Goal: Task Accomplishment & Management: Complete application form

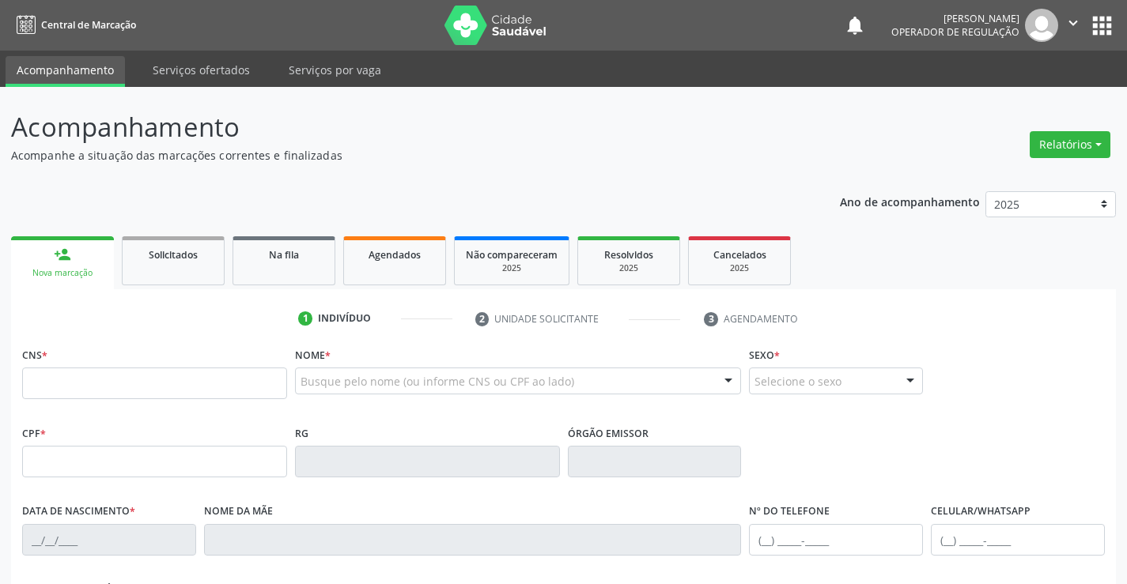
click at [130, 380] on input "text" at bounding box center [154, 384] width 265 height 32
type input "708 4027 8926 8963"
type input "1495807118"
type input "03/09/1989"
type input "(74) 9816-0199"
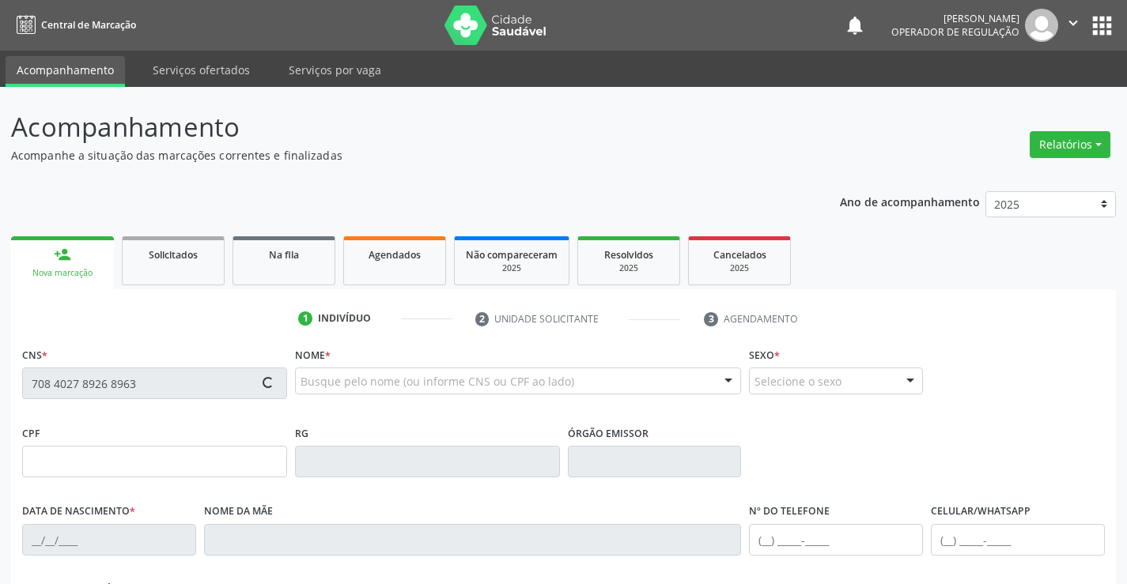
type input "S/N"
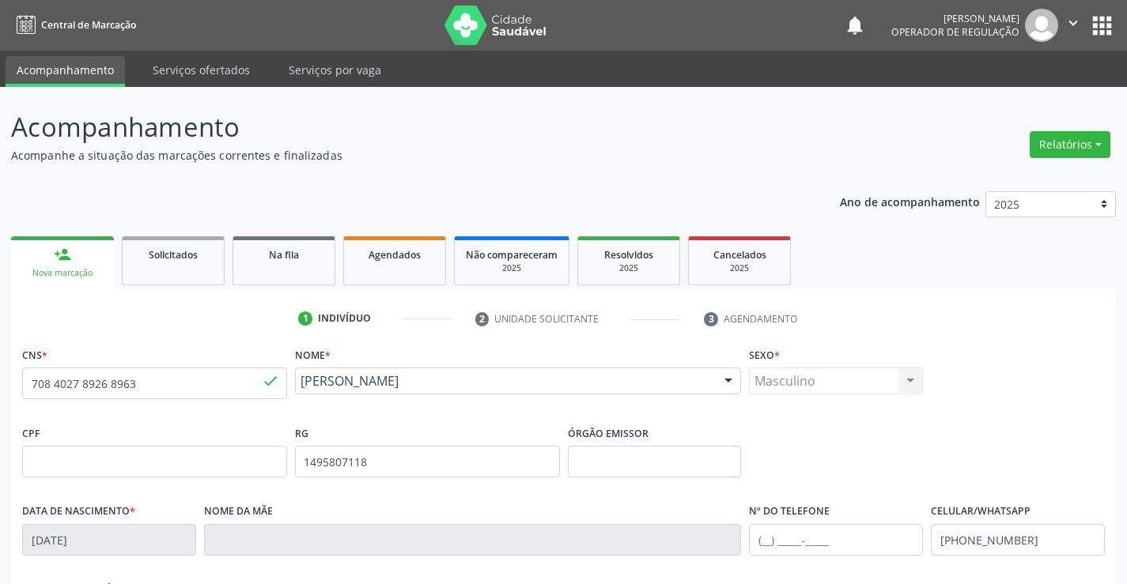
scroll to position [79, 0]
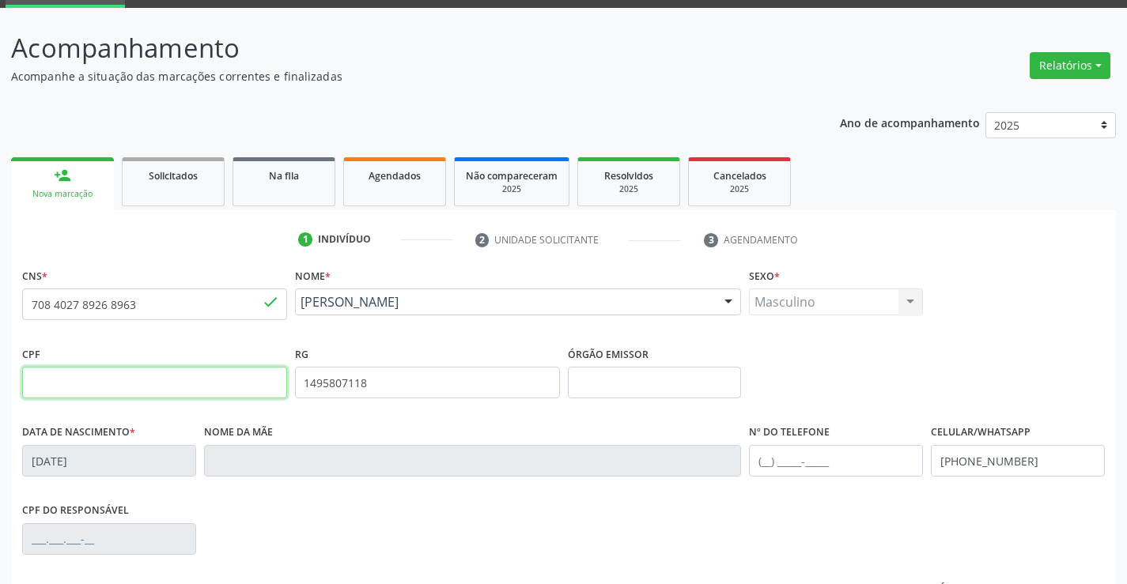
click at [99, 375] on input "text" at bounding box center [154, 383] width 265 height 32
type input "047.070.035-30"
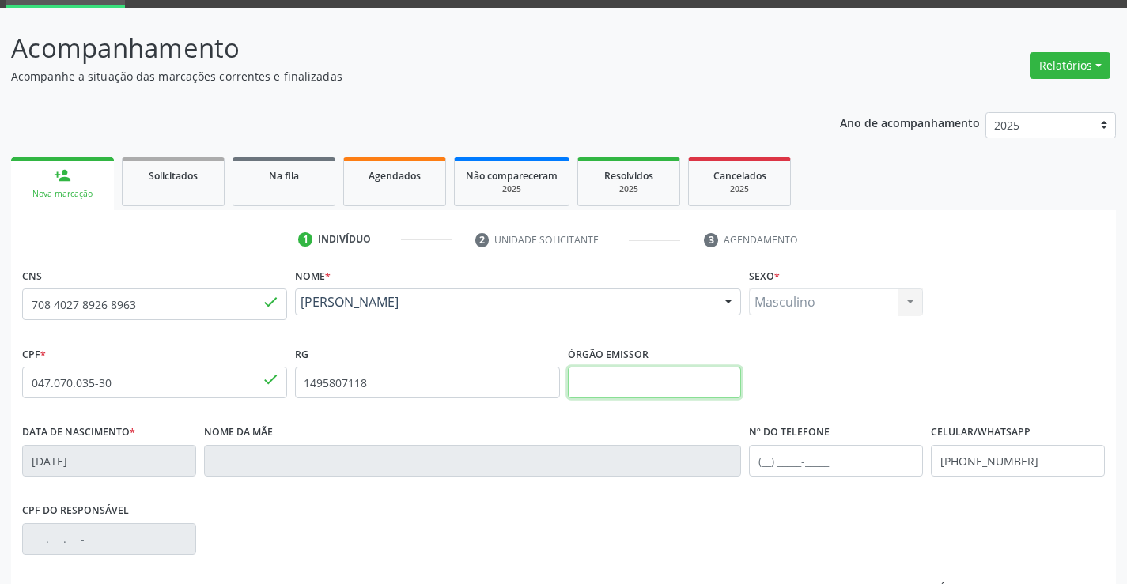
click at [664, 385] on input "text" at bounding box center [655, 383] width 174 height 32
type input "SSPBA"
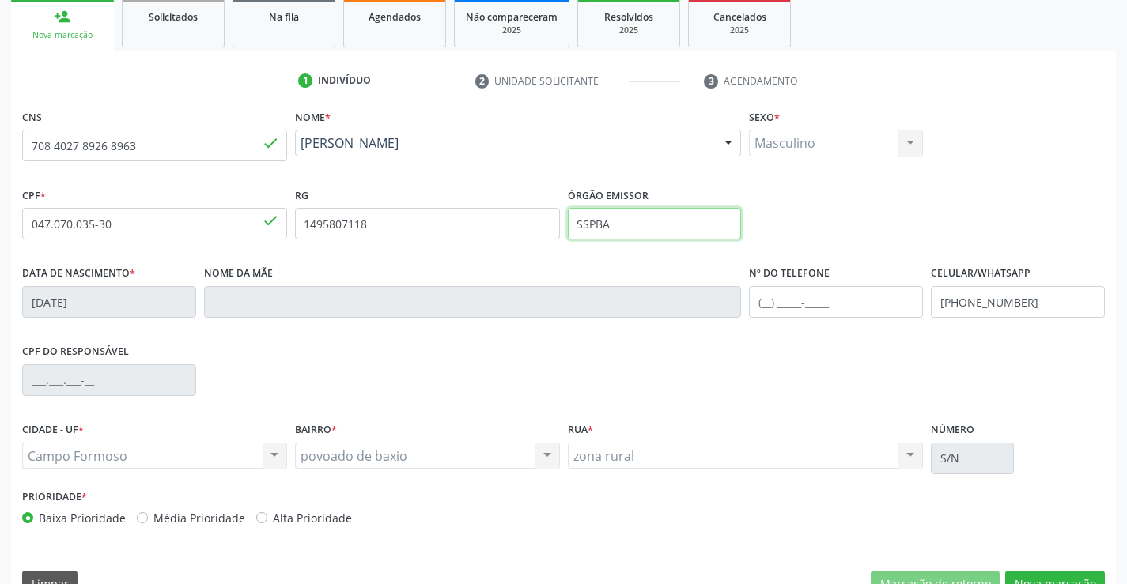
scroll to position [273, 0]
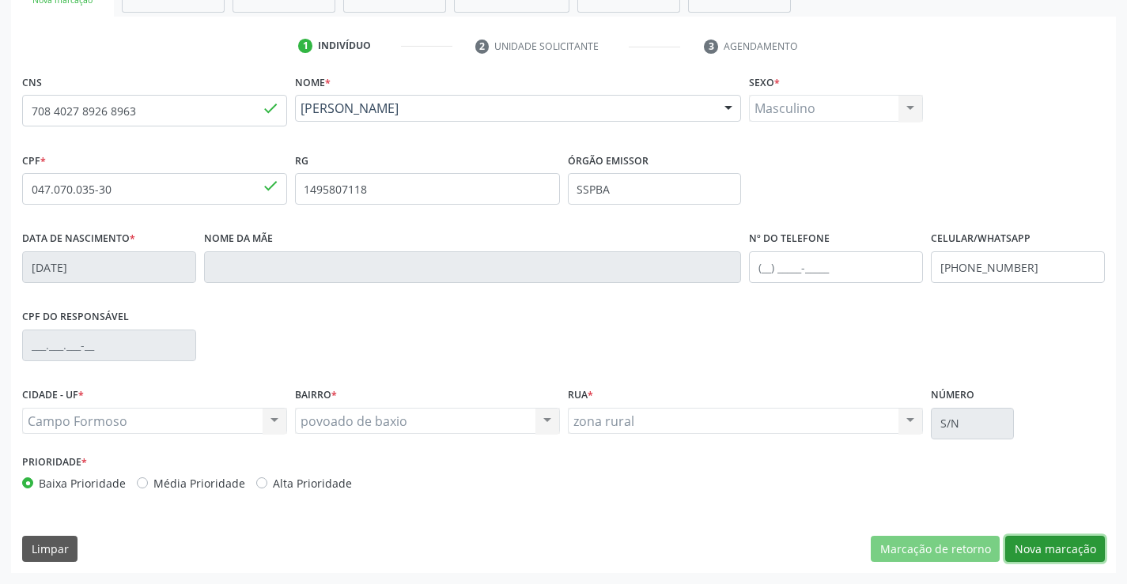
click at [1070, 549] on button "Nova marcação" at bounding box center [1055, 549] width 100 height 27
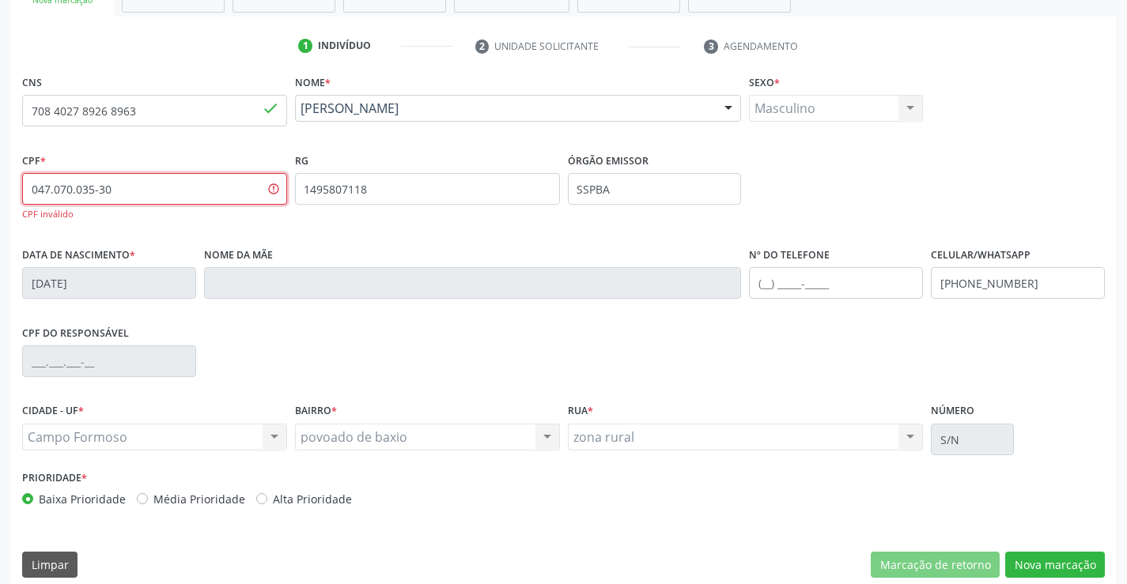
click at [152, 184] on input "047.070.035-30" at bounding box center [154, 189] width 265 height 32
type input "047.074.035-30"
click at [1028, 568] on button "Nova marcação" at bounding box center [1055, 565] width 100 height 27
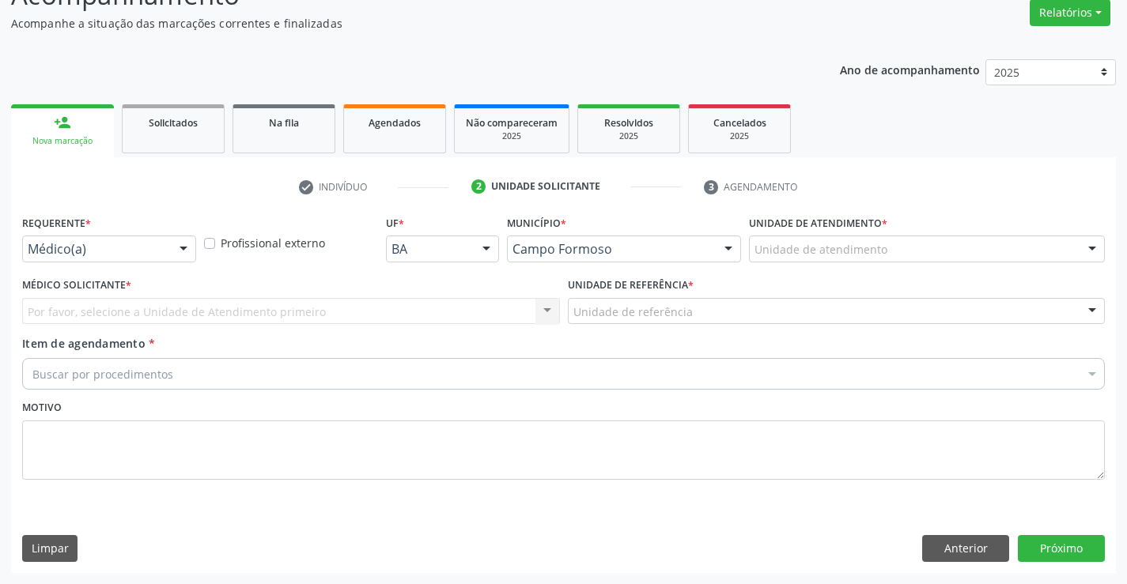
scroll to position [132, 0]
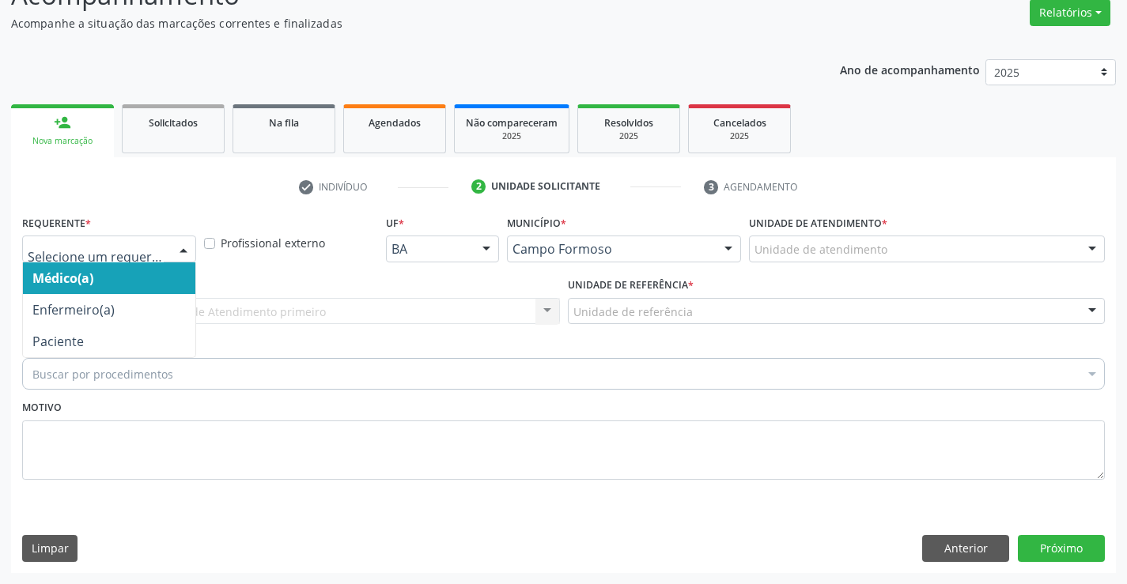
click at [182, 246] on div at bounding box center [184, 249] width 24 height 27
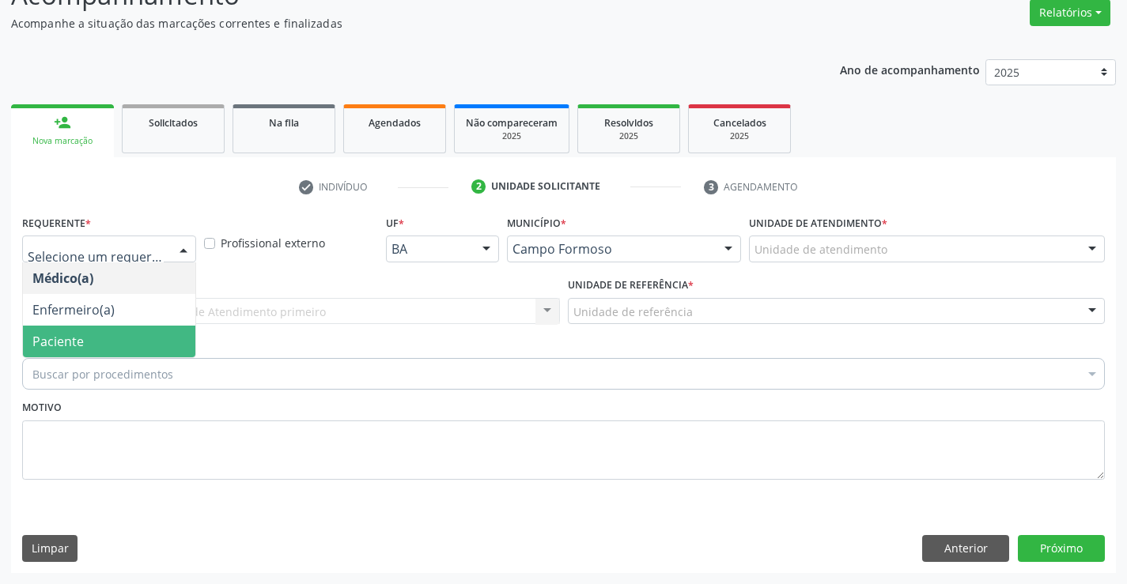
click at [137, 345] on span "Paciente" at bounding box center [109, 342] width 172 height 32
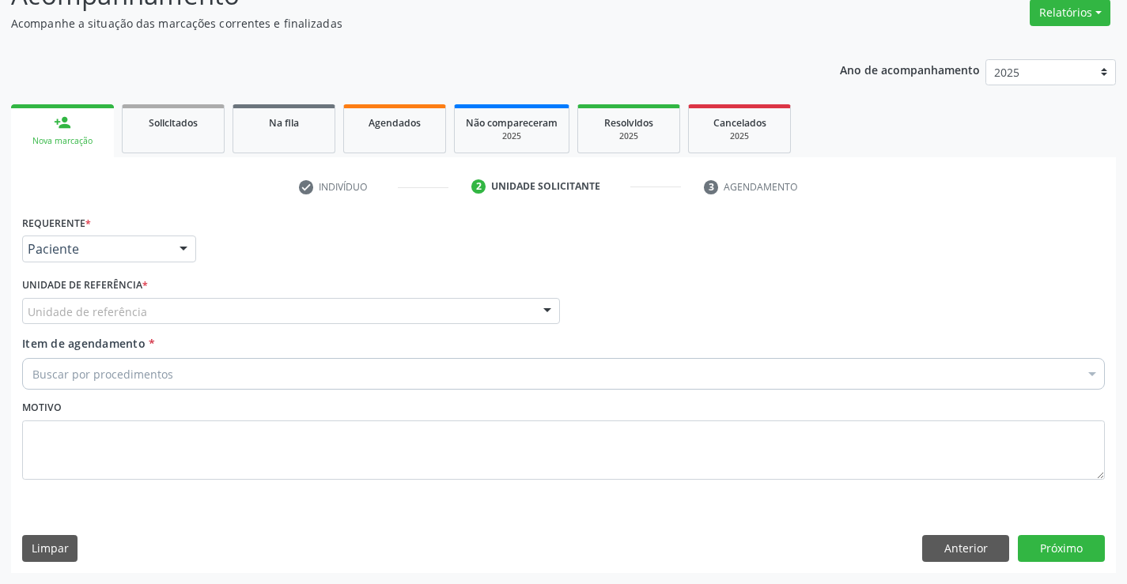
click at [189, 306] on div "Unidade de referência" at bounding box center [291, 311] width 538 height 27
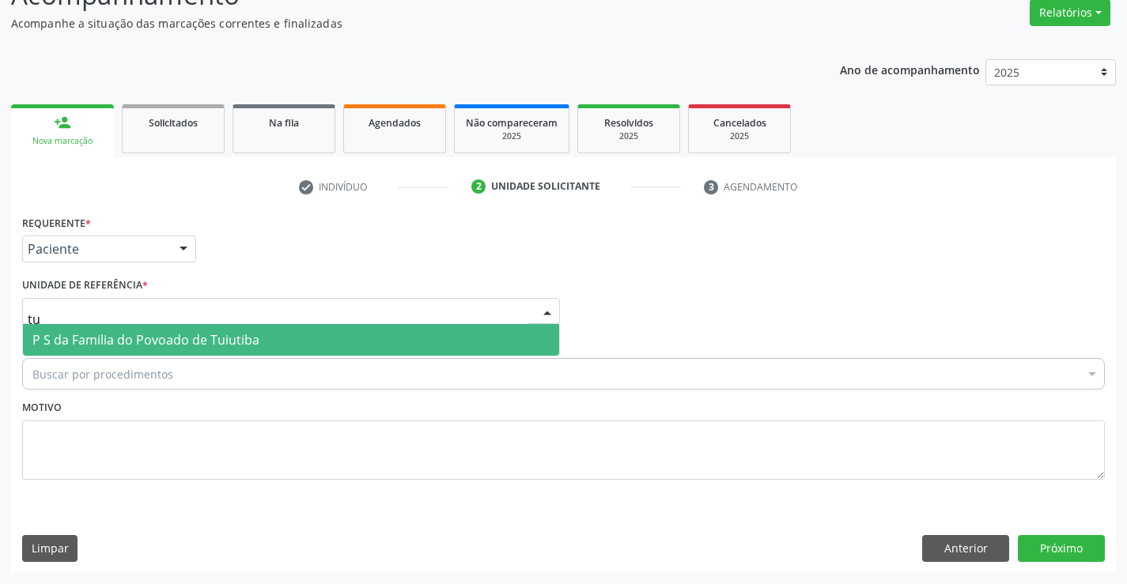
type input "tui"
click at [200, 340] on span "P S da Familia do Povoado de Tuiutiba" at bounding box center [145, 339] width 227 height 17
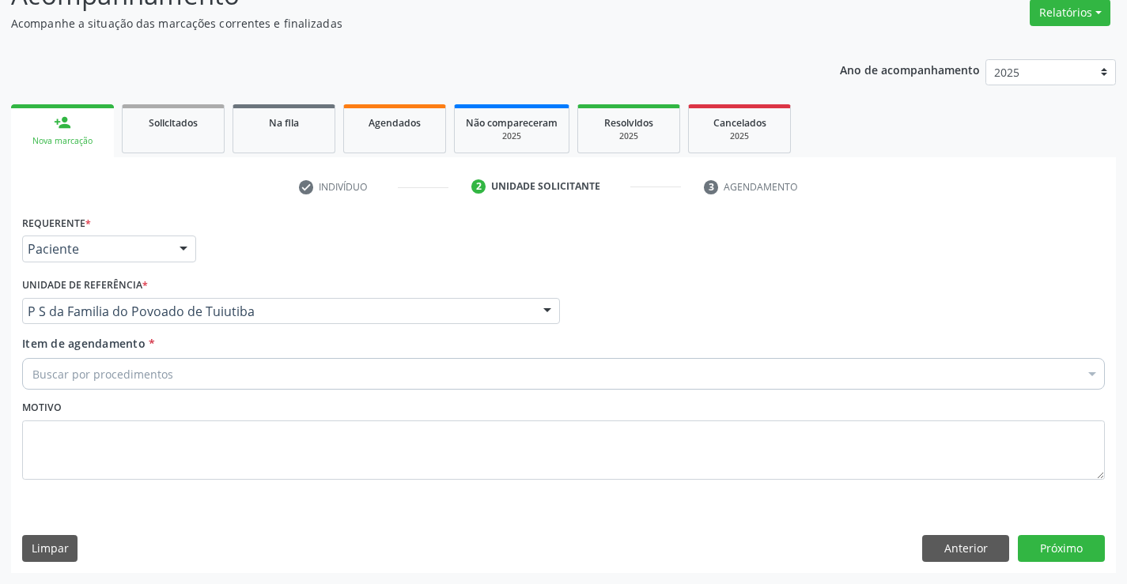
click at [194, 379] on div "Buscar por procedimentos" at bounding box center [563, 374] width 1082 height 32
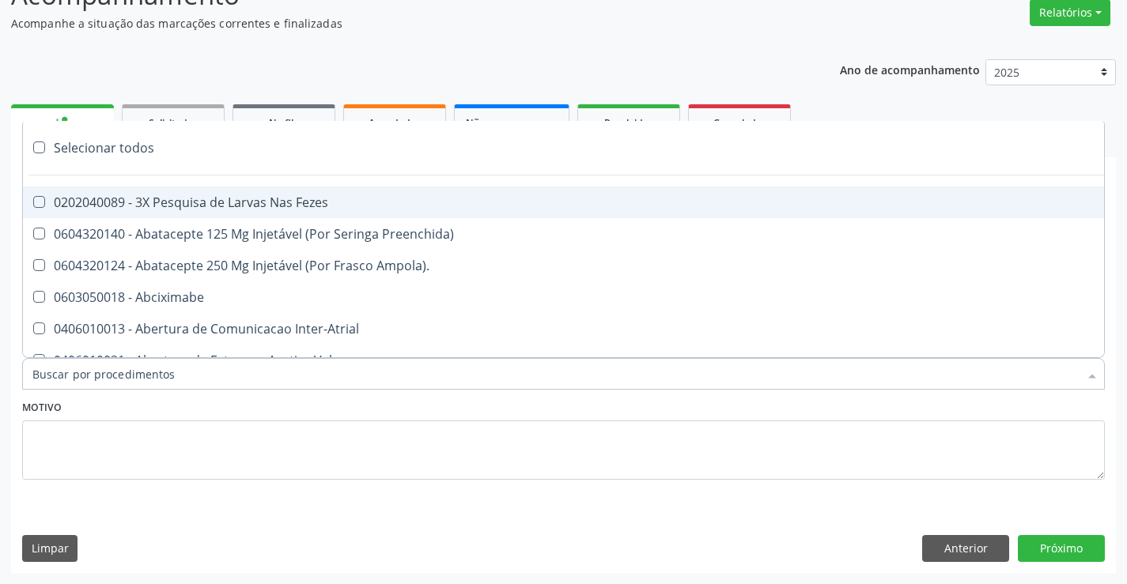
click at [194, 379] on input "Item de agendamento *" at bounding box center [555, 374] width 1046 height 32
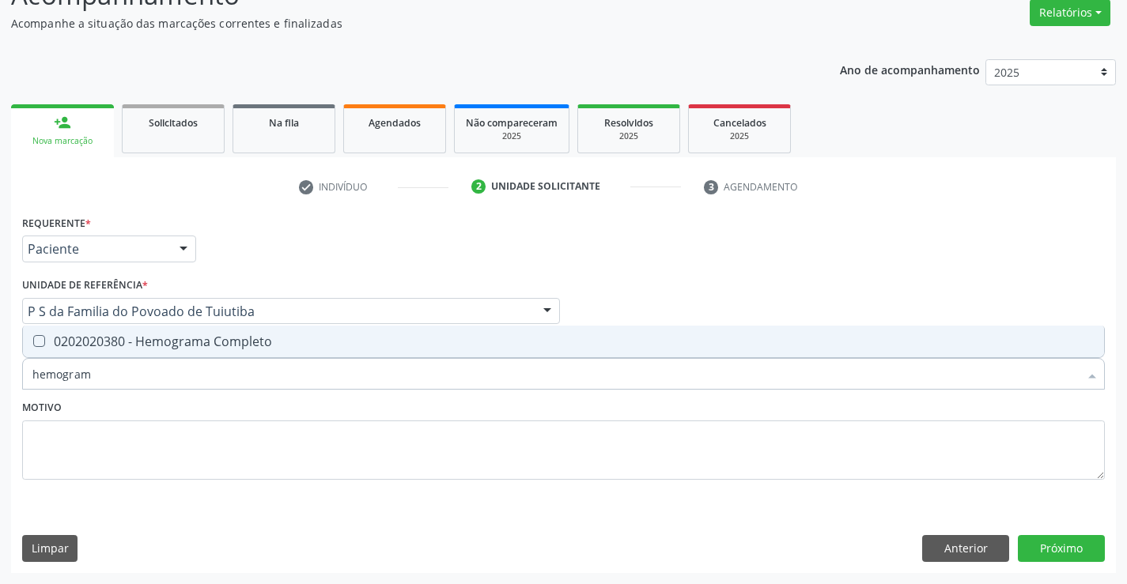
type input "hemograma"
click at [217, 342] on div "0202020380 - Hemograma Completo" at bounding box center [563, 341] width 1062 height 13
checkbox Completo "true"
type input "hemograma"
click at [207, 413] on div "Motivo" at bounding box center [563, 438] width 1082 height 84
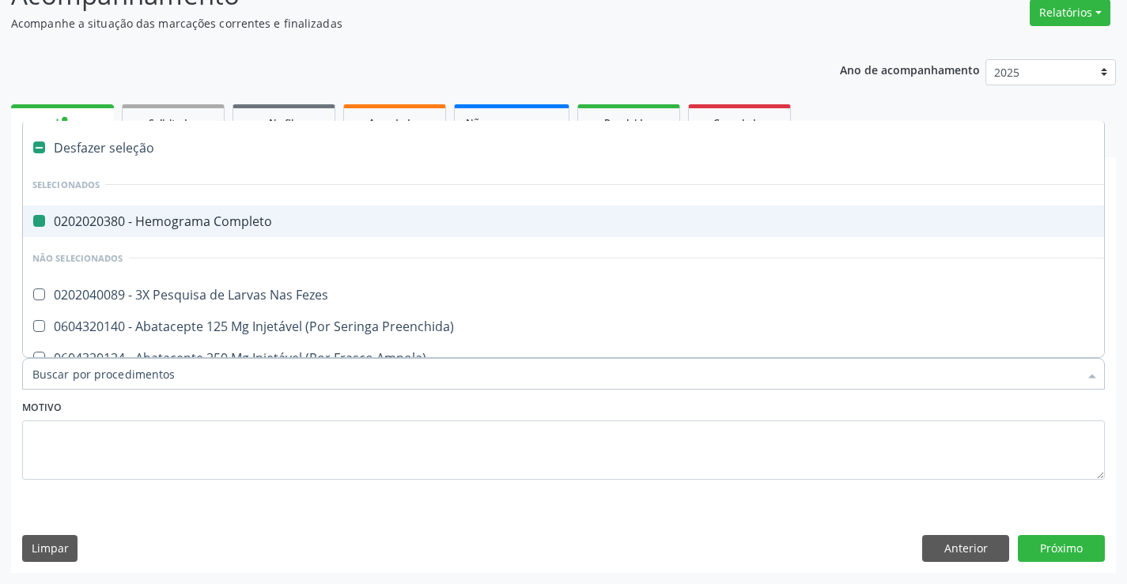
type input "u"
checkbox Completo "false"
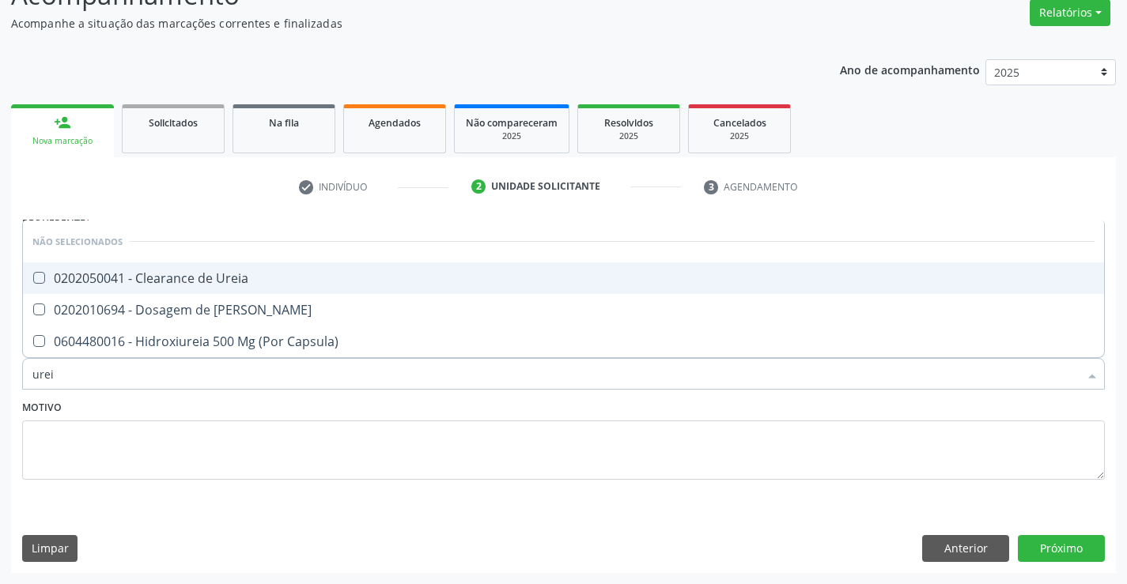
type input "ureia"
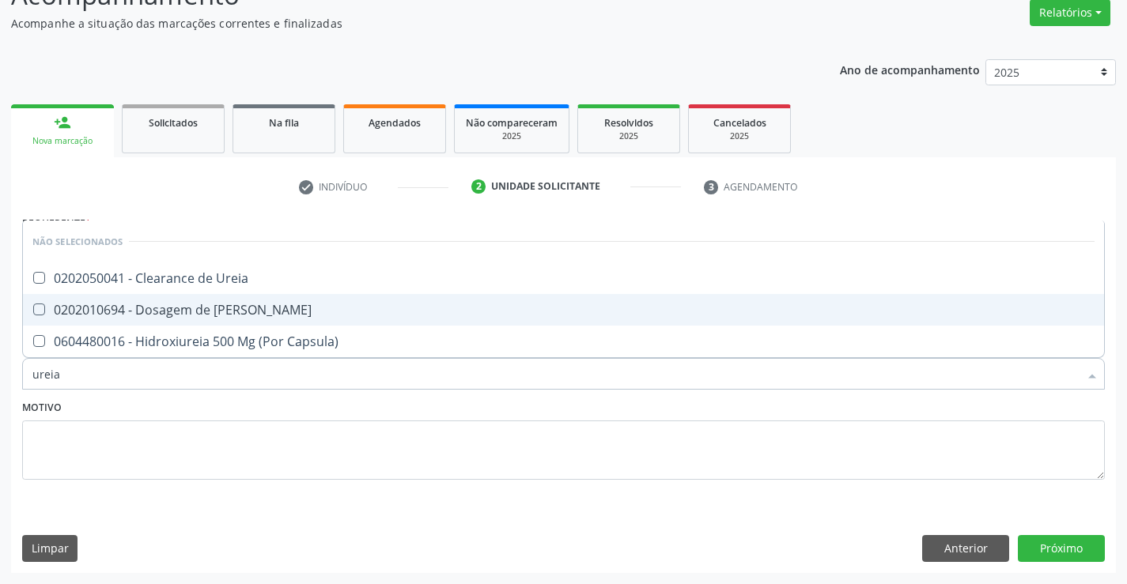
click at [241, 321] on span "0202010694 - Dosagem de [PERSON_NAME]" at bounding box center [563, 310] width 1081 height 32
checkbox Ureia "true"
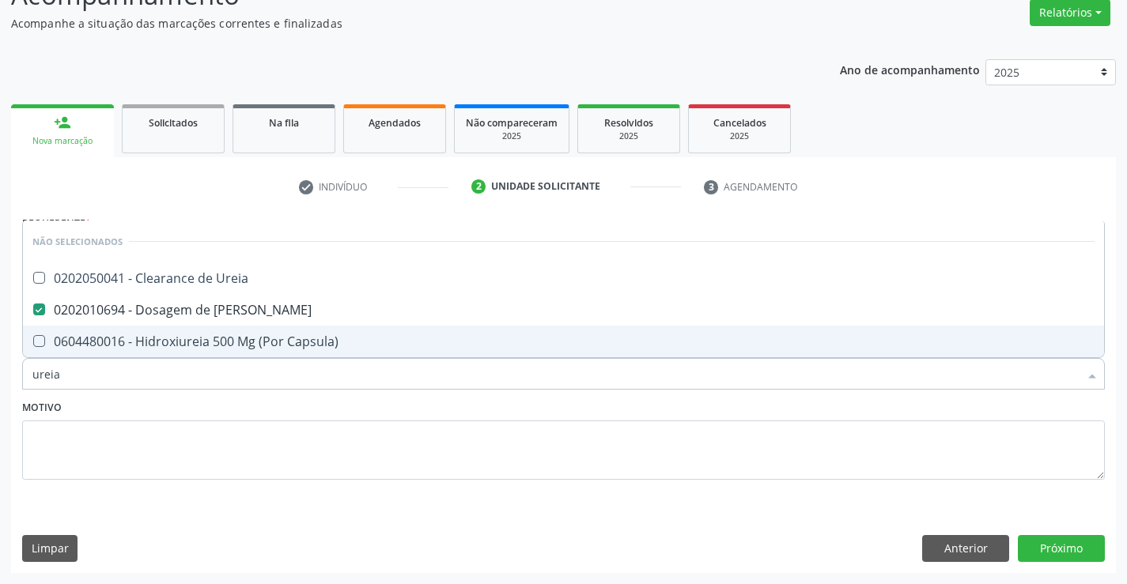
click at [232, 408] on div "Motivo" at bounding box center [563, 438] width 1082 height 84
checkbox Ureia "true"
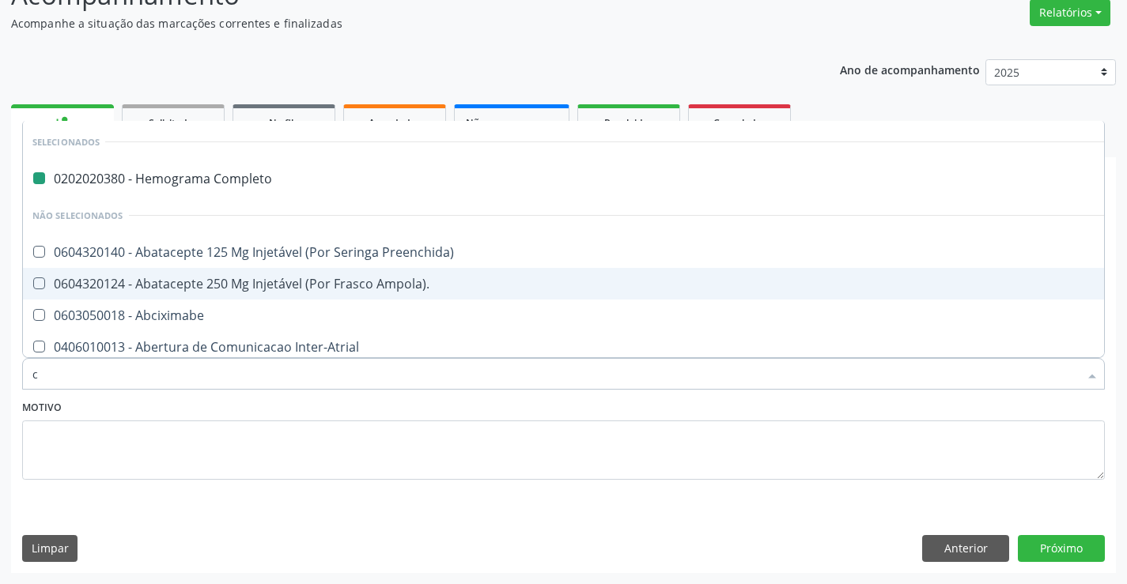
type input "cr"
checkbox Completo "false"
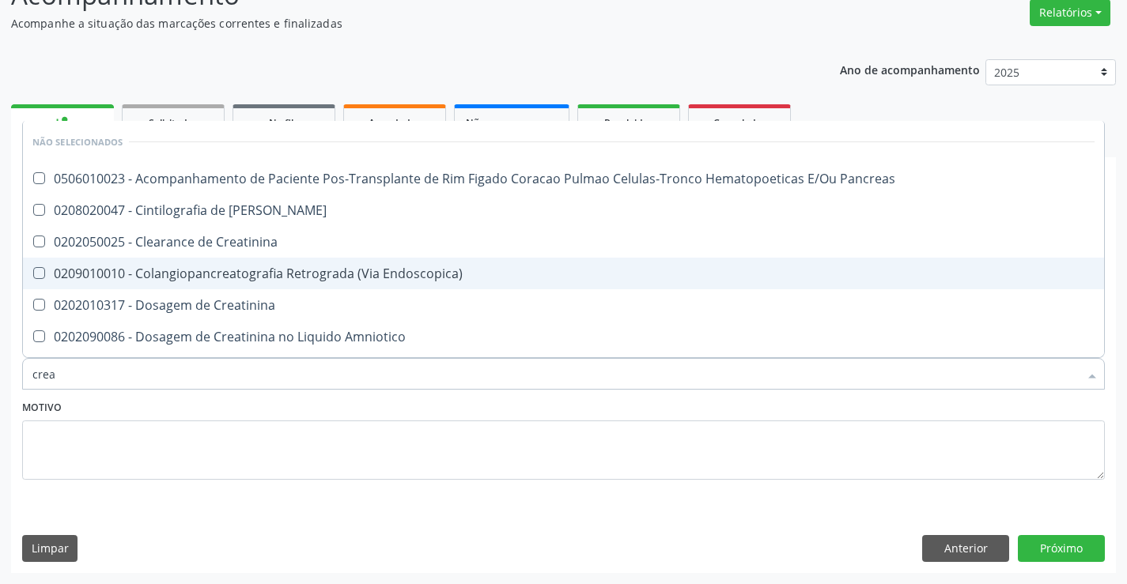
type input "creat"
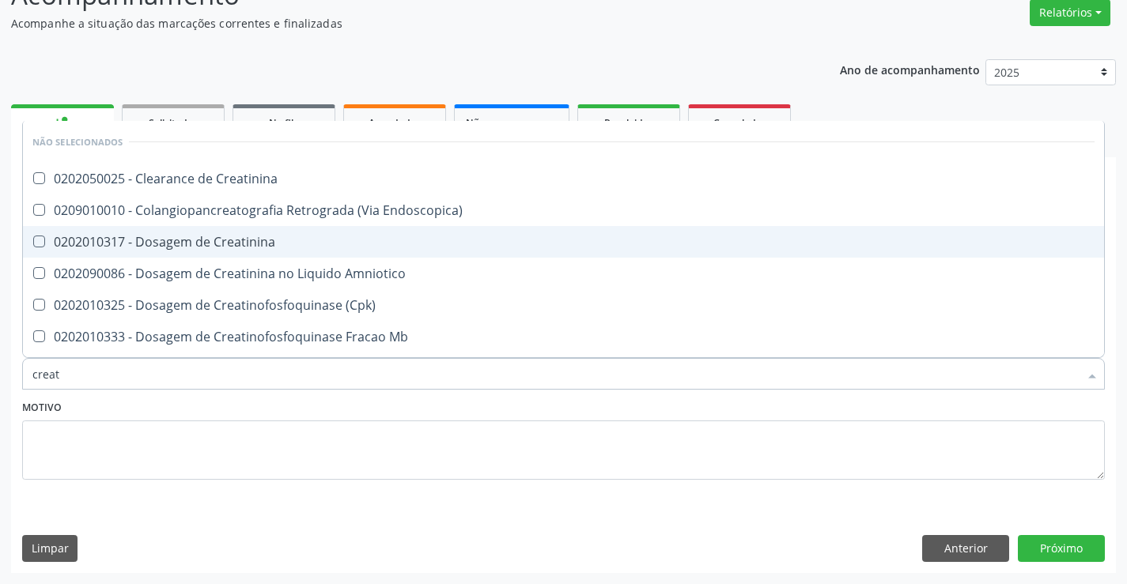
click at [243, 243] on div "0202010317 - Dosagem de Creatinina" at bounding box center [563, 242] width 1062 height 13
checkbox Creatinina "true"
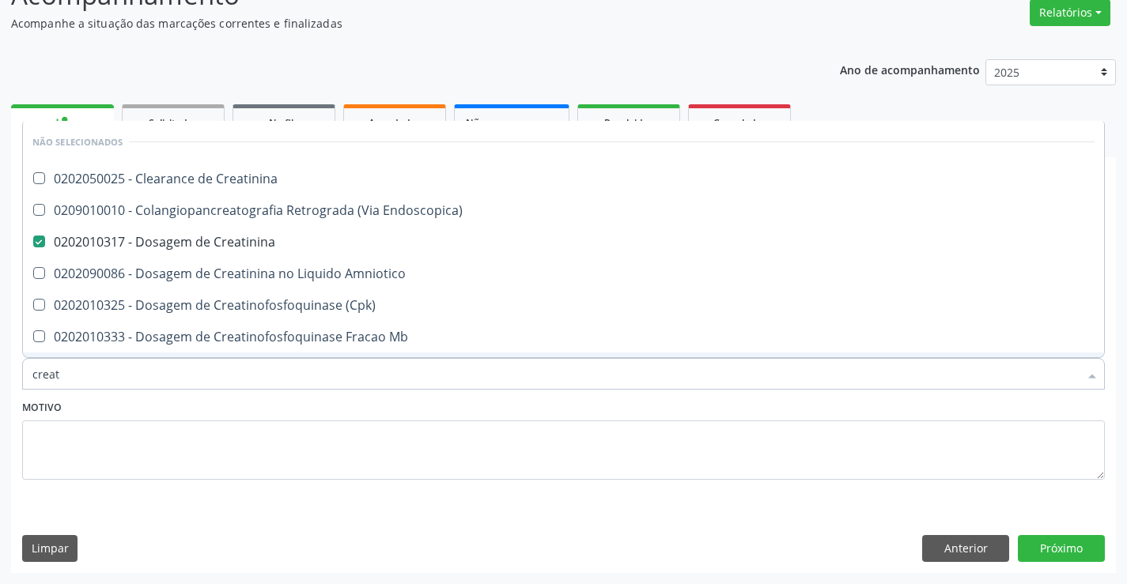
click at [235, 414] on div "Motivo" at bounding box center [563, 438] width 1082 height 84
checkbox Creatinina "true"
checkbox Endoscopica\) "true"
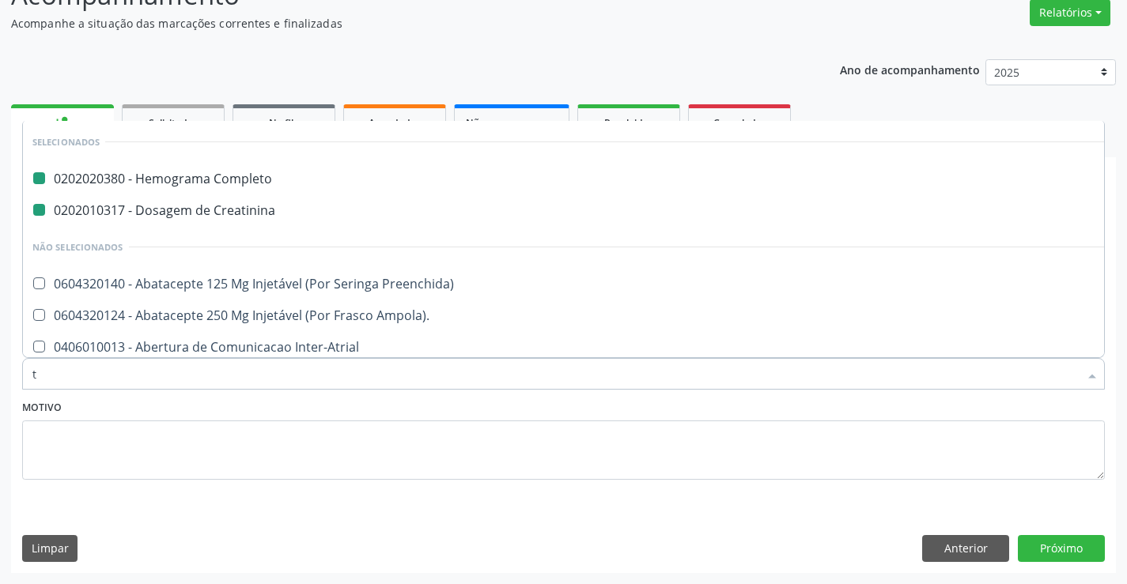
type input "tg"
checkbox Completo "false"
checkbox Creatinina "false"
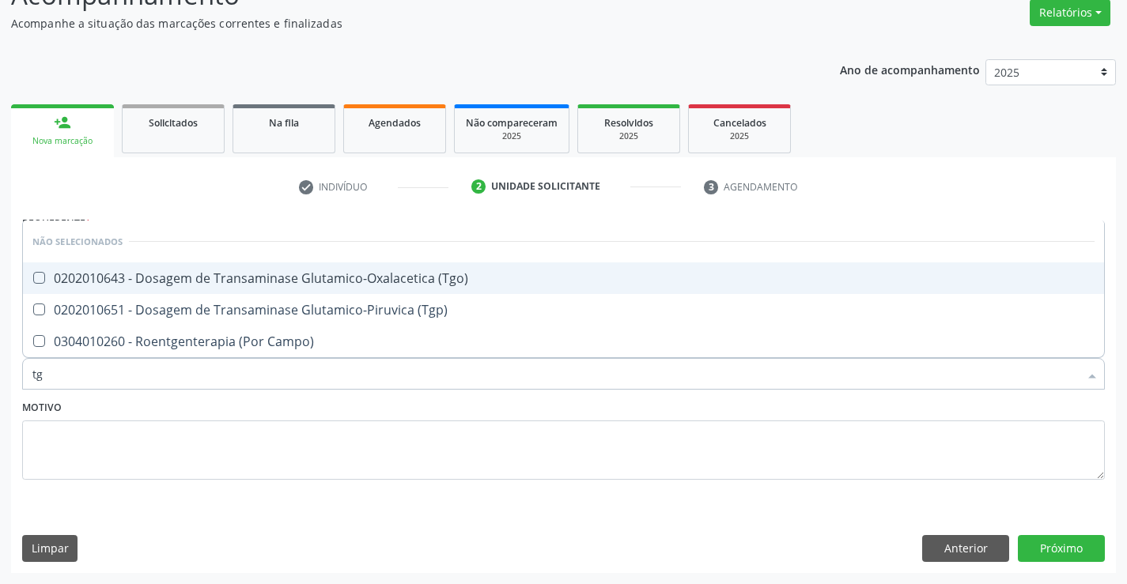
click at [275, 277] on div "0202010643 - Dosagem de Transaminase Glutamico-Oxalacetica (Tgo)" at bounding box center [563, 278] width 1062 height 13
checkbox \(Tgo\) "true"
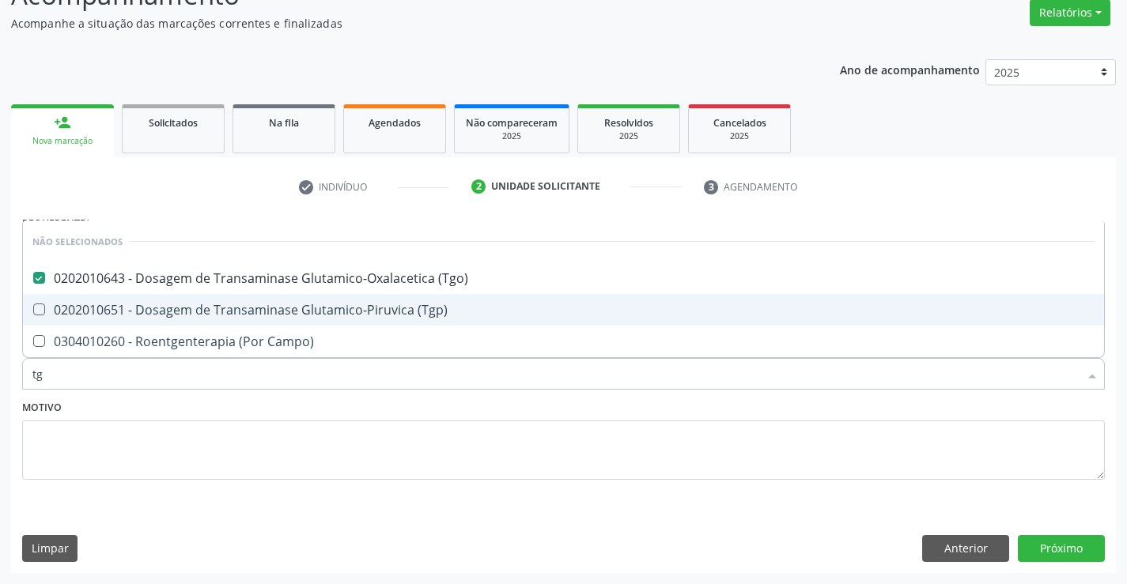
click at [276, 308] on div "0202010651 - Dosagem de Transaminase Glutamico-Piruvica (Tgp)" at bounding box center [563, 310] width 1062 height 13
checkbox \(Tgp\) "true"
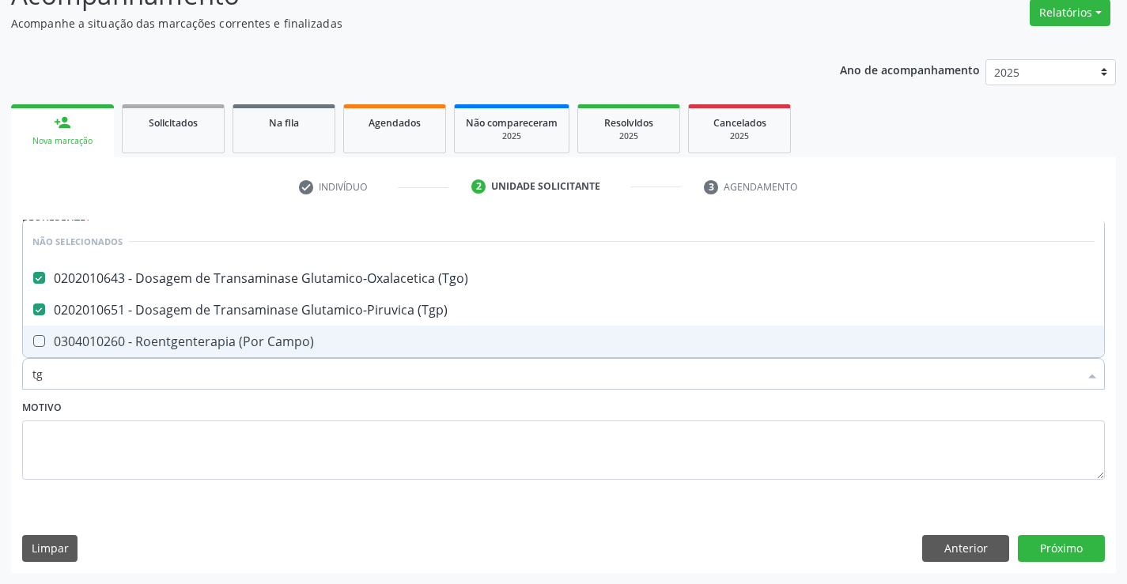
click at [308, 409] on div "Motivo" at bounding box center [563, 438] width 1082 height 84
checkbox Campo\) "true"
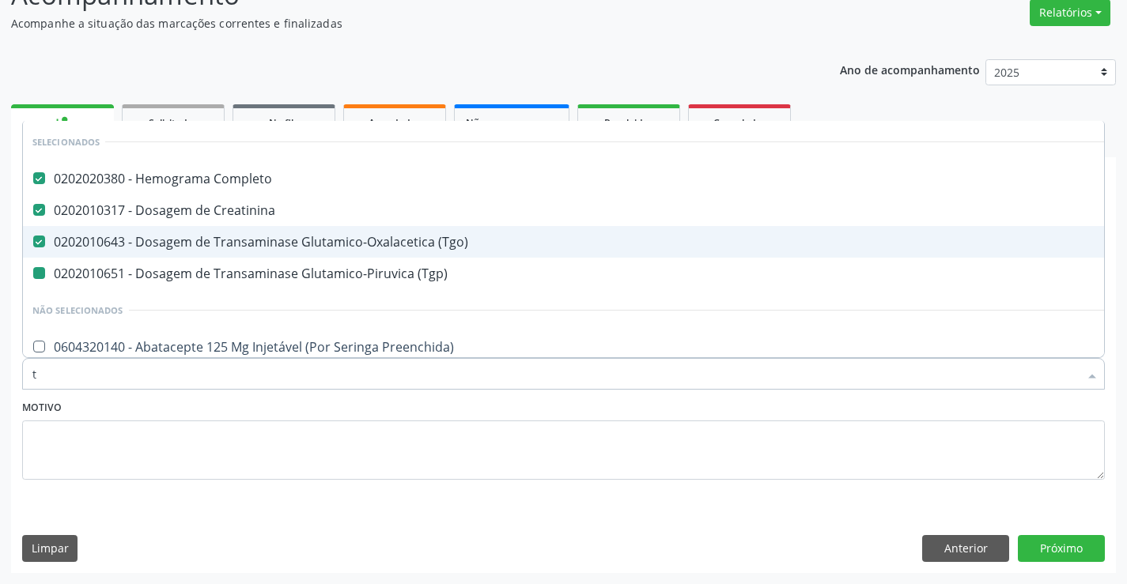
type input "tr"
checkbox \(Tgp\) "false"
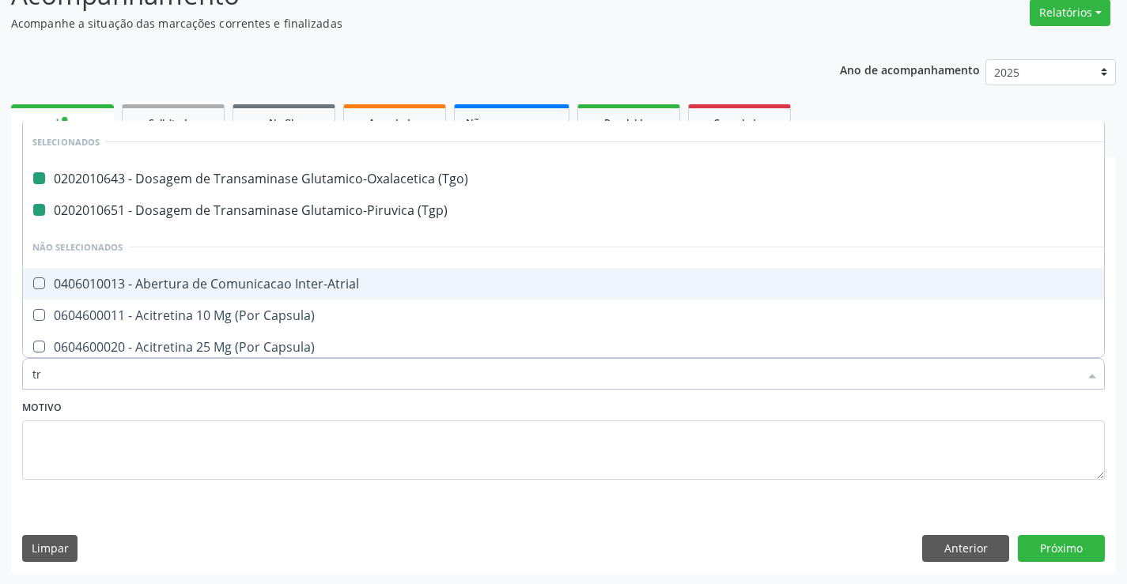
type input "tri"
checkbox \(Tgo\) "false"
checkbox \(Tgp\) "false"
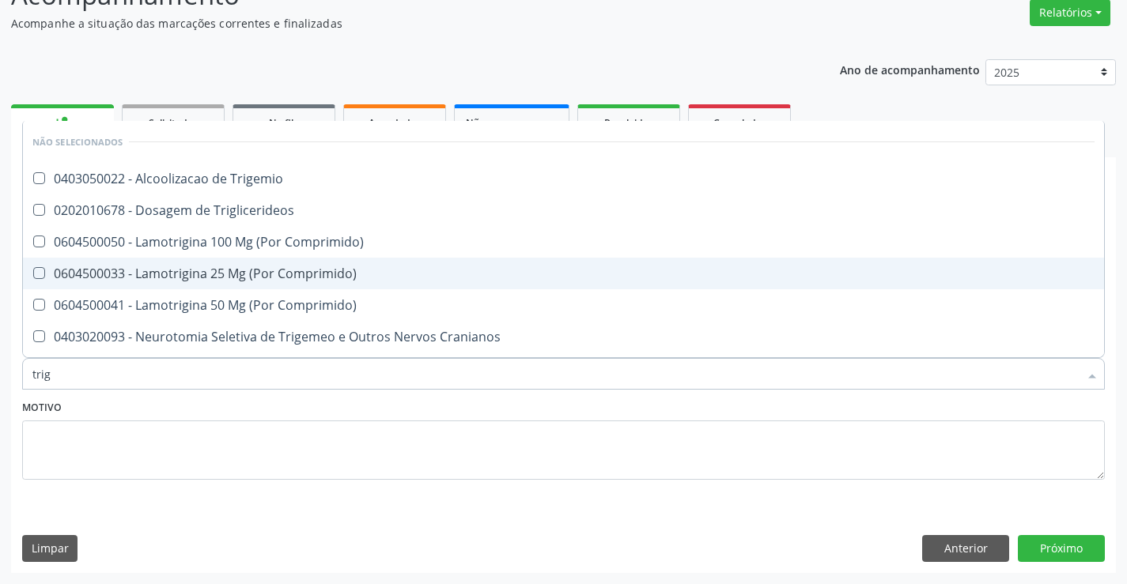
type input "trigl"
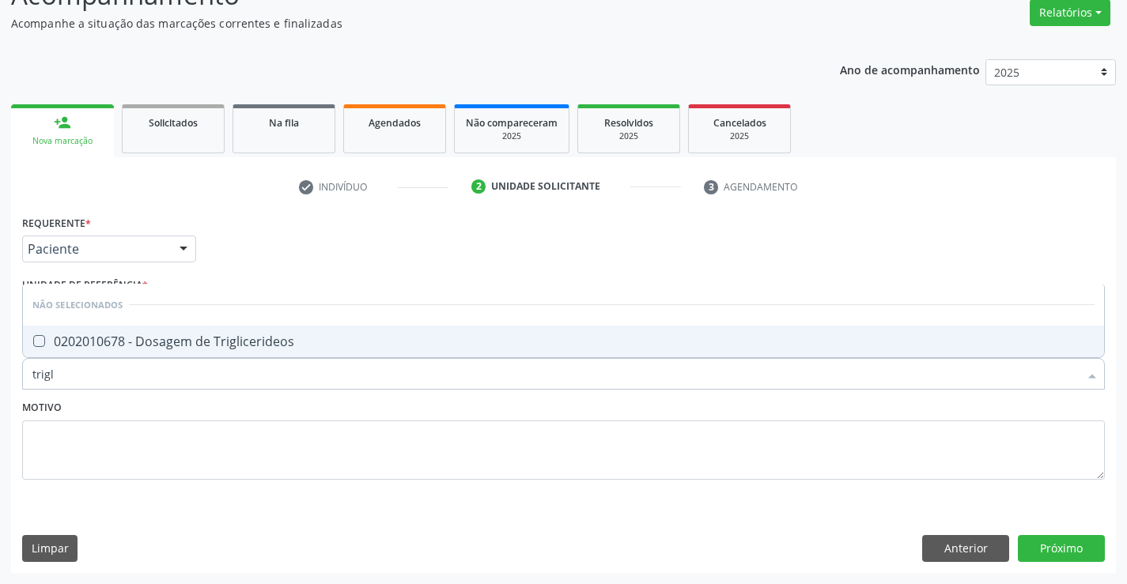
drag, startPoint x: 205, startPoint y: 334, endPoint x: 198, endPoint y: 372, distance: 38.6
click at [205, 337] on div "0202010678 - Dosagem de Triglicerideos" at bounding box center [563, 341] width 1062 height 13
checkbox Triglicerideos "true"
click at [191, 415] on div "Motivo" at bounding box center [563, 438] width 1082 height 84
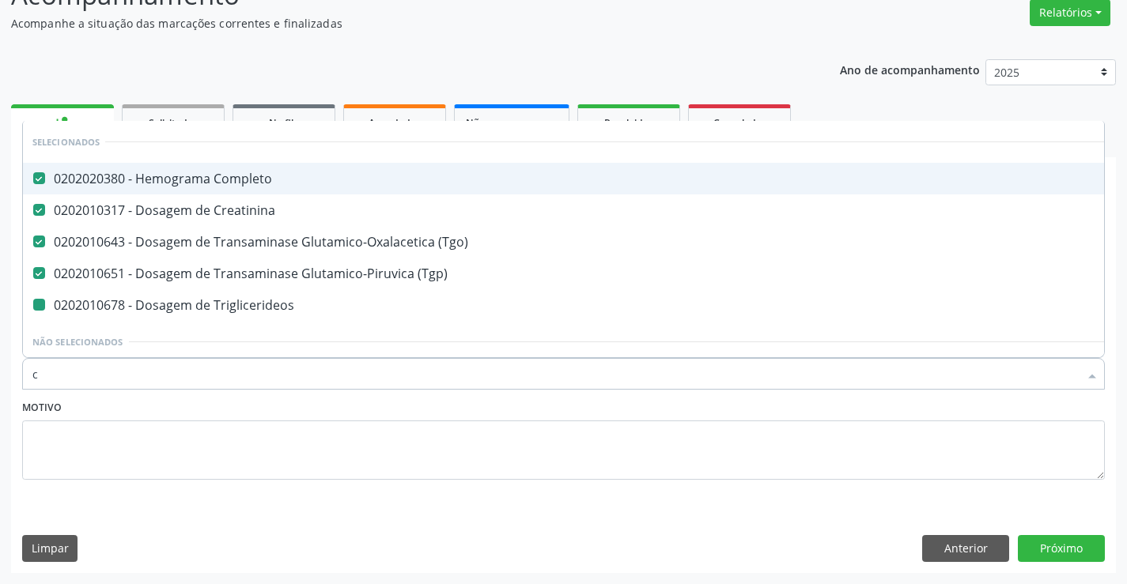
type input "co"
checkbox Triglicerideos "false"
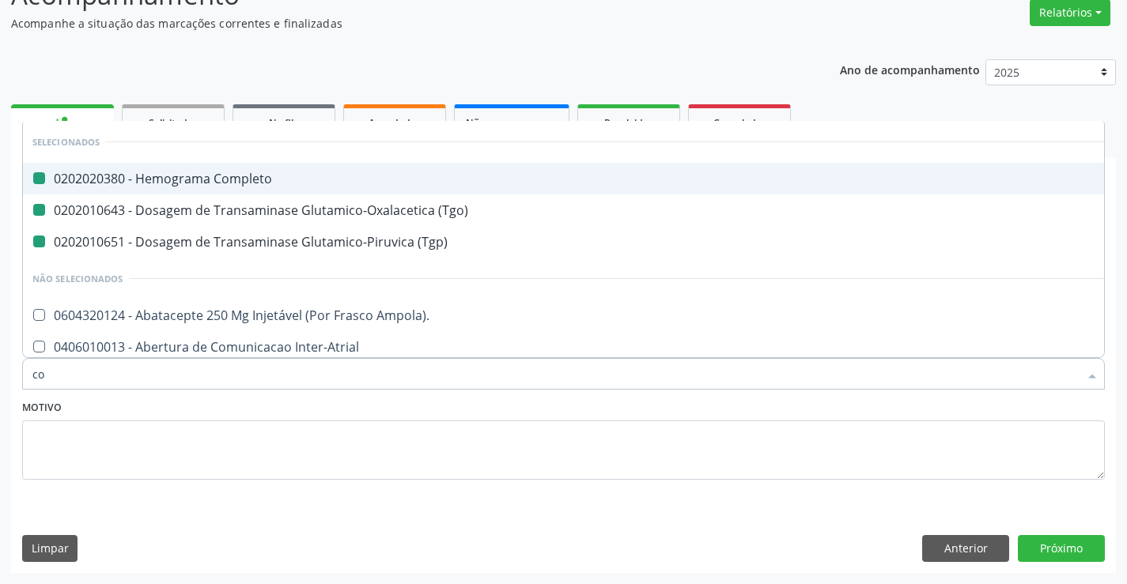
type input "col"
checkbox Completo "false"
checkbox \(Tgo\) "false"
checkbox \(Tgp\) "false"
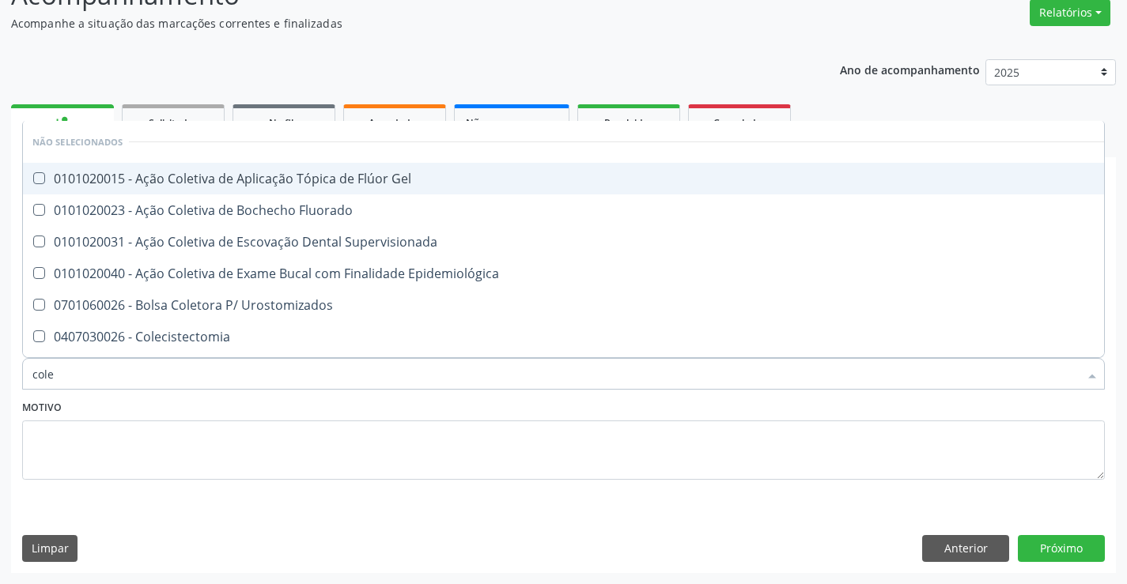
type input "coles"
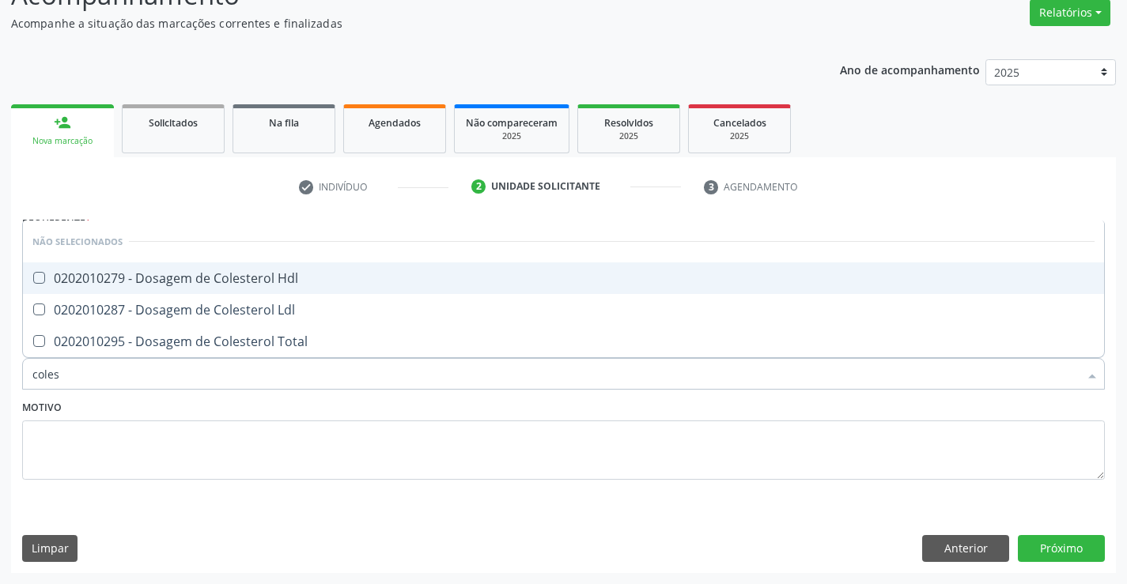
click at [256, 277] on div "0202010279 - Dosagem de Colesterol Hdl" at bounding box center [563, 278] width 1062 height 13
checkbox Hdl "true"
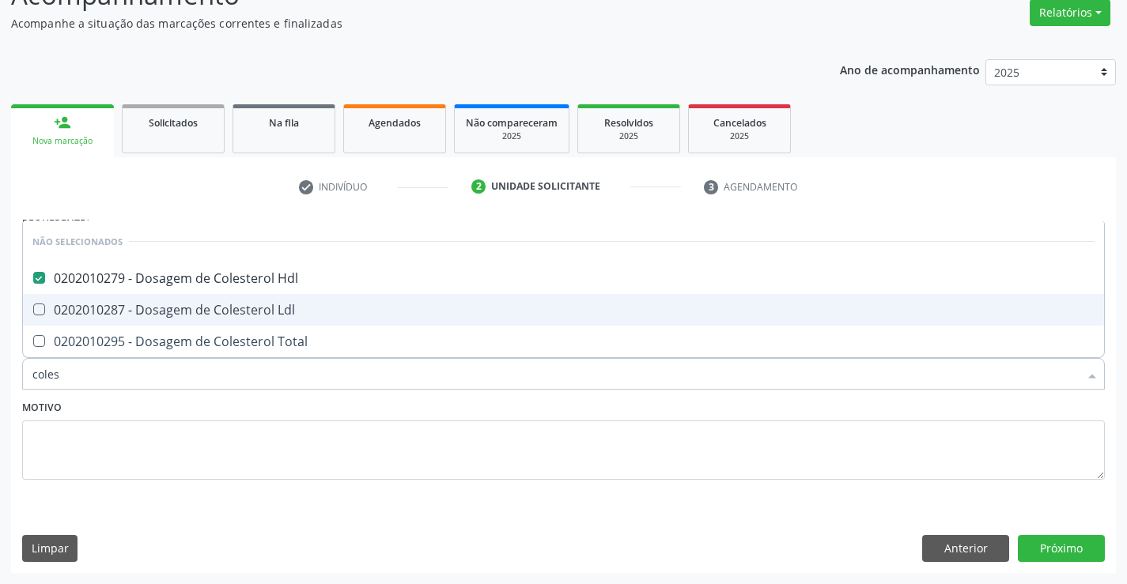
click at [259, 312] on div "0202010287 - Dosagem de Colesterol Ldl" at bounding box center [563, 310] width 1062 height 13
checkbox Ldl "true"
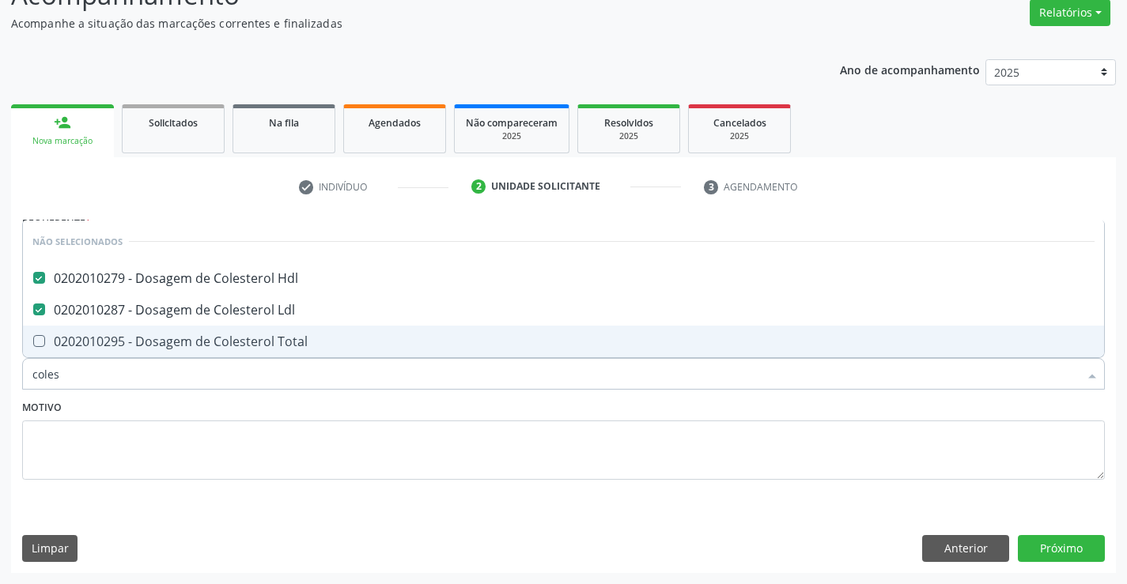
click at [266, 341] on div "0202010295 - Dosagem de Colesterol Total" at bounding box center [563, 341] width 1062 height 13
checkbox Total "true"
click at [245, 422] on textarea at bounding box center [563, 451] width 1082 height 60
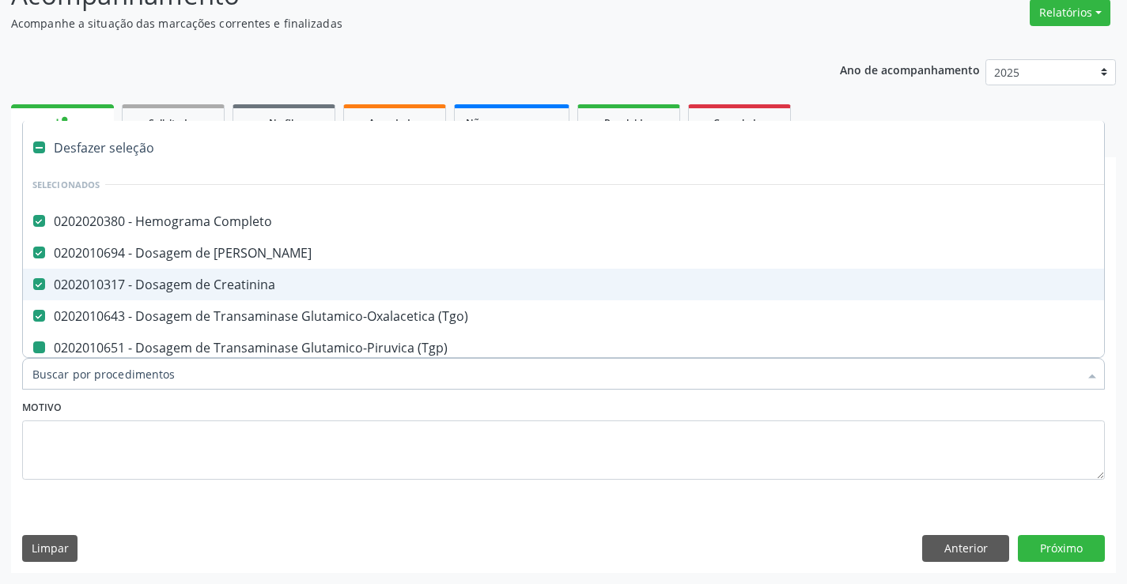
type input "u"
checkbox \(Tgp\) "false"
checkbox Triglicerideos "false"
checkbox Hdl "false"
checkbox Ldl "false"
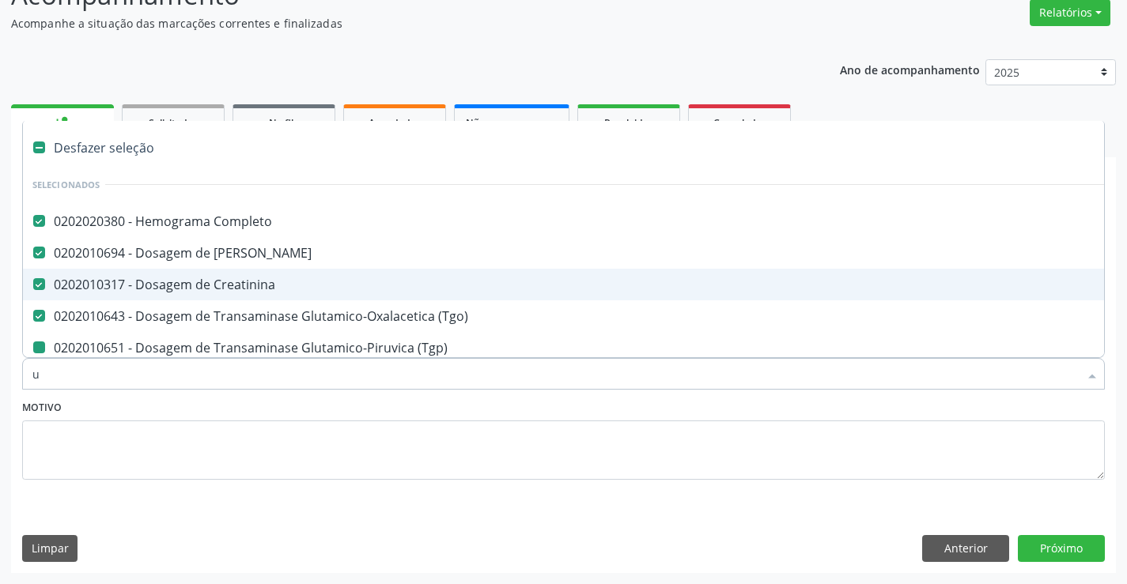
checkbox Total "false"
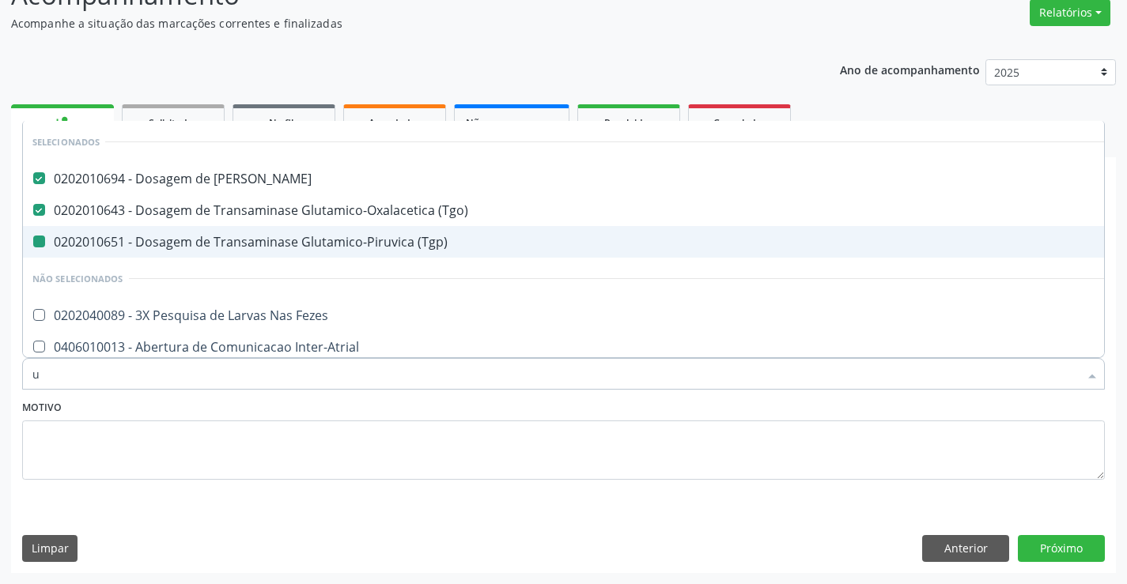
type input "ur"
checkbox \(Tgp\) "false"
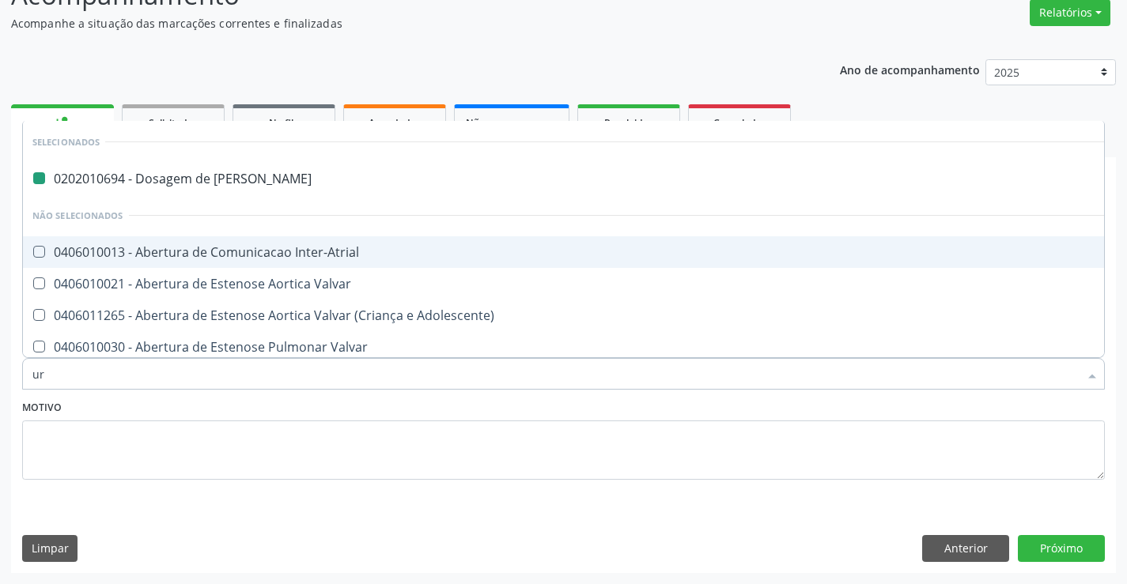
type input "uri"
checkbox Ureia "false"
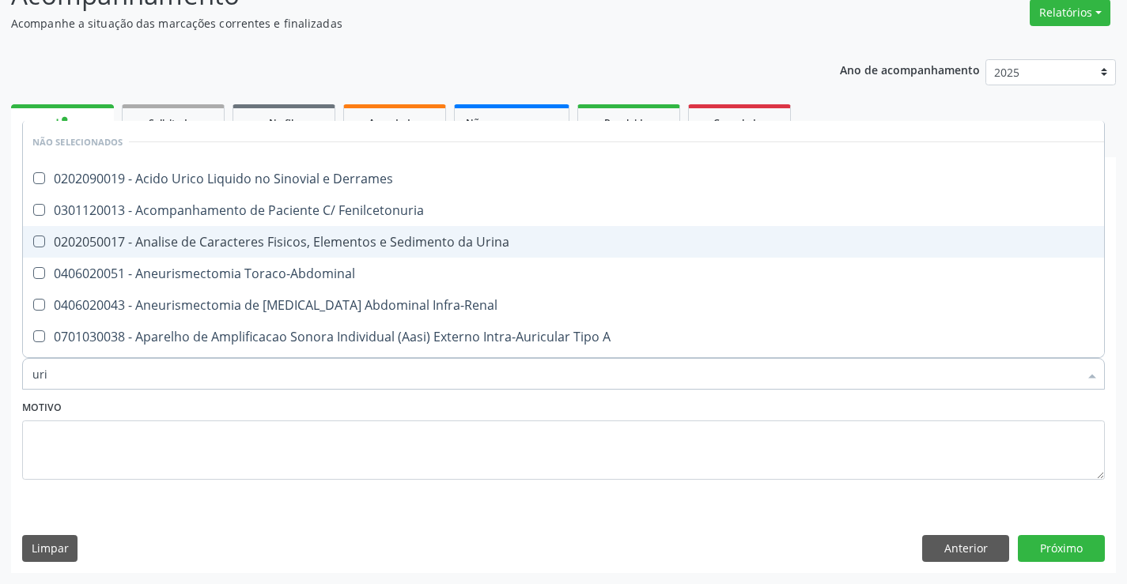
type input "urin"
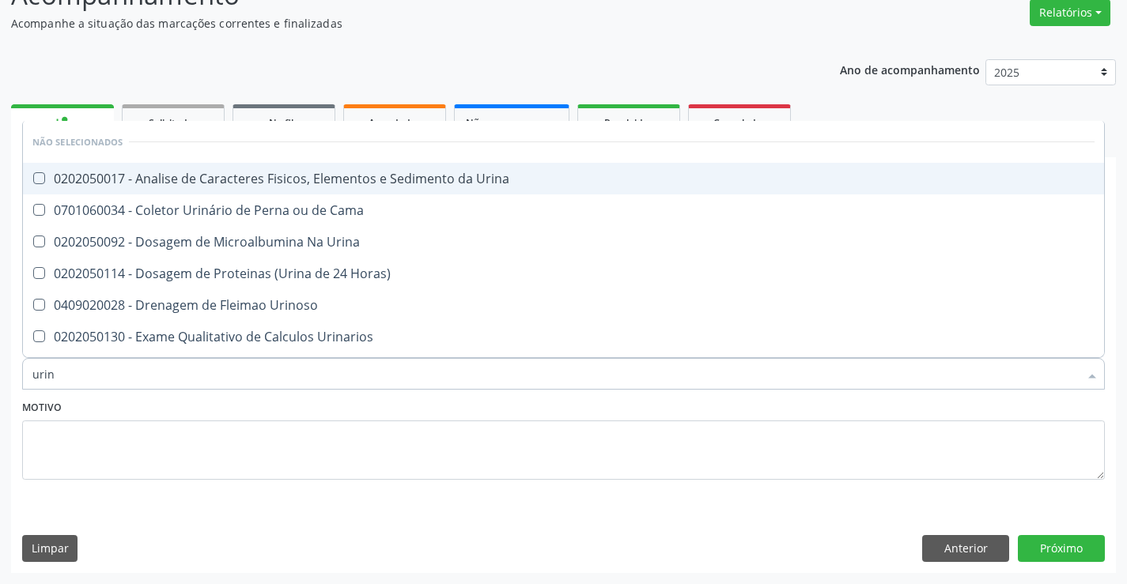
click at [398, 179] on div "0202050017 - Analise de Caracteres Fisicos, Elementos e Sedimento da Urina" at bounding box center [563, 178] width 1062 height 13
checkbox Urina "true"
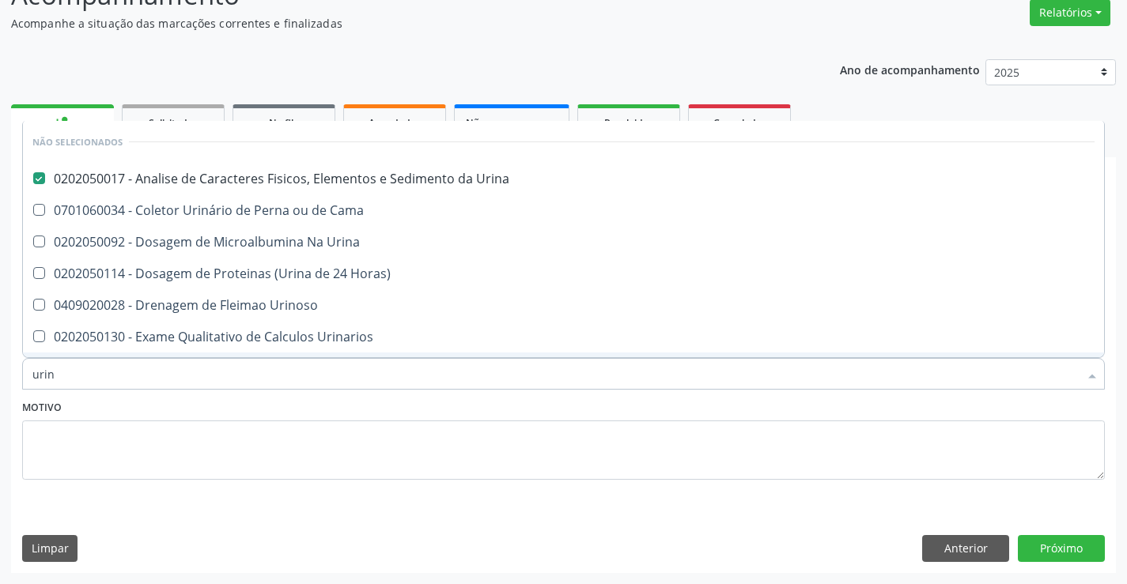
click at [360, 410] on div "Motivo" at bounding box center [563, 438] width 1082 height 84
checkbox Urina "true"
checkbox Urinoso "true"
checkbox Urinarios "true"
checkbox Quantitativa "true"
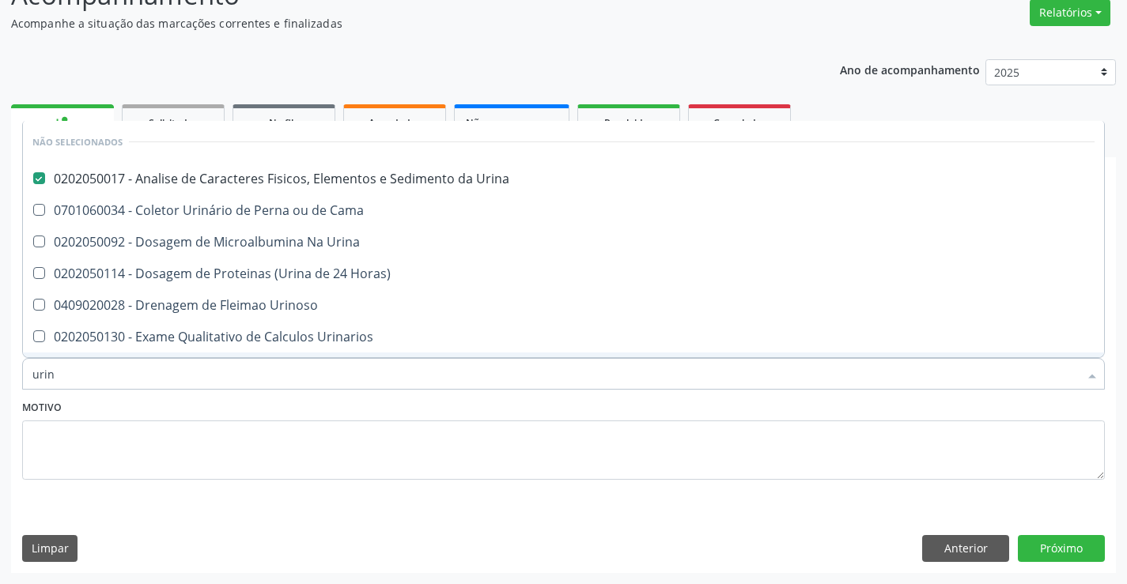
checkbox Delgada\) "true"
checkbox Urina "true"
checkbox Horas\) "true"
checkbox Cama "true"
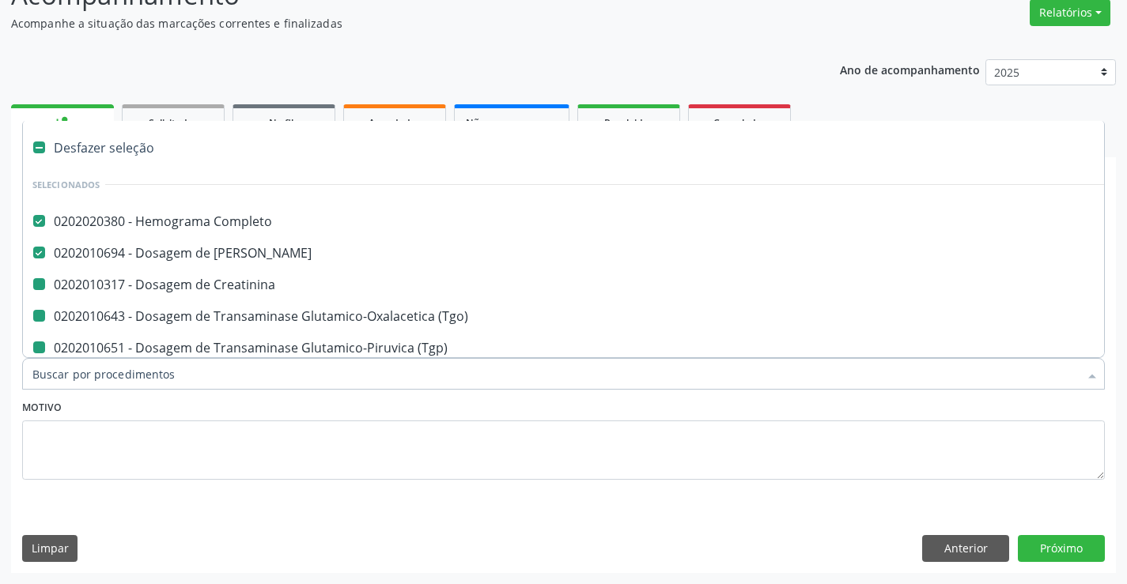
type input "f"
checkbox Creatinina "false"
checkbox \(Tgp\) "false"
checkbox Triglicerideos "false"
checkbox Hdl "false"
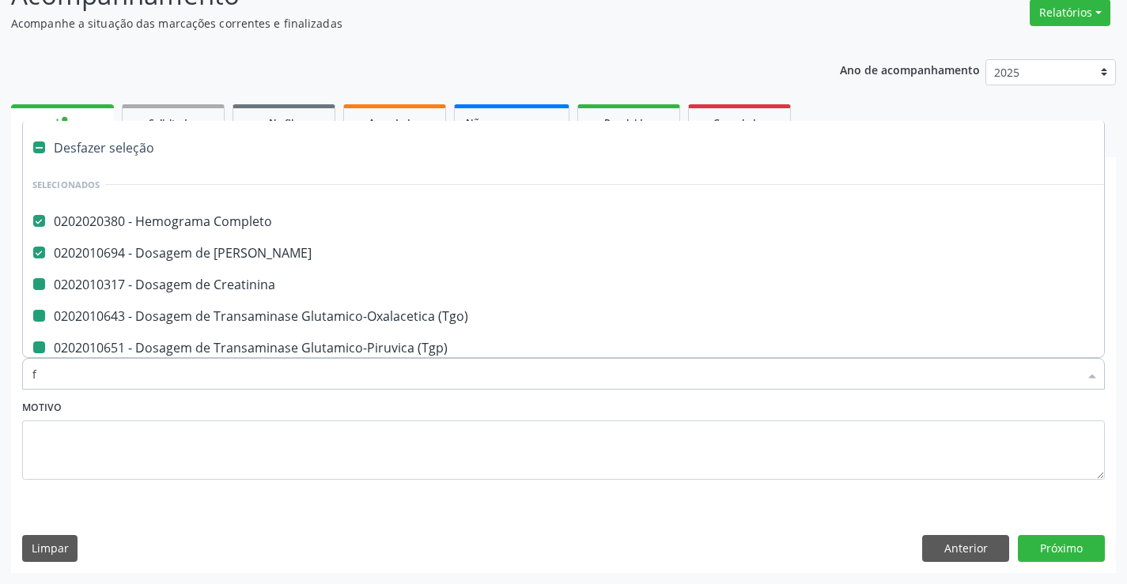
checkbox Ldl "false"
checkbox Total "false"
checkbox Urina "false"
checkbox \(Tgo\) "false"
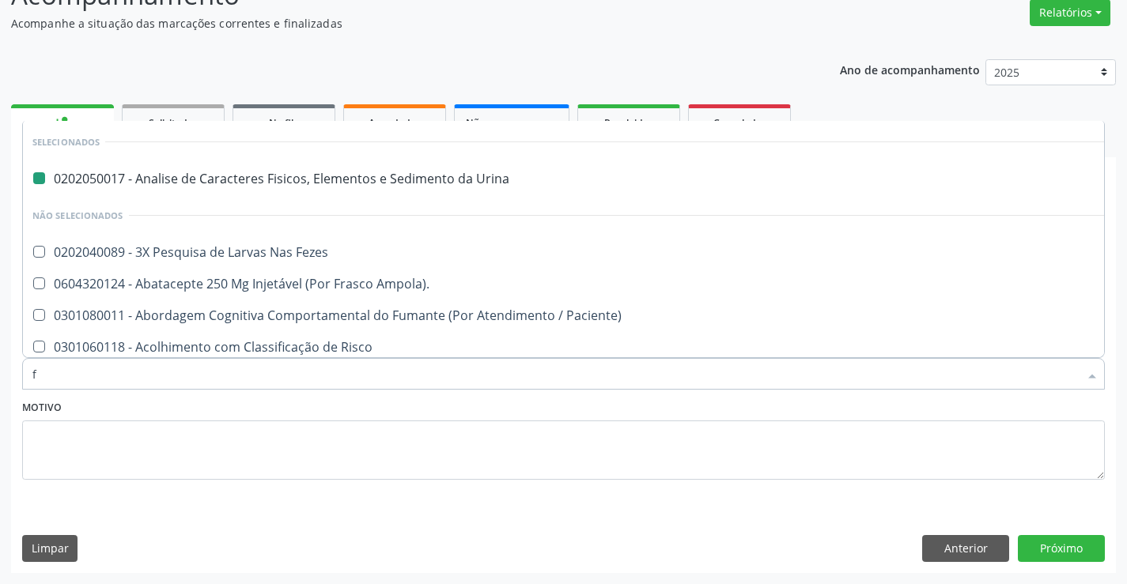
type input "fe"
checkbox Urina "false"
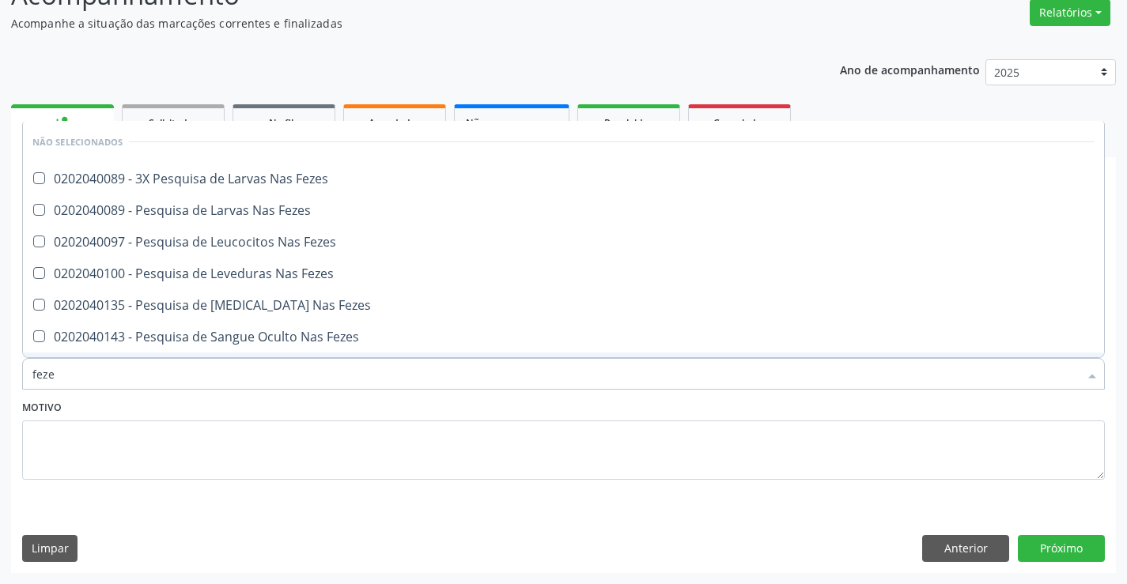
type input "fezes"
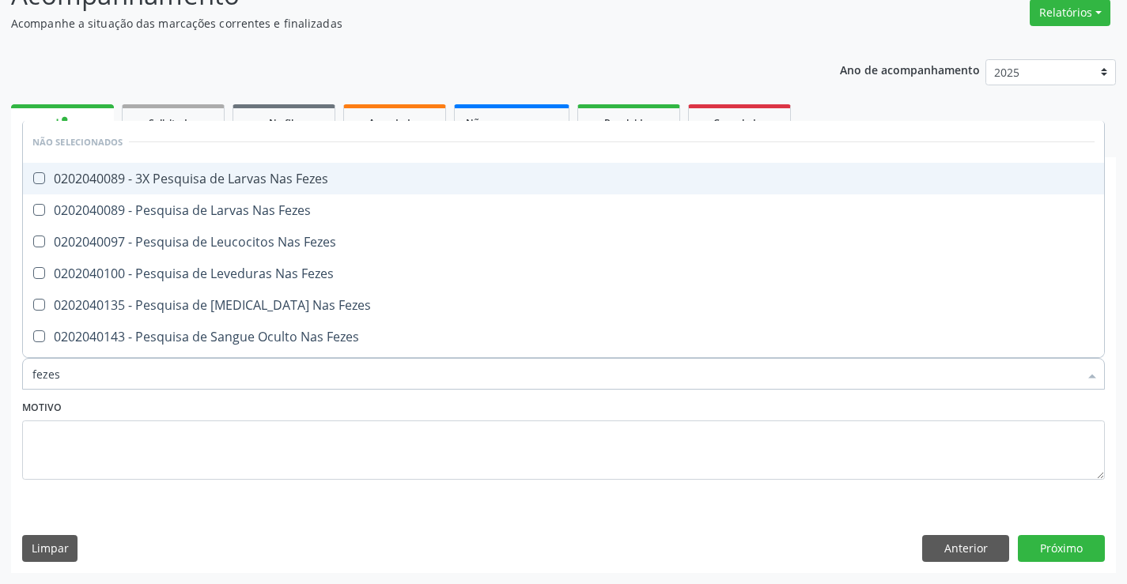
click at [321, 185] on div "0202040089 - 3X Pesquisa de Larvas Nas Fezes" at bounding box center [563, 178] width 1062 height 13
checkbox Fezes "true"
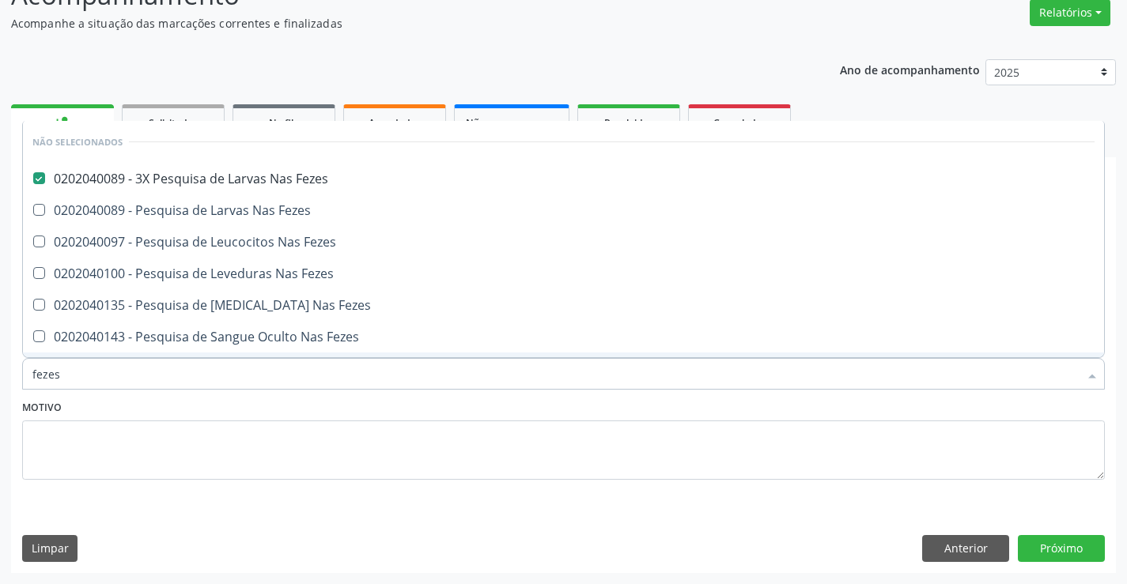
click at [316, 412] on div "Motivo" at bounding box center [563, 438] width 1082 height 84
checkbox Fezes "true"
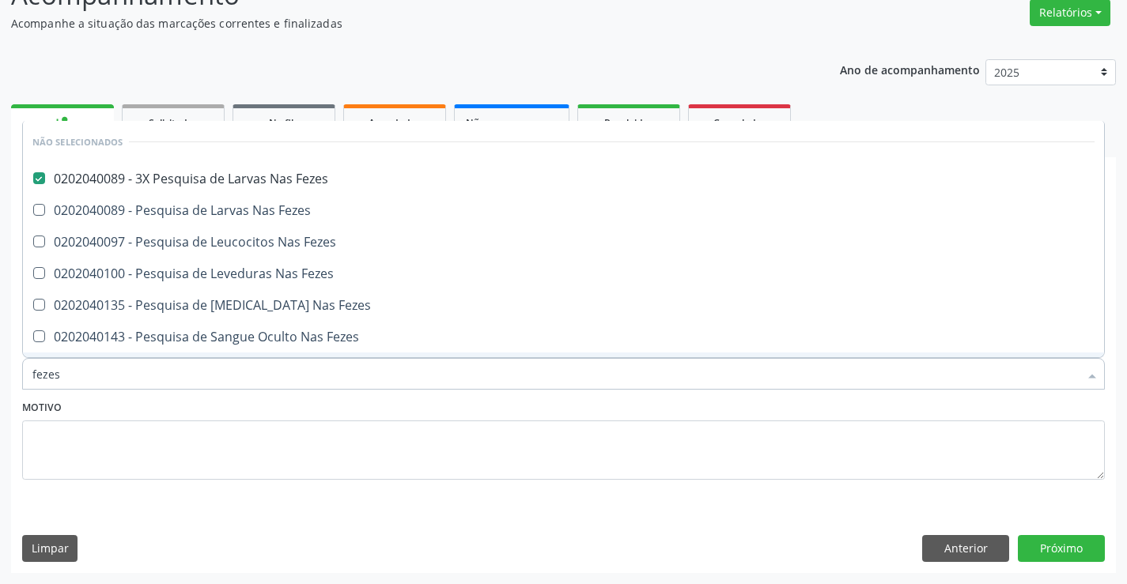
checkbox Fezes "true"
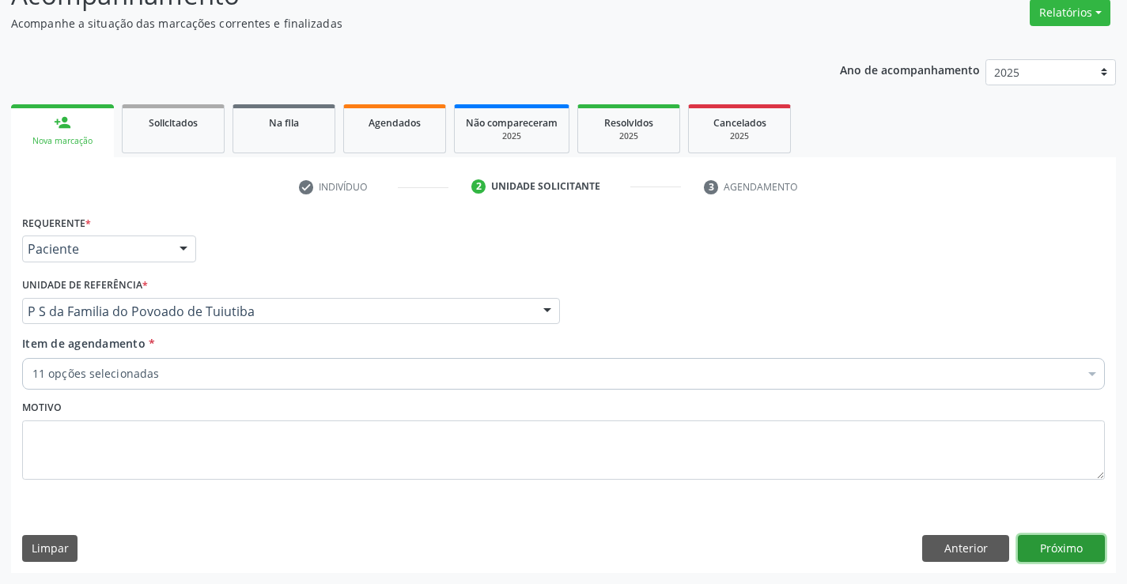
click at [1041, 542] on button "Próximo" at bounding box center [1060, 548] width 87 height 27
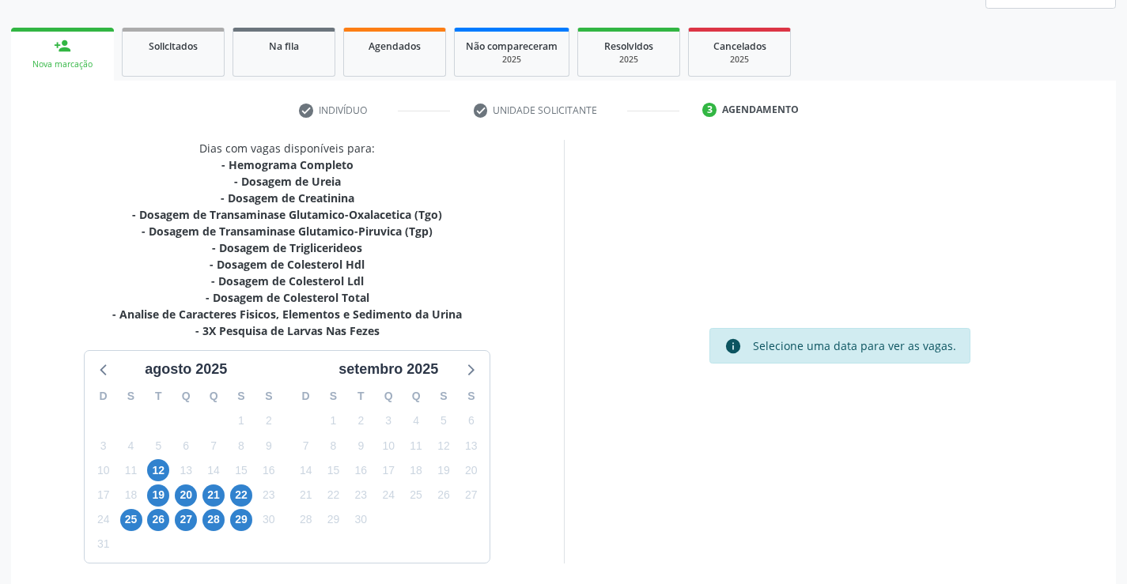
scroll to position [270, 0]
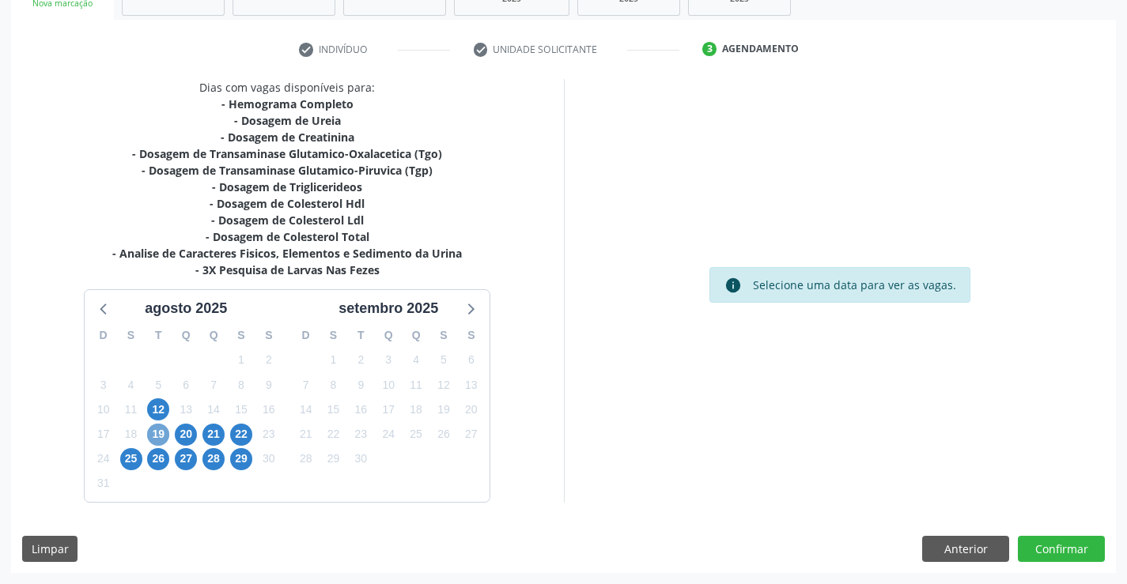
click at [159, 432] on span "19" at bounding box center [158, 435] width 22 height 22
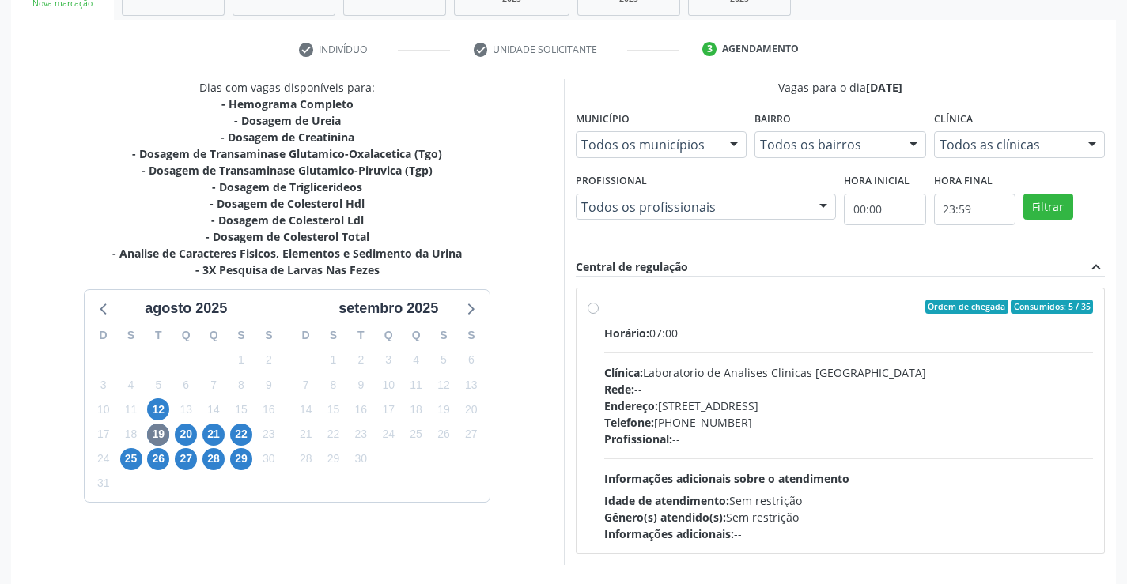
click at [604, 304] on label "Ordem de chegada Consumidos: 5 / 35 Horário: 07:00 Clínica: Laboratorio de Anal…" at bounding box center [848, 421] width 489 height 243
click at [590, 304] on input "Ordem de chegada Consumidos: 5 / 35 Horário: 07:00 Clínica: Laboratorio de Anal…" at bounding box center [592, 307] width 11 height 14
radio input "true"
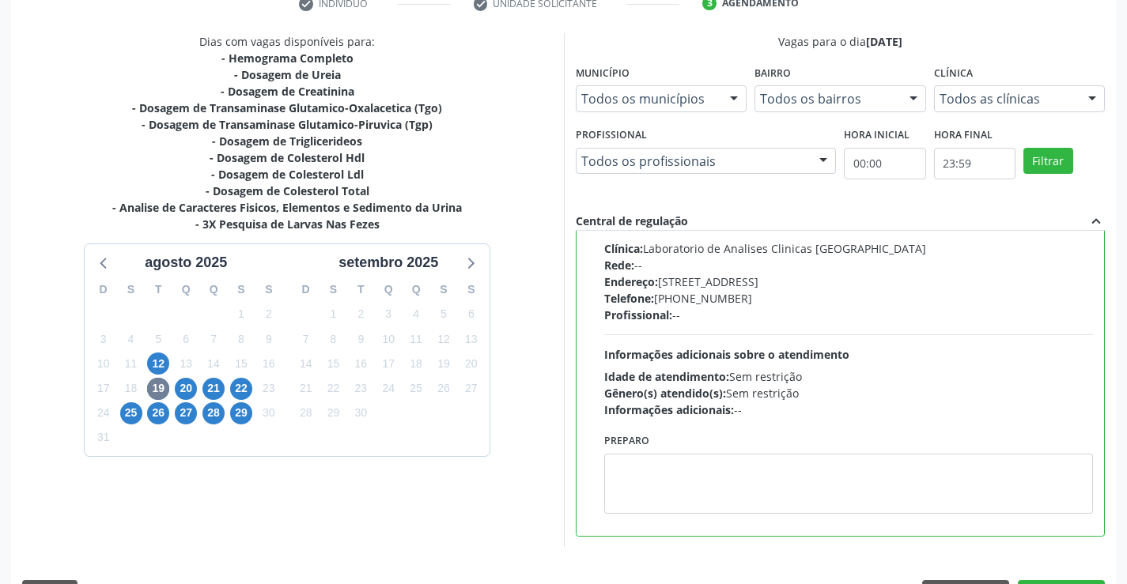
scroll to position [360, 0]
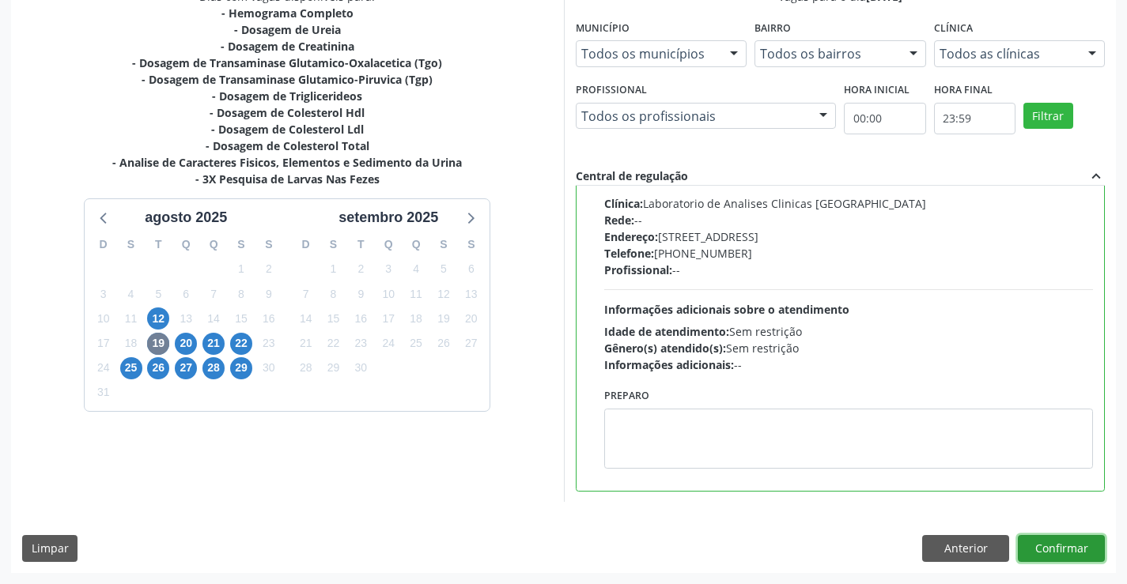
click at [1040, 546] on button "Confirmar" at bounding box center [1060, 548] width 87 height 27
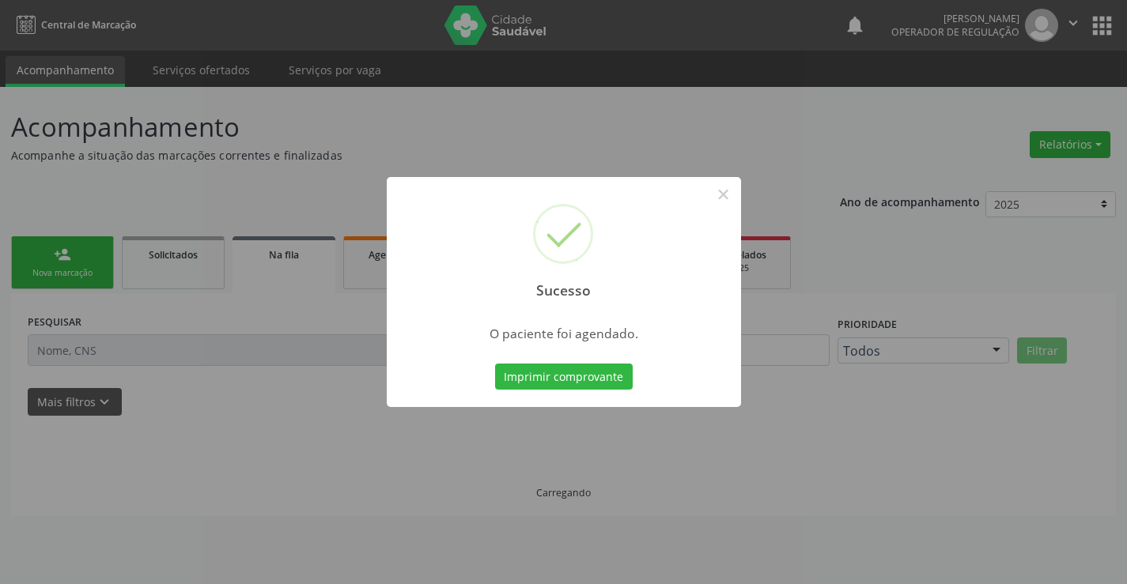
scroll to position [0, 0]
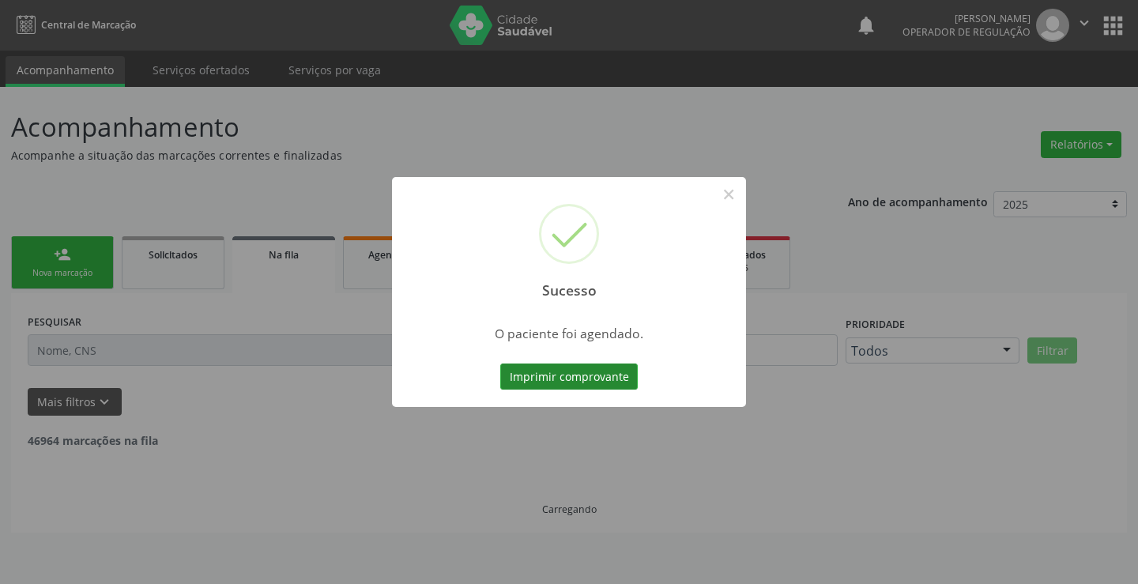
click at [612, 377] on button "Imprimir comprovante" at bounding box center [569, 377] width 138 height 27
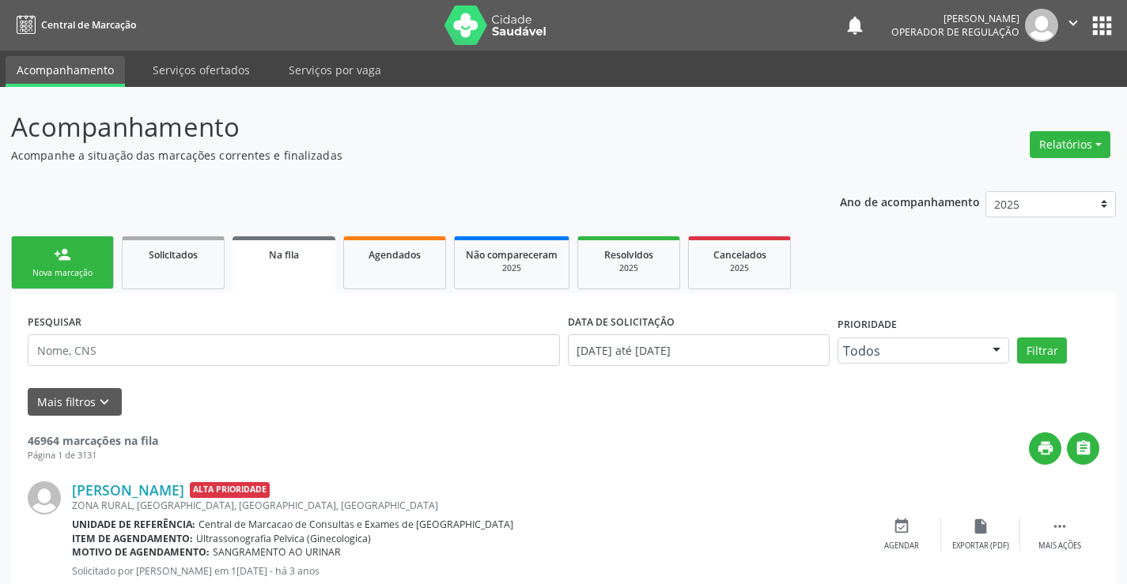
click at [108, 267] on link "person_add Nova marcação" at bounding box center [62, 262] width 103 height 53
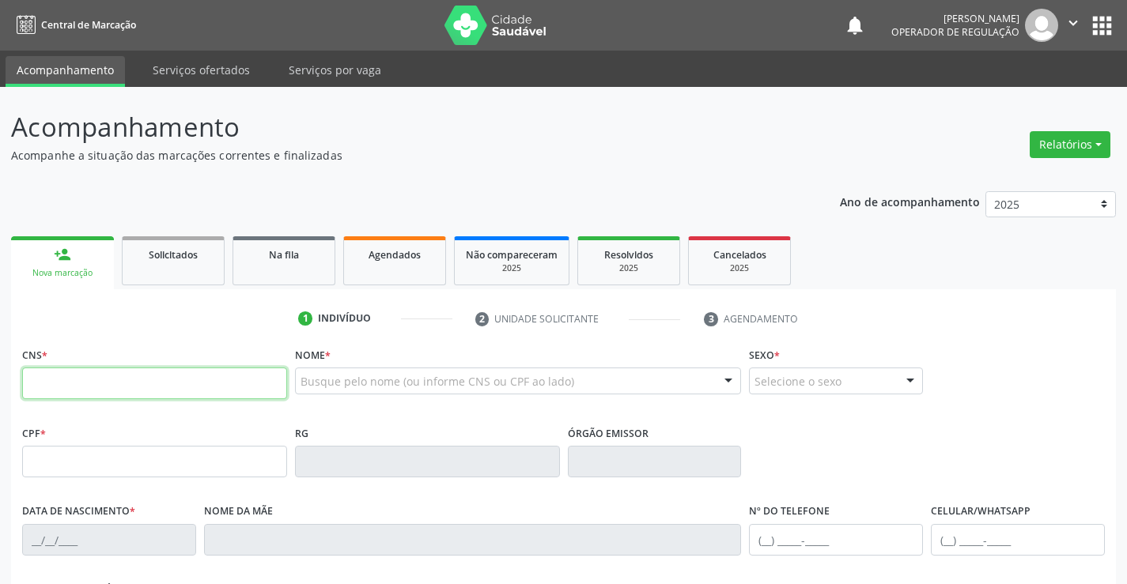
click at [168, 376] on input "text" at bounding box center [154, 384] width 265 height 32
type input "709 8060 8986 3395"
type input "2019681854"
type input "19/07/1994"
type input "(74) 99961-9685"
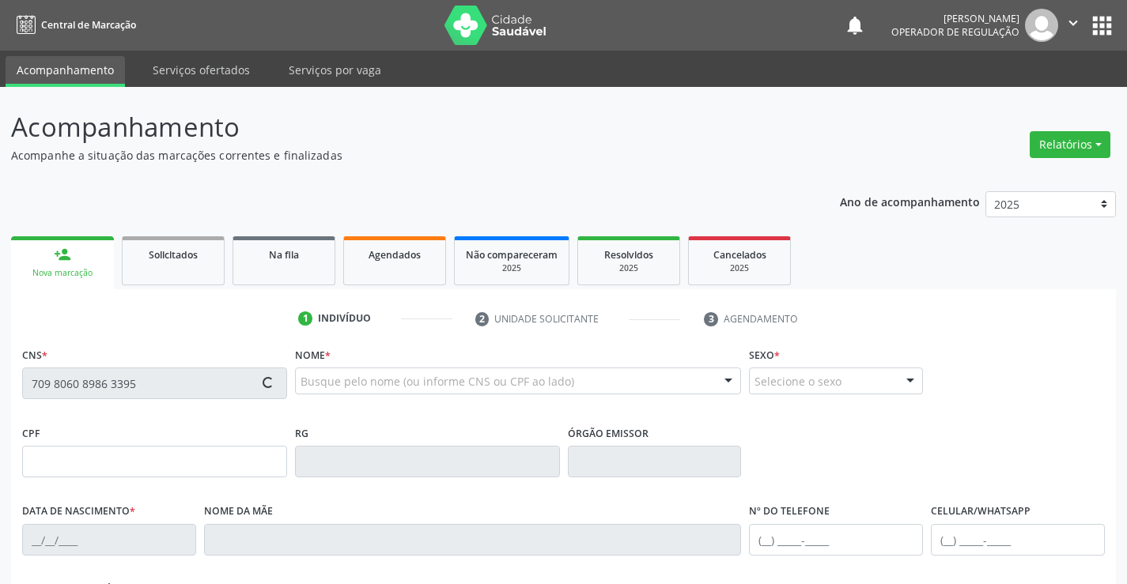
type input "S/N"
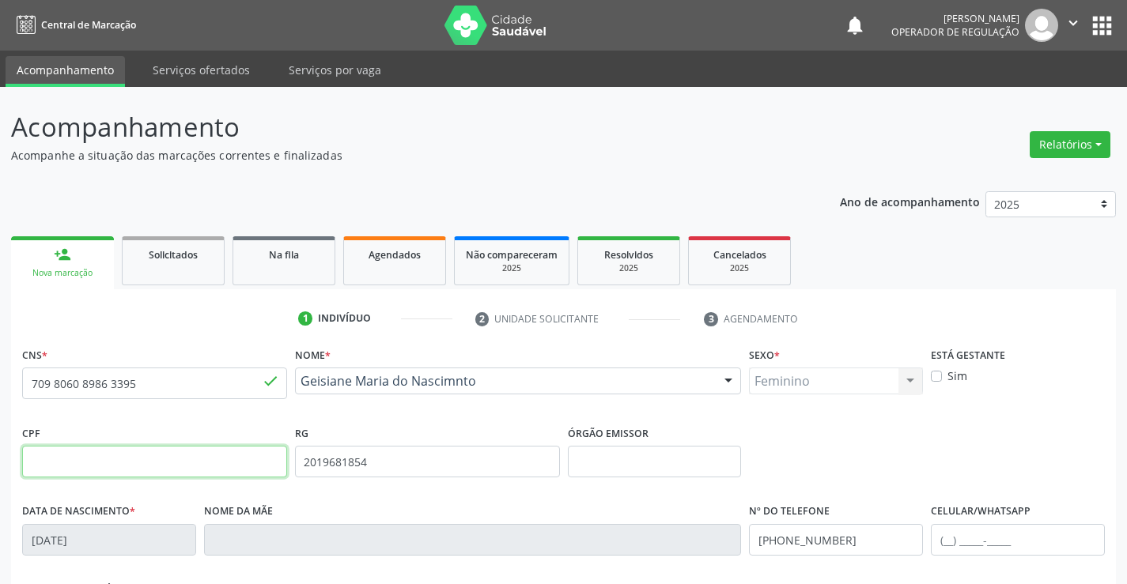
click at [66, 462] on input "text" at bounding box center [154, 462] width 265 height 32
type input "065.480.805-80"
click at [598, 463] on input "text" at bounding box center [655, 462] width 174 height 32
type input "SSPBA"
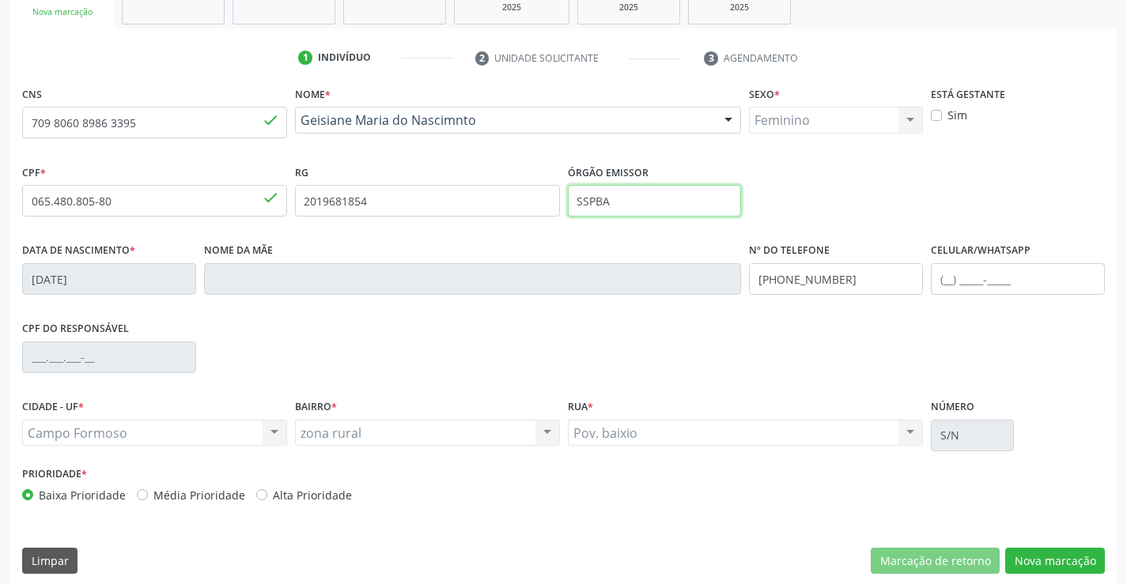
scroll to position [273, 0]
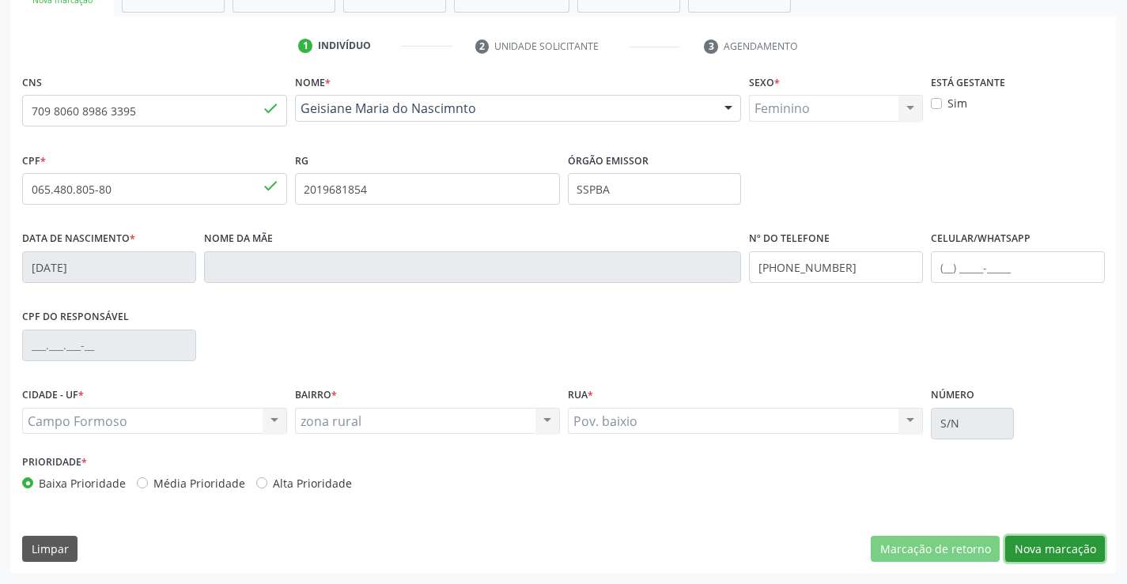
click at [1017, 555] on button "Nova marcação" at bounding box center [1055, 549] width 100 height 27
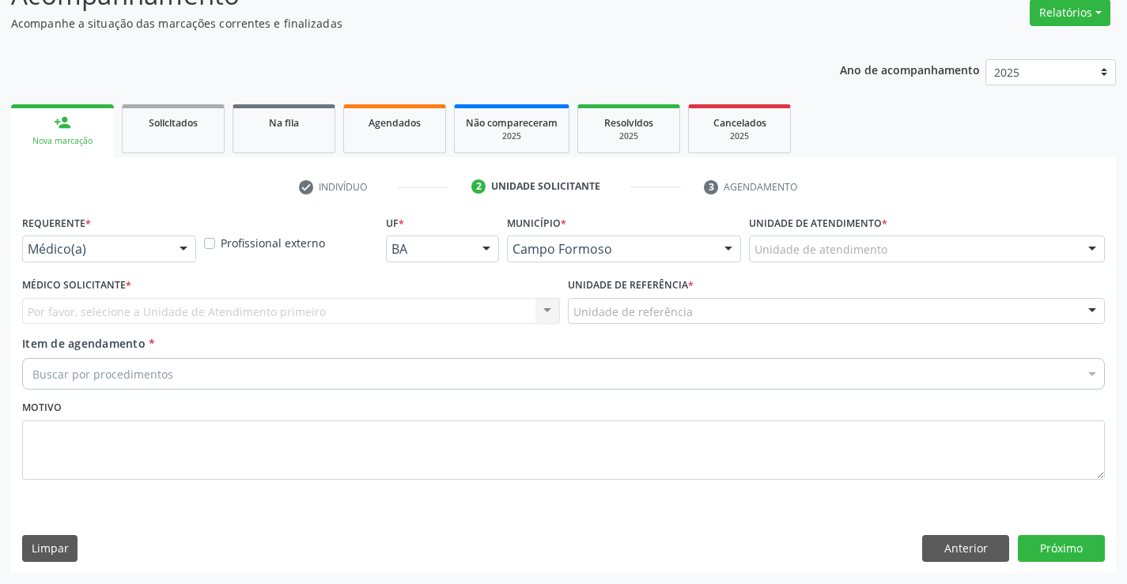
scroll to position [132, 0]
click at [179, 242] on div at bounding box center [184, 249] width 24 height 27
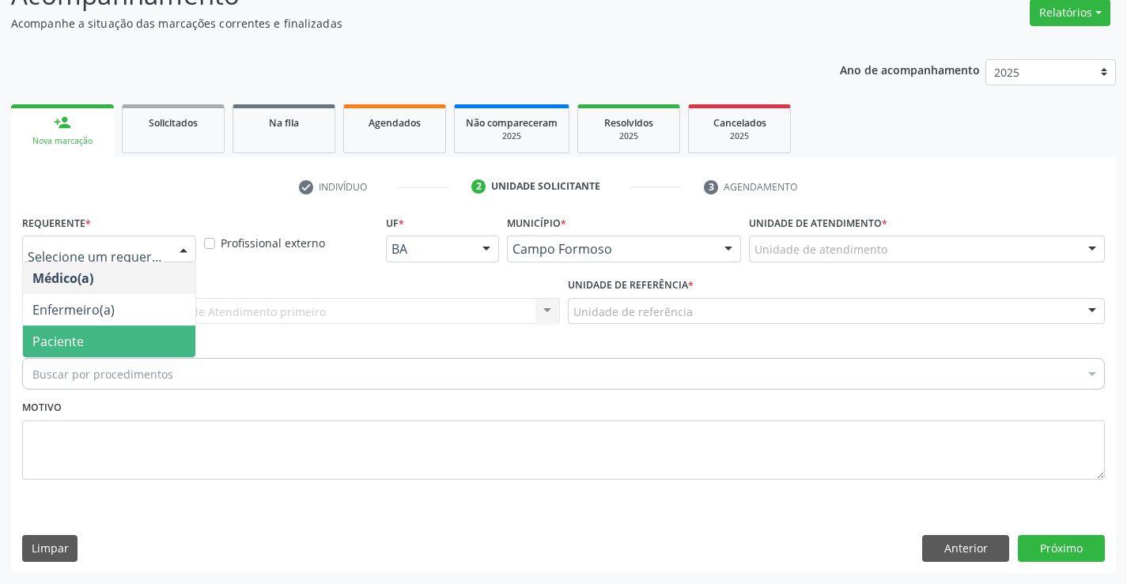
click at [148, 338] on span "Paciente" at bounding box center [109, 342] width 172 height 32
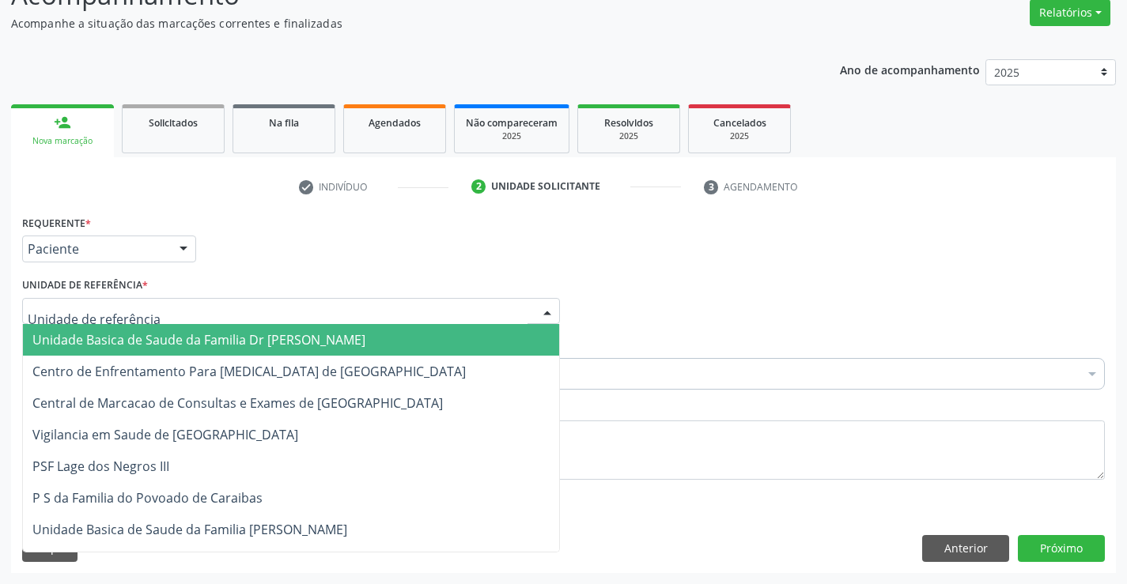
click at [161, 313] on div at bounding box center [291, 311] width 538 height 27
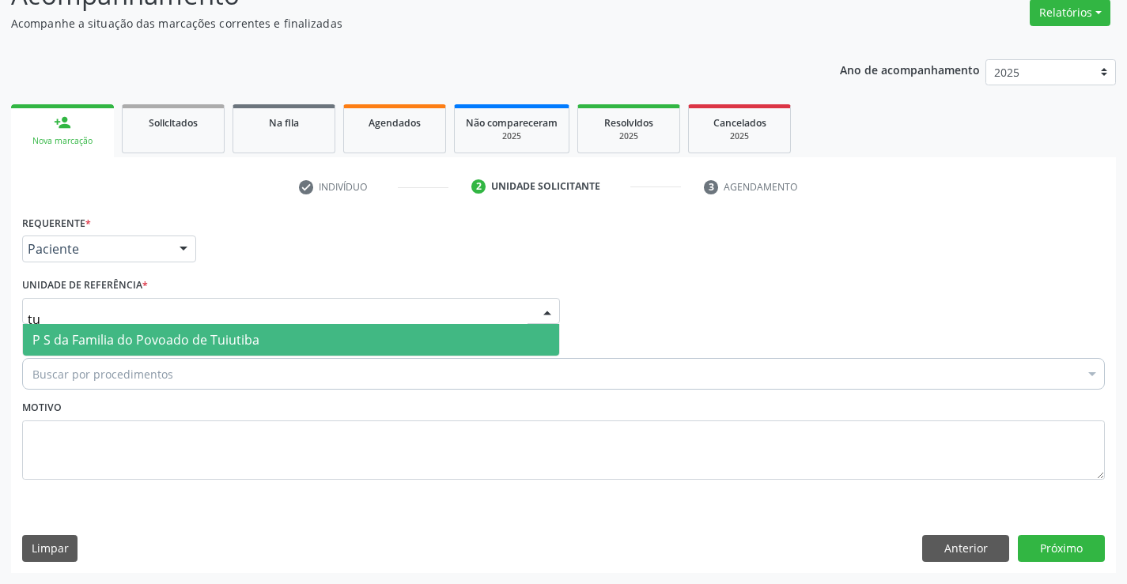
type input "tui"
click at [172, 349] on span "P S da Familia do Povoado de Tuiutiba" at bounding box center [291, 340] width 536 height 32
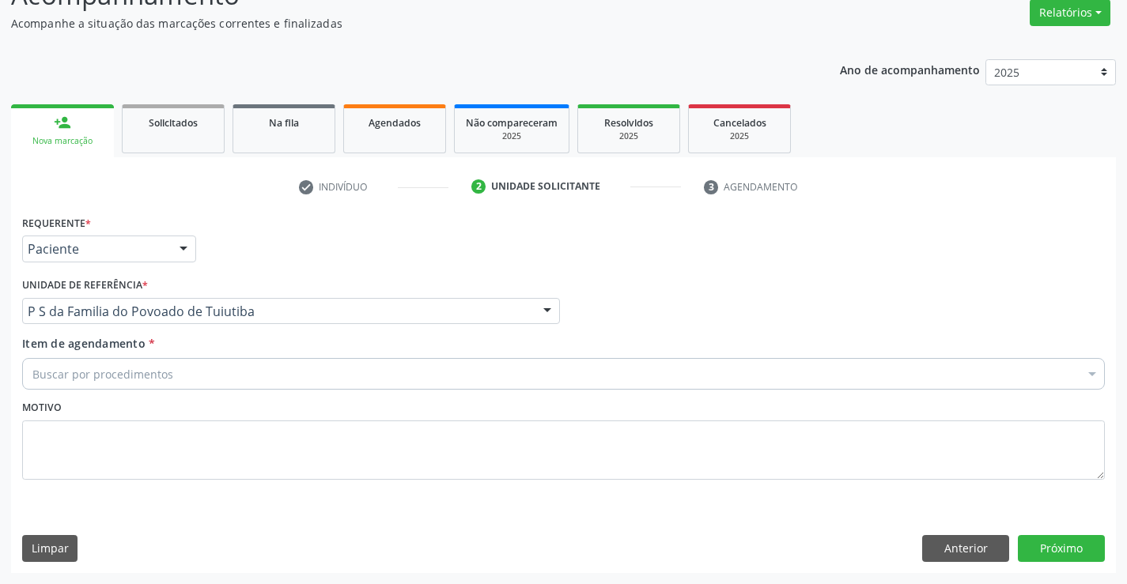
click at [187, 375] on div "Buscar por procedimentos" at bounding box center [563, 374] width 1082 height 32
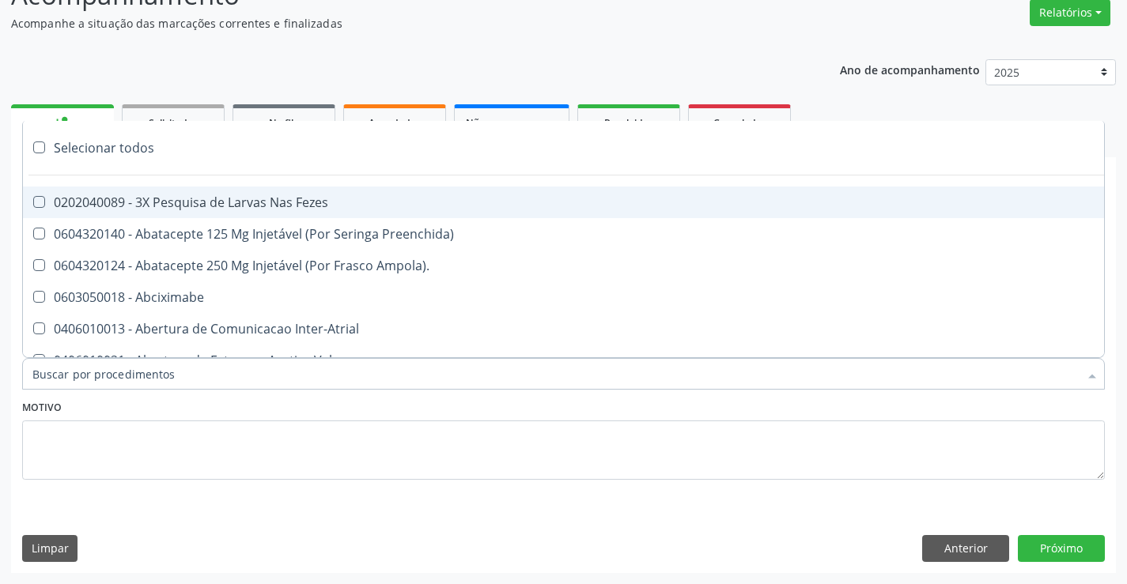
click at [177, 376] on input "Item de agendamento *" at bounding box center [555, 374] width 1046 height 32
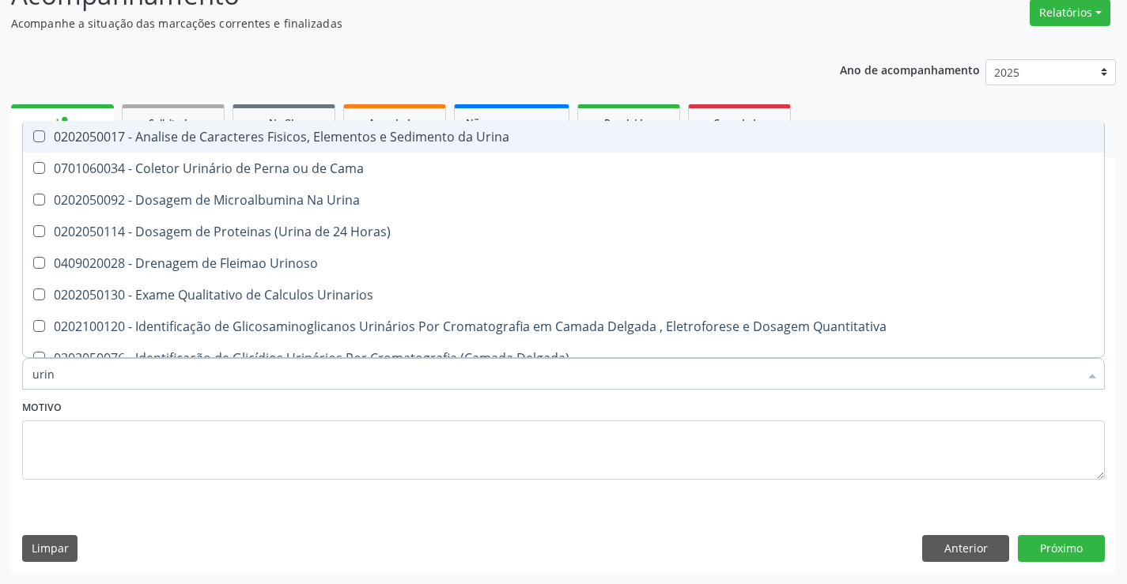
type input "urina"
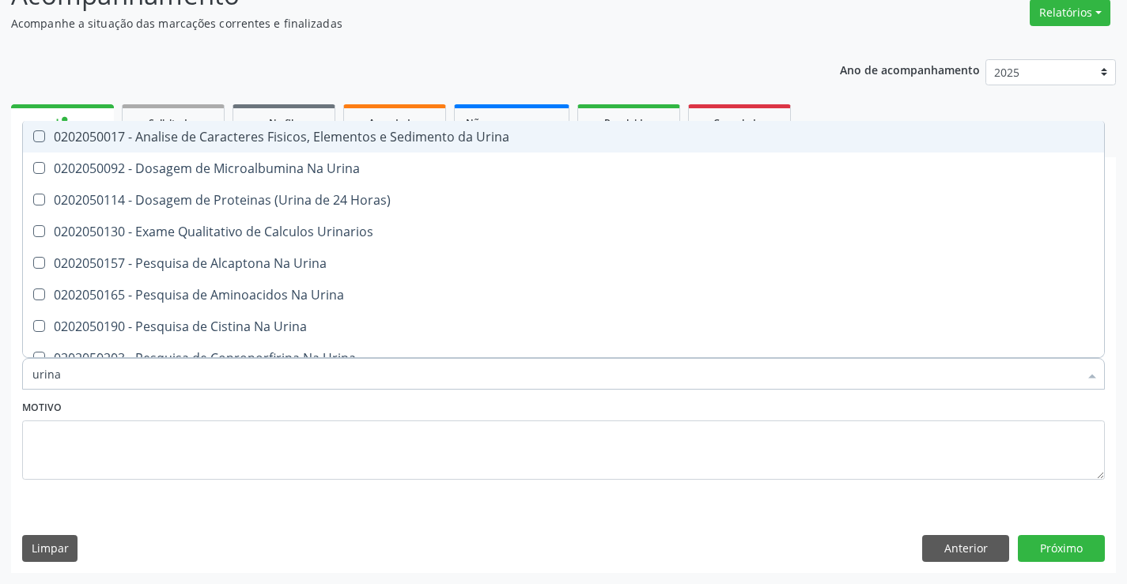
click at [359, 143] on div "0202050017 - Analise de Caracteres Fisicos, Elementos e Sedimento da Urina" at bounding box center [563, 136] width 1062 height 13
checkbox Urina "true"
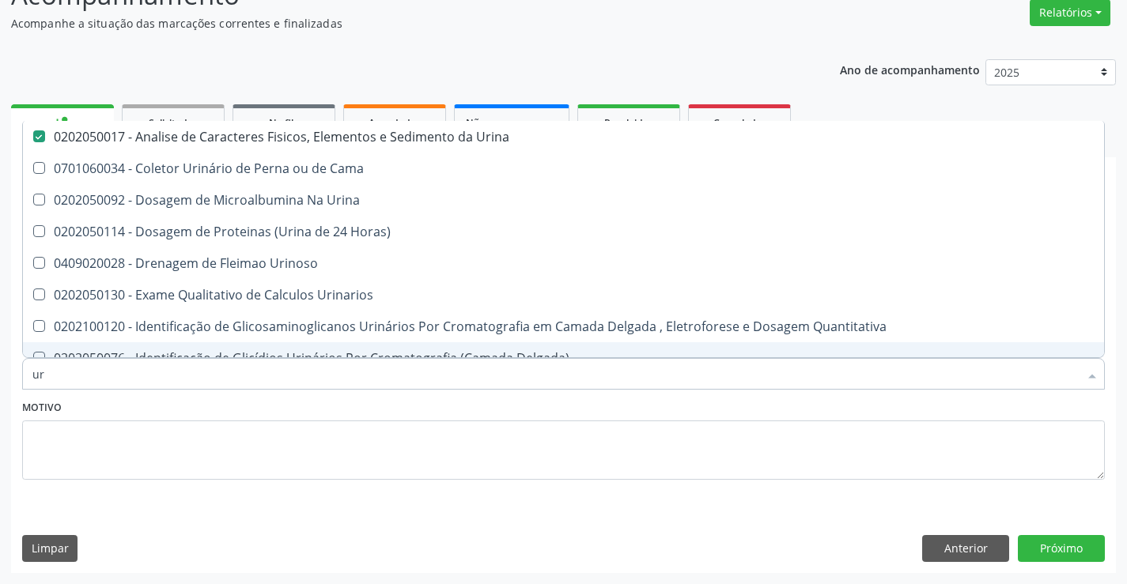
type input "u"
checkbox Urina "false"
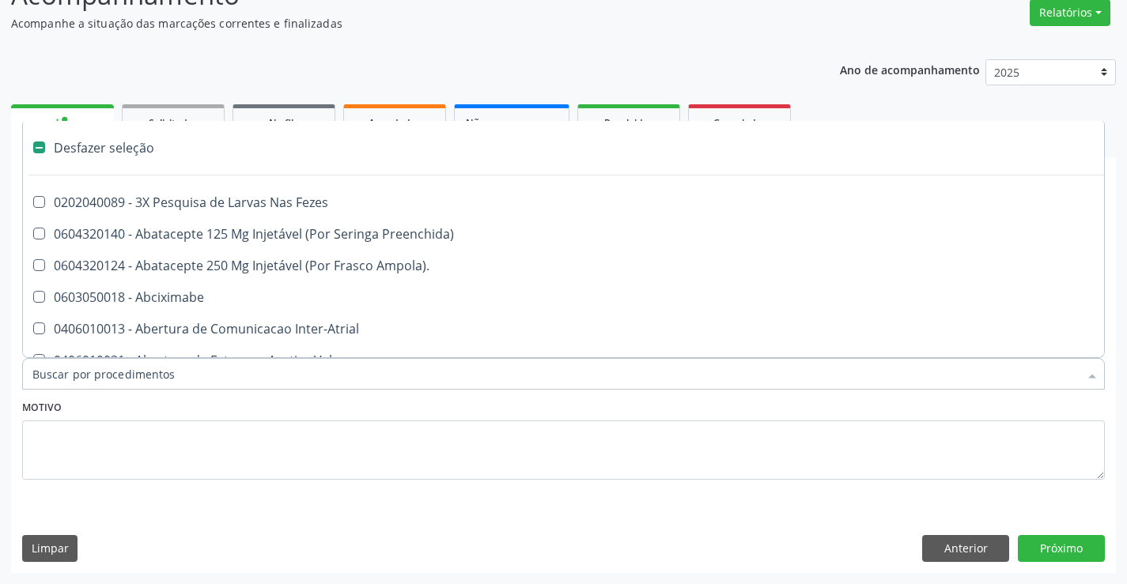
type input "h"
checkbox Urina "false"
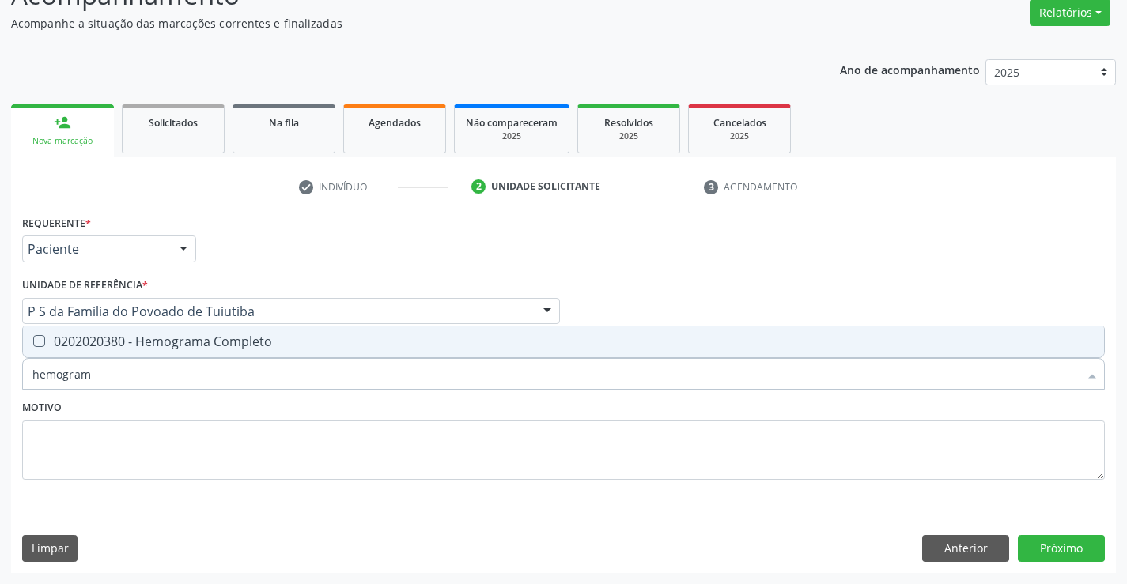
type input "hemograma"
click at [275, 346] on div "0202020380 - Hemograma Completo" at bounding box center [563, 341] width 1062 height 13
checkbox Completo "true"
type input "hemograma"
click at [253, 438] on textarea at bounding box center [563, 451] width 1082 height 60
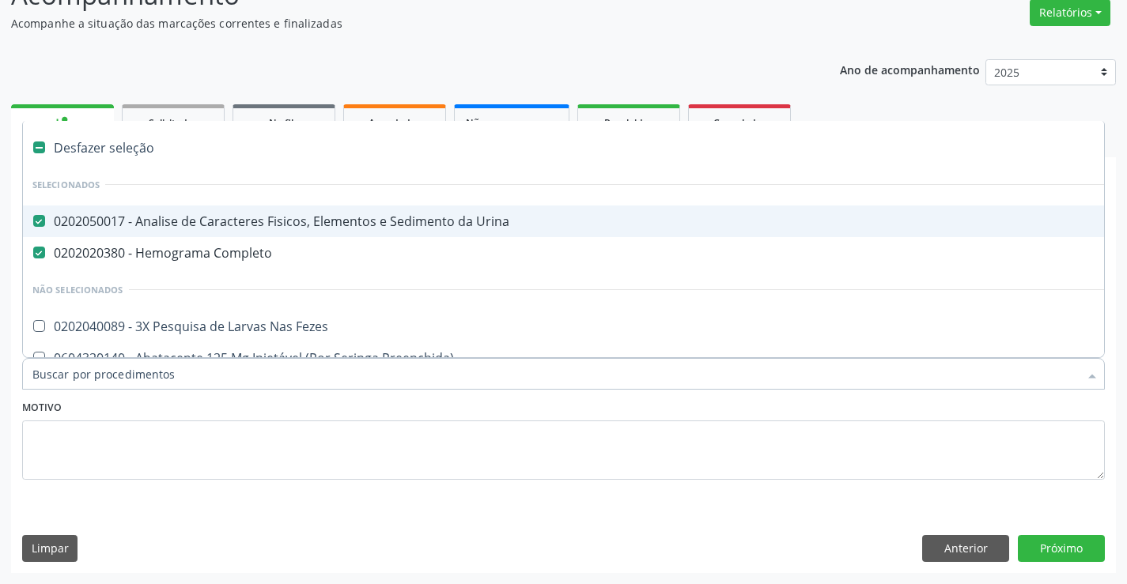
type input "u"
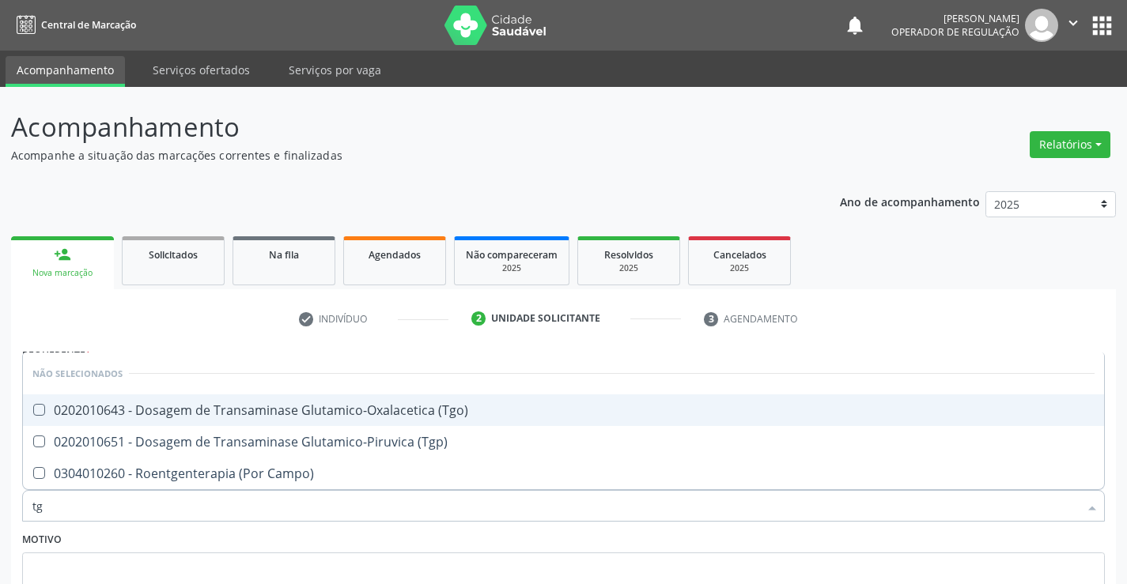
scroll to position [132, 0]
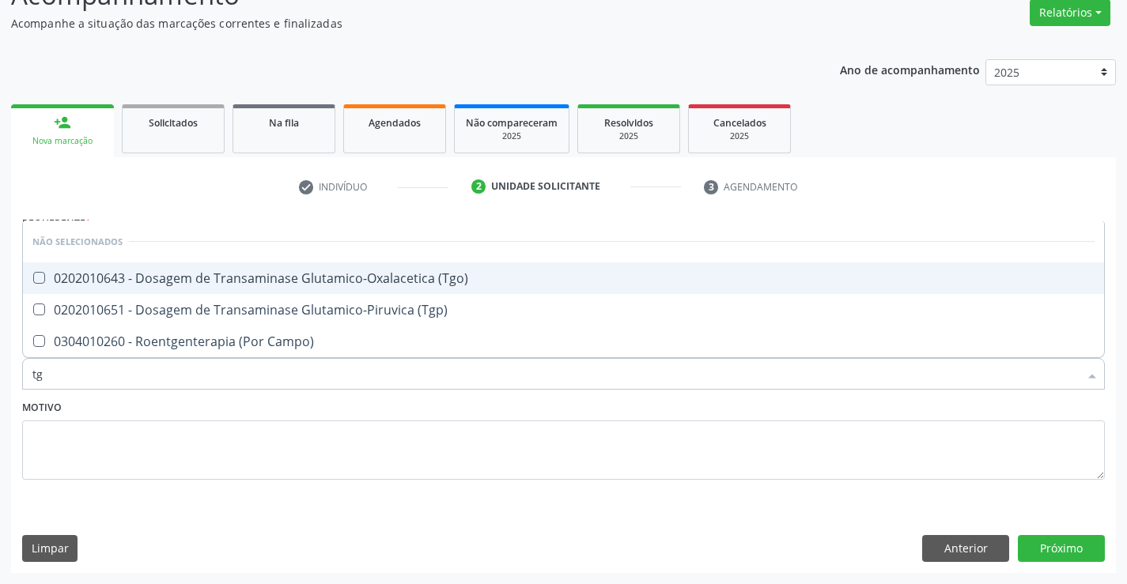
click at [328, 280] on div "0202010643 - Dosagem de Transaminase Glutamico-Oxalacetica (Tgo)" at bounding box center [563, 278] width 1062 height 13
checkbox \(Tgo\) "true"
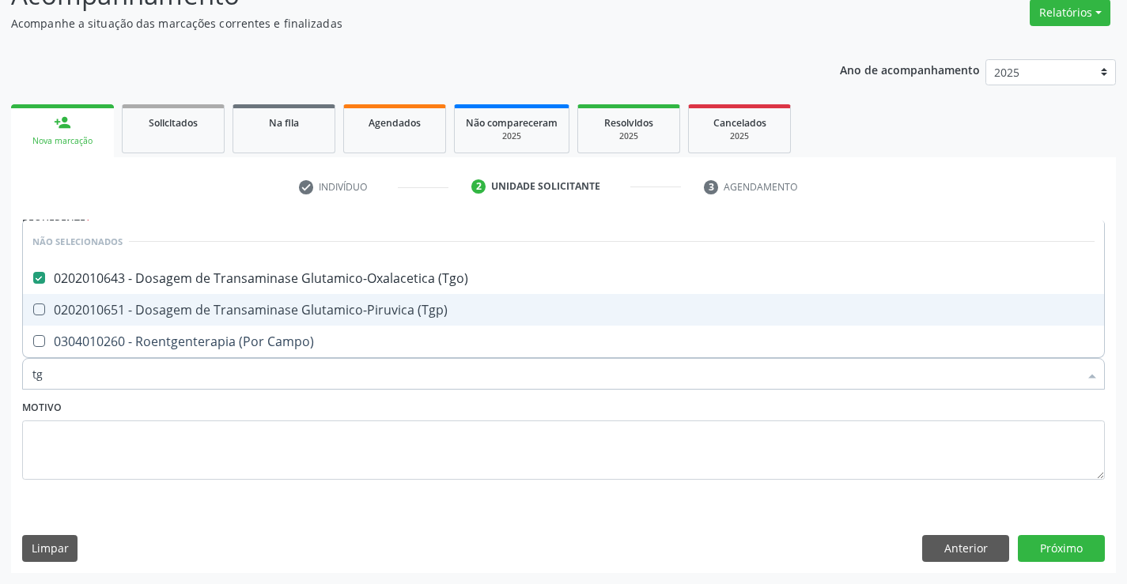
click at [324, 315] on div "0202010651 - Dosagem de Transaminase Glutamico-Piruvica (Tgp)" at bounding box center [563, 310] width 1062 height 13
checkbox \(Tgp\) "true"
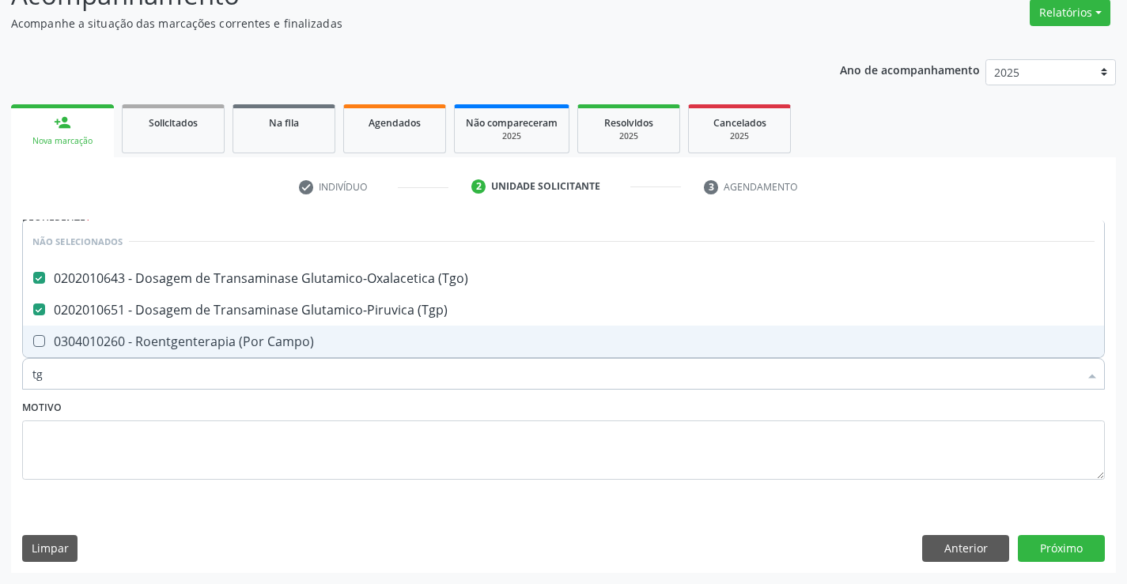
type input "tg"
click at [299, 419] on div "Motivo" at bounding box center [563, 438] width 1082 height 84
checkbox Campo\) "true"
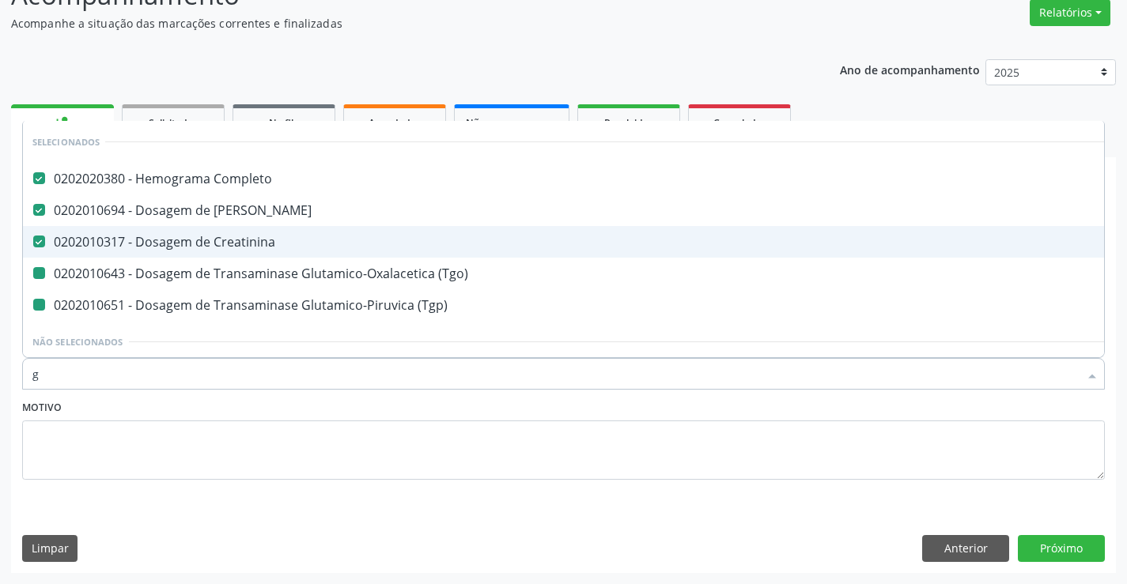
type input "gl"
checkbox \(Tgo\) "false"
checkbox \(Tgp\) "false"
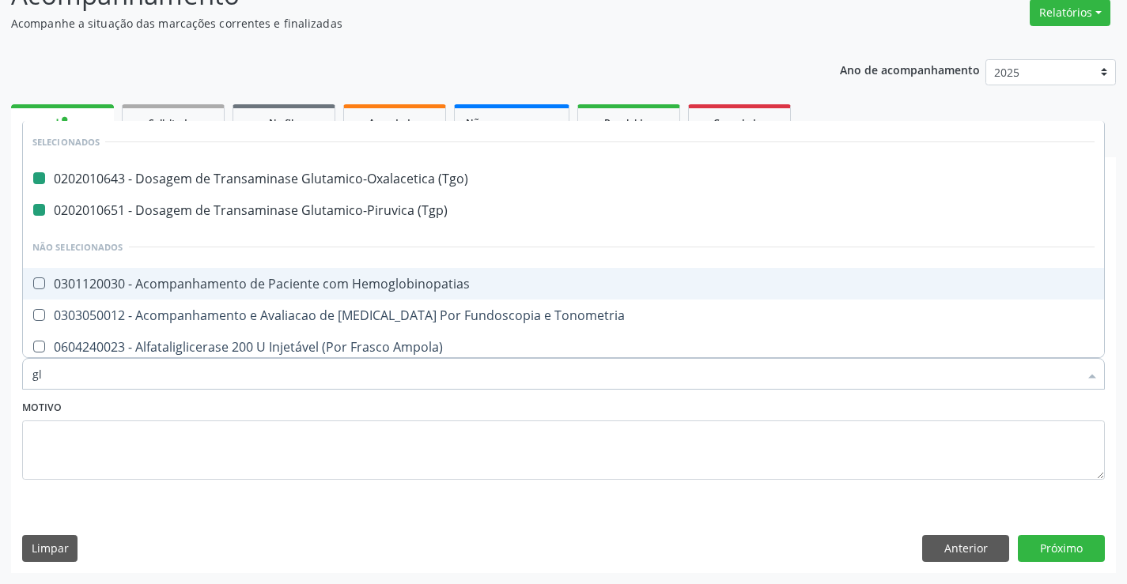
type input "gli"
checkbox \(Tgo\) "false"
checkbox \(Tgp\) "false"
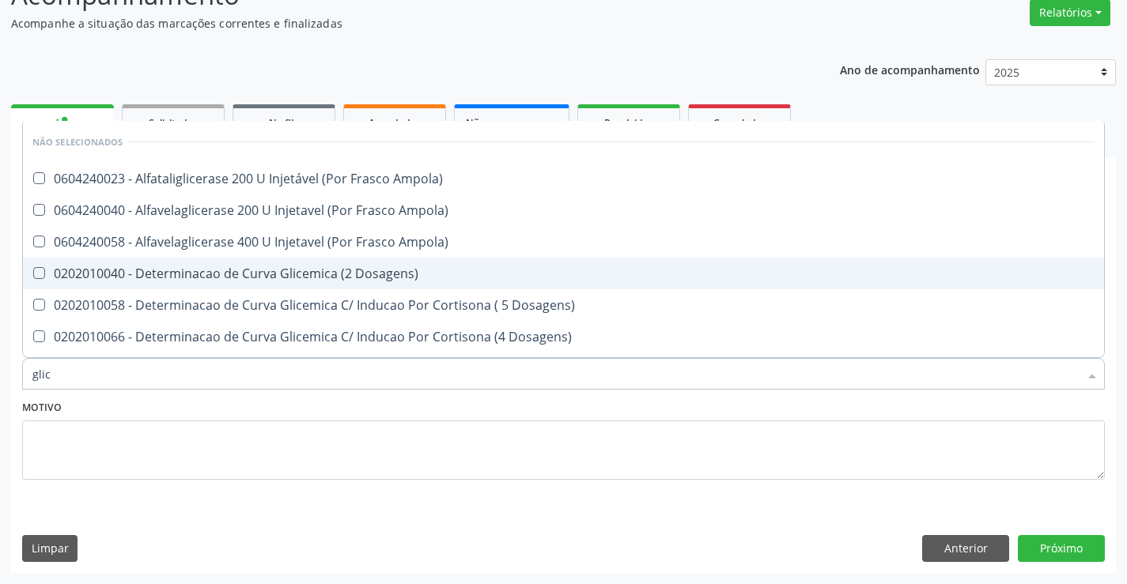
type input "glico"
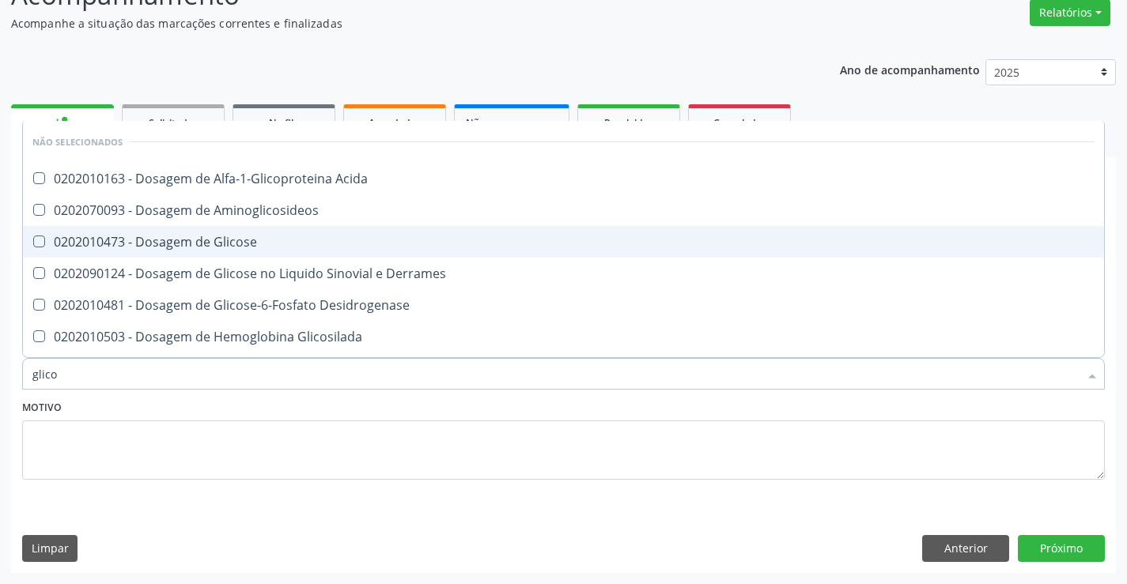
click at [245, 247] on div "0202010473 - Dosagem de Glicose" at bounding box center [563, 242] width 1062 height 13
checkbox Glicose "true"
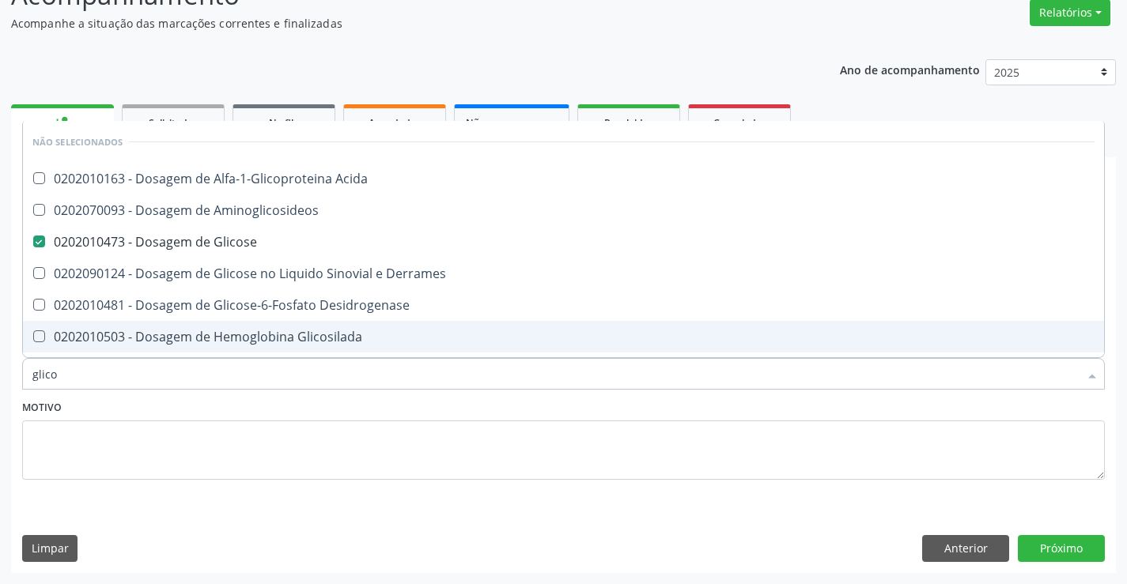
type input "glico"
click at [202, 409] on div "Motivo" at bounding box center [563, 438] width 1082 height 84
checkbox Acida "true"
checkbox Aminoglicosideos "true"
checkbox Derrames "true"
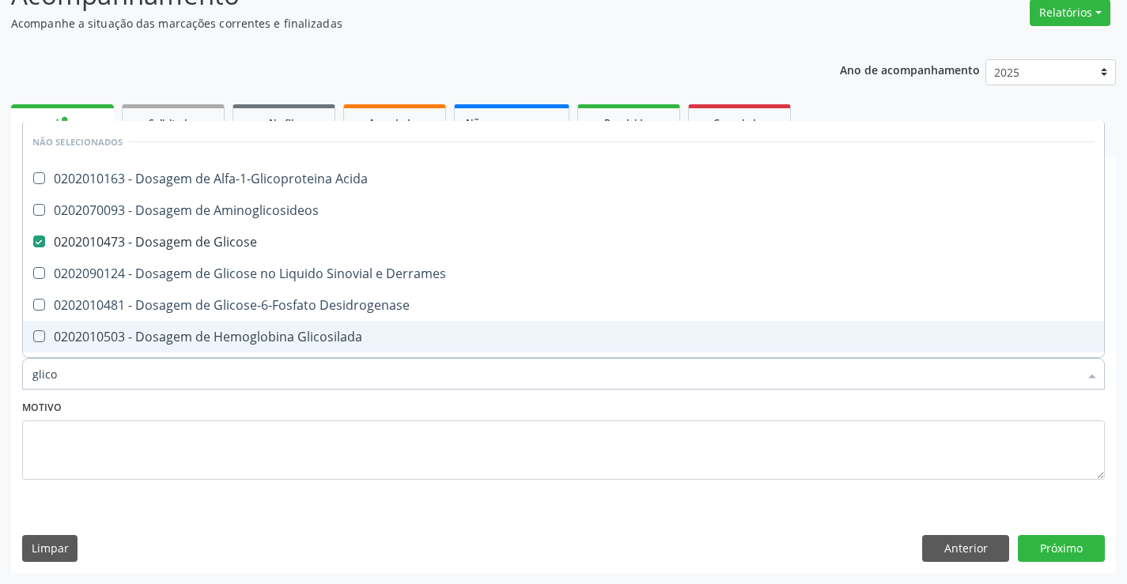
checkbox Desidrogenase "true"
checkbox Quantitativa "true"
checkbox Glicosilada "true"
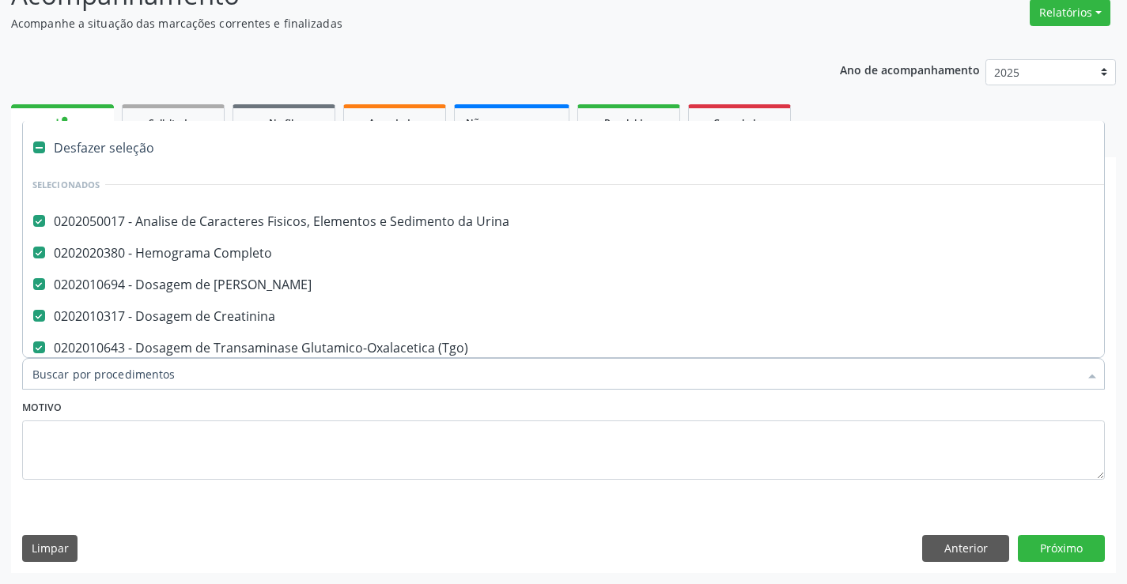
type input "t"
checkbox Glicose "false"
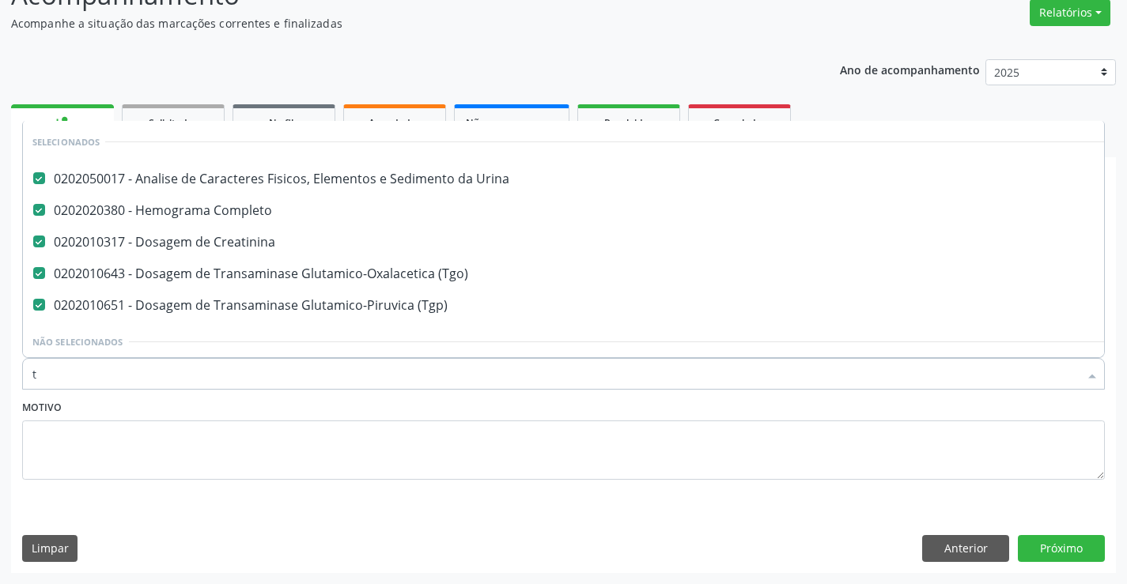
scroll to position [0, 0]
type input "tr"
checkbox \(Tgo\) "false"
checkbox \(Tgp\) "false"
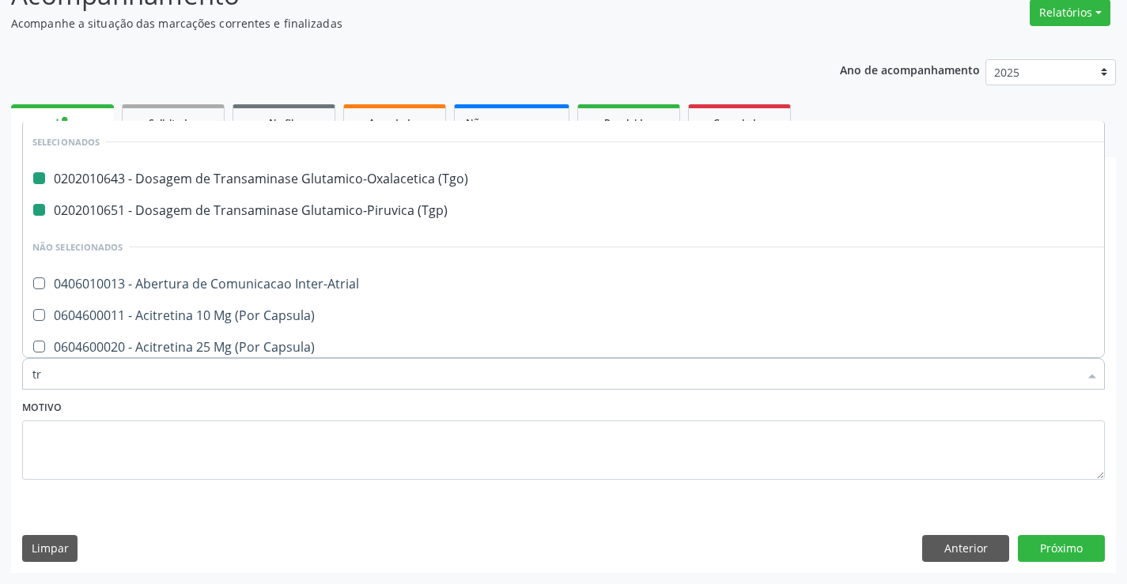
type input "tri"
checkbox \(Tgo\) "false"
checkbox \(Tgp\) "false"
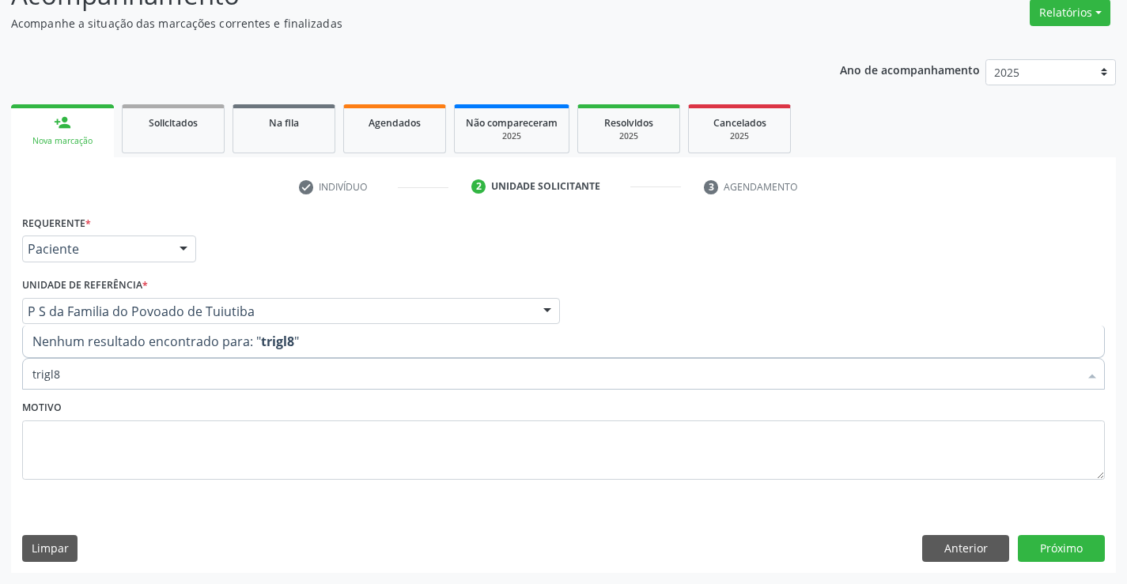
type input "trigl"
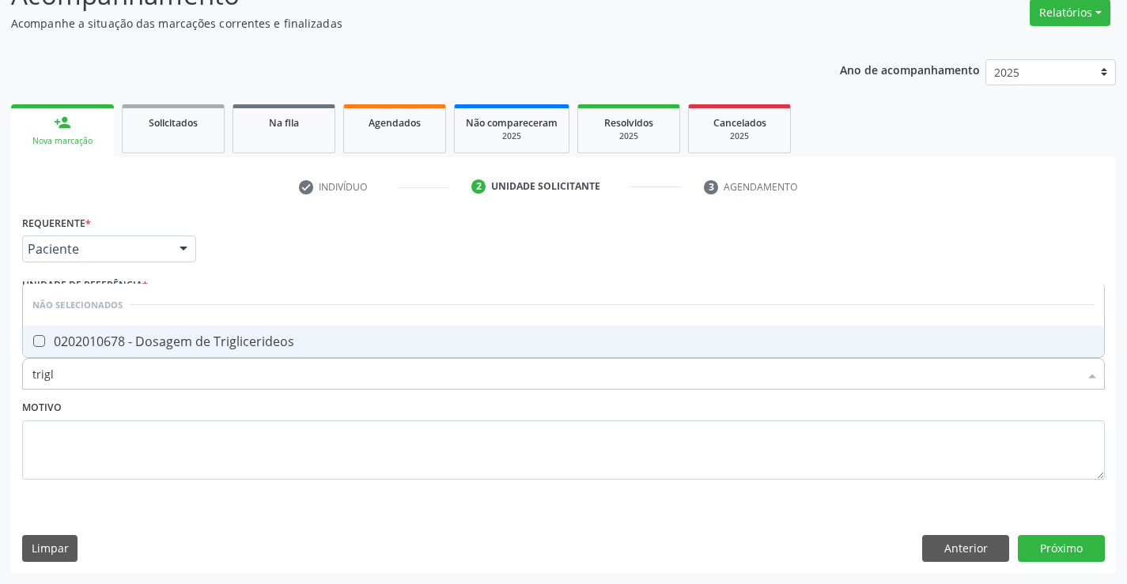
click at [200, 347] on div "0202010678 - Dosagem de Triglicerideos" at bounding box center [563, 341] width 1062 height 13
checkbox Triglicerideos "true"
type input "trigl"
click at [222, 417] on div "Motivo" at bounding box center [563, 438] width 1082 height 84
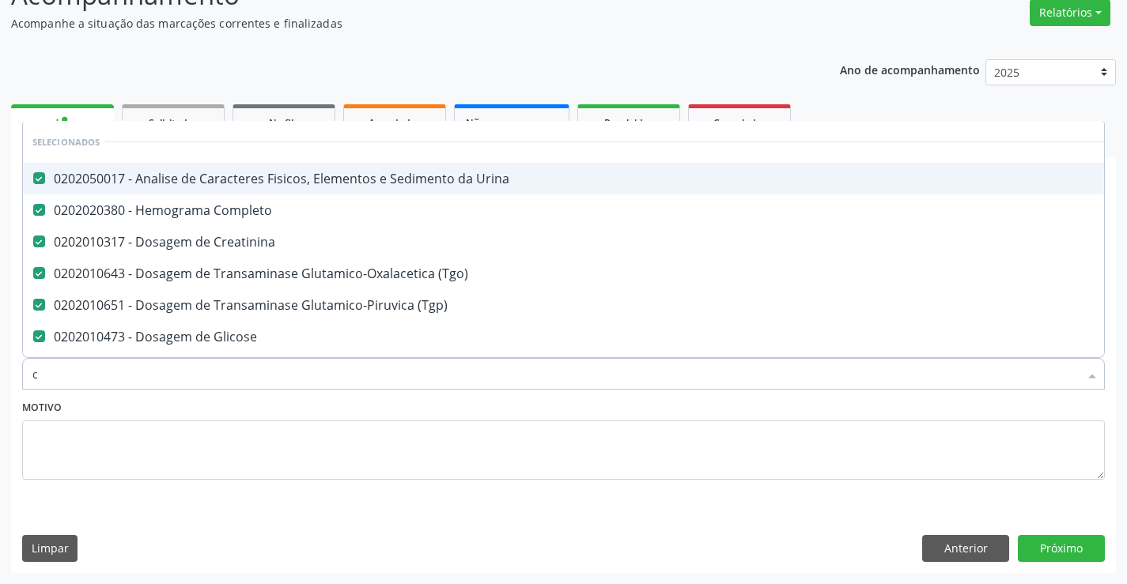
type input "co"
checkbox Triglicerideos "false"
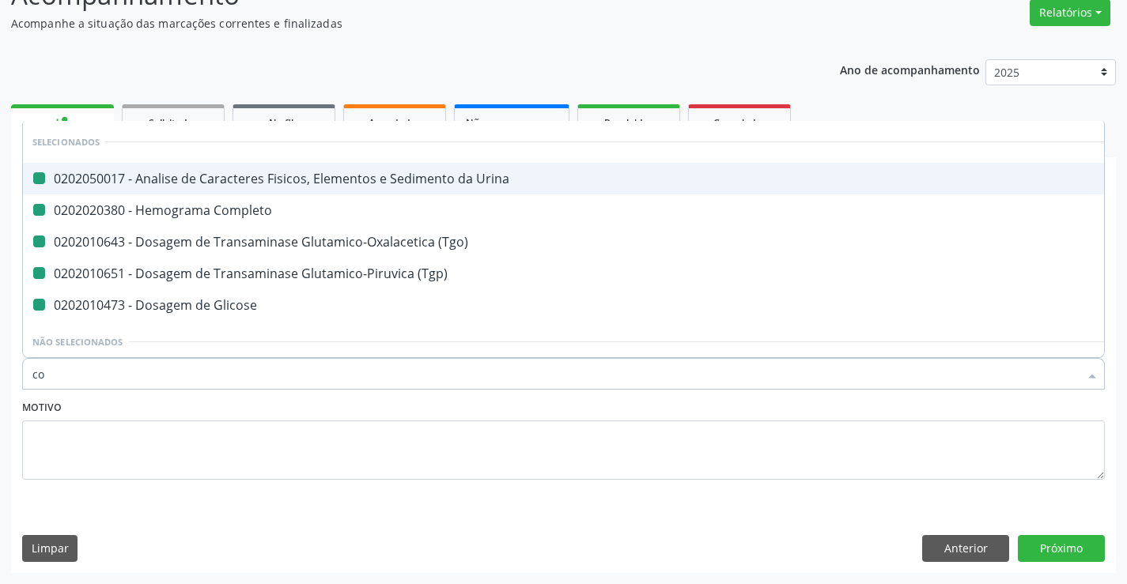
type input "col"
checkbox Urina "false"
checkbox Completo "false"
checkbox \(Tgo\) "false"
checkbox \(Tgp\) "false"
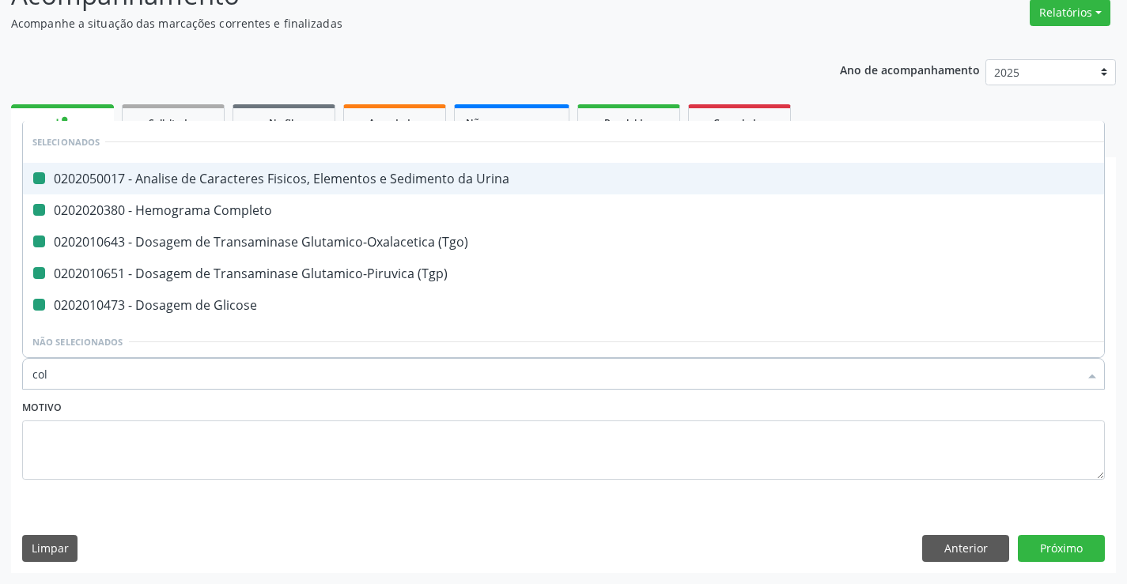
checkbox Glicose "false"
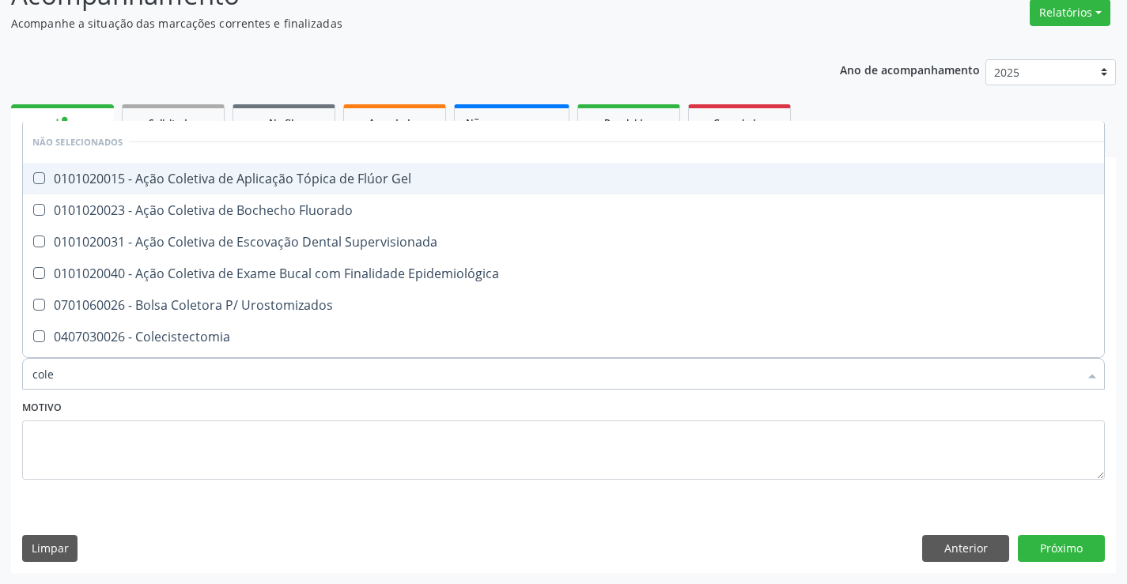
type input "coles"
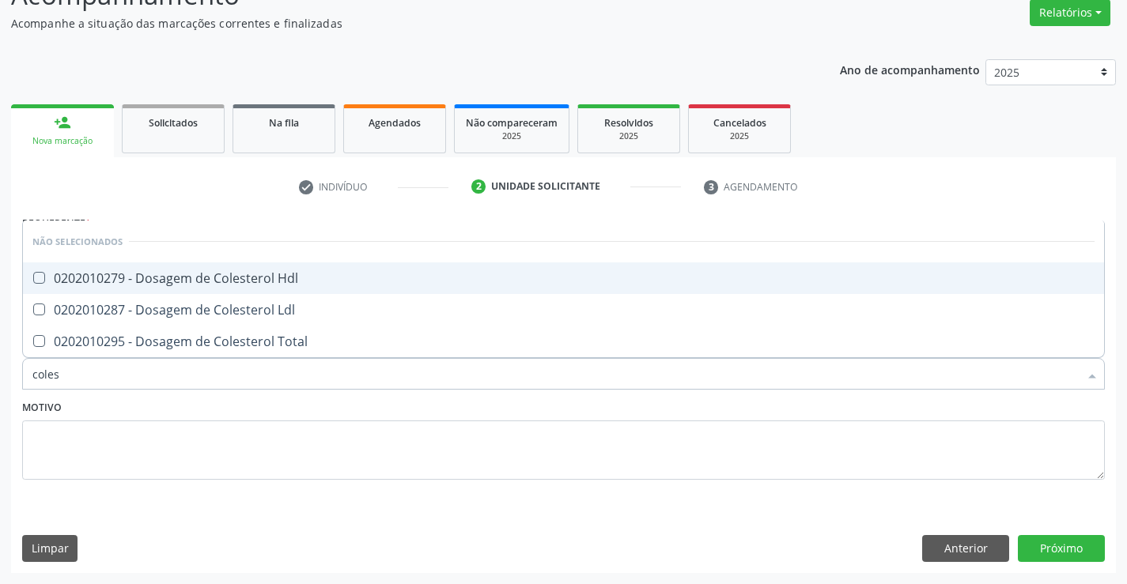
click at [281, 274] on div "0202010279 - Dosagem de Colesterol Hdl" at bounding box center [563, 278] width 1062 height 13
checkbox Hdl "true"
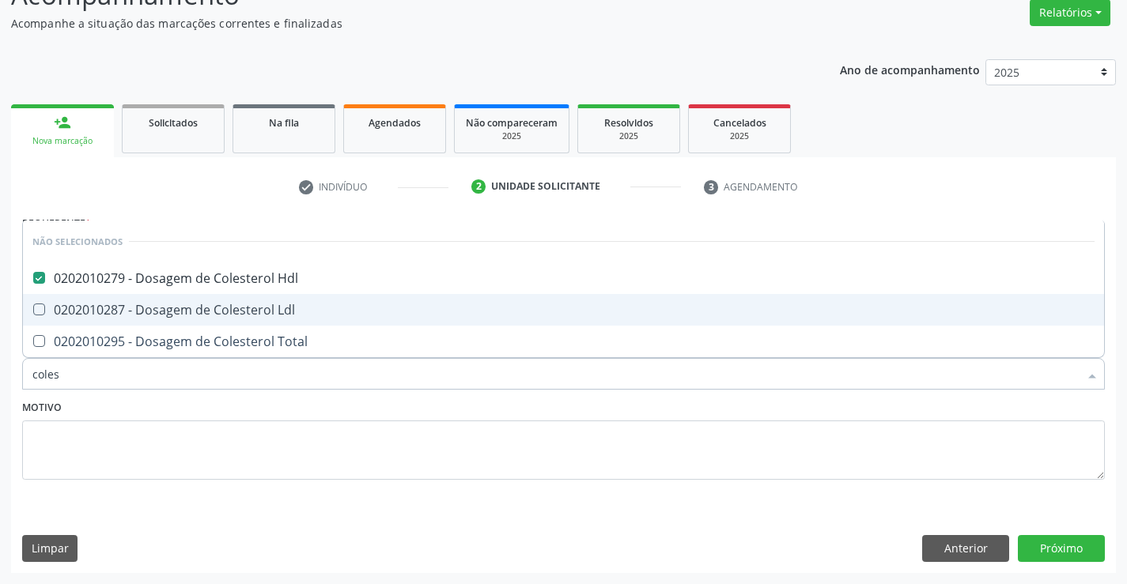
click at [284, 311] on div "0202010287 - Dosagem de Colesterol Ldl" at bounding box center [563, 310] width 1062 height 13
checkbox Ldl "true"
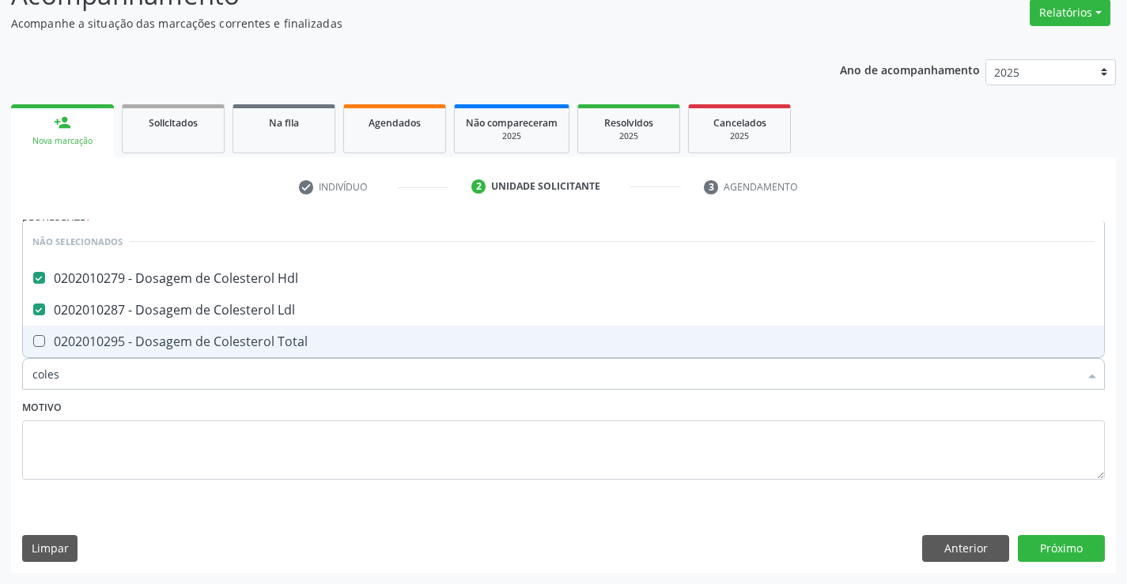
click at [299, 348] on div "0202010295 - Dosagem de Colesterol Total" at bounding box center [563, 341] width 1062 height 13
checkbox Total "true"
click at [278, 421] on textarea at bounding box center [563, 451] width 1082 height 60
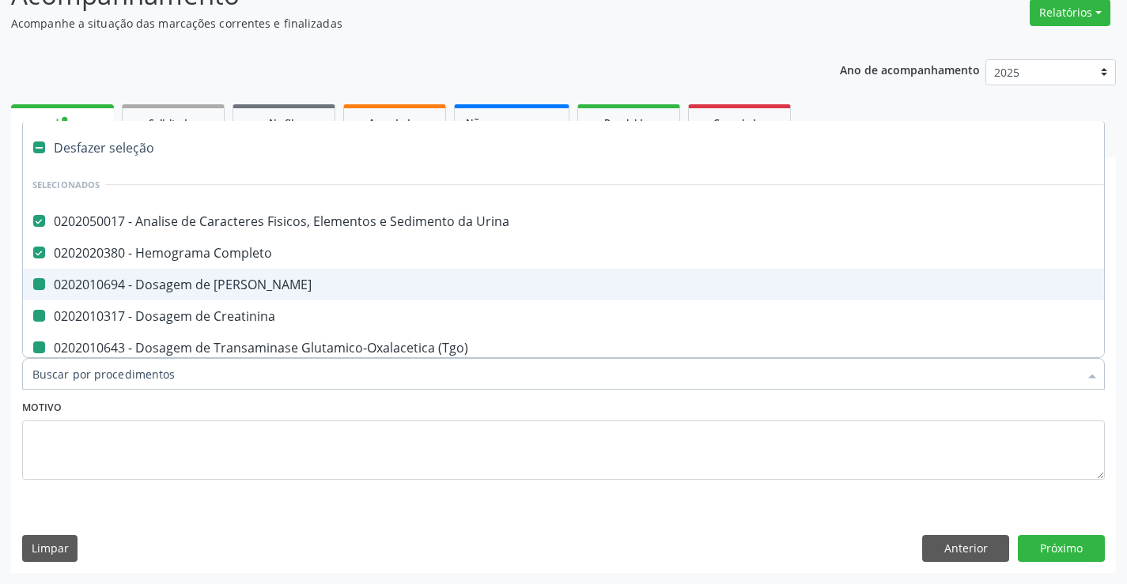
type input "f"
checkbox Ureia "false"
checkbox Creatinina "false"
checkbox \(Tgo\) "false"
checkbox \(Tgp\) "false"
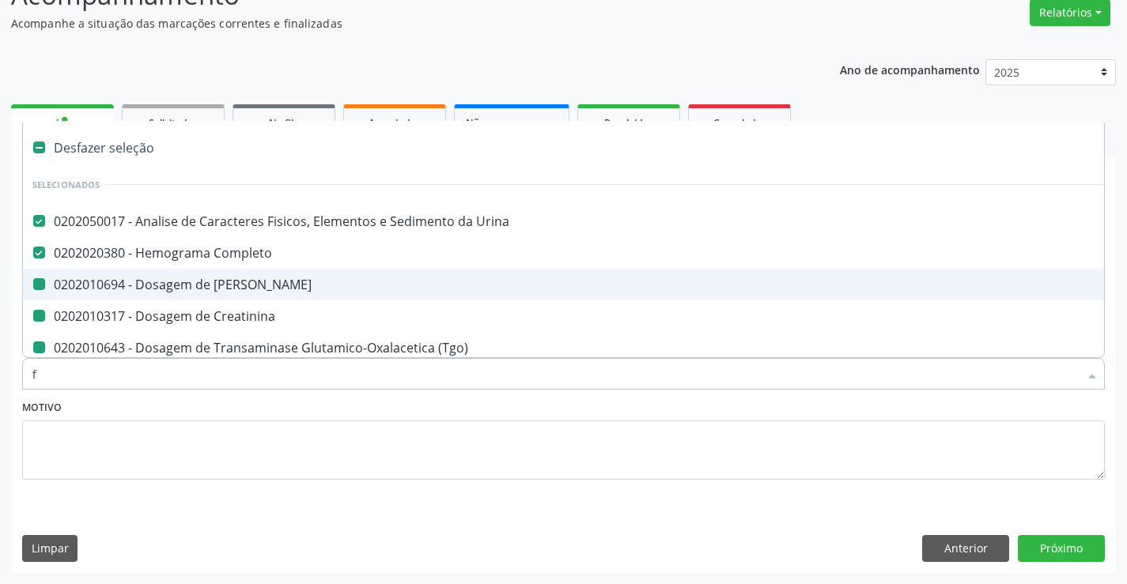
checkbox Glicose "false"
checkbox Triglicerideos "false"
checkbox Hdl "false"
checkbox Ldl "false"
checkbox Total "false"
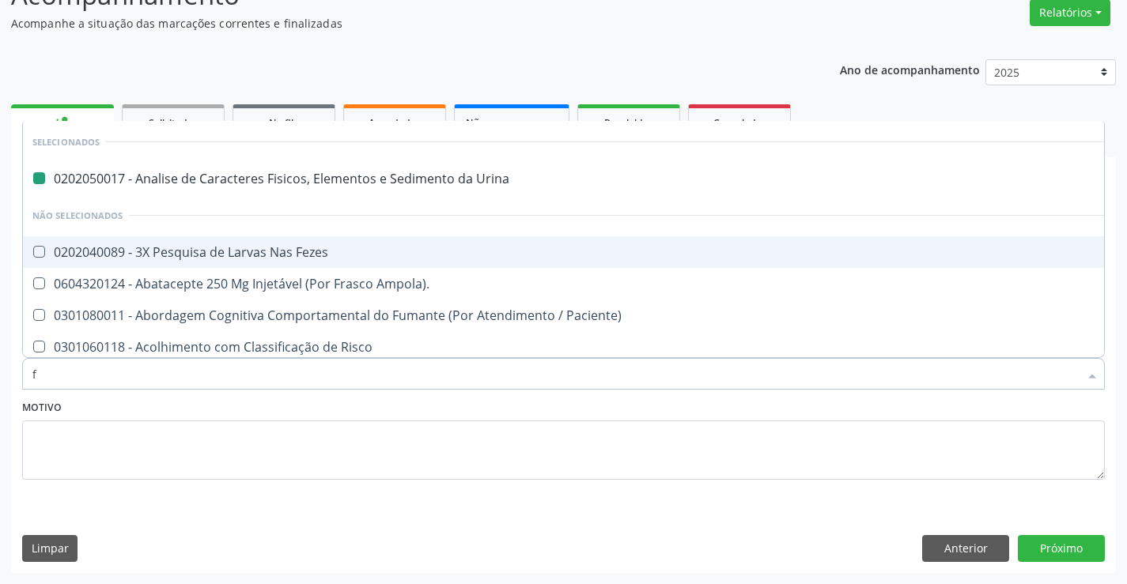
type input "fe"
checkbox Urina "false"
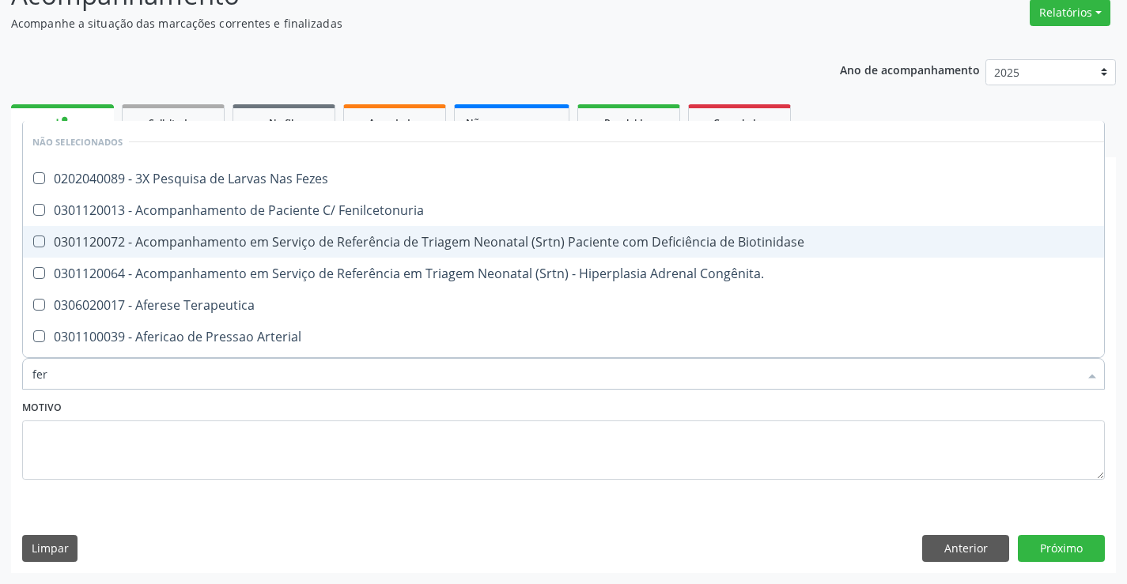
type input "ferr"
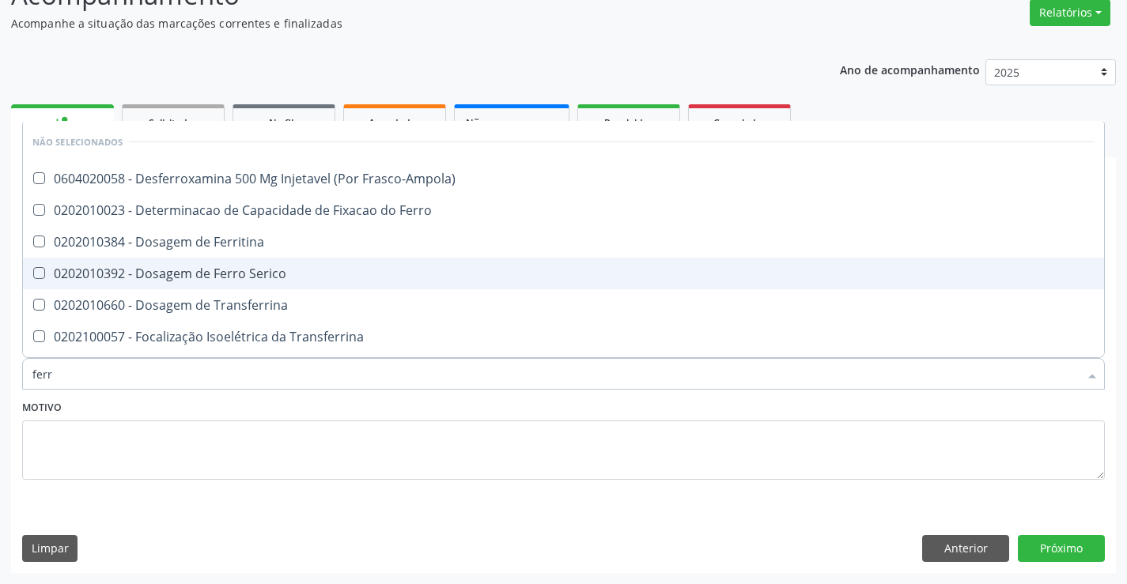
click at [251, 273] on div "0202010392 - Dosagem de Ferro Serico" at bounding box center [563, 273] width 1062 height 13
checkbox Serico "true"
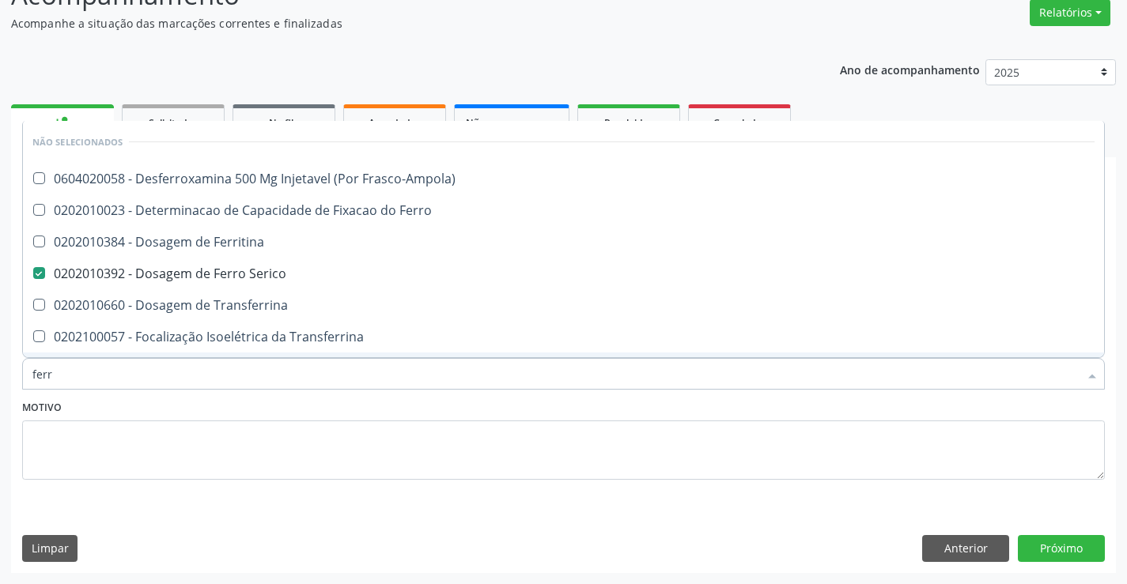
click at [275, 419] on div "Motivo" at bounding box center [563, 438] width 1082 height 84
checkbox Frasco-Ampola\) "true"
checkbox Ferritina "true"
checkbox Transferrina "true"
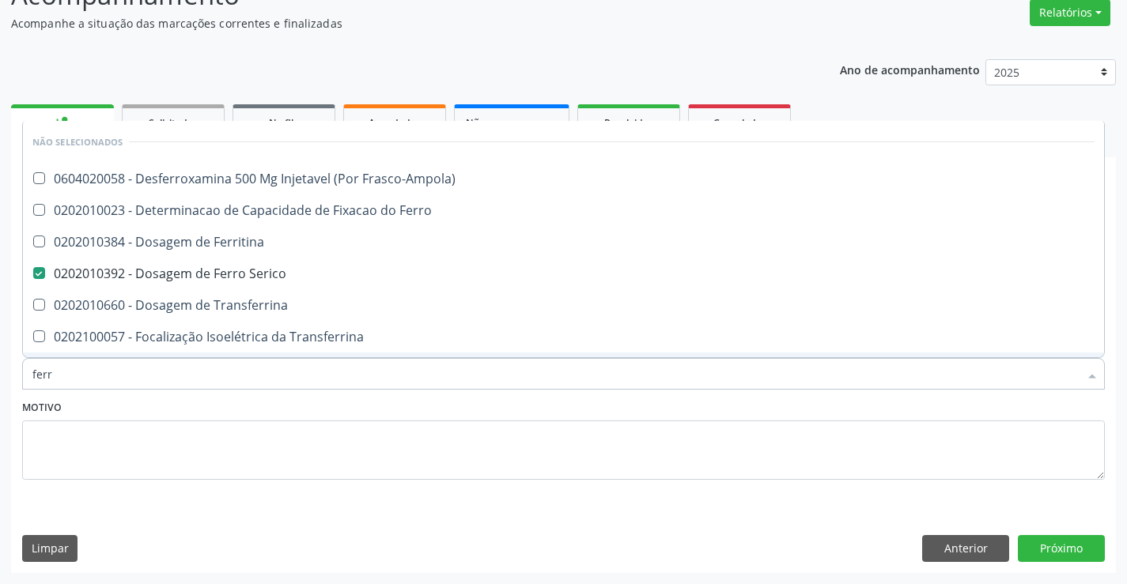
checkbox Ml\) "true"
checkbox \(Nefroplastia\) "true"
checkbox Ferro "true"
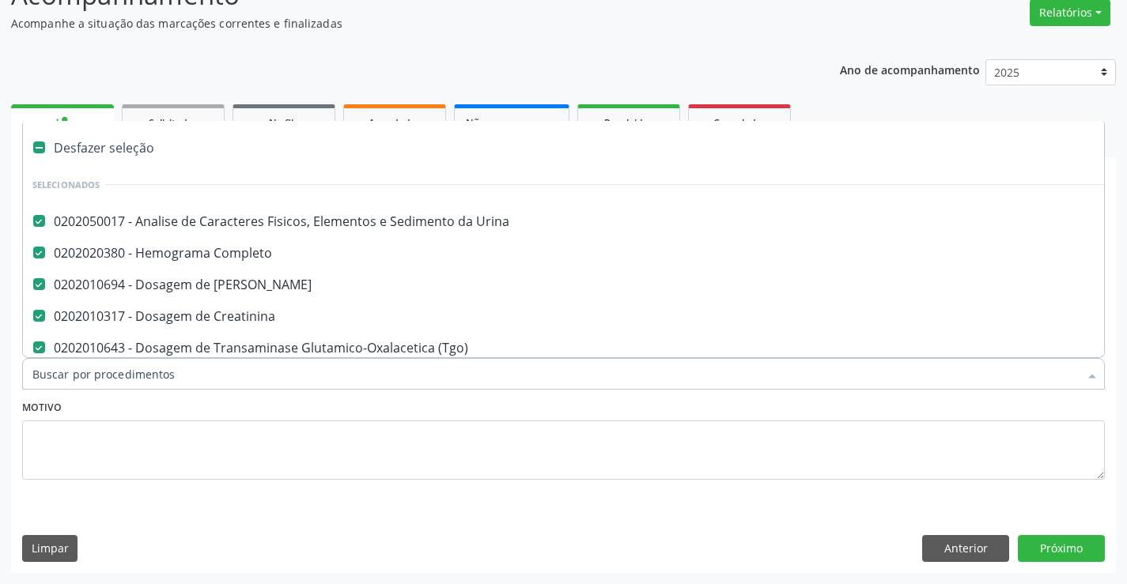
type input "u"
checkbox \(Tgp\) "false"
checkbox Glicose "false"
checkbox Triglicerideos "false"
checkbox Hdl "false"
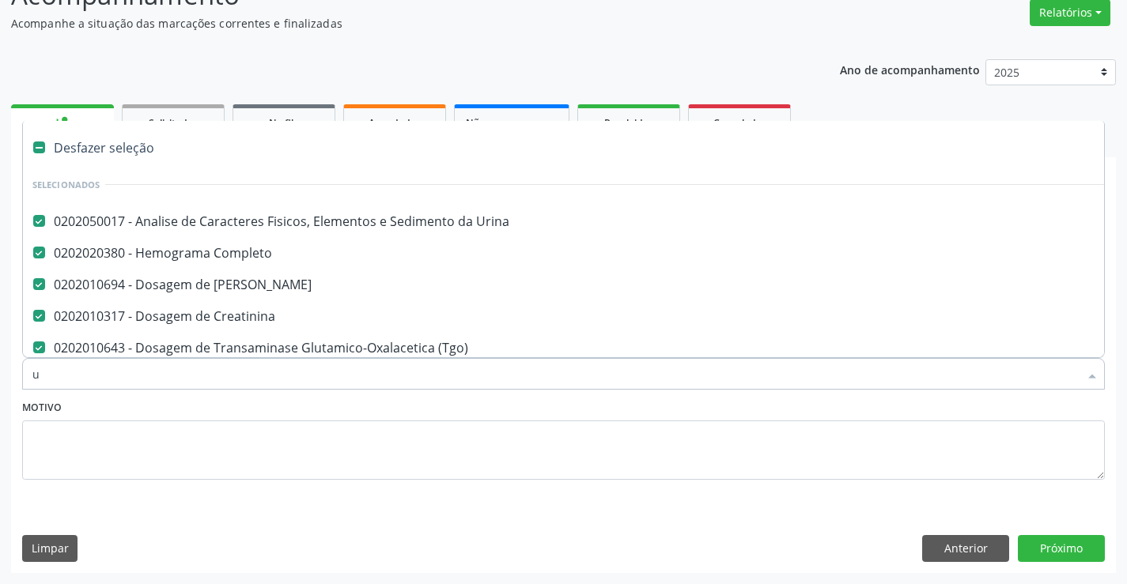
checkbox Ldl "false"
checkbox Total "false"
checkbox Serico "false"
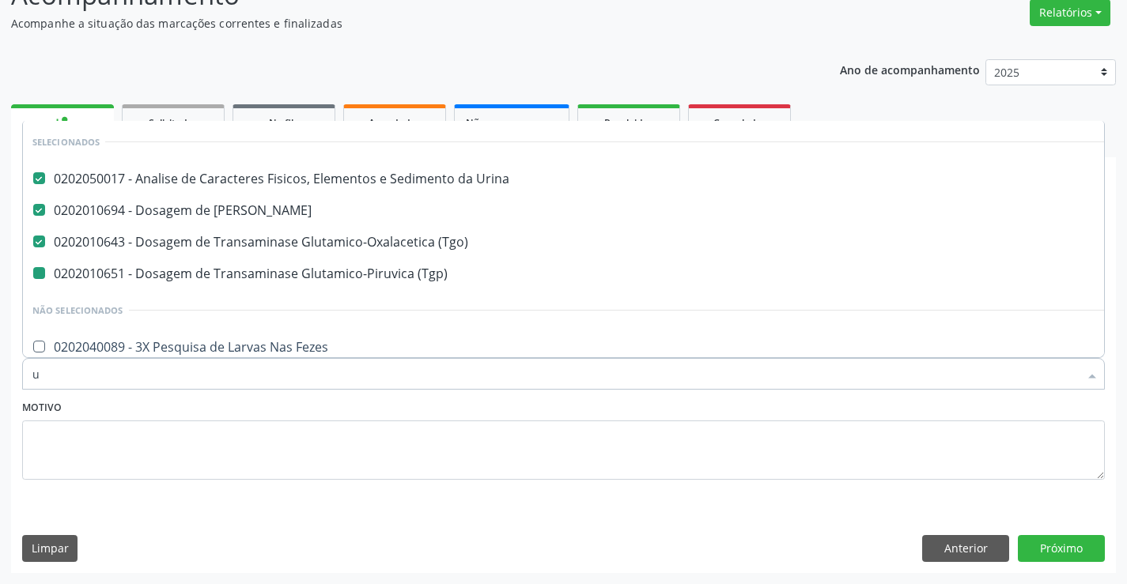
type input "ur"
checkbox \(Tgp\) "false"
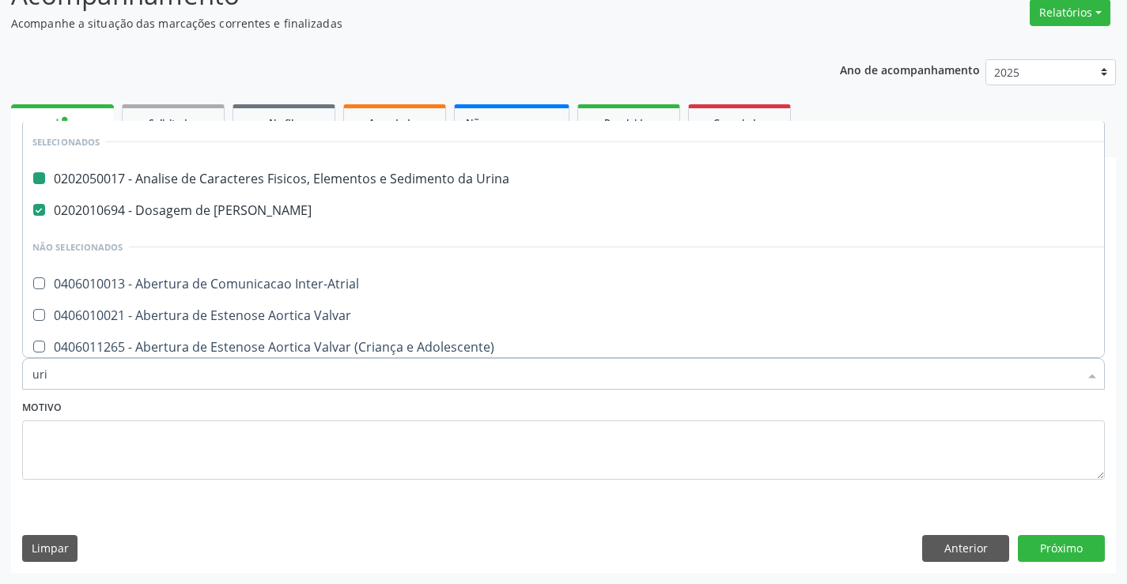
type input "urio"
checkbox Urina "false"
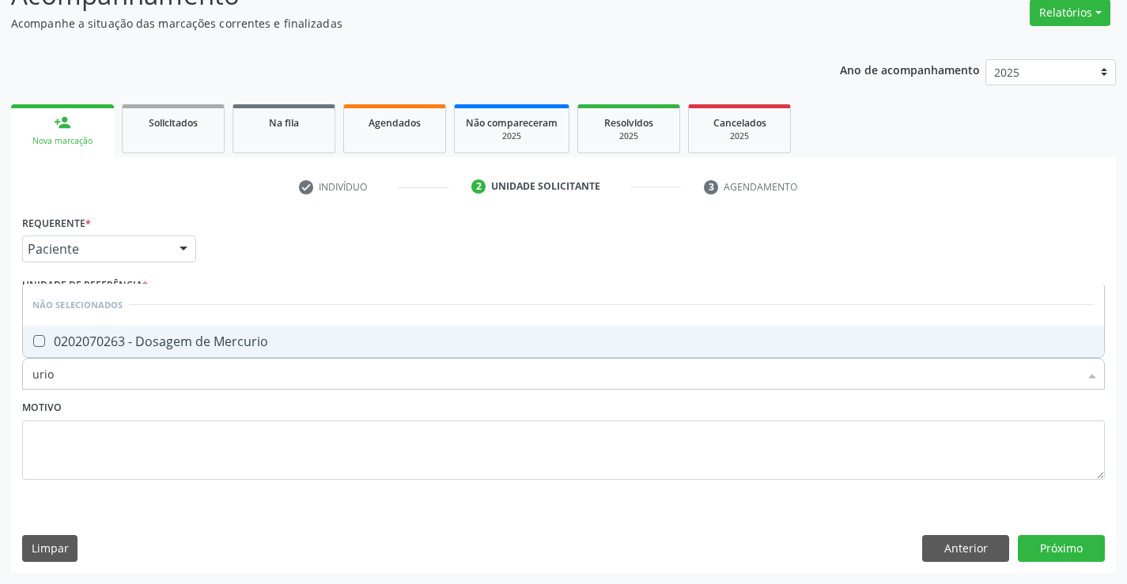
type input "uri"
checkbox Mercurio "true"
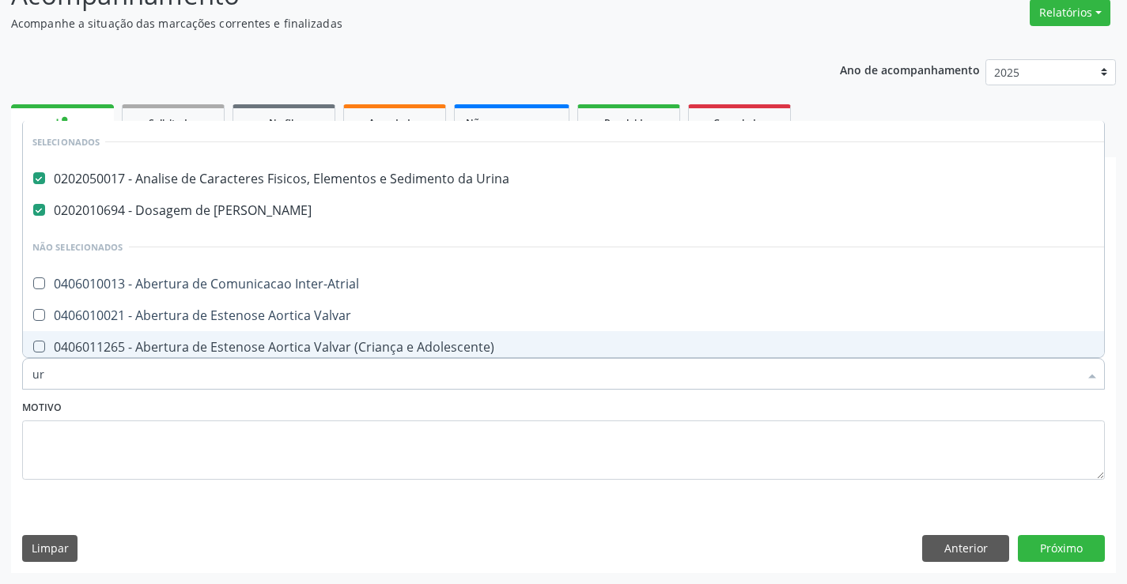
type input "u"
checkbox Inter-Atrial "true"
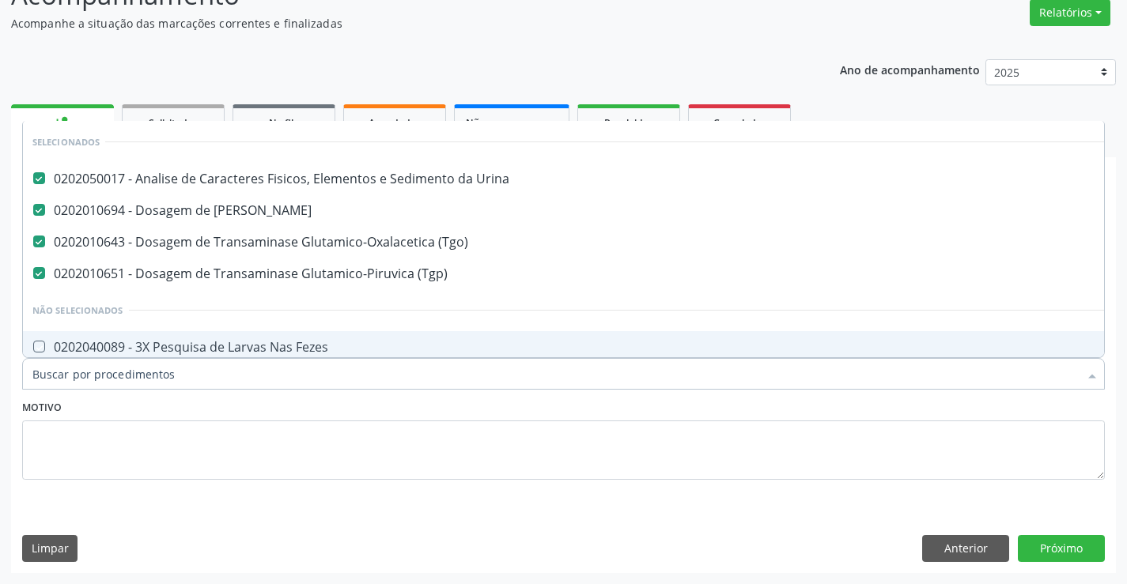
checkbox Fezes "true"
checkbox Inter-Atrial "true"
checkbox Valvar "true"
checkbox Adolescente\) "true"
checkbox Valvar "true"
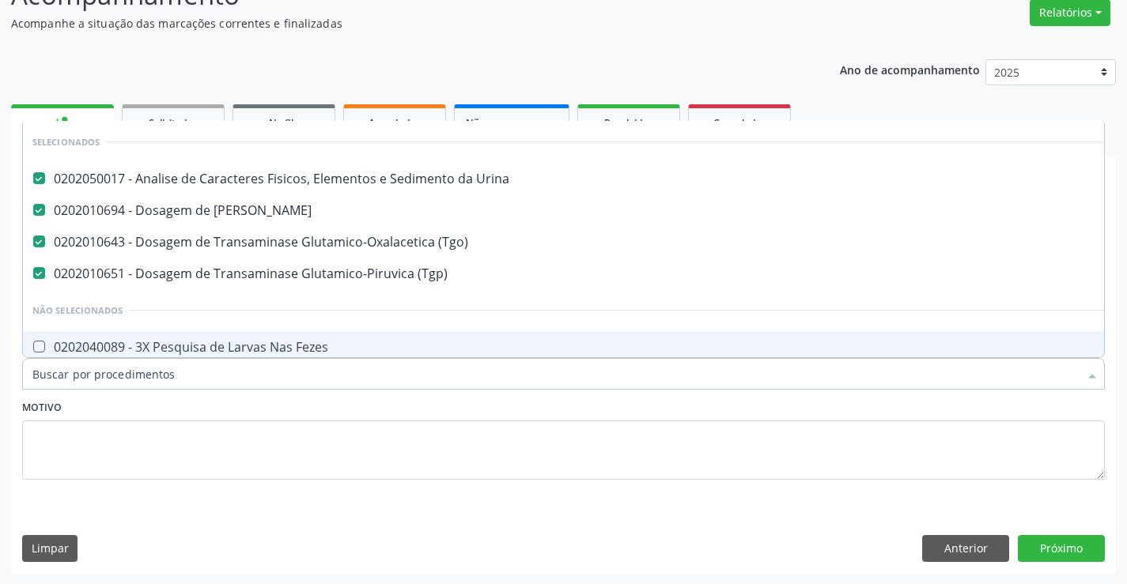
checkbox Adolescente\) "true"
checkbox Paciente\) "true"
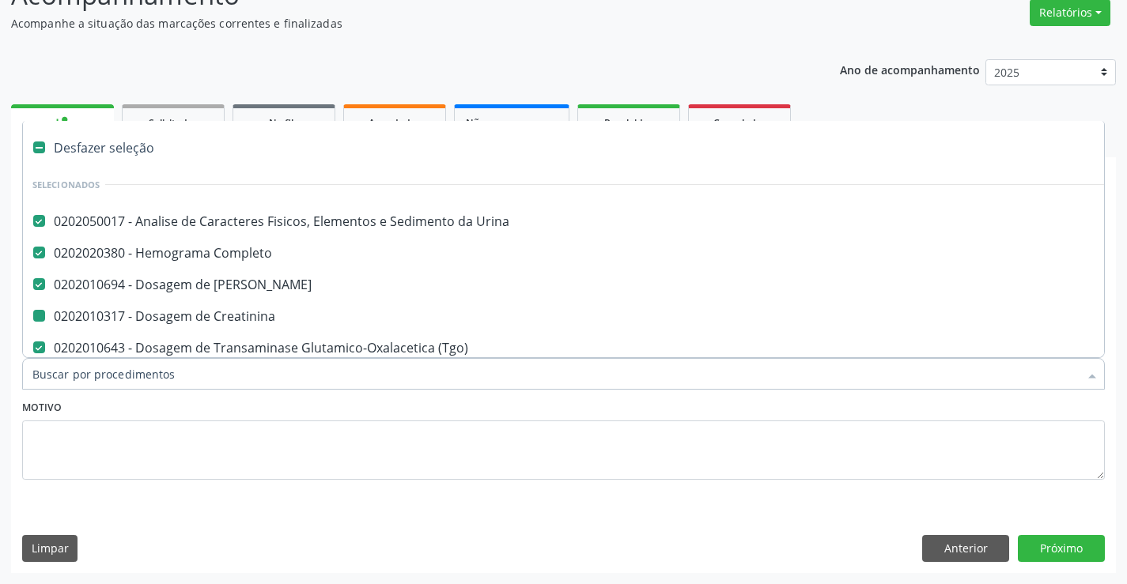
type input "f"
checkbox Creatinina "false"
checkbox \(Tgp\) "false"
checkbox Glicose "false"
checkbox Triglicerideos "false"
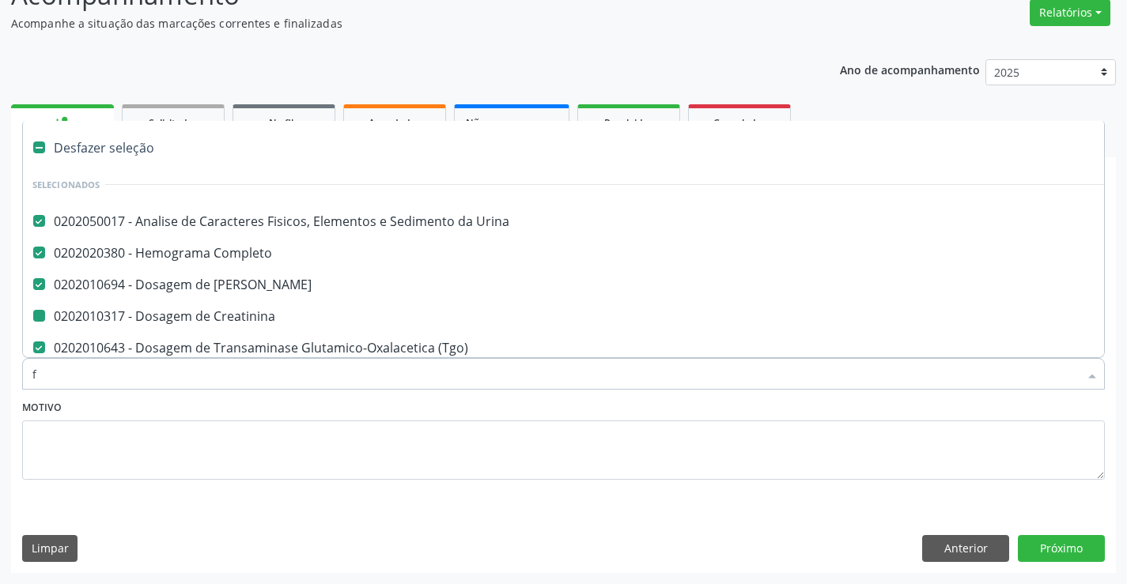
checkbox Hdl "false"
checkbox Ldl "false"
checkbox Total "false"
checkbox Serico "false"
checkbox \(Tgo\) "false"
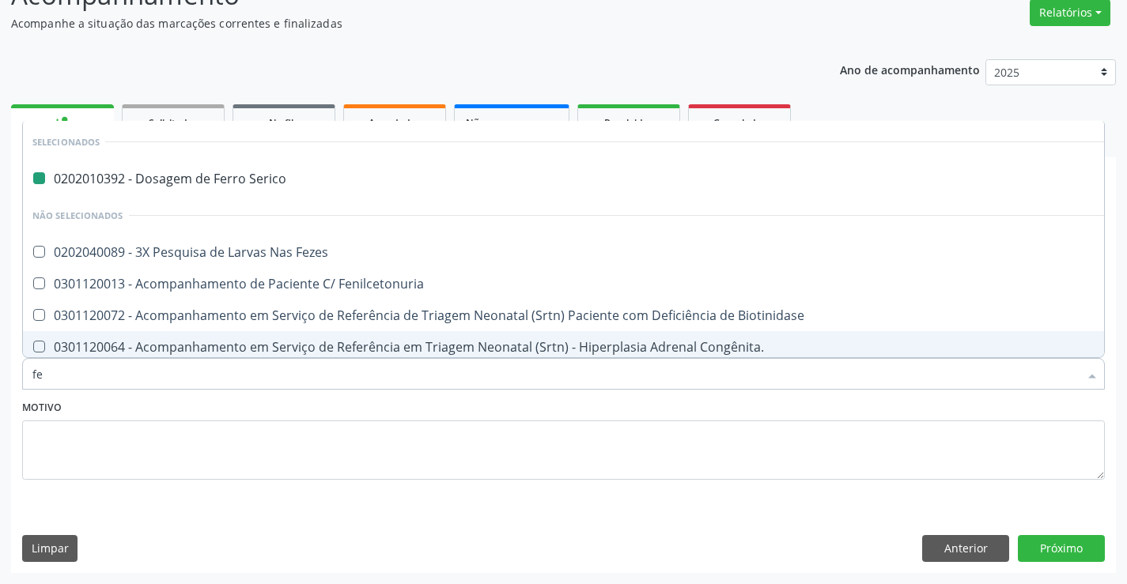
type input "fez"
checkbox Serico "false"
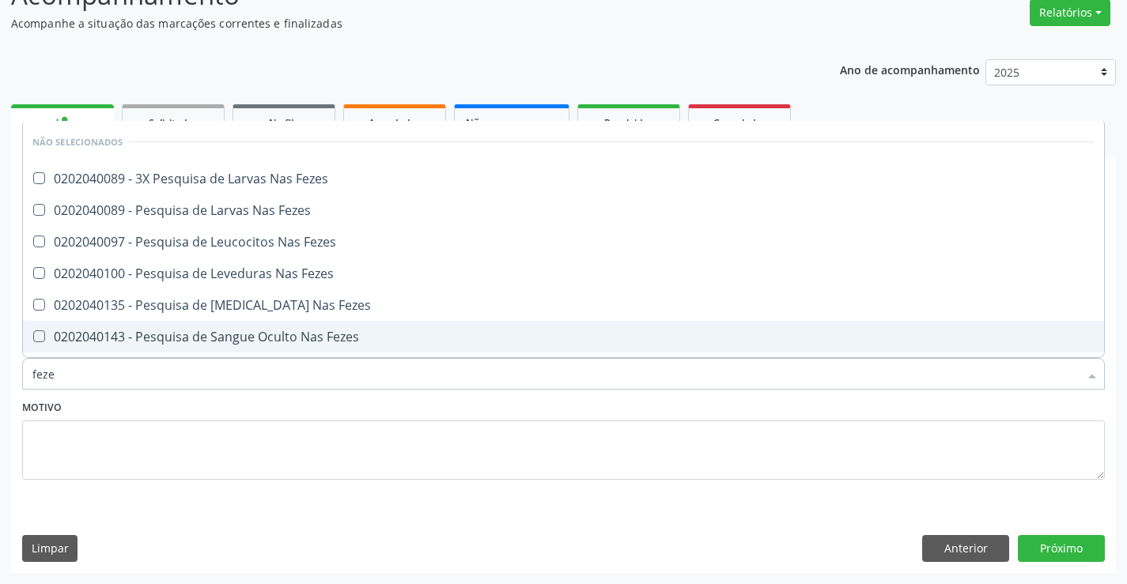
type input "fezes"
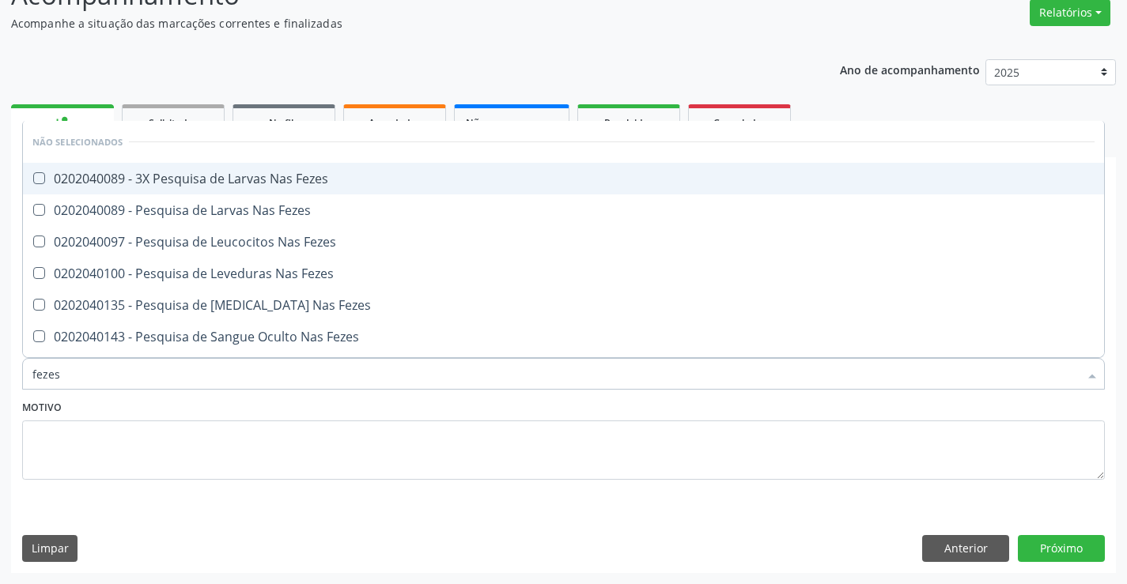
click at [317, 174] on div "0202040089 - 3X Pesquisa de Larvas Nas Fezes" at bounding box center [563, 178] width 1062 height 13
checkbox Fezes "true"
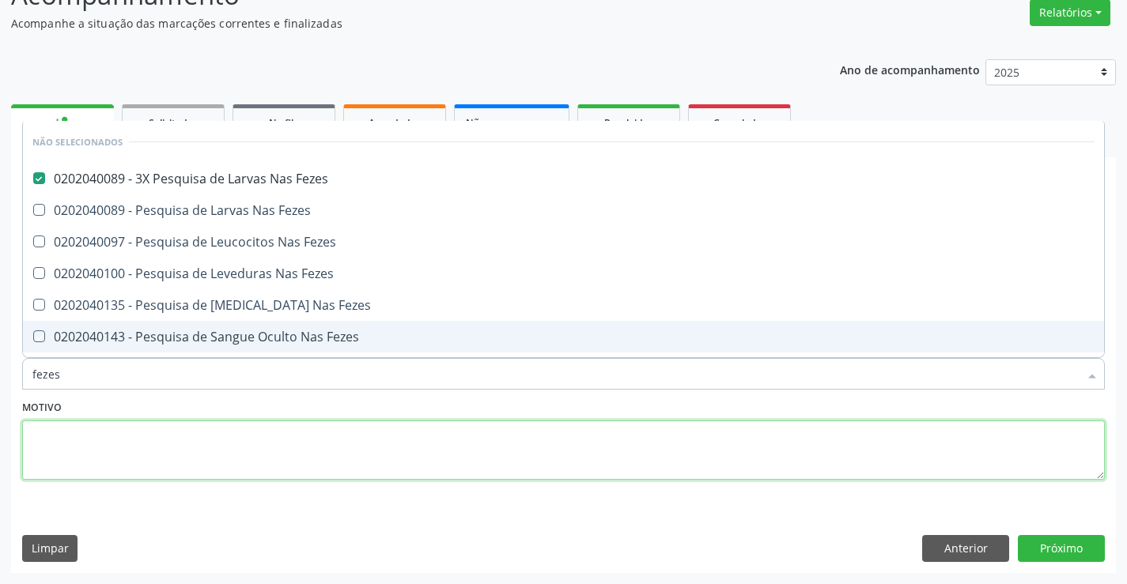
click at [244, 421] on textarea at bounding box center [563, 451] width 1082 height 60
checkbox Fezes "true"
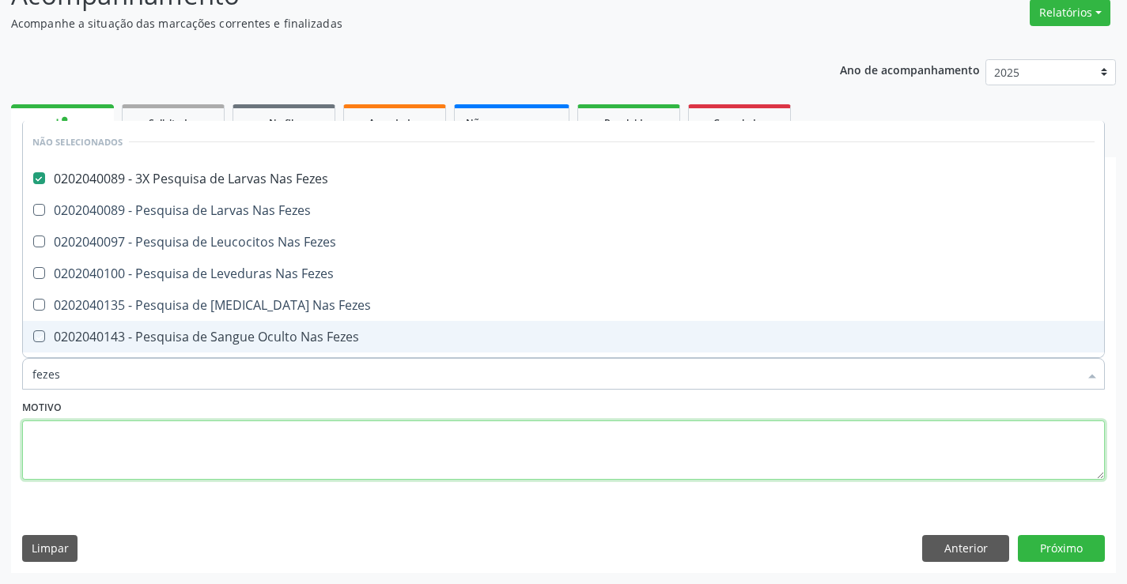
checkbox Fezes "true"
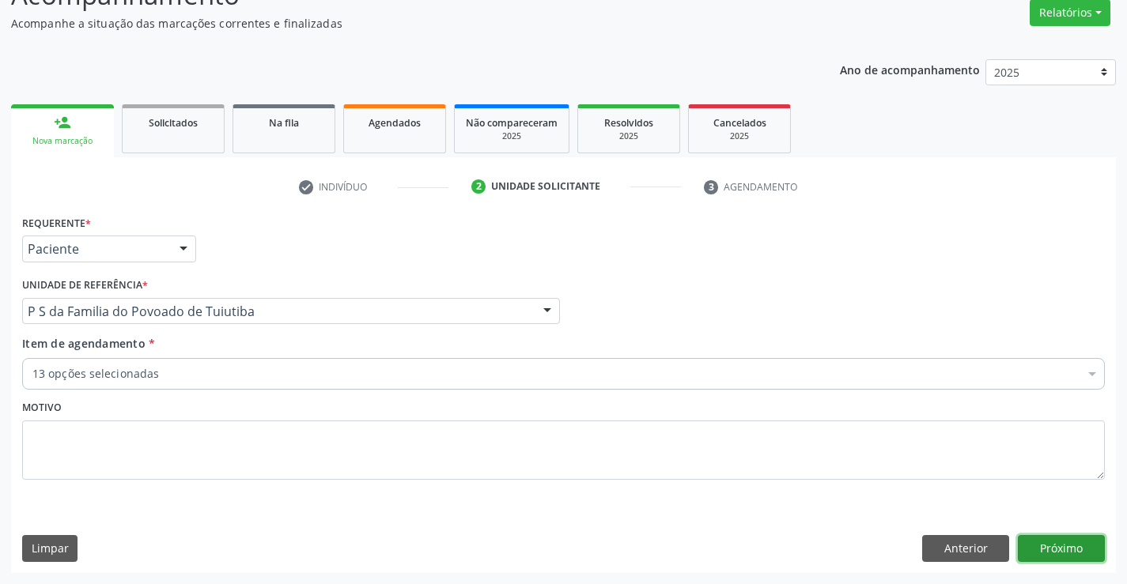
click at [1030, 542] on button "Próximo" at bounding box center [1060, 548] width 87 height 27
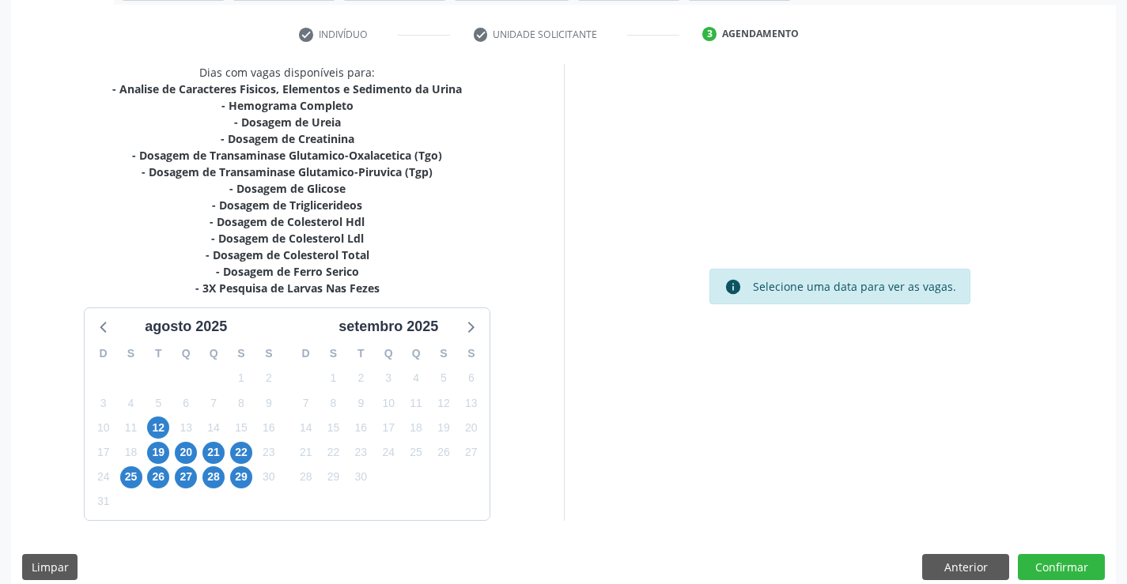
scroll to position [290, 0]
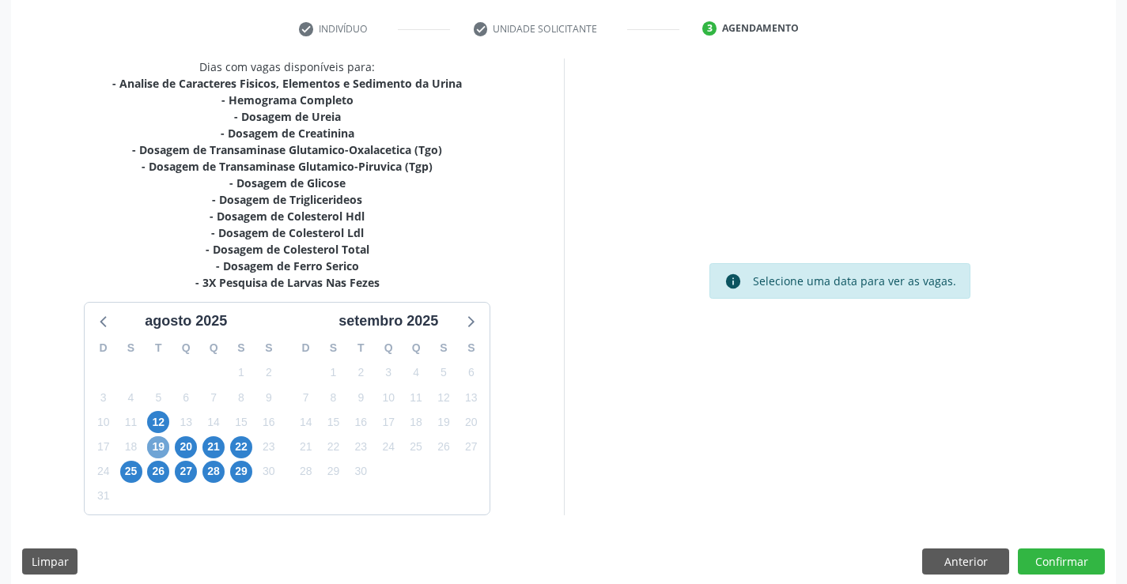
click at [160, 446] on span "19" at bounding box center [158, 447] width 22 height 22
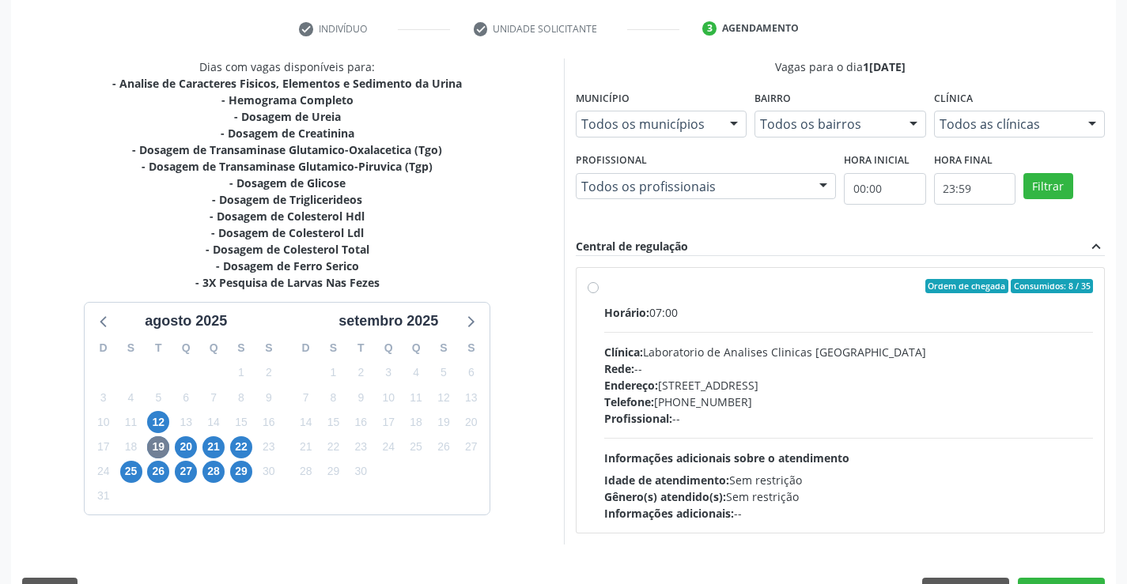
click at [602, 290] on div "Ordem de chegada Consumidos: 8 / 35 Horário: 07:00 Clínica: Laboratorio de Anal…" at bounding box center [840, 400] width 506 height 243
radio input "true"
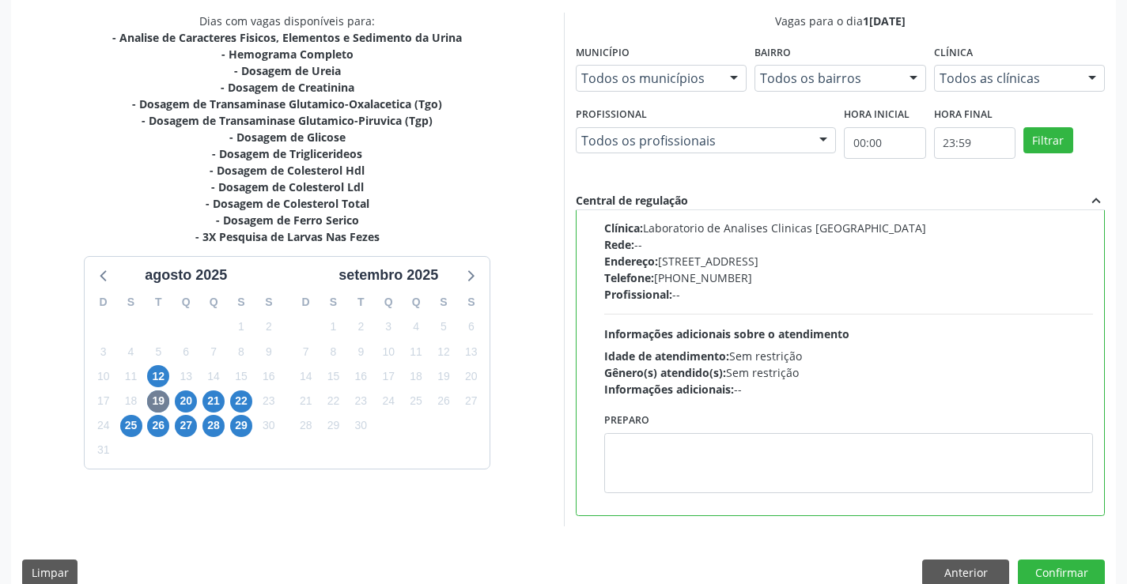
scroll to position [360, 0]
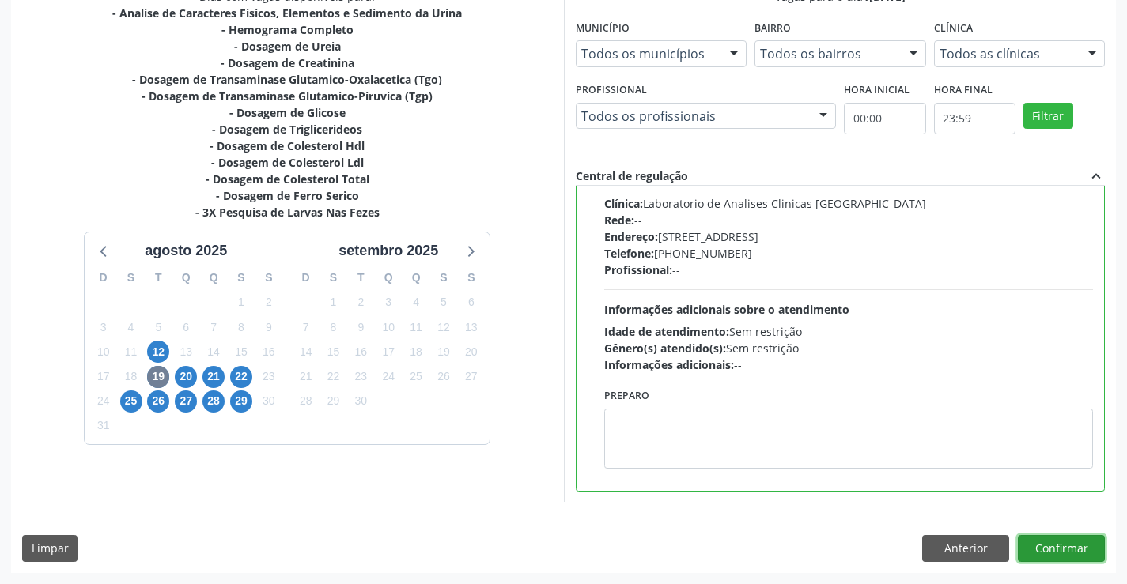
click at [1063, 551] on button "Confirmar" at bounding box center [1060, 548] width 87 height 27
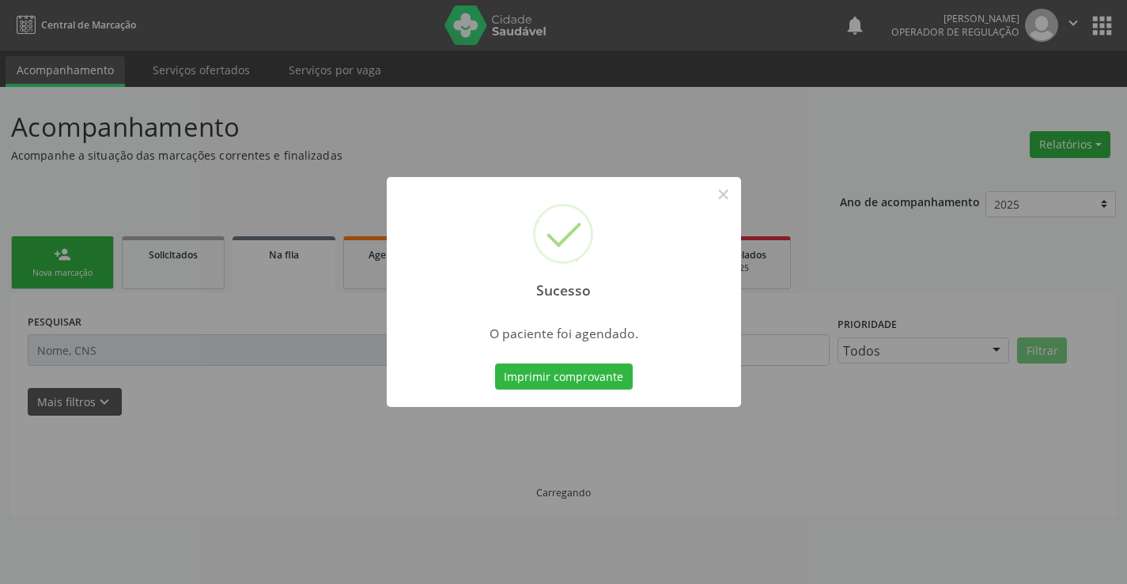
scroll to position [0, 0]
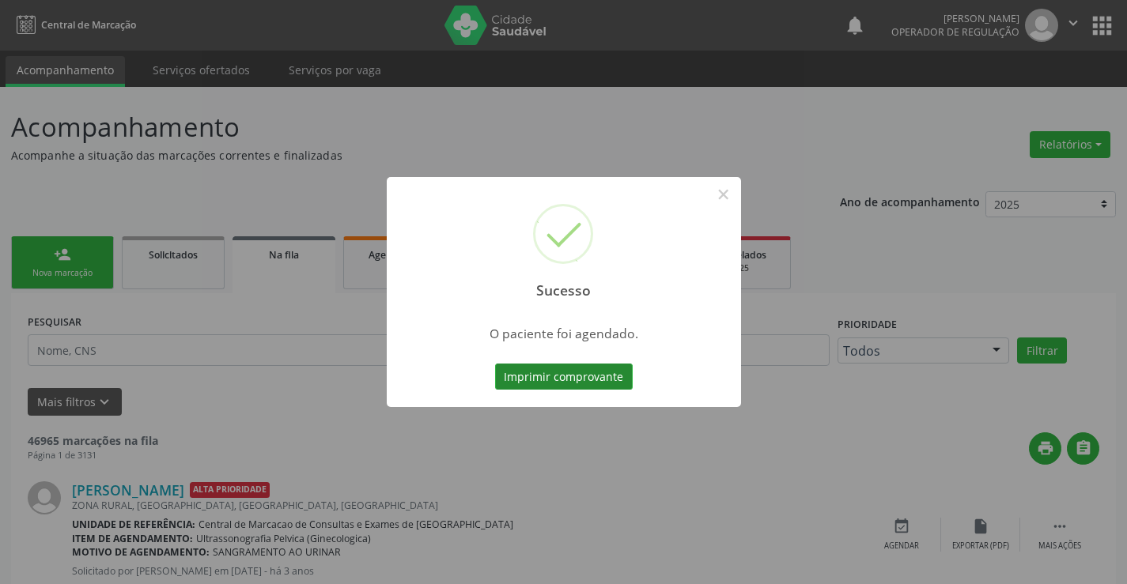
click at [551, 377] on button "Imprimir comprovante" at bounding box center [564, 377] width 138 height 27
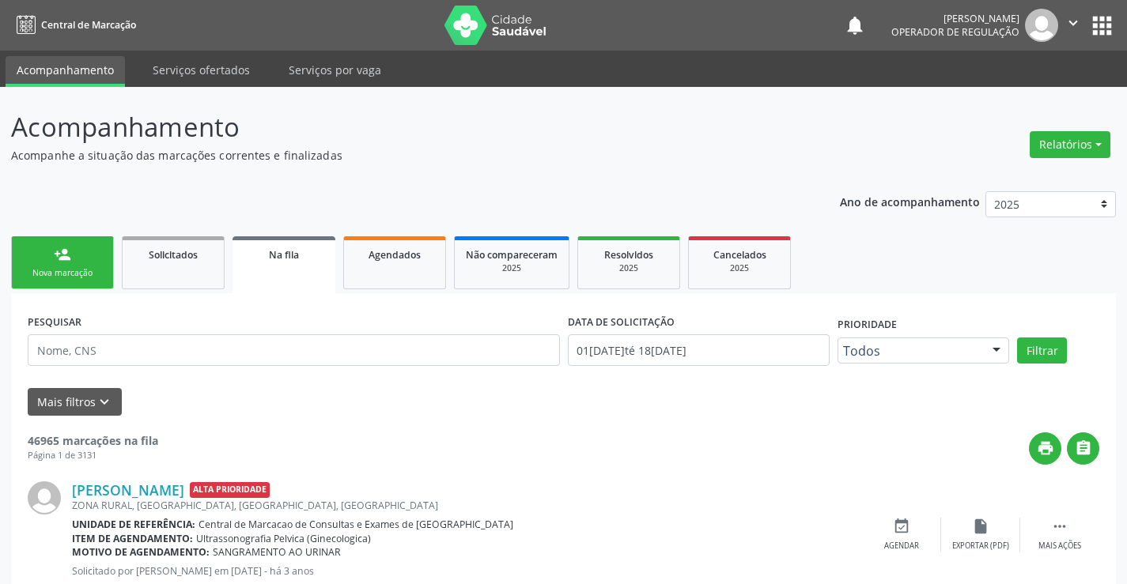
click at [103, 274] on link "person_add Nova marcação" at bounding box center [62, 262] width 103 height 53
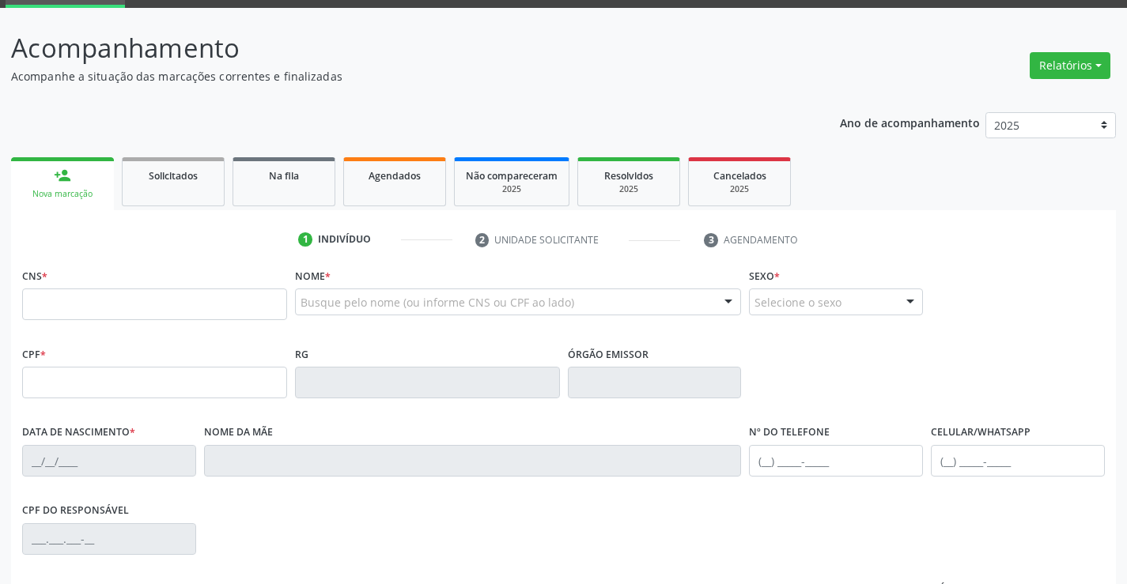
scroll to position [158, 0]
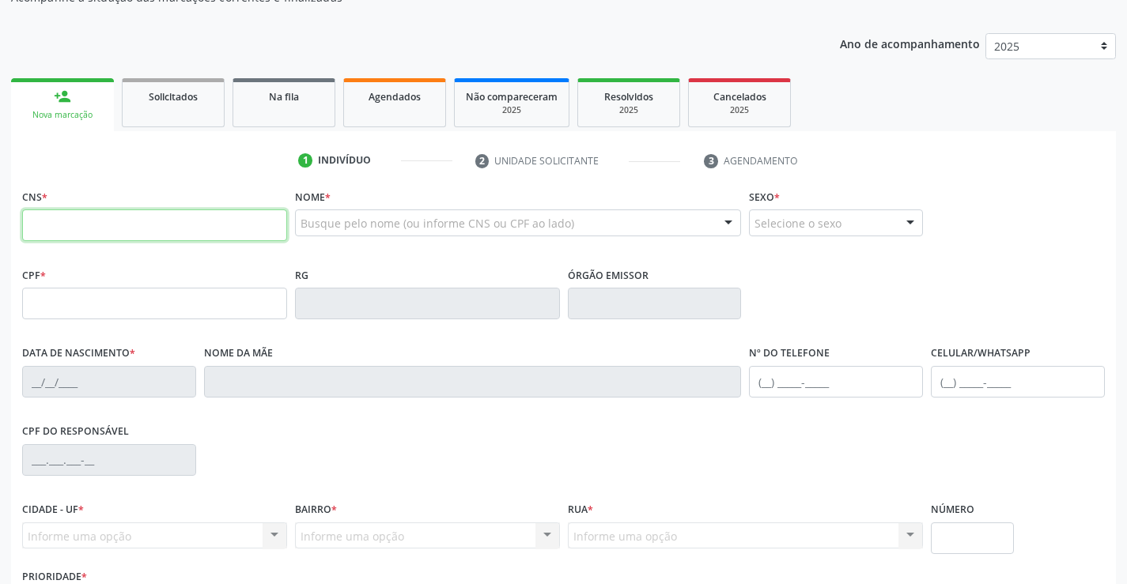
click at [84, 217] on input "text" at bounding box center [154, 225] width 265 height 32
type input "702 3005 8113 1620"
type input "0466591705"
type input "16/11/1969"
type input "(74) 99113-9771"
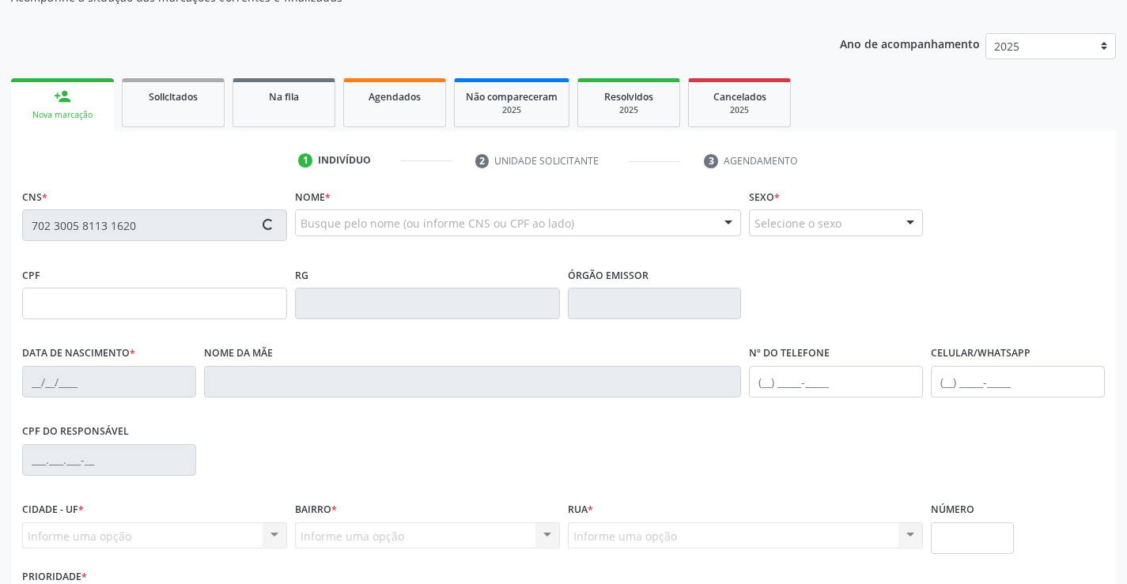
type input "198"
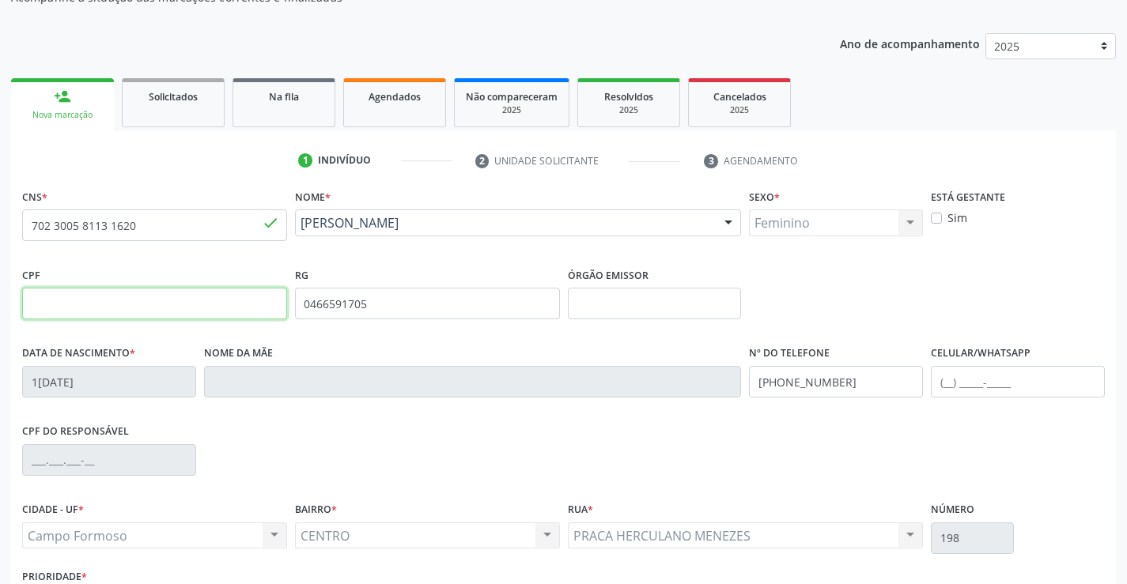
click at [143, 311] on input "text" at bounding box center [154, 304] width 265 height 32
type input "563.088.925-72"
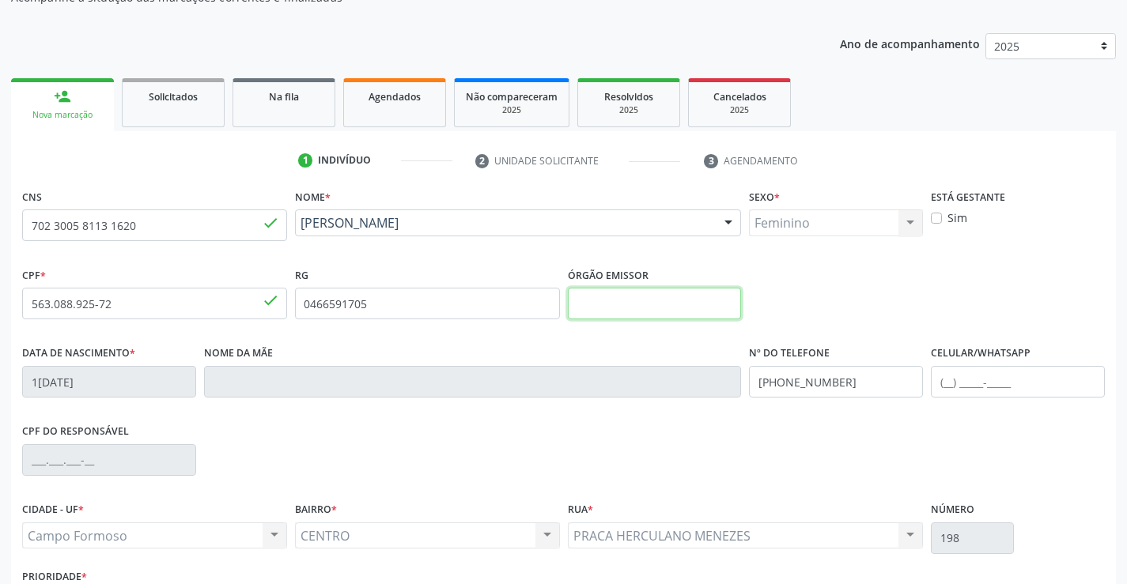
click at [634, 307] on input "text" at bounding box center [655, 304] width 174 height 32
type input "SSPBA"
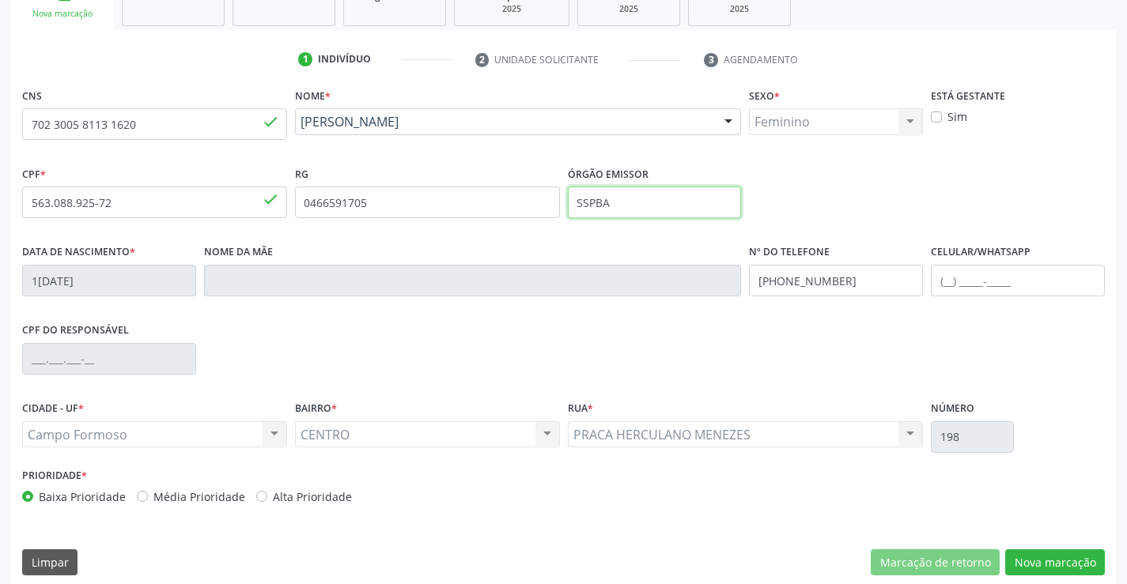
scroll to position [273, 0]
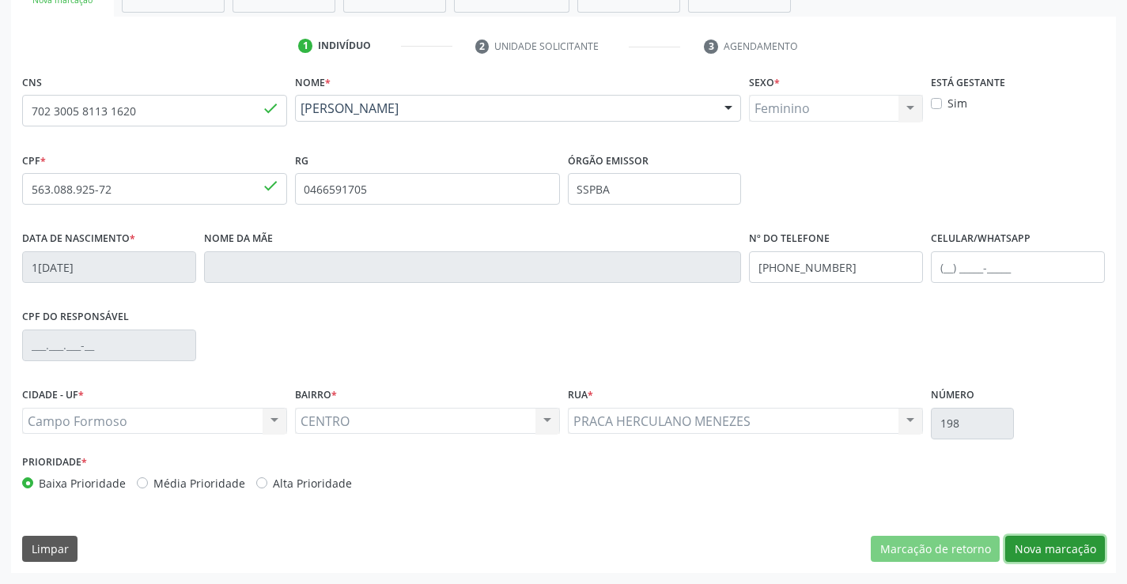
click at [1055, 548] on button "Nova marcação" at bounding box center [1055, 549] width 100 height 27
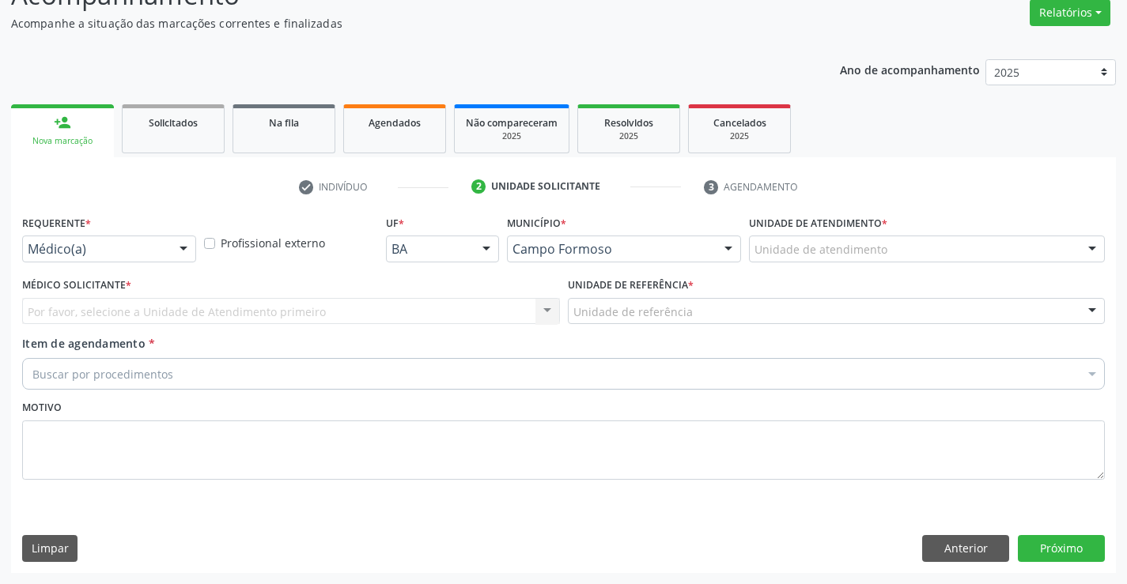
scroll to position [132, 0]
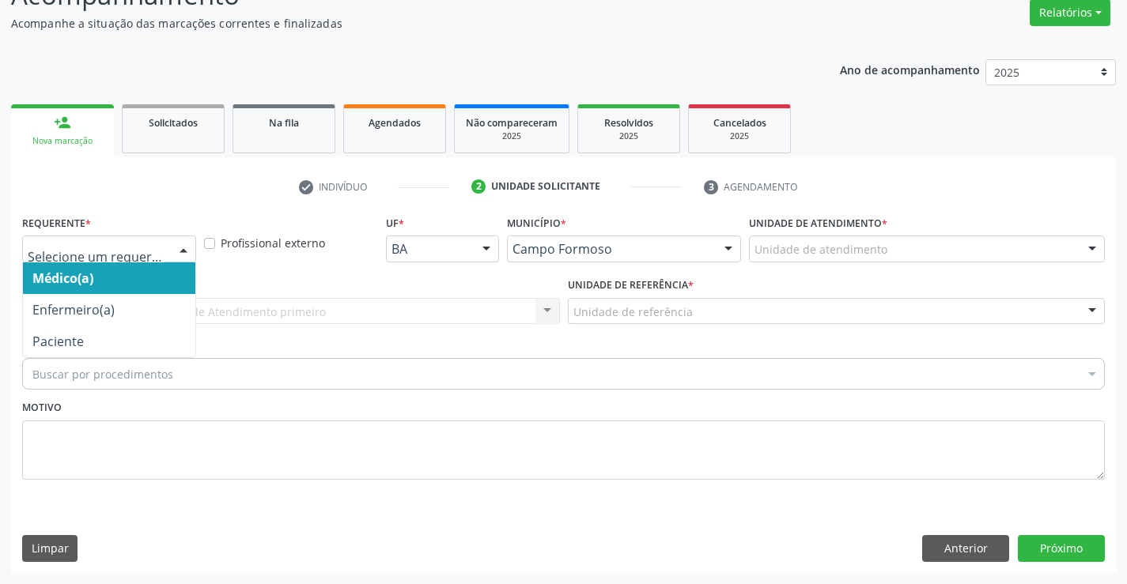
click at [182, 248] on div at bounding box center [184, 249] width 24 height 27
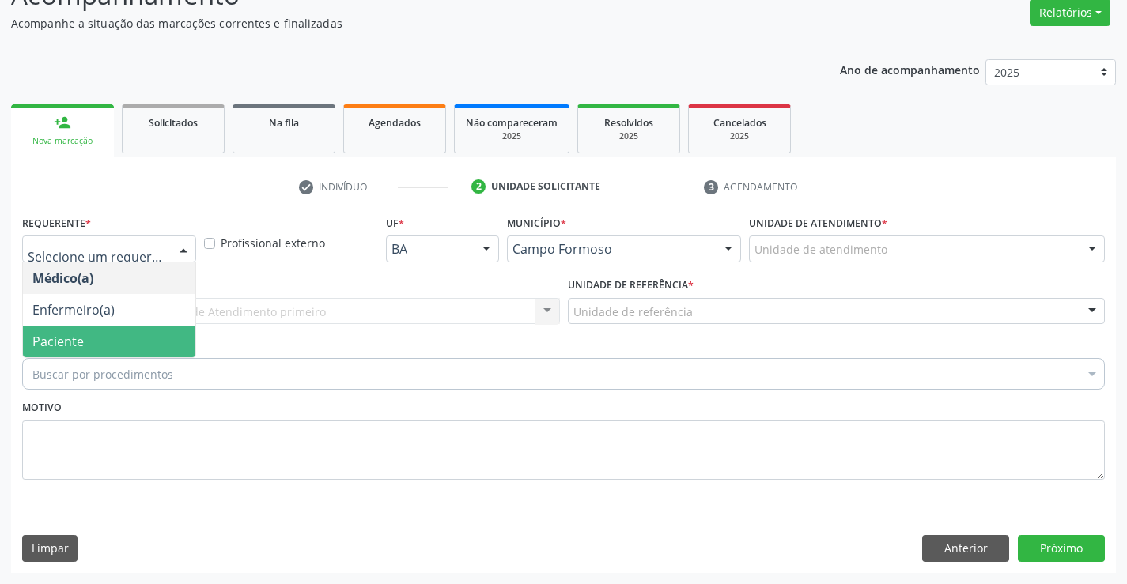
click at [138, 333] on span "Paciente" at bounding box center [109, 342] width 172 height 32
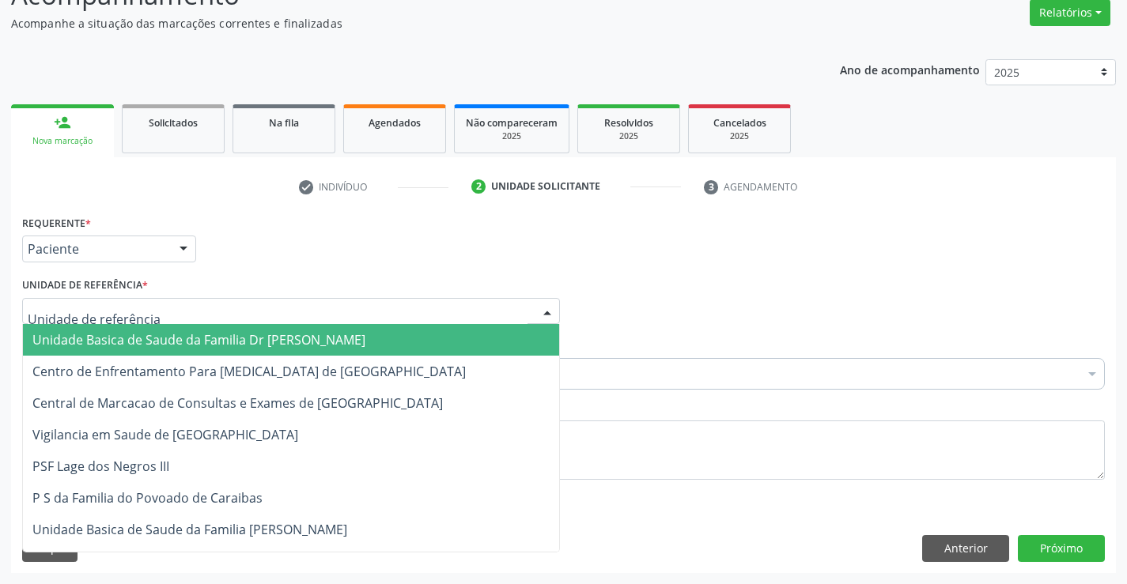
click at [153, 308] on div at bounding box center [291, 311] width 538 height 27
click at [209, 351] on span "Unidade Basica de Saude da Familia Dr [PERSON_NAME]" at bounding box center [291, 340] width 536 height 32
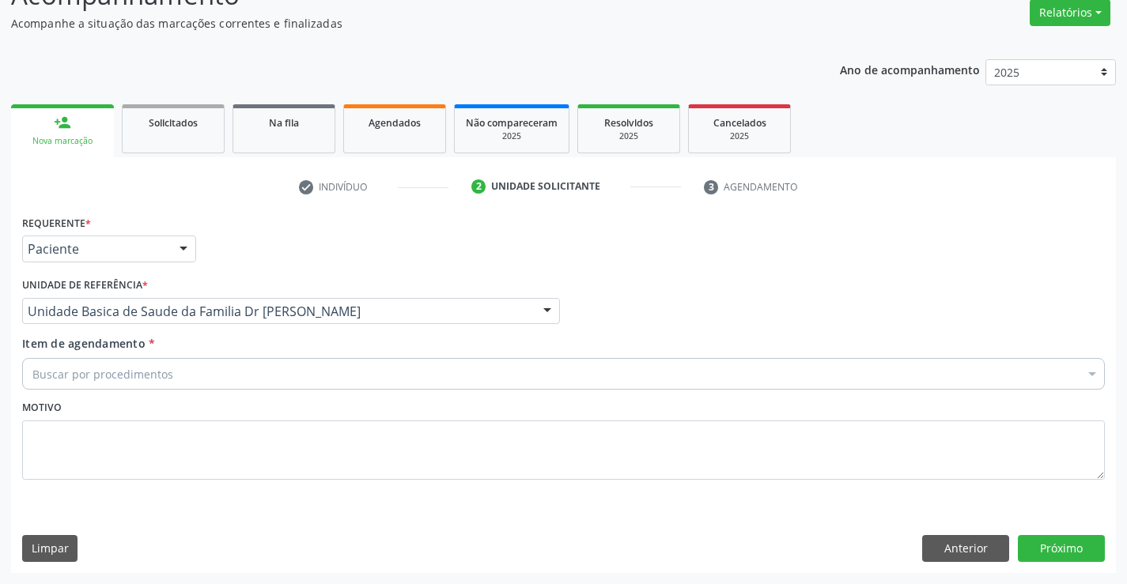
click at [174, 383] on div "Buscar por procedimentos" at bounding box center [563, 374] width 1082 height 32
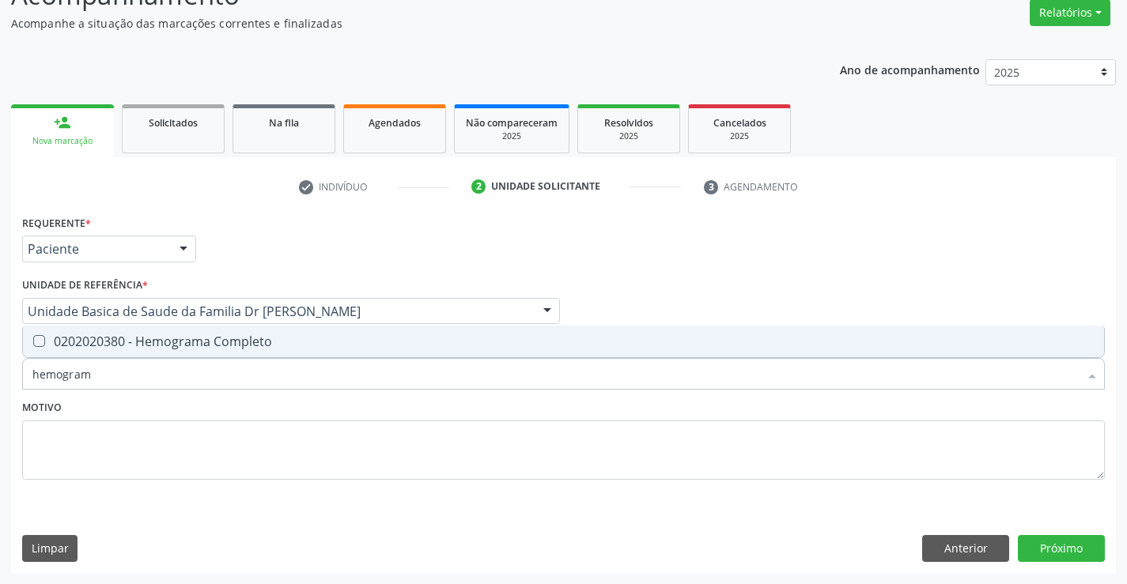
type input "hemograma"
click at [183, 350] on span "0202020380 - Hemograma Completo" at bounding box center [563, 342] width 1081 height 32
checkbox Completo "true"
type input "hemograma"
click at [173, 393] on div "Item de agendamento * hemograma Desfazer seleção 0202020380 - Hemograma Complet…" at bounding box center [563, 365] width 1090 height 61
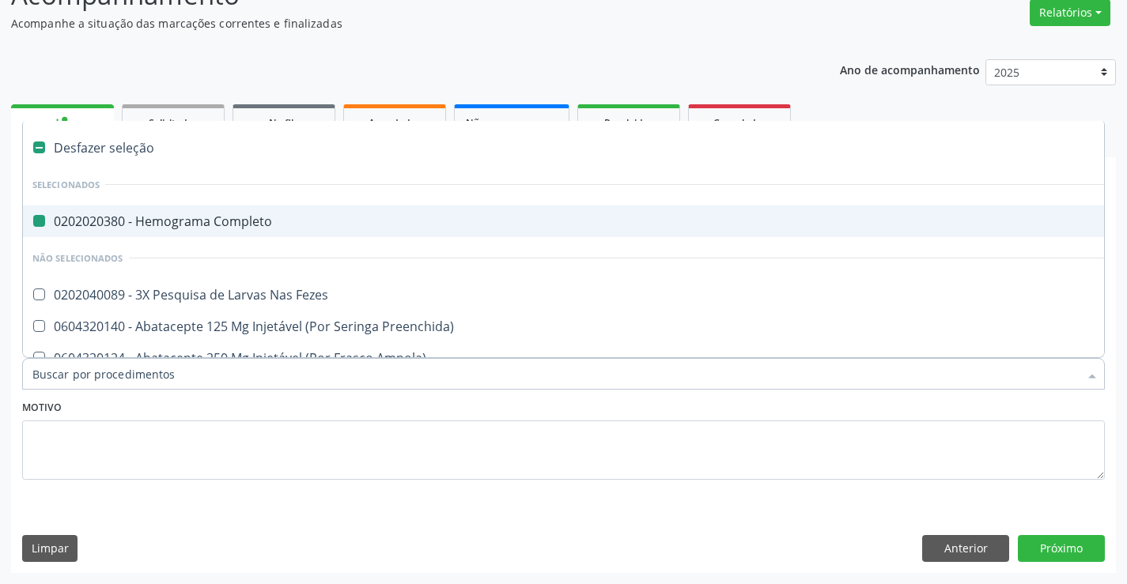
type input "f"
checkbox Completo "false"
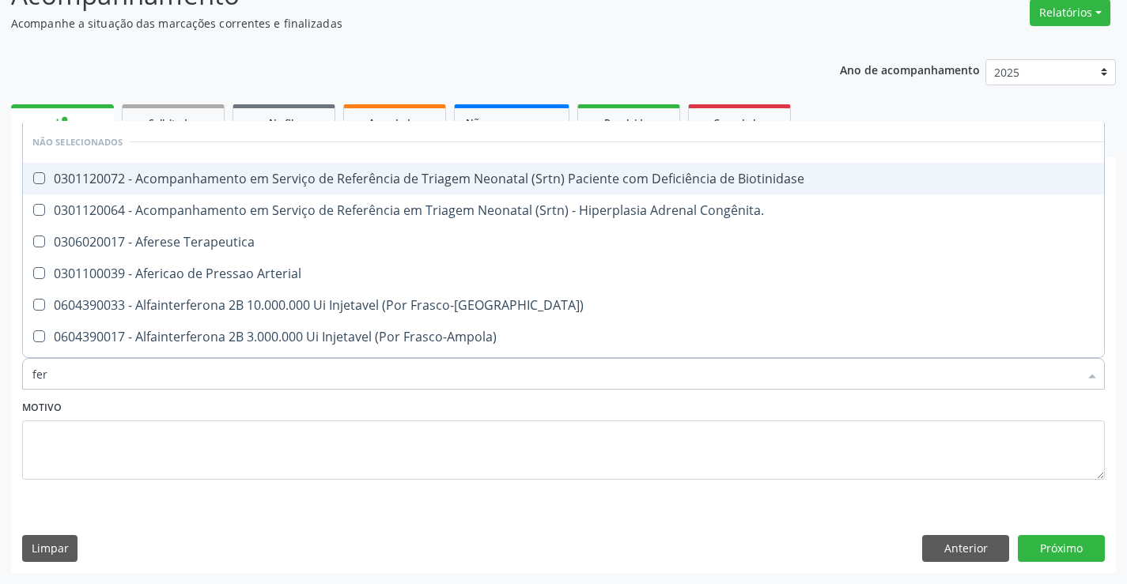
type input "ferr"
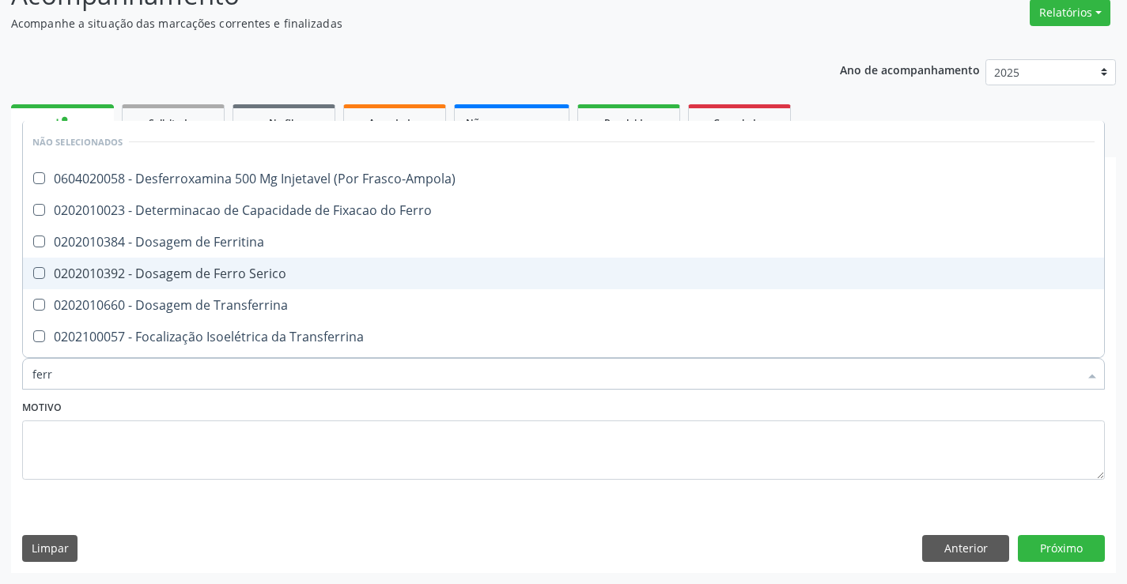
drag, startPoint x: 248, startPoint y: 270, endPoint x: 244, endPoint y: 368, distance: 98.1
click at [248, 272] on div "0202010392 - Dosagem de Ferro Serico" at bounding box center [563, 273] width 1062 height 13
checkbox Serico "true"
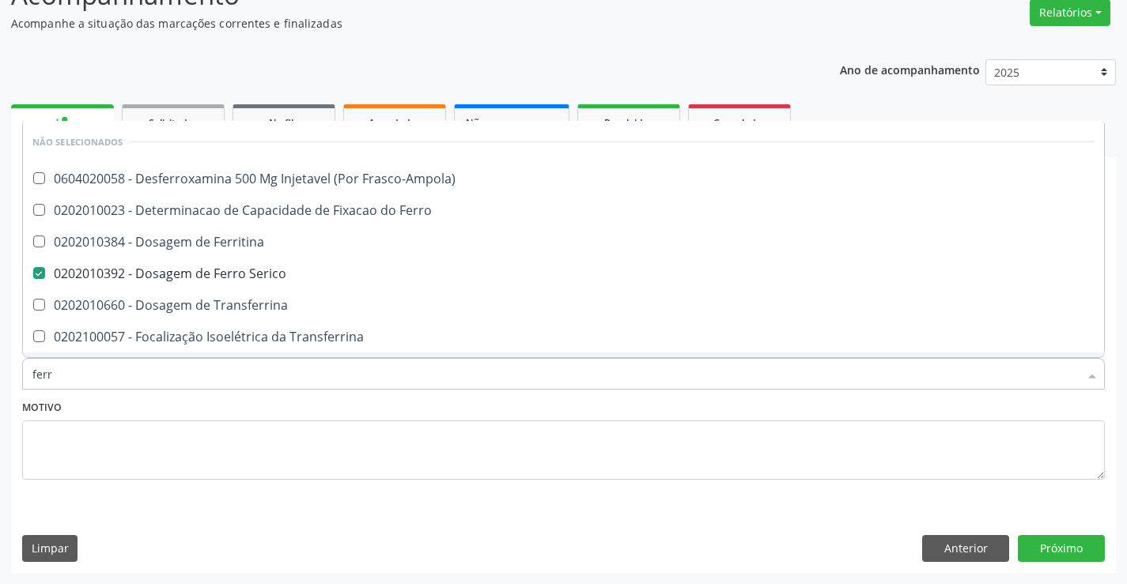
type input "ferr"
click at [240, 421] on textarea at bounding box center [563, 451] width 1082 height 60
checkbox Frasco-Ampola\) "true"
checkbox Serico "false"
checkbox Ferro "true"
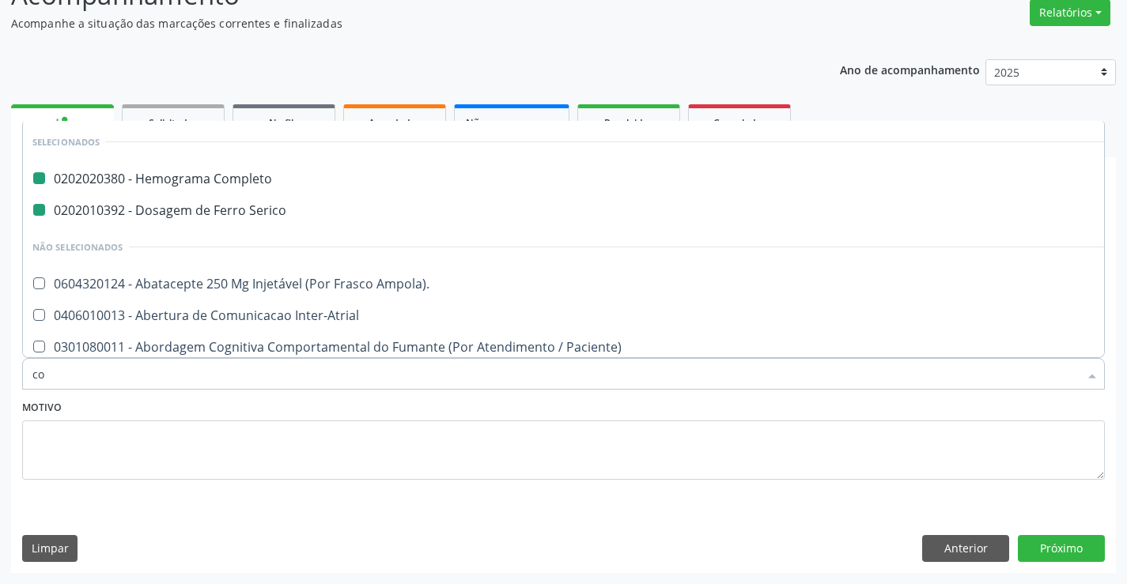
type input "col"
checkbox Completo "false"
checkbox Serico "false"
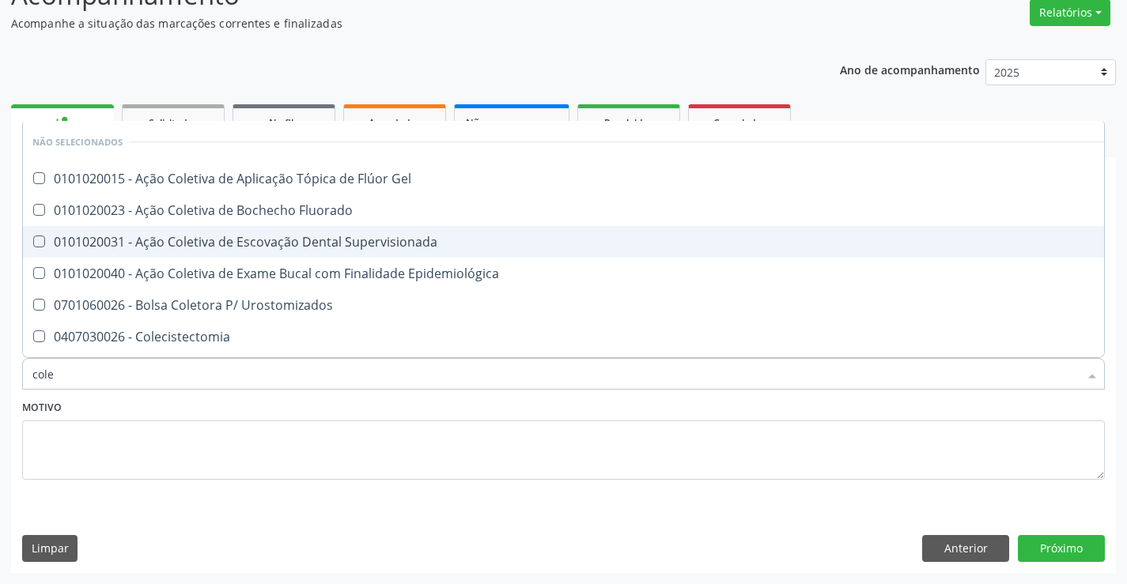
type input "coles"
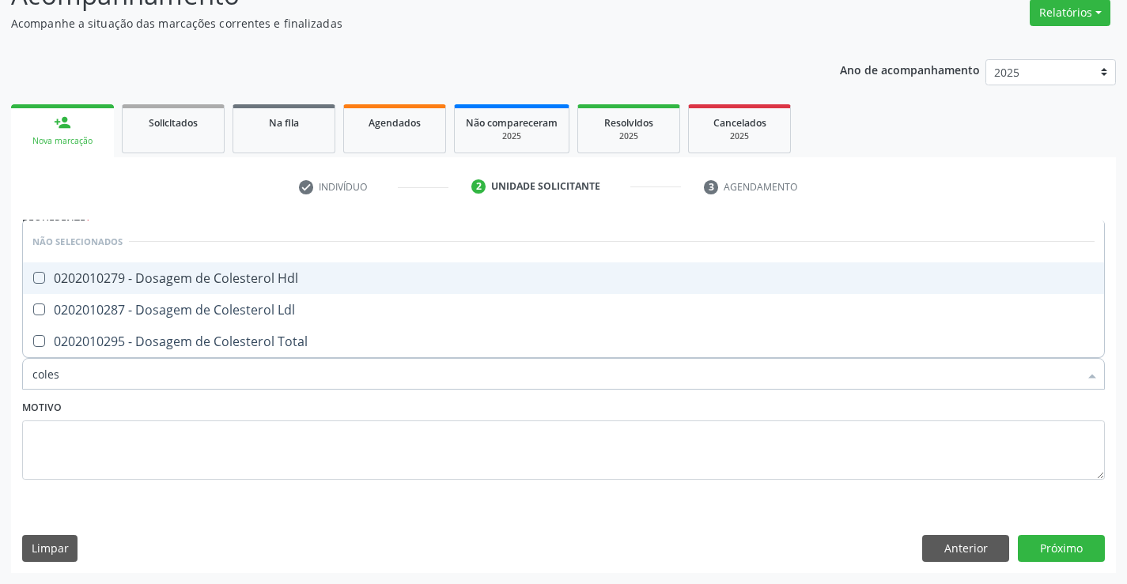
click at [270, 264] on span "0202010279 - Dosagem de Colesterol Hdl" at bounding box center [563, 278] width 1081 height 32
checkbox Hdl "true"
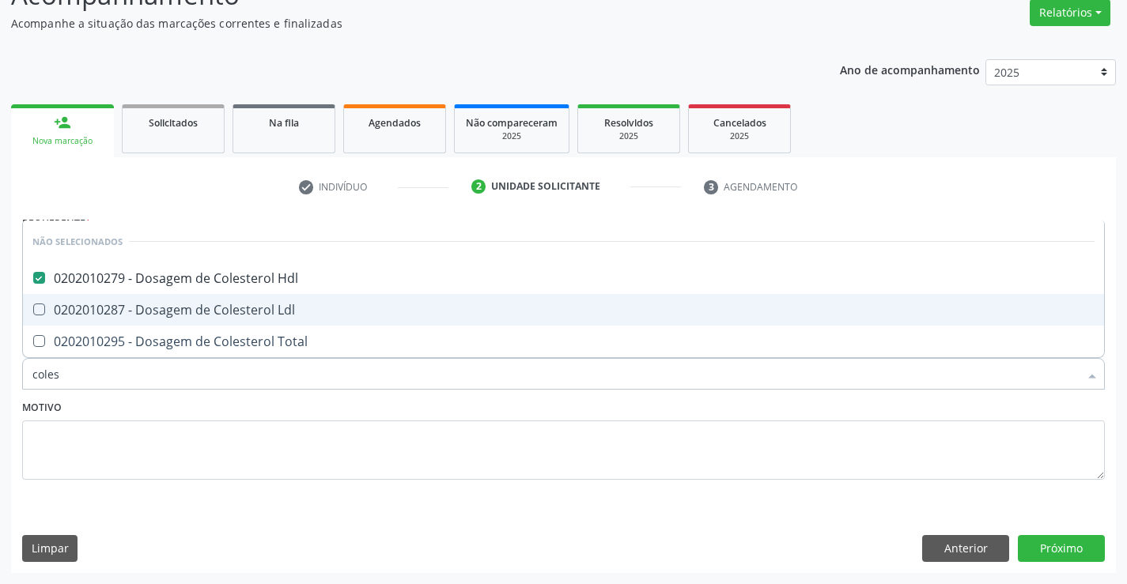
click at [251, 306] on div "0202010287 - Dosagem de Colesterol Ldl" at bounding box center [563, 310] width 1062 height 13
checkbox Ldl "true"
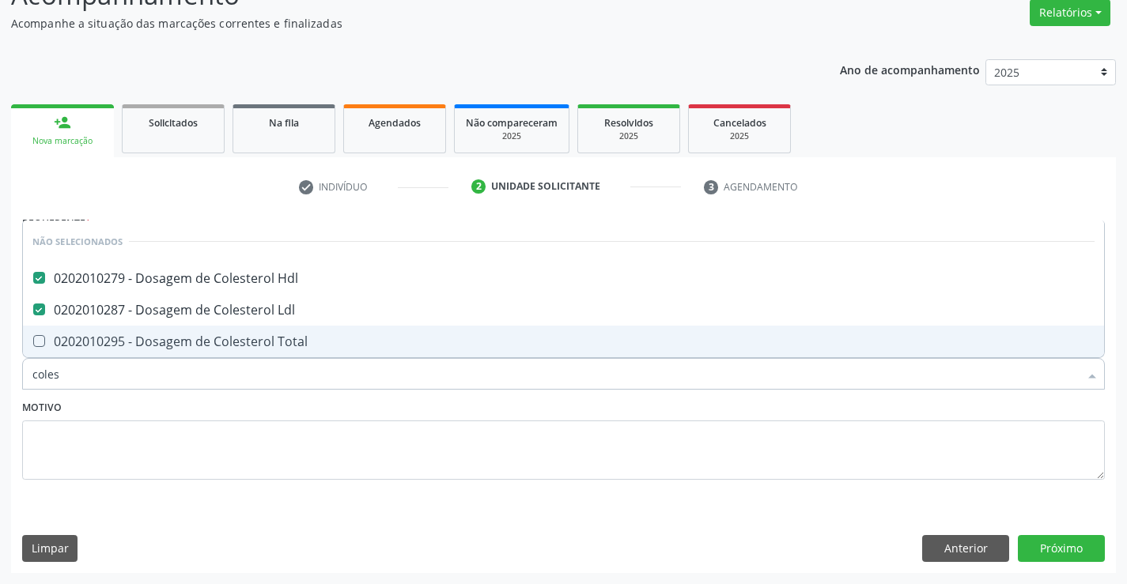
click at [249, 339] on div "0202010295 - Dosagem de Colesterol Total" at bounding box center [563, 341] width 1062 height 13
checkbox Total "true"
type input "coles"
click at [198, 425] on textarea at bounding box center [563, 451] width 1082 height 60
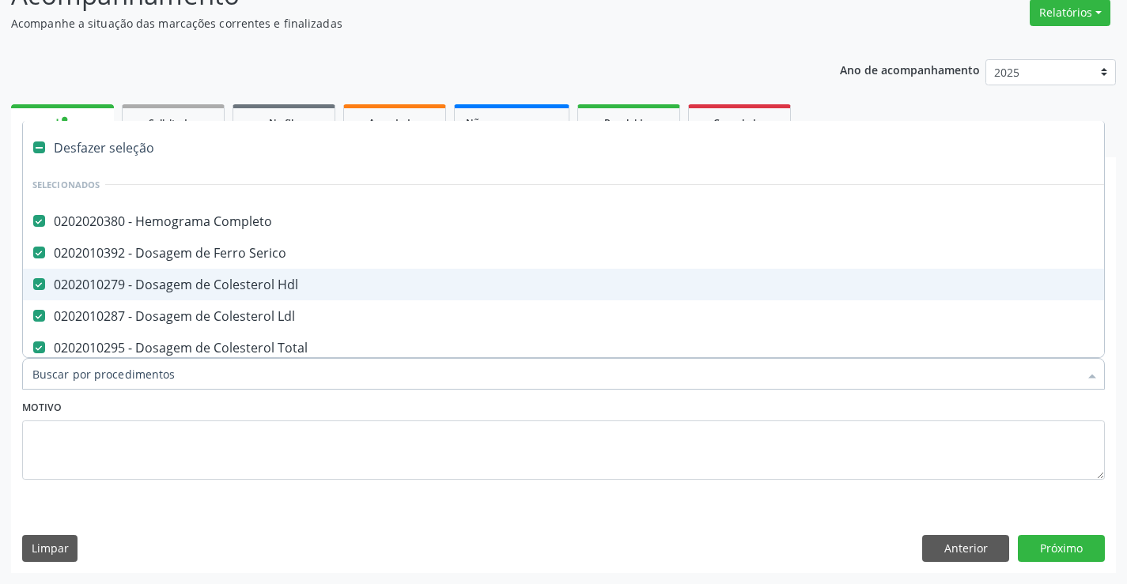
type input "t"
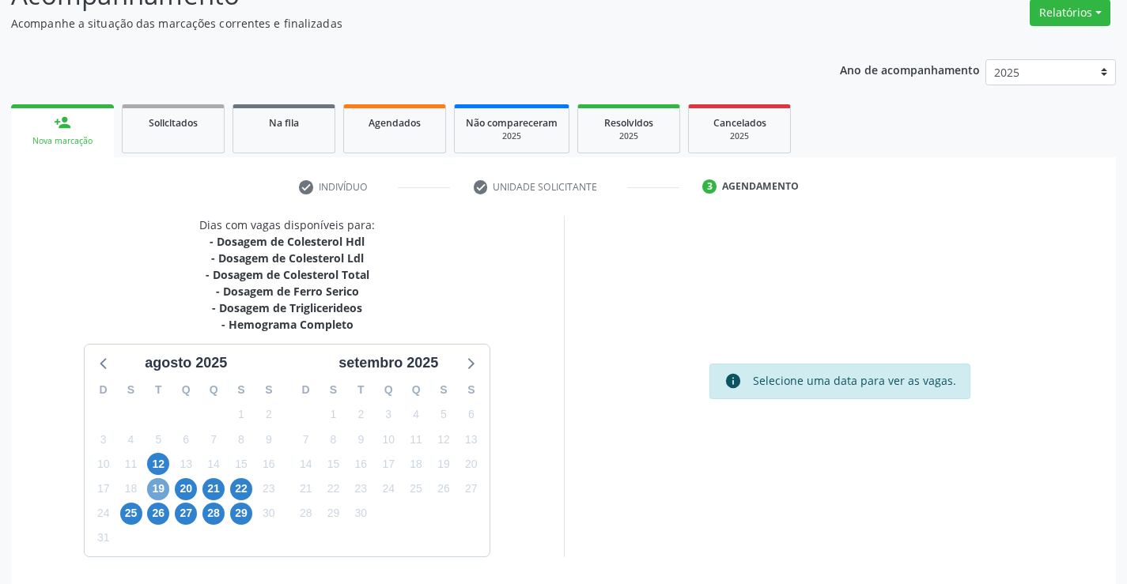
click at [157, 488] on span "19" at bounding box center [158, 489] width 22 height 22
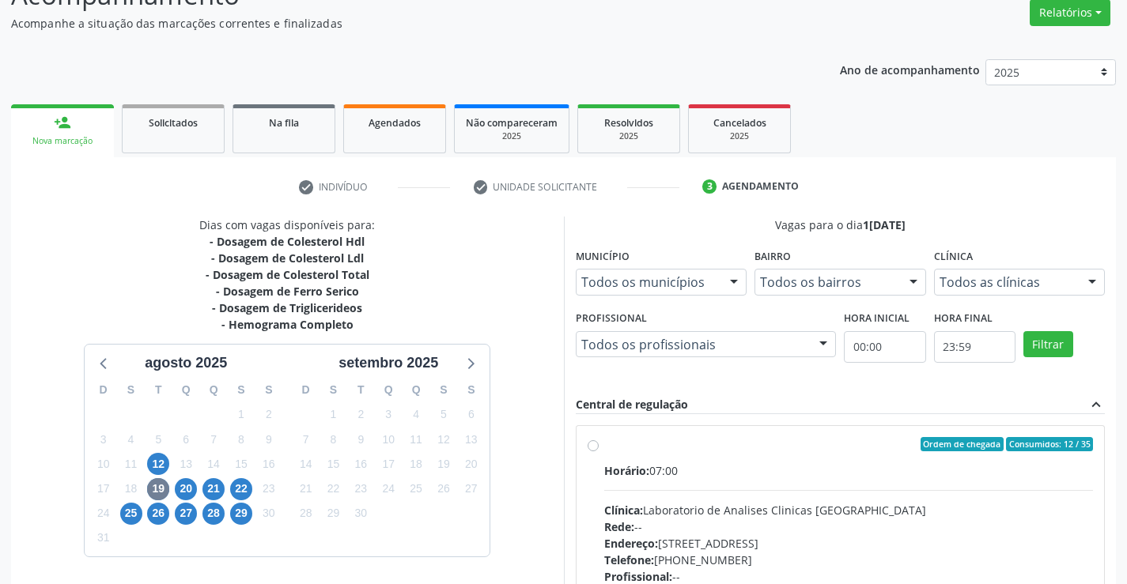
click at [604, 447] on label "Ordem de chegada Consumidos: 12 / 35 Horário: 07:00 Clínica: Laboratorio de Ana…" at bounding box center [848, 558] width 489 height 243
click at [594, 447] on input "Ordem de chegada Consumidos: 12 / 35 Horário: 07:00 Clínica: Laboratorio de Ana…" at bounding box center [592, 444] width 11 height 14
radio input "true"
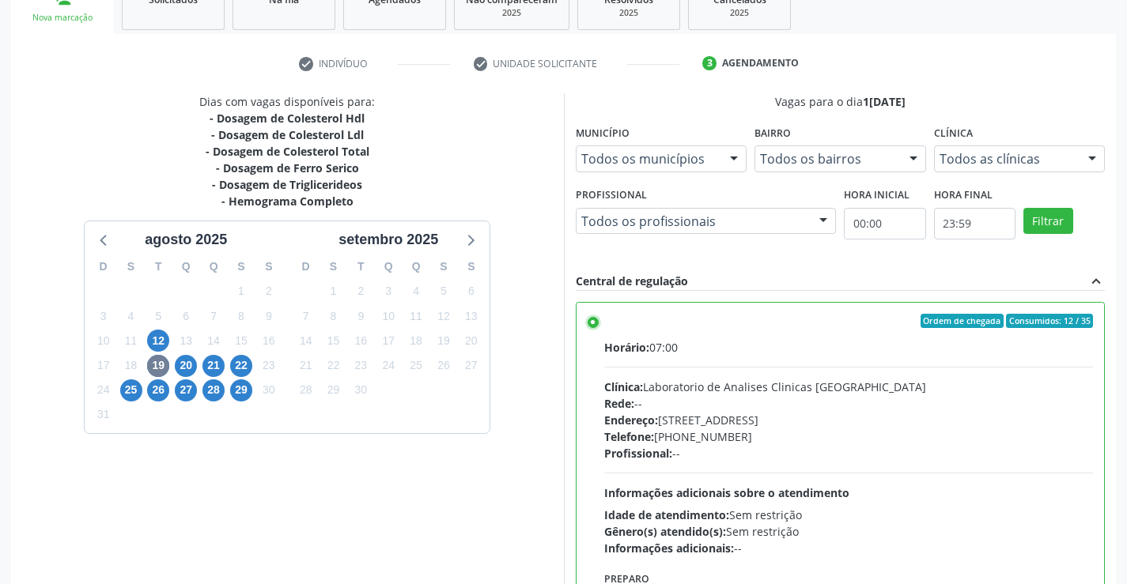
scroll to position [360, 0]
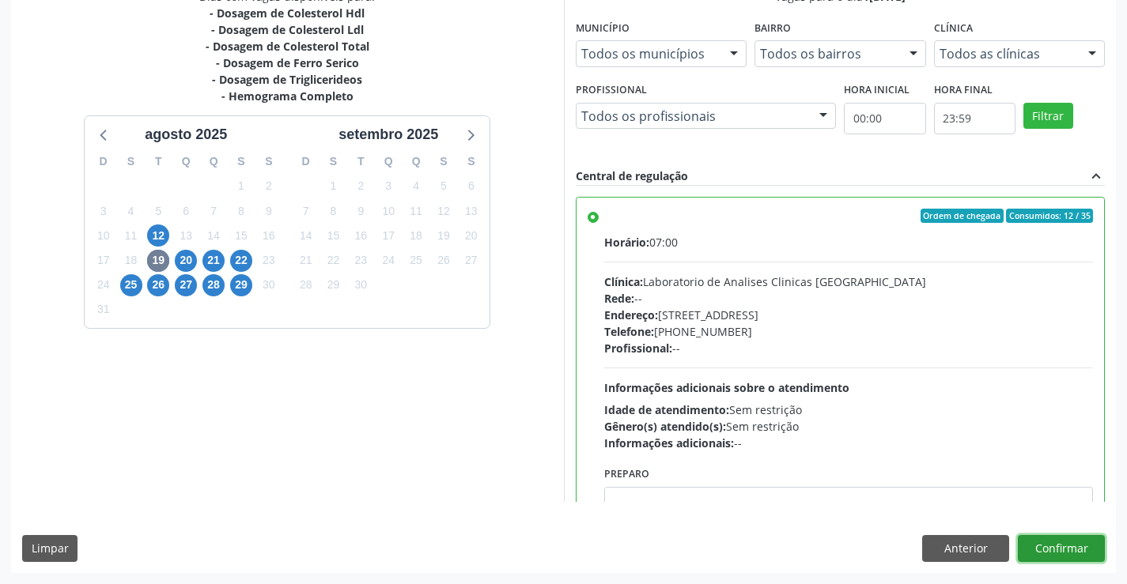
click at [1041, 549] on button "Confirmar" at bounding box center [1060, 548] width 87 height 27
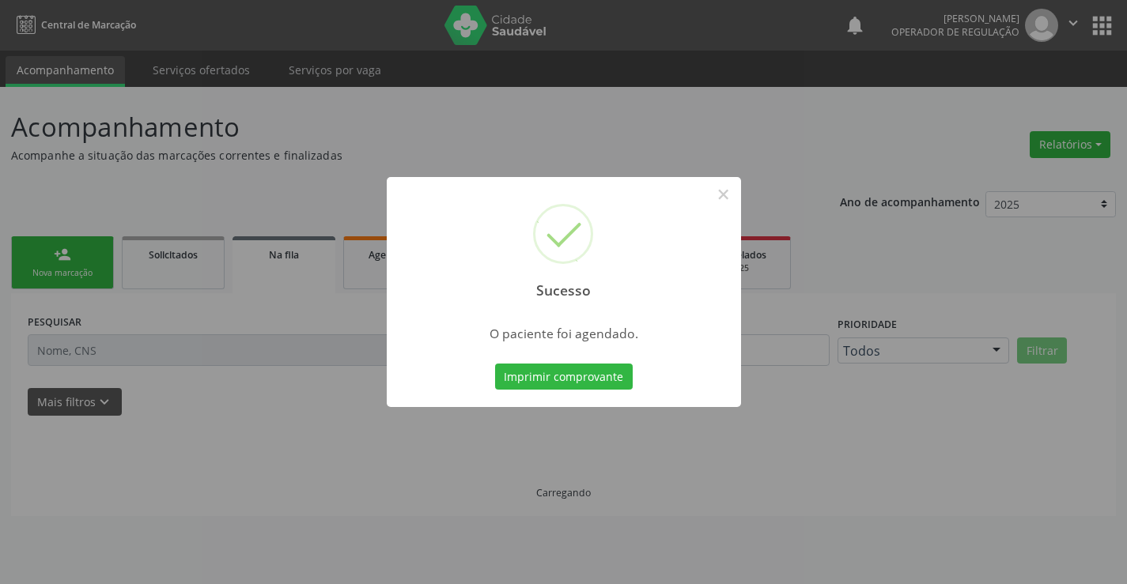
scroll to position [0, 0]
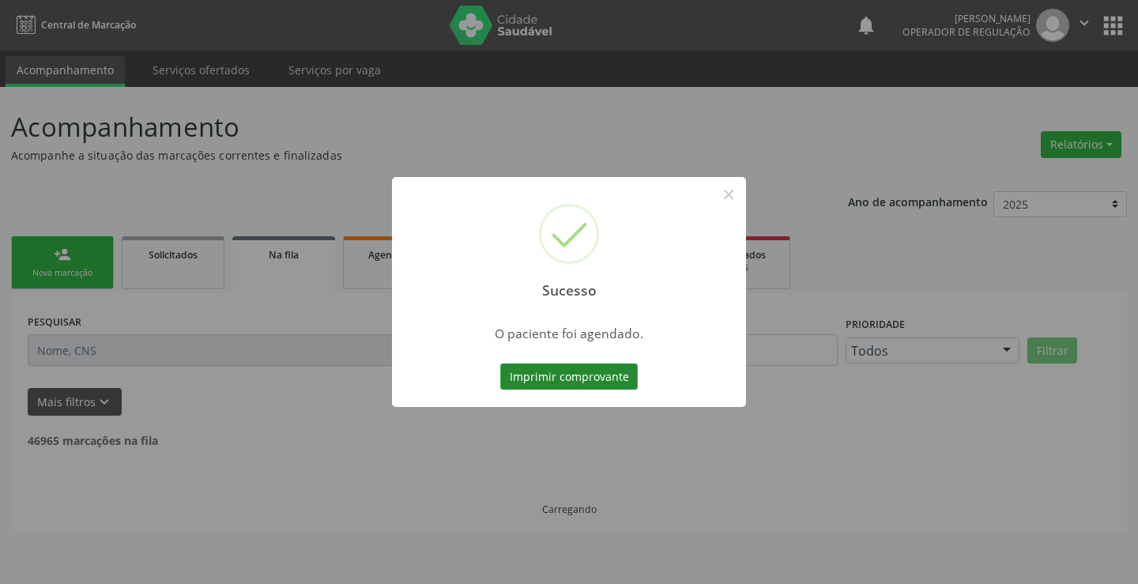
click at [584, 371] on button "Imprimir comprovante" at bounding box center [569, 377] width 138 height 27
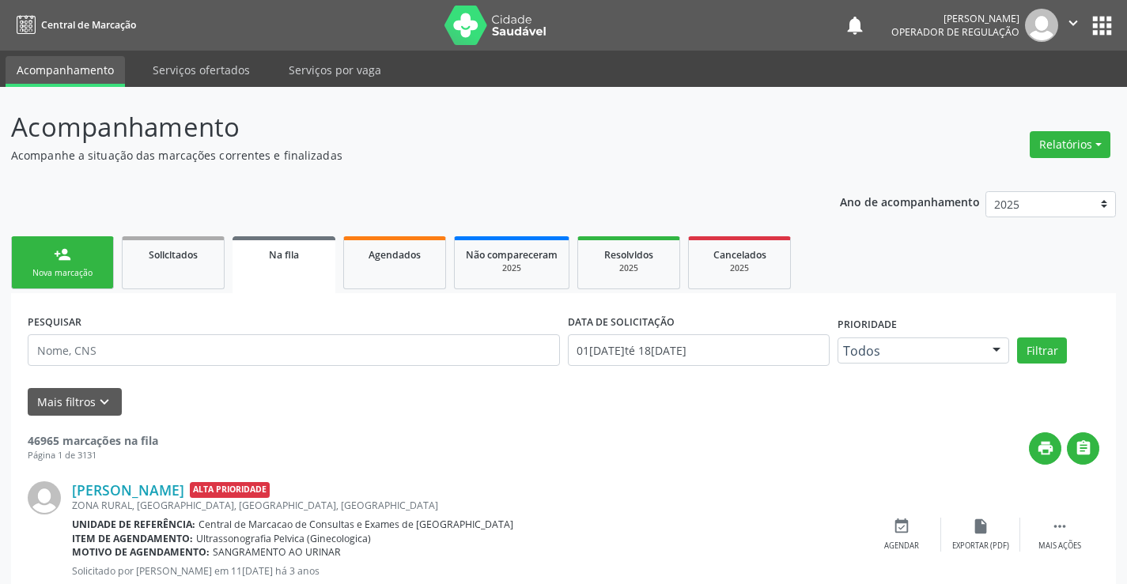
click at [87, 270] on div "Nova marcação" at bounding box center [62, 273] width 79 height 12
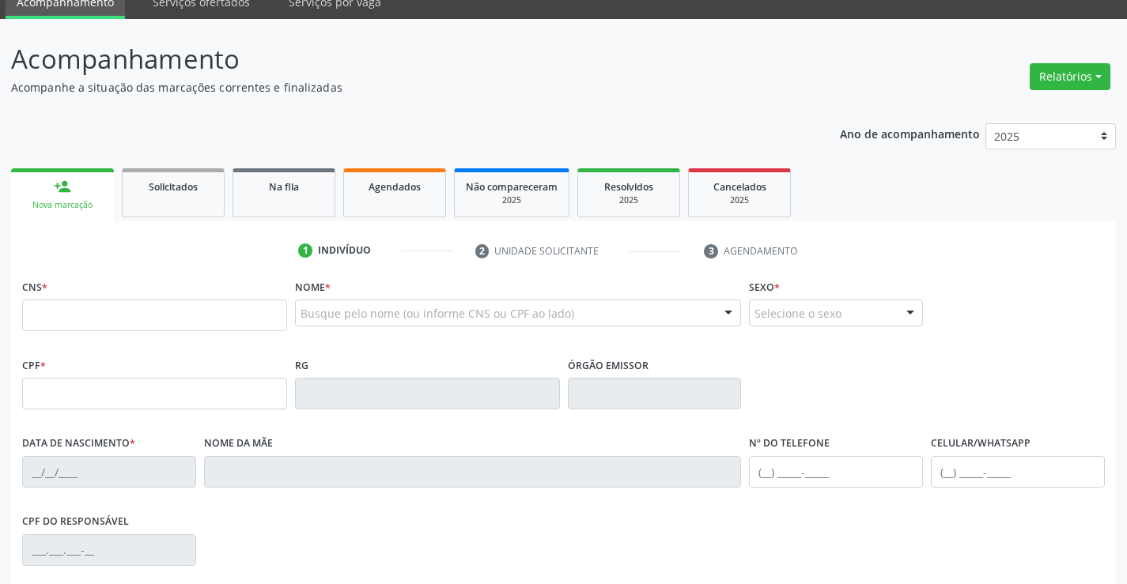
scroll to position [158, 0]
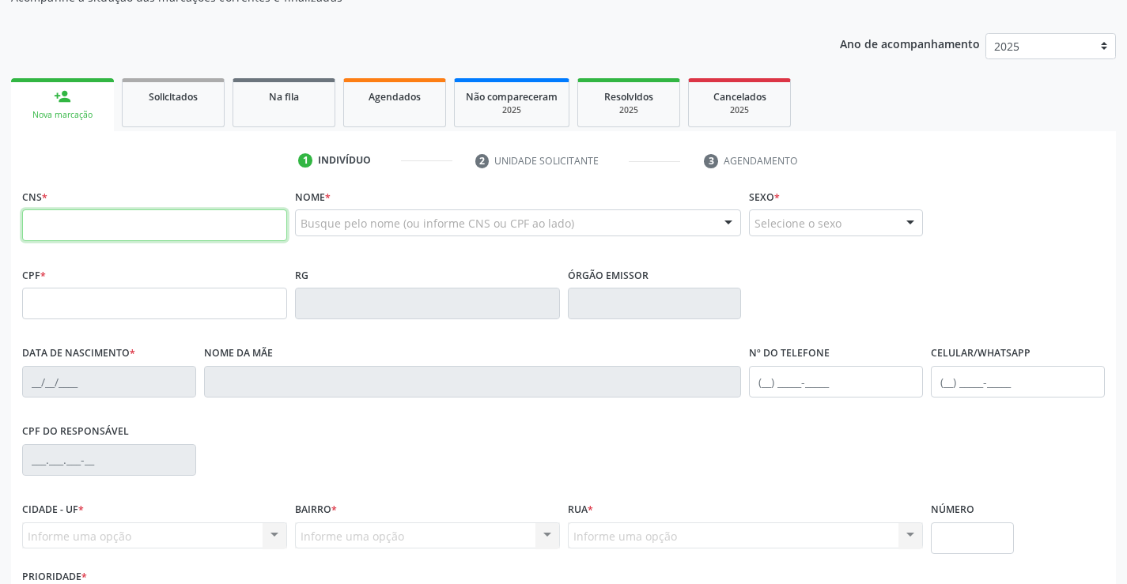
click at [72, 226] on input "text" at bounding box center [154, 225] width 265 height 32
type input "700 0011 7804 0709"
type input "2278986481"
type input "30/10/2009"
type input "(74) 99816-0199"
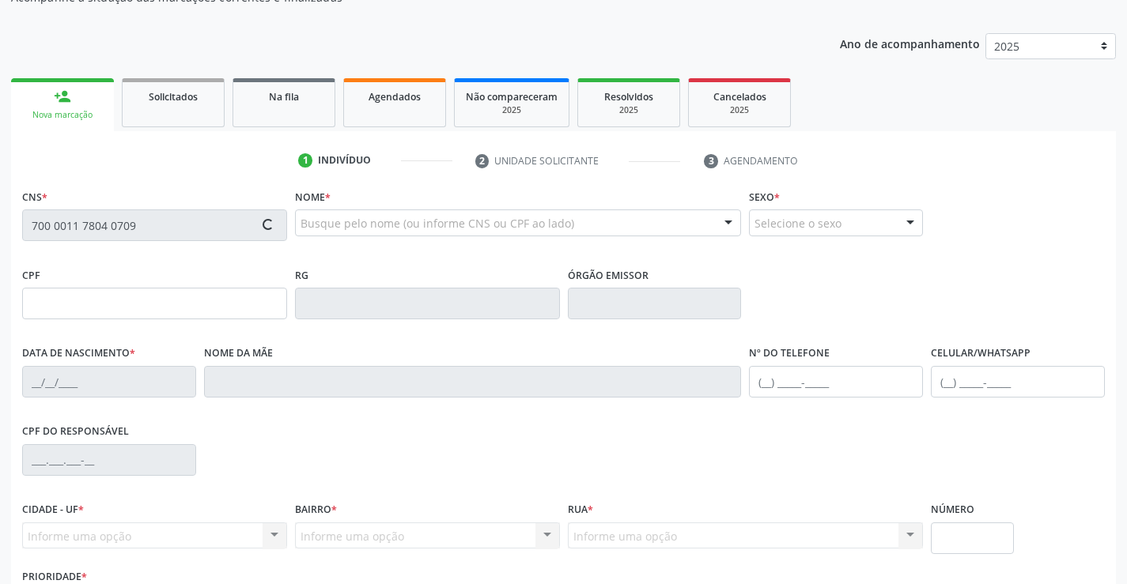
type input "(74) 99816-0199"
type input "097.358.085-28"
type input "SN"
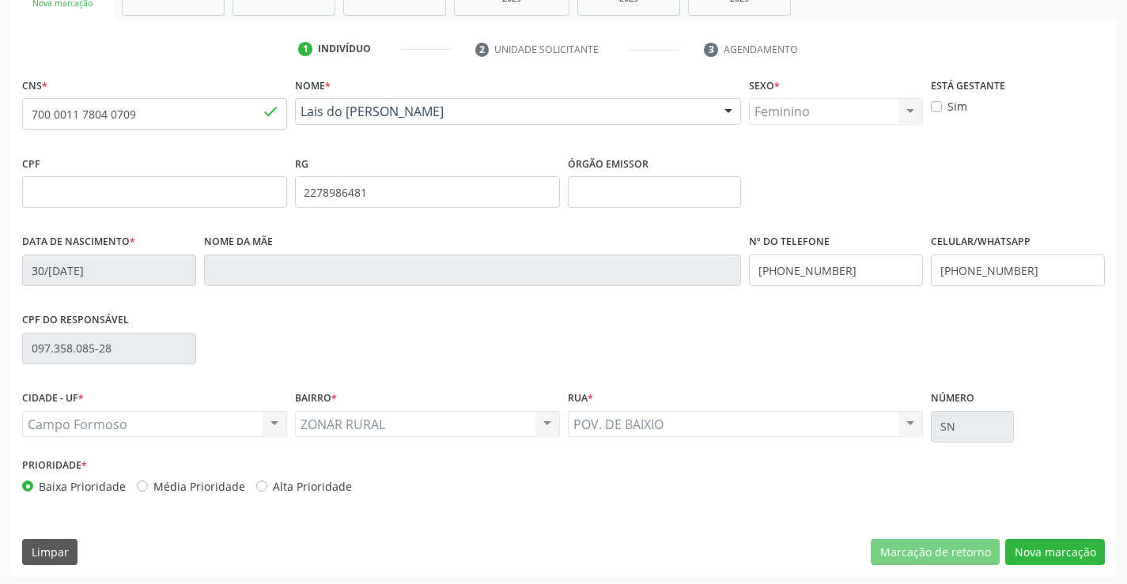
scroll to position [273, 0]
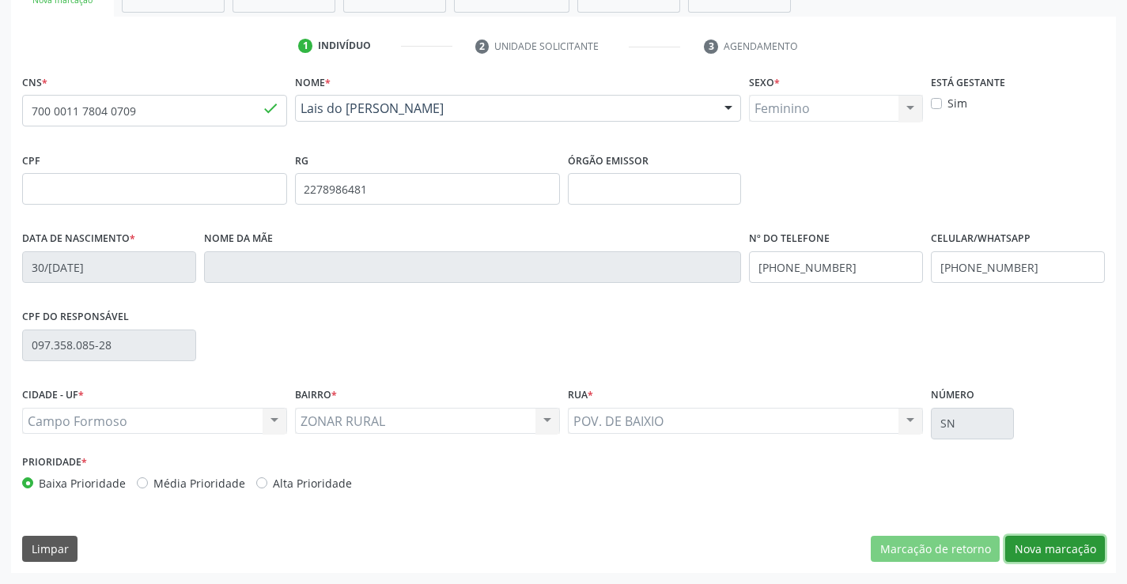
click at [1036, 547] on button "Nova marcação" at bounding box center [1055, 549] width 100 height 27
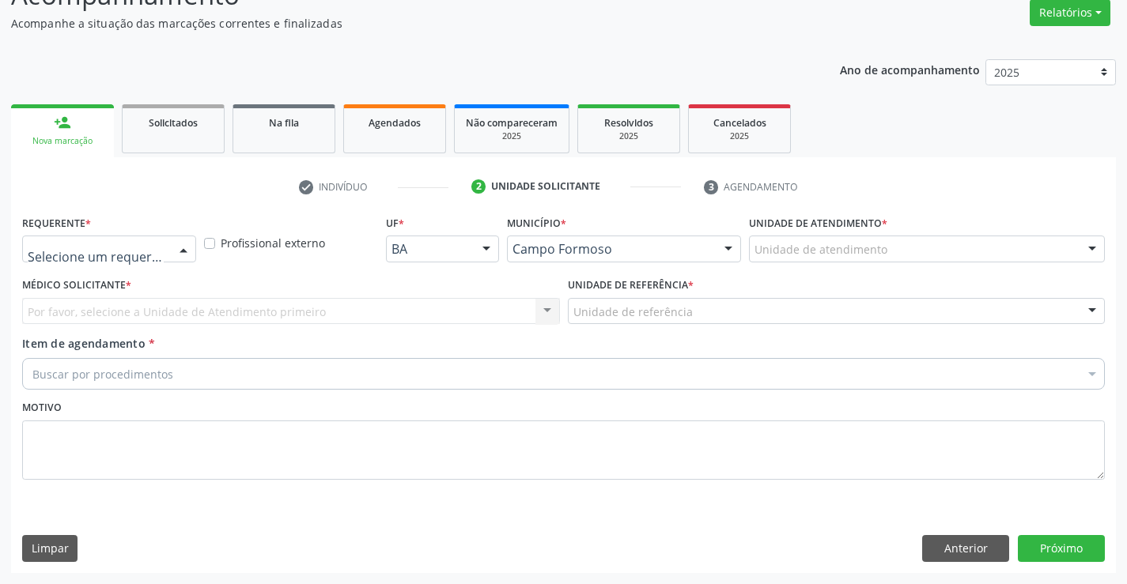
click at [179, 250] on div at bounding box center [184, 249] width 24 height 27
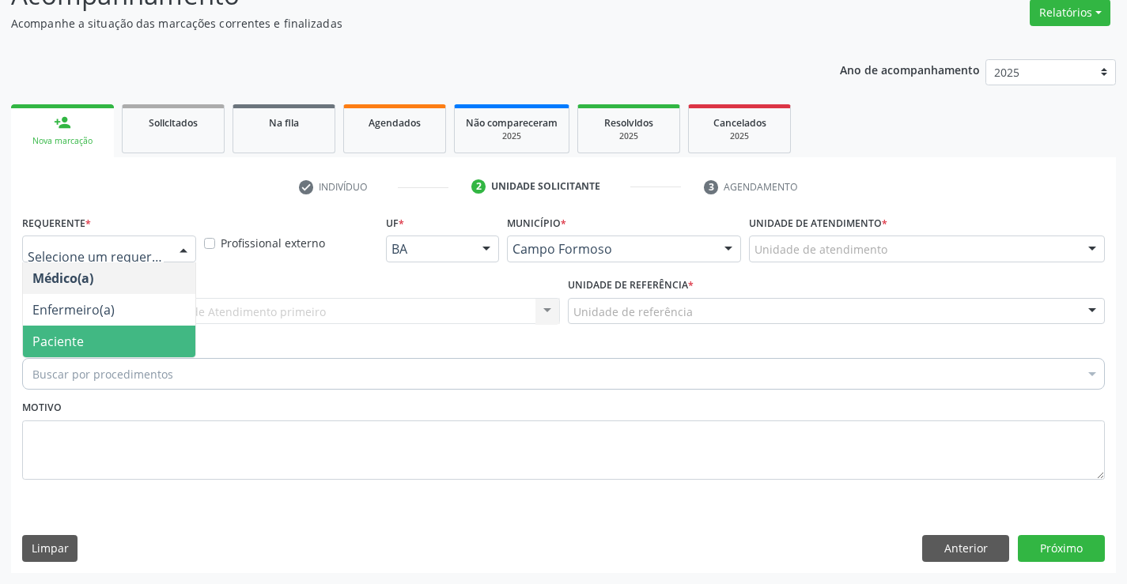
click at [161, 340] on span "Paciente" at bounding box center [109, 342] width 172 height 32
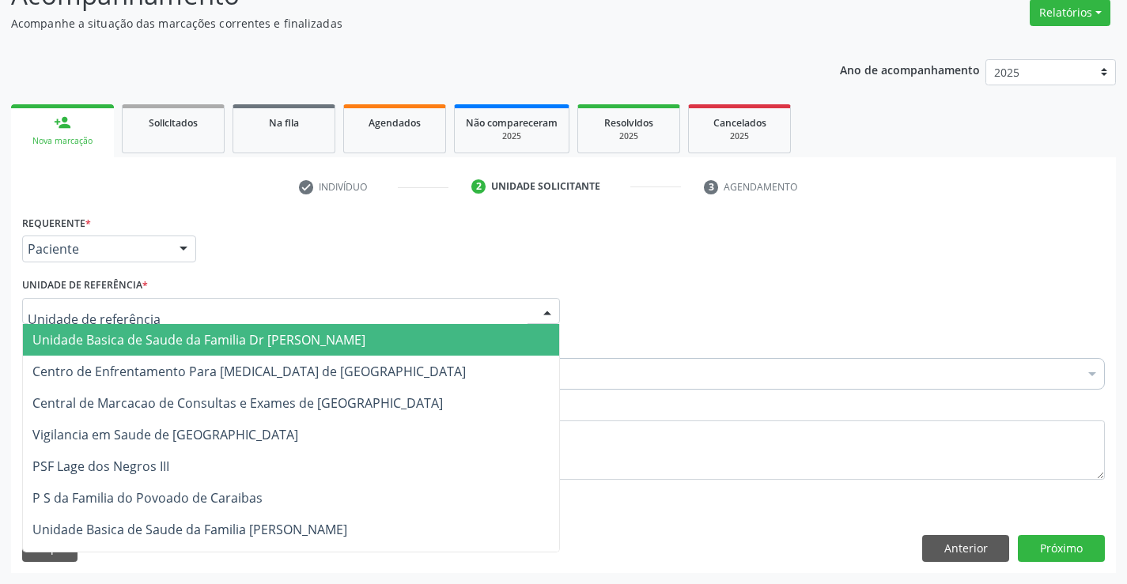
click at [171, 315] on div at bounding box center [291, 311] width 538 height 27
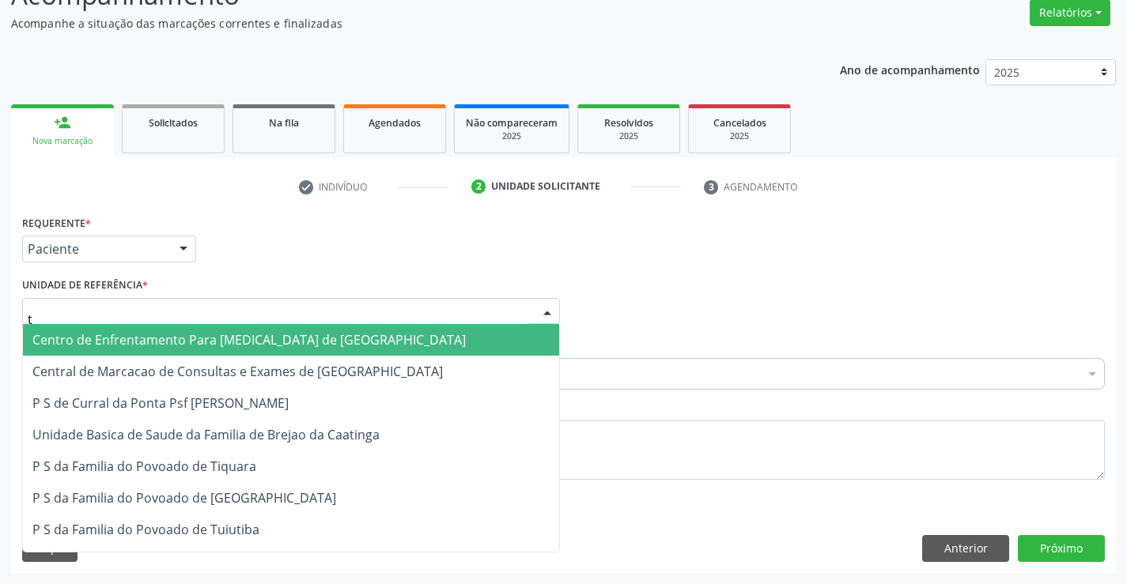
type input "tu"
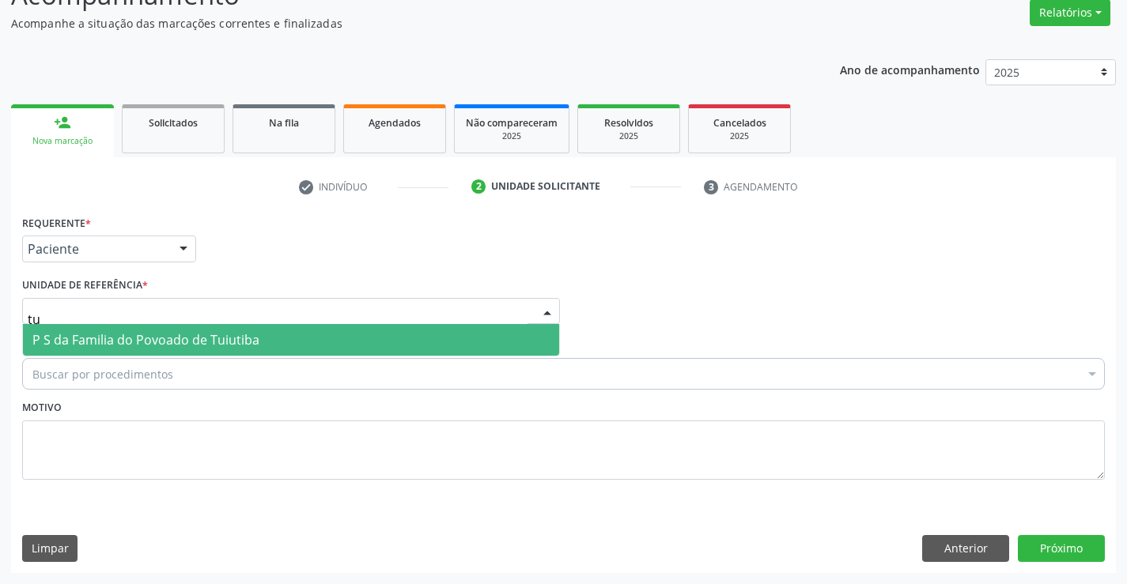
click at [232, 342] on span "P S da Familia do Povoado de Tuiutiba" at bounding box center [145, 339] width 227 height 17
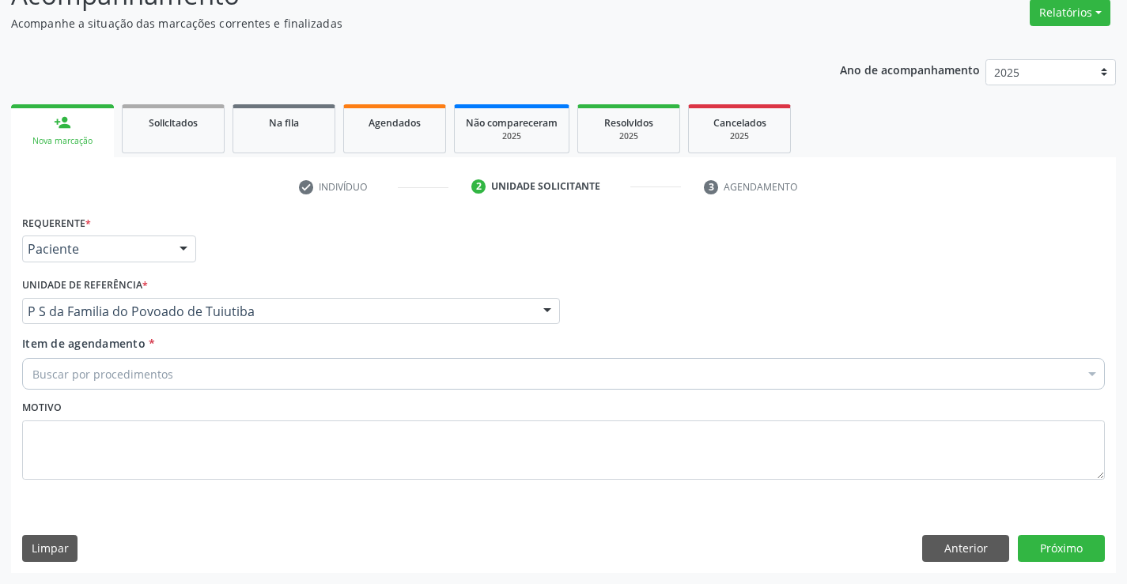
click at [191, 379] on div "Buscar por procedimentos" at bounding box center [563, 374] width 1082 height 32
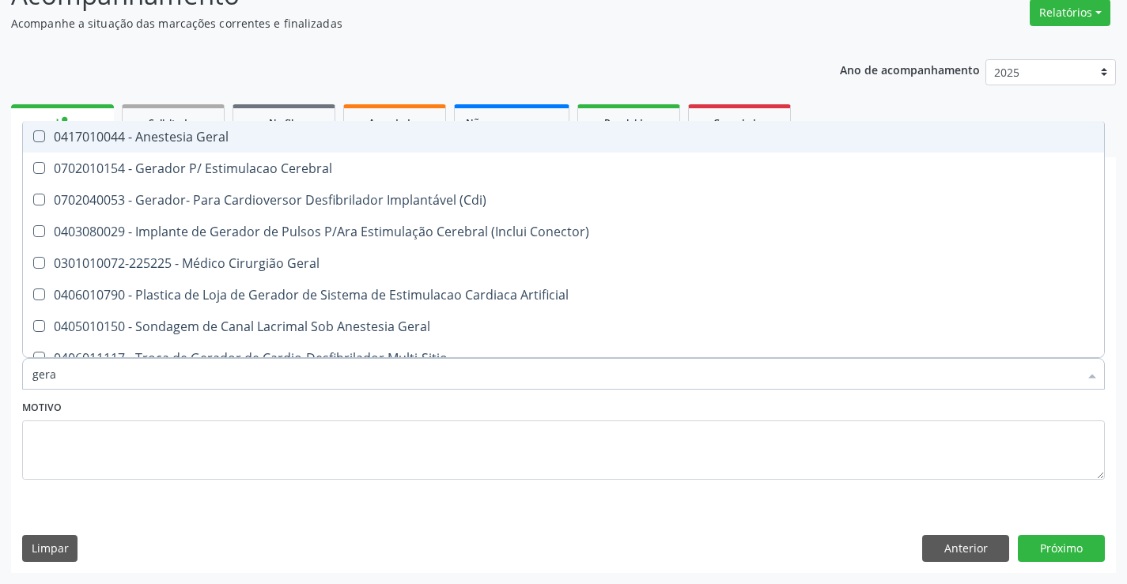
type input "geral"
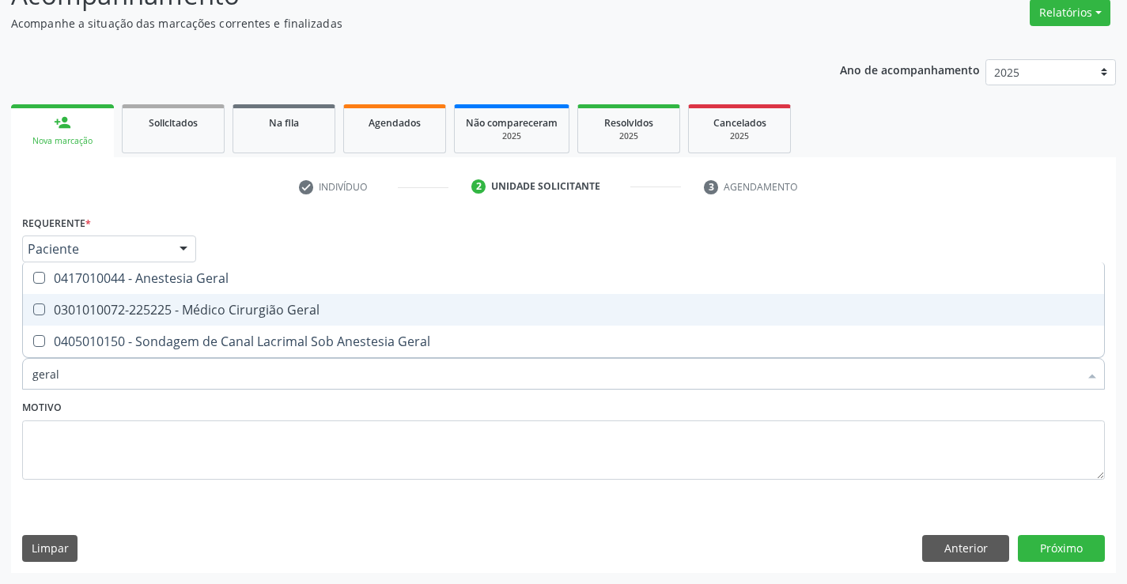
click at [228, 311] on div "0301010072-225225 - Médico Cirurgião Geral" at bounding box center [563, 310] width 1062 height 13
checkbox Geral "true"
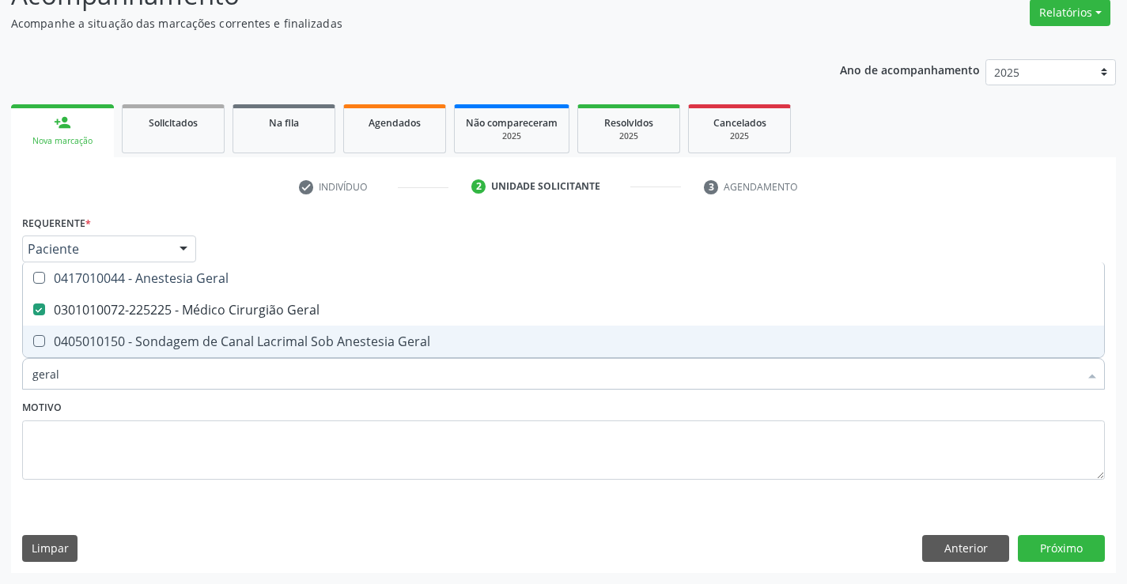
type input "geral"
click at [205, 399] on div "Motivo" at bounding box center [563, 438] width 1082 height 84
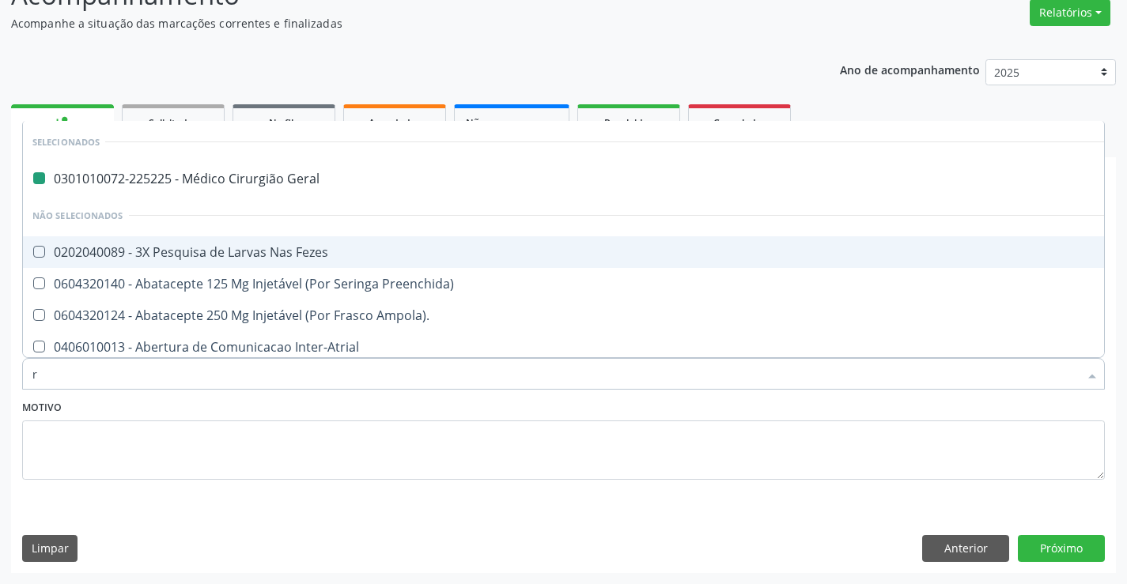
type input "re"
checkbox Geral "false"
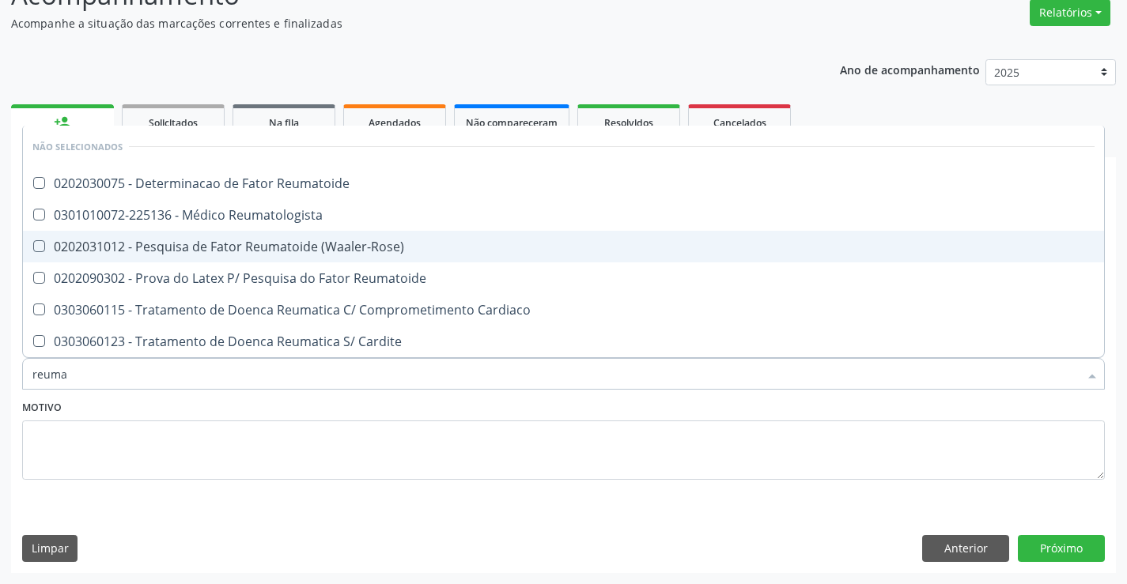
type input "reumat"
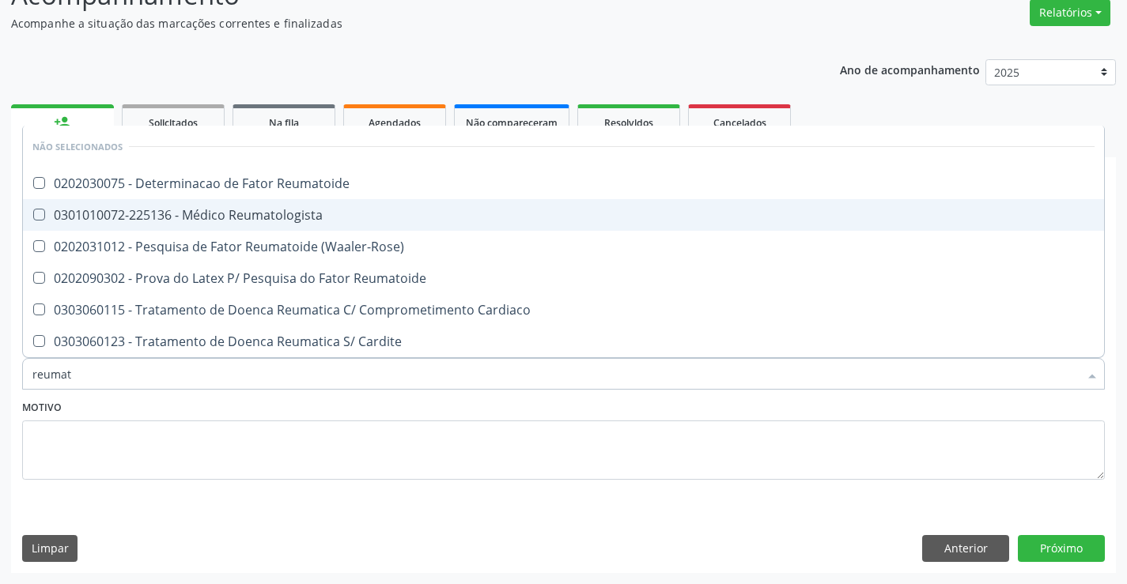
click at [305, 213] on div "0301010072-225136 - Médico Reumatologista" at bounding box center [563, 215] width 1062 height 13
checkbox Reumatologista "true"
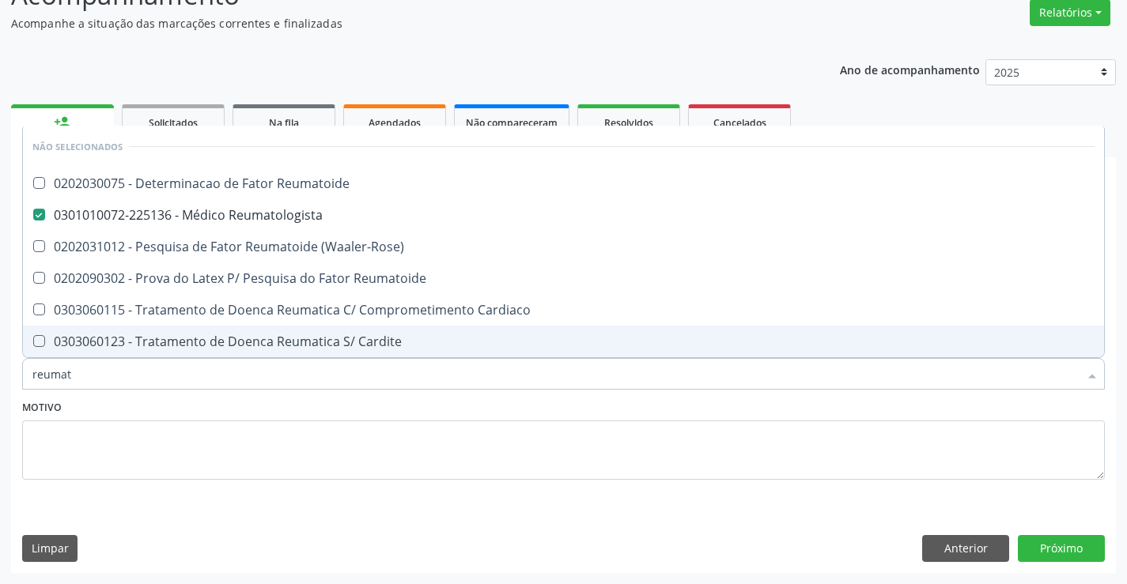
click at [283, 405] on div "Motivo" at bounding box center [563, 438] width 1082 height 84
checkbox Reumatoide "true"
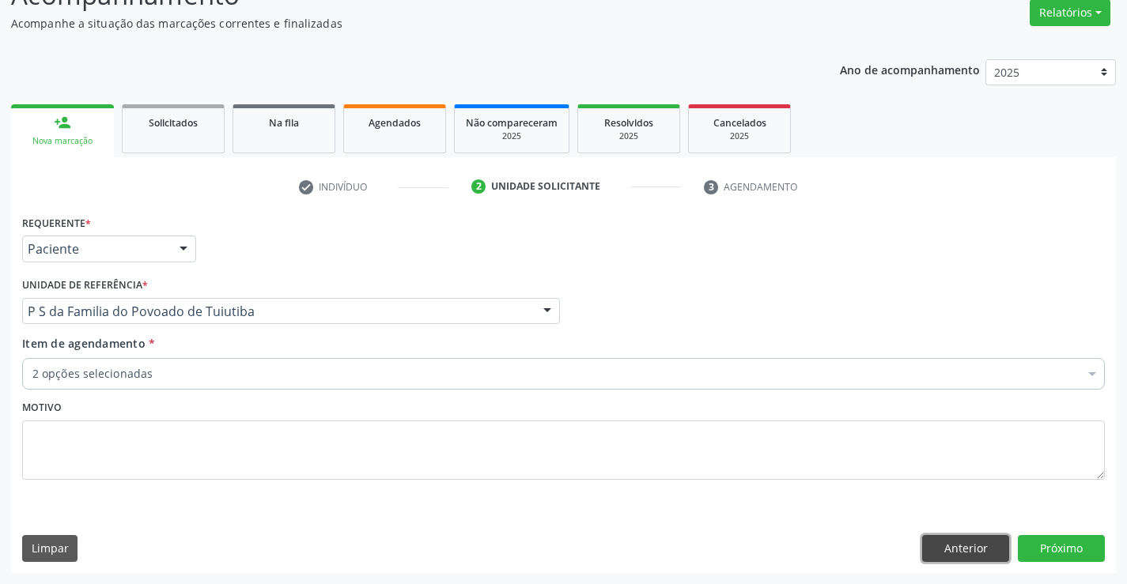
click at [963, 553] on button "Anterior" at bounding box center [965, 548] width 87 height 27
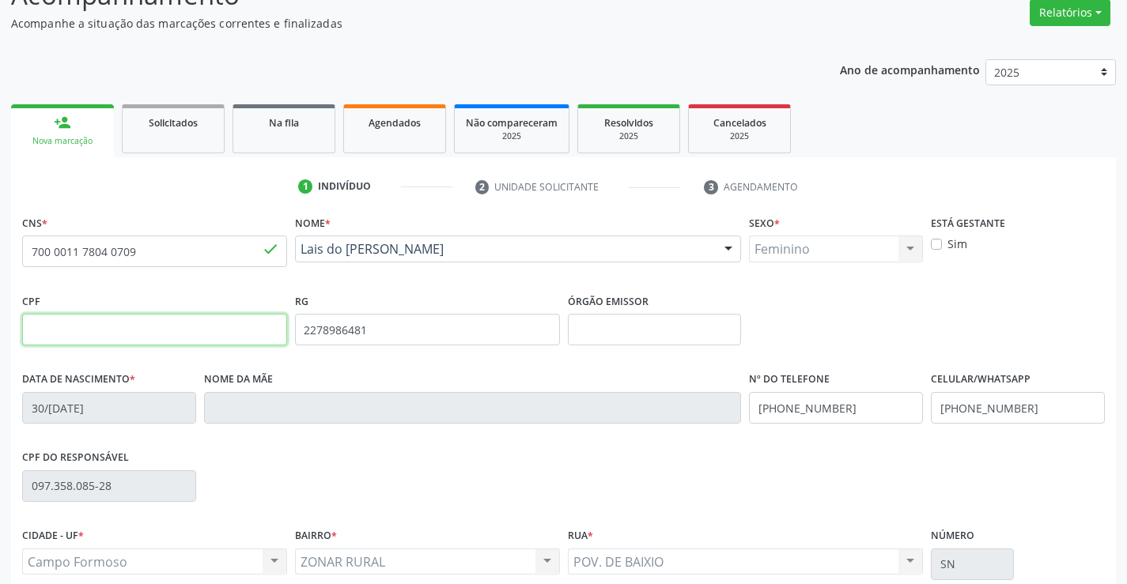
click at [111, 330] on input "text" at bounding box center [154, 330] width 265 height 32
type input "097.358.085-28"
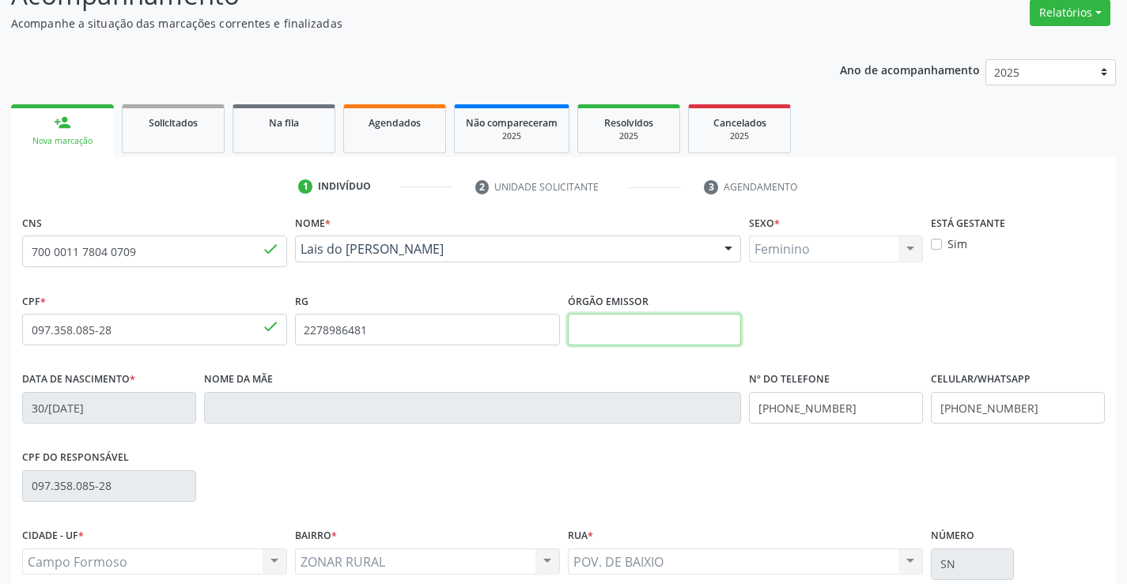
click at [654, 337] on input "text" at bounding box center [655, 330] width 174 height 32
type input "SSPBA"
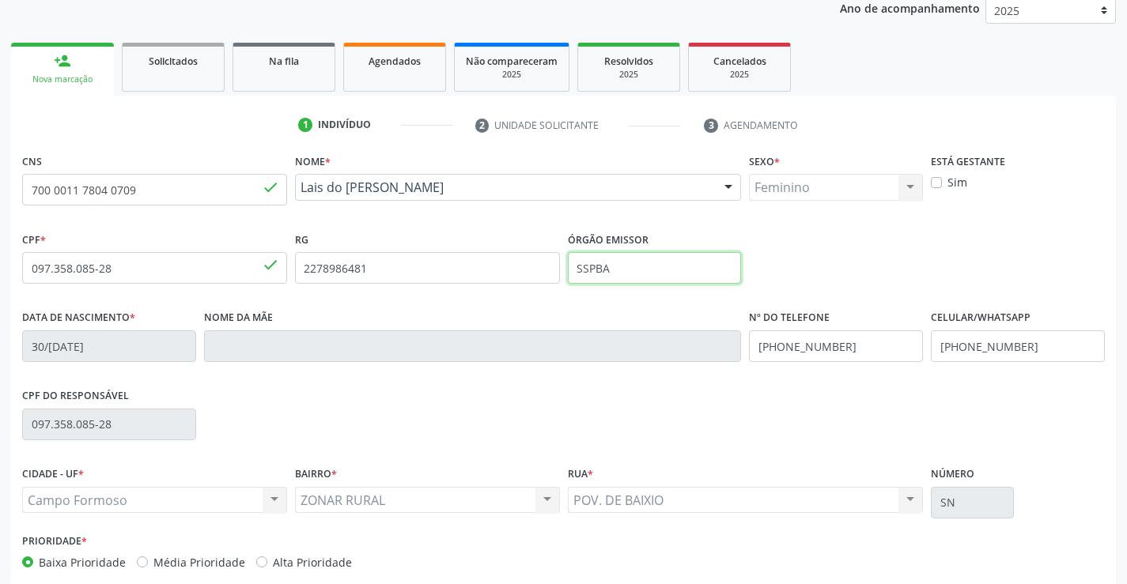
scroll to position [273, 0]
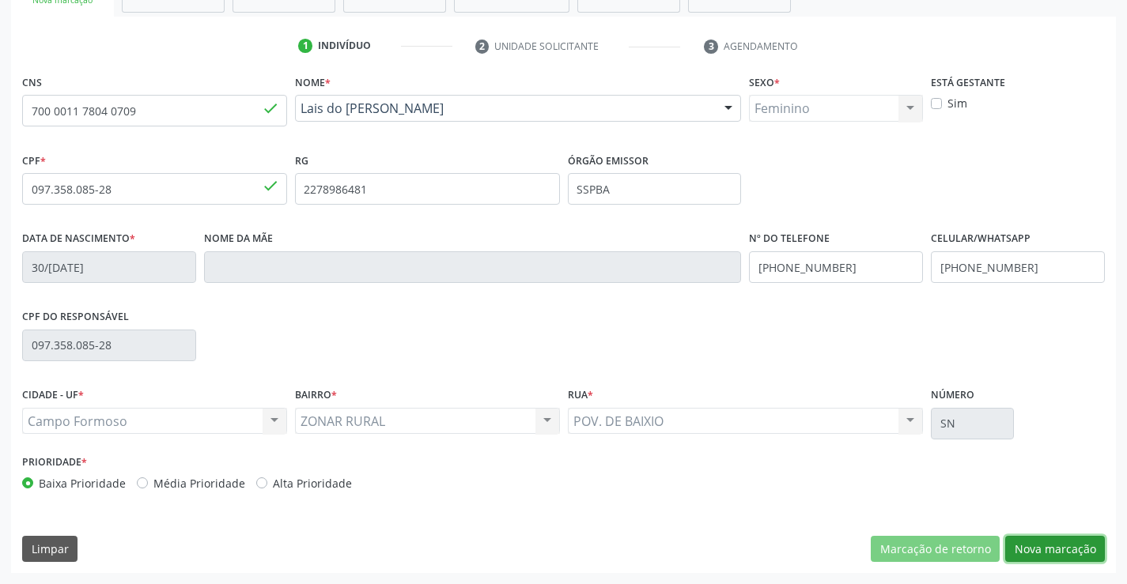
click at [1049, 549] on button "Nova marcação" at bounding box center [1055, 549] width 100 height 27
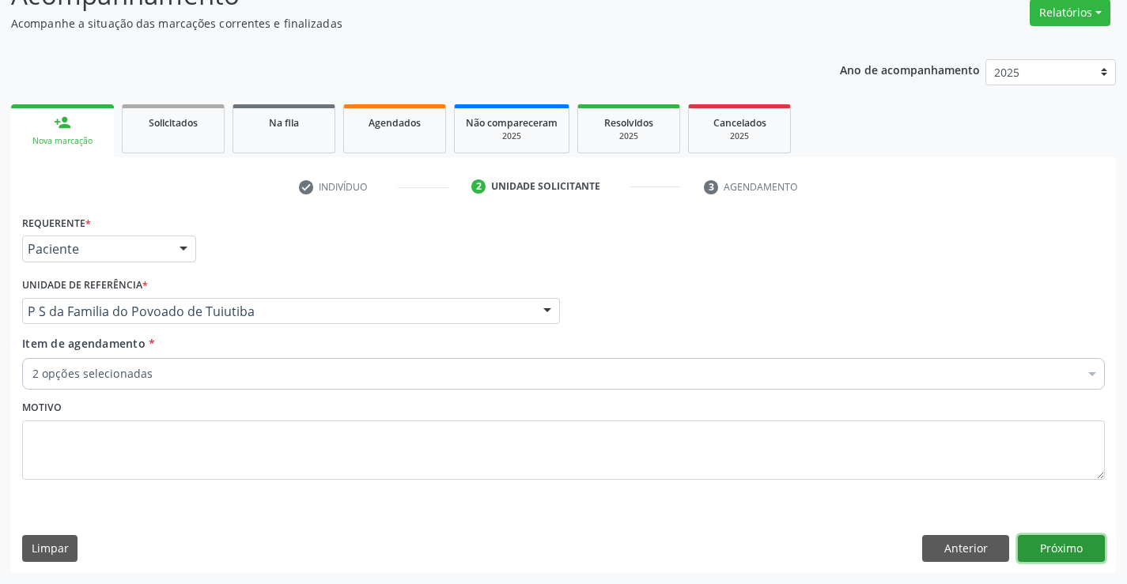
click at [1076, 545] on button "Próximo" at bounding box center [1060, 548] width 87 height 27
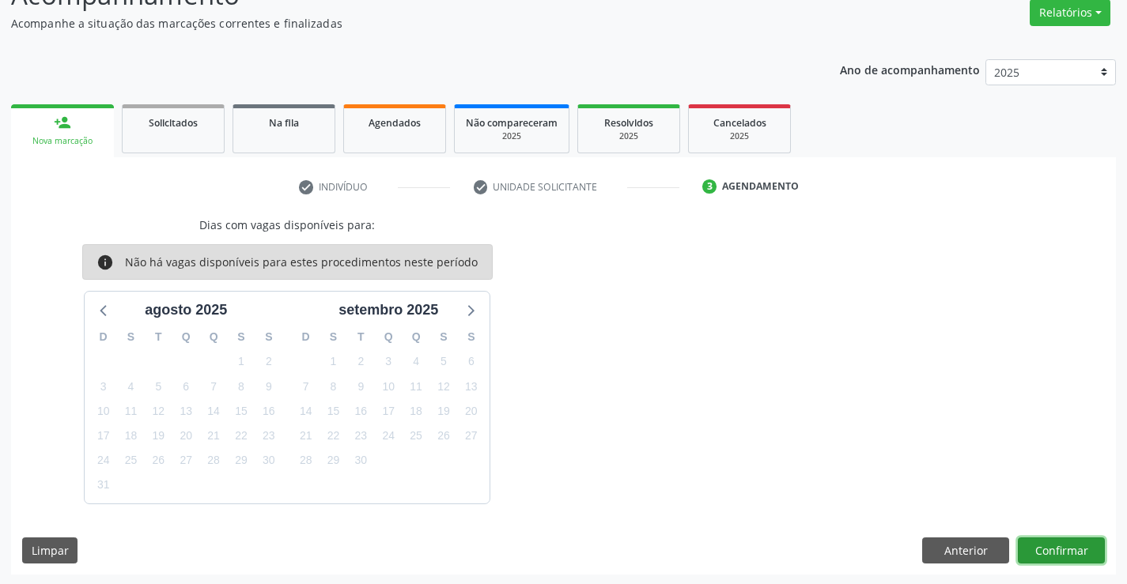
click at [1063, 542] on button "Confirmar" at bounding box center [1060, 551] width 87 height 27
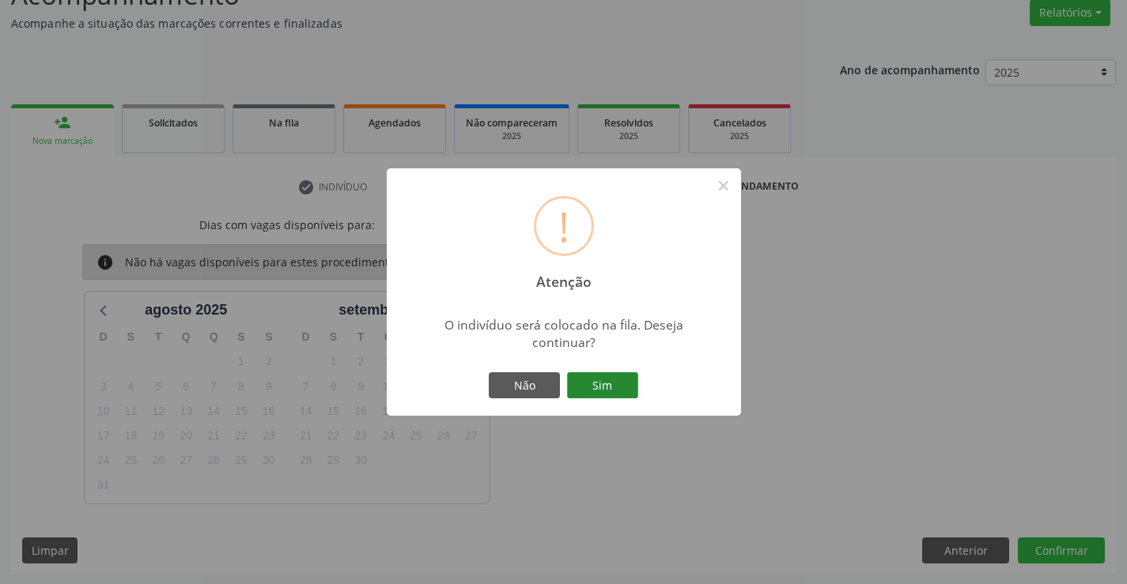
click at [605, 375] on button "Sim" at bounding box center [602, 385] width 71 height 27
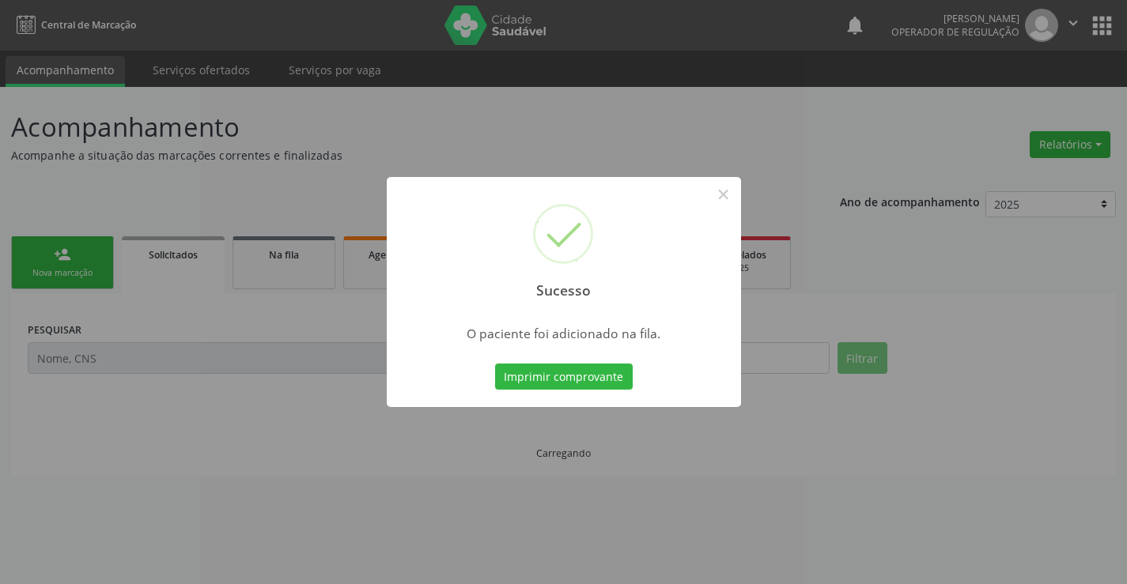
scroll to position [0, 0]
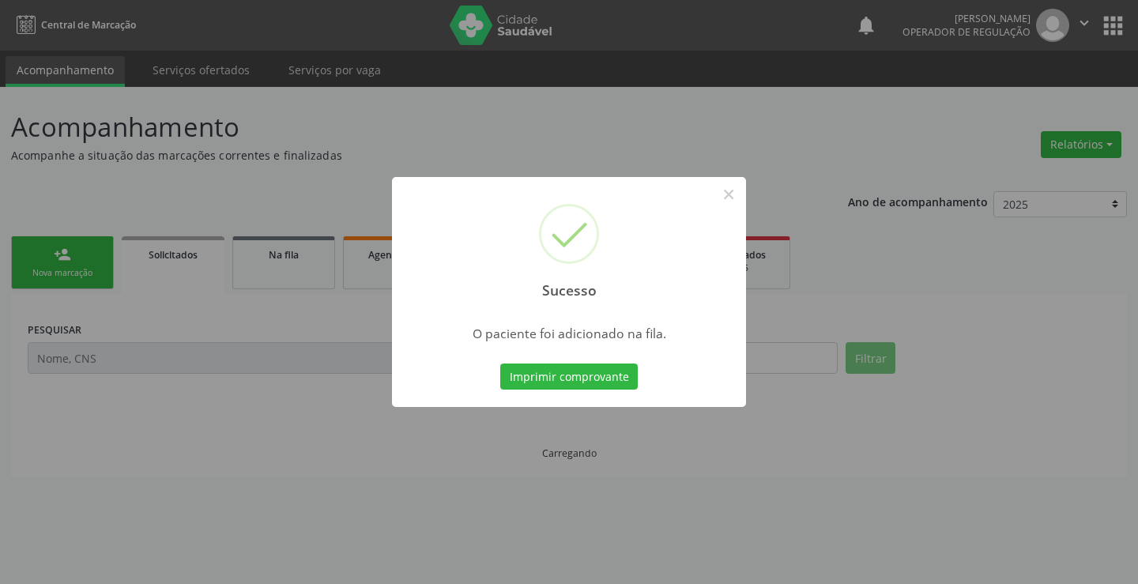
click at [605, 375] on button "Imprimir comprovante" at bounding box center [569, 377] width 138 height 27
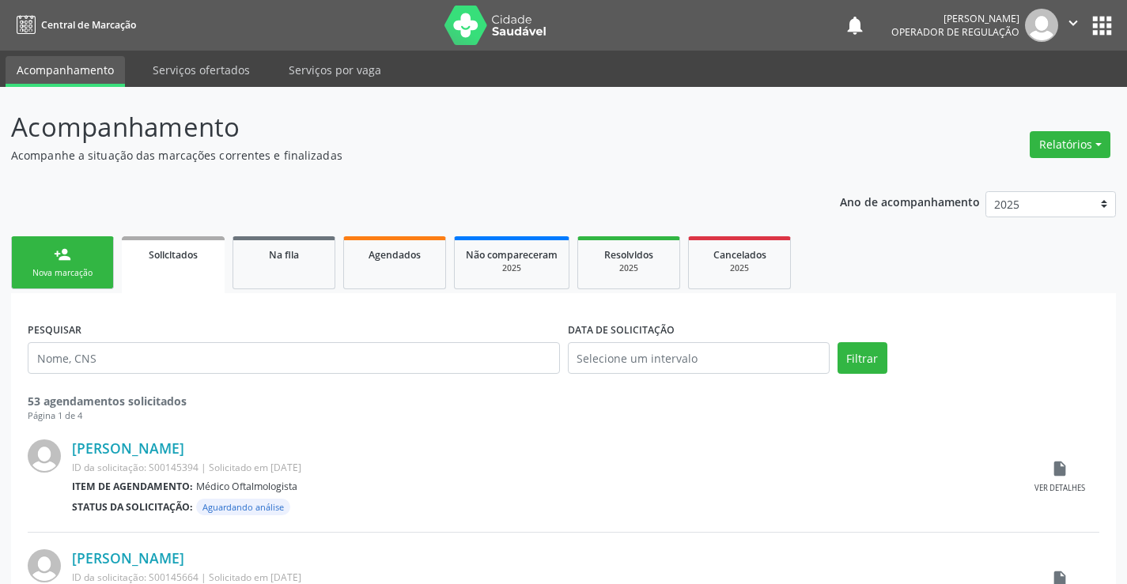
click at [91, 270] on div "Nova marcação" at bounding box center [62, 273] width 79 height 12
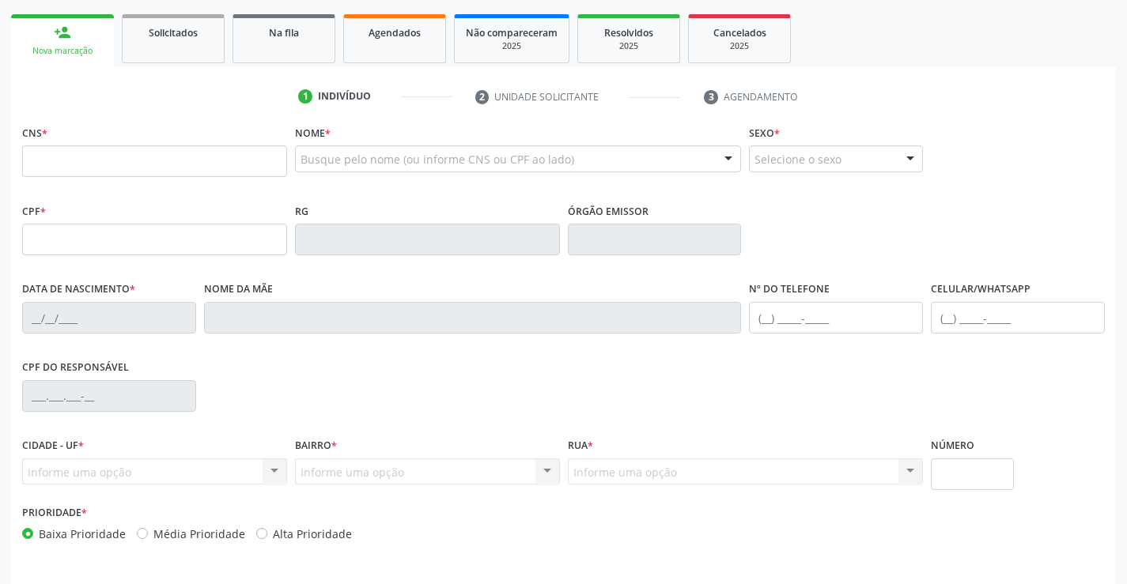
scroll to position [237, 0]
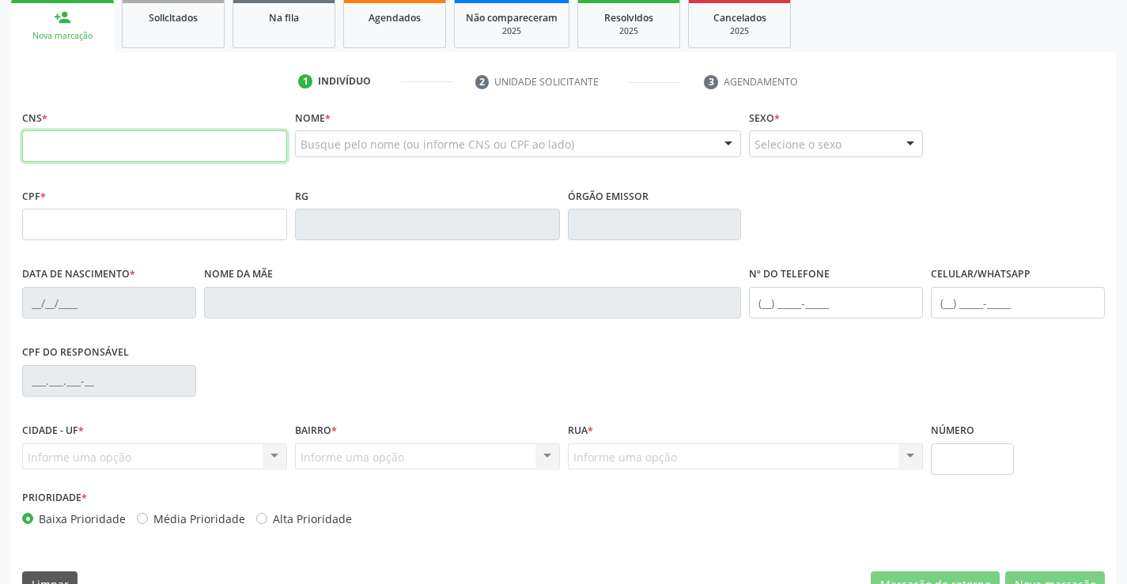
click at [109, 143] on input "text" at bounding box center [154, 146] width 265 height 32
type input "706 2097 0639 6170"
type input "1614599432"
type input "25/01/1994"
type input "(74) 98813-5945"
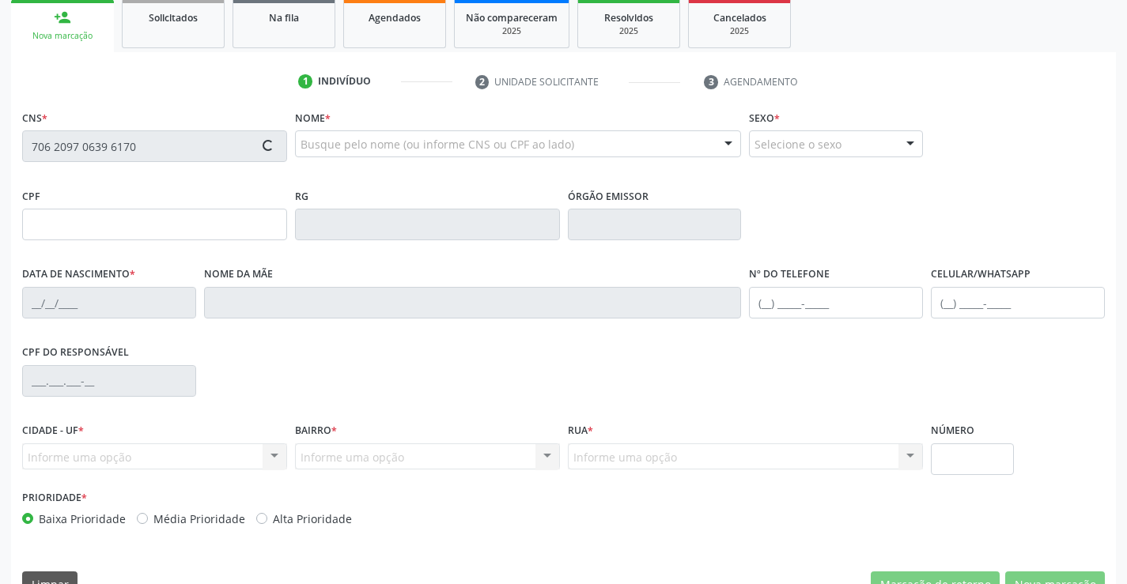
type input "SN"
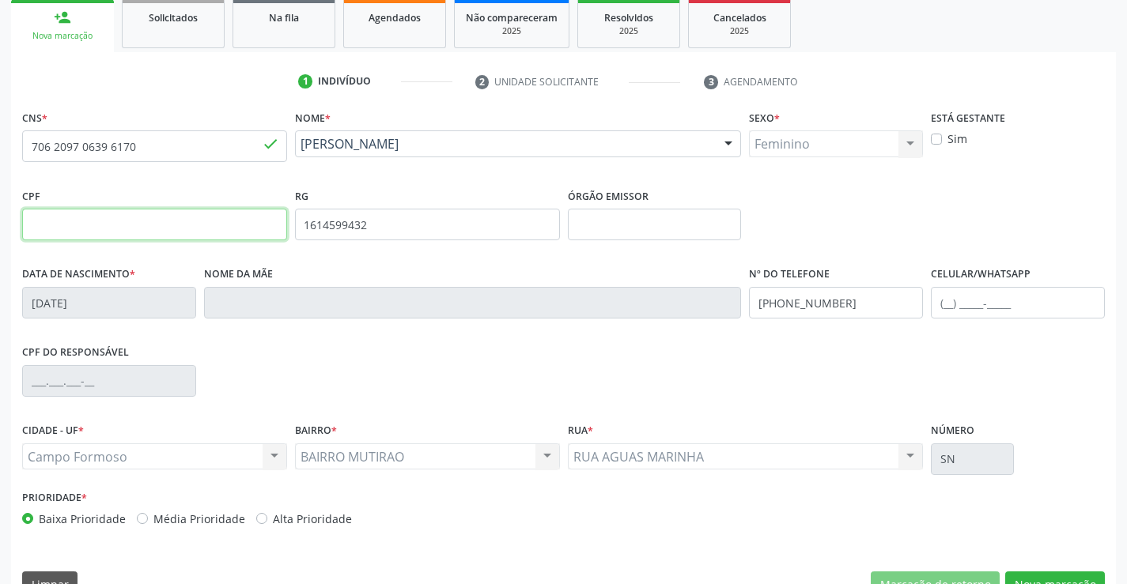
click at [137, 217] on input "text" at bounding box center [154, 225] width 265 height 32
type input "859.993.105-98"
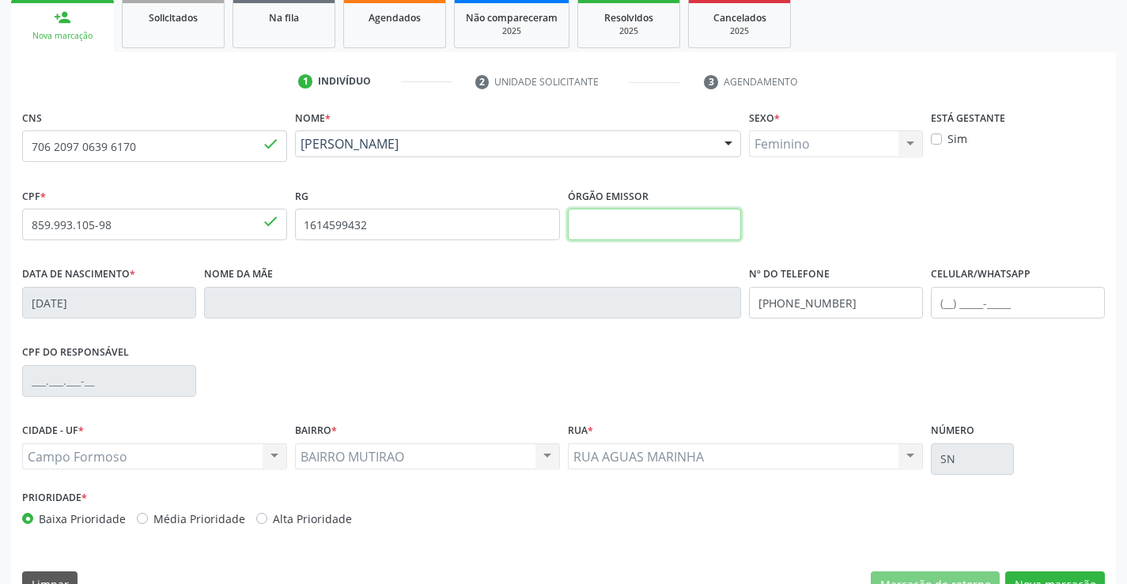
click at [624, 225] on input "text" at bounding box center [655, 225] width 174 height 32
type input "SSPBA"
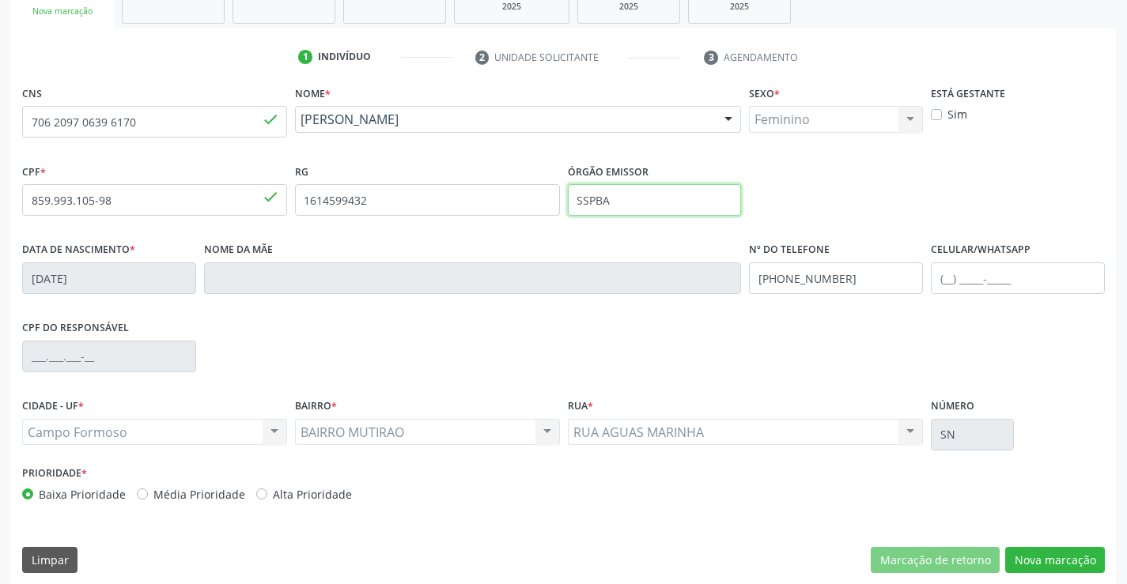
scroll to position [273, 0]
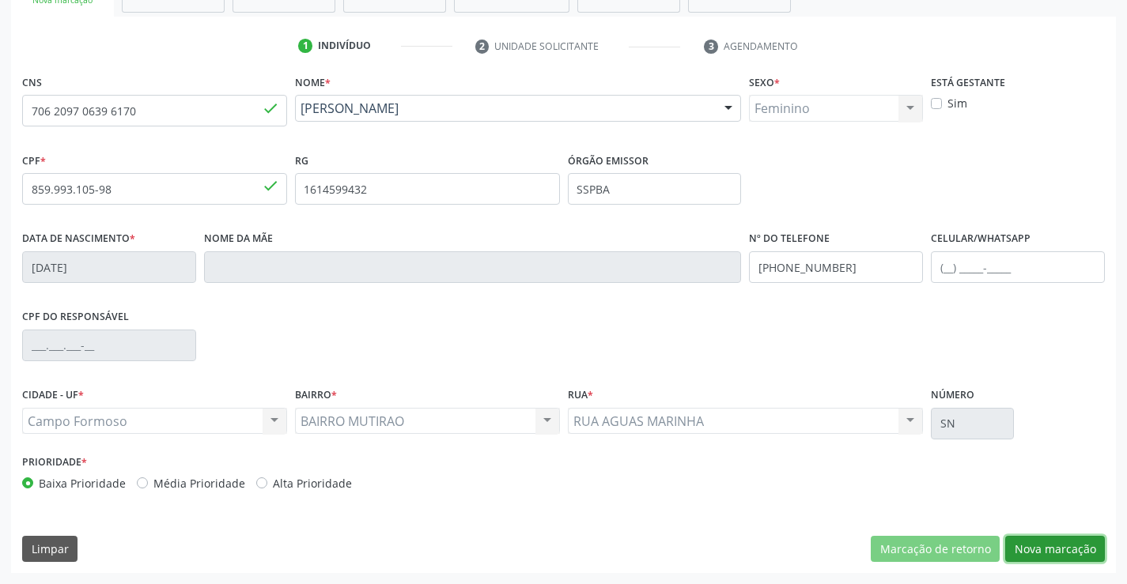
click at [1010, 543] on button "Nova marcação" at bounding box center [1055, 549] width 100 height 27
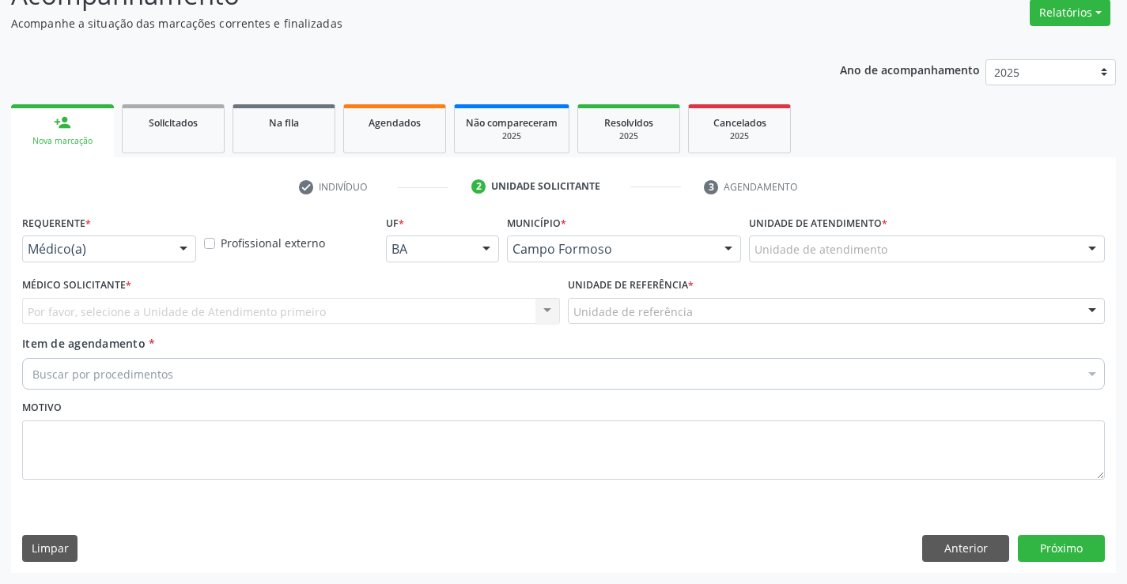
scroll to position [132, 0]
click at [186, 244] on div at bounding box center [184, 249] width 24 height 27
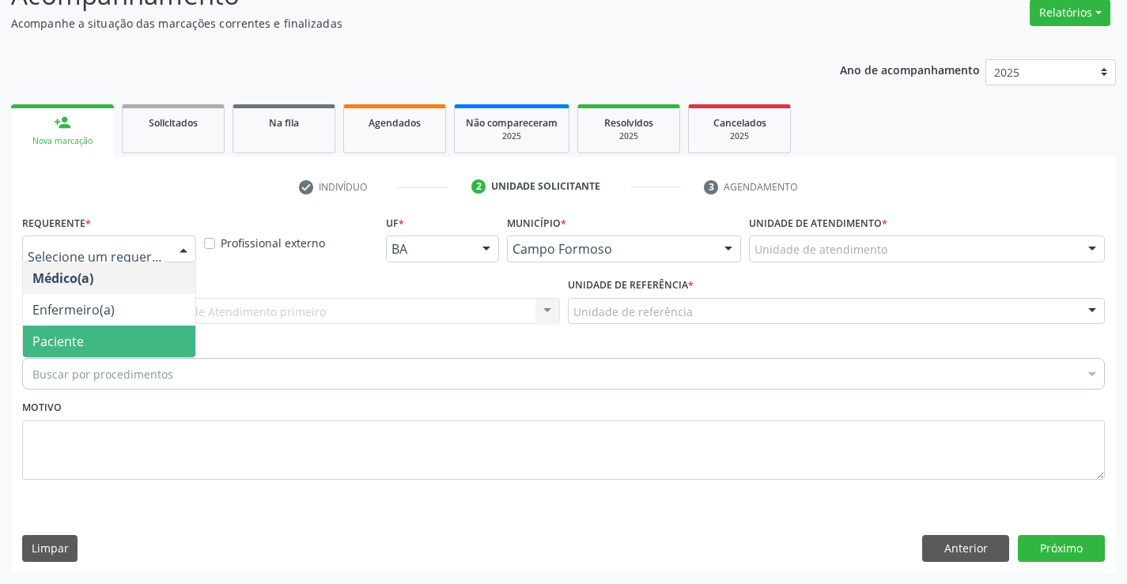
click at [109, 340] on span "Paciente" at bounding box center [109, 342] width 172 height 32
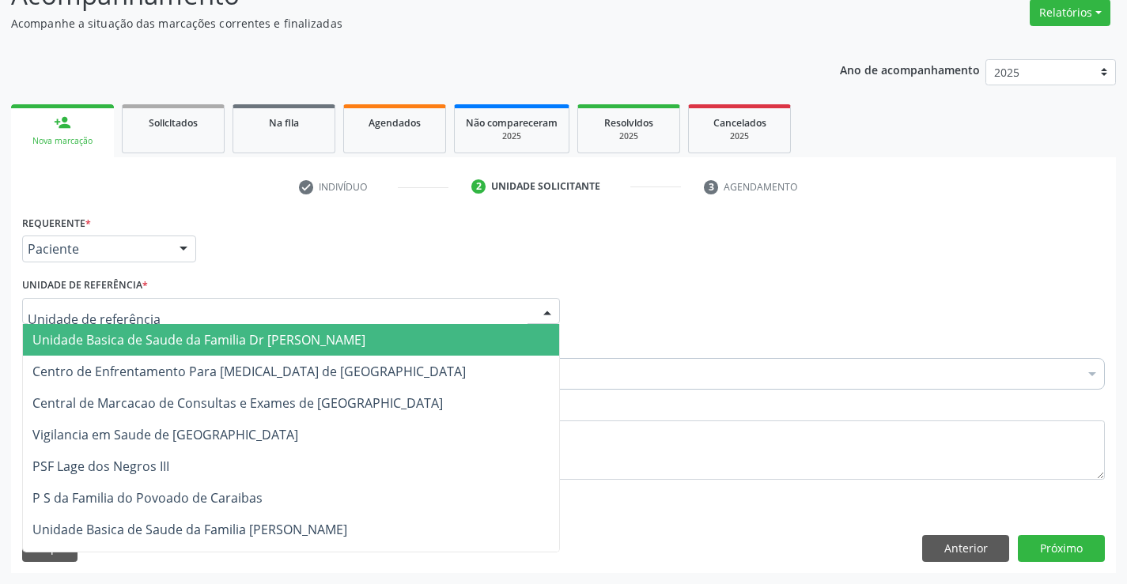
click at [175, 308] on div at bounding box center [291, 311] width 538 height 27
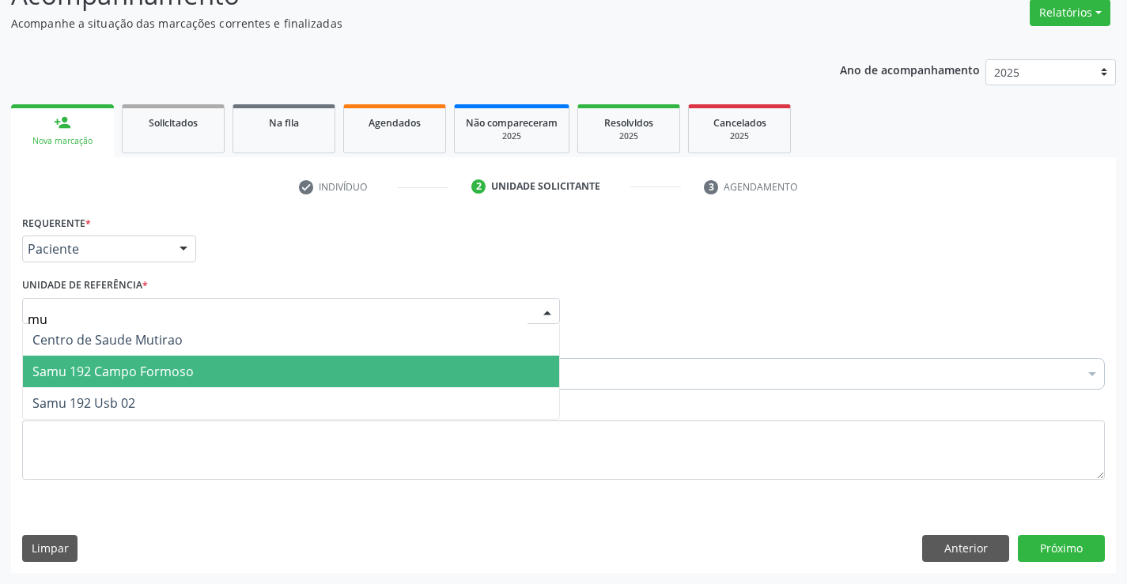
type input "mut"
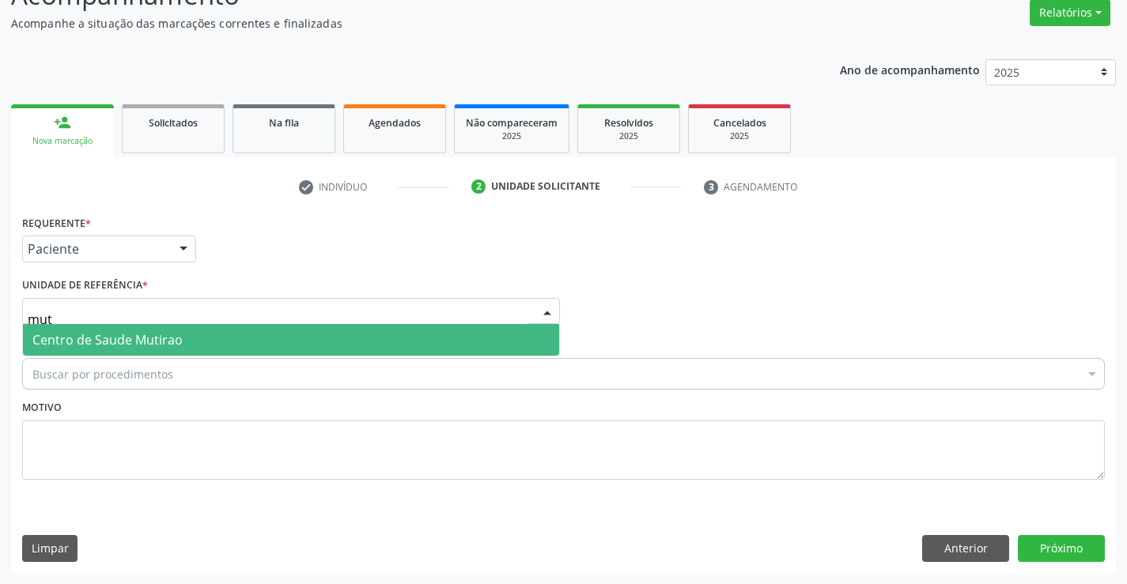
click at [205, 344] on span "Centro de Saude Mutirao" at bounding box center [291, 340] width 536 height 32
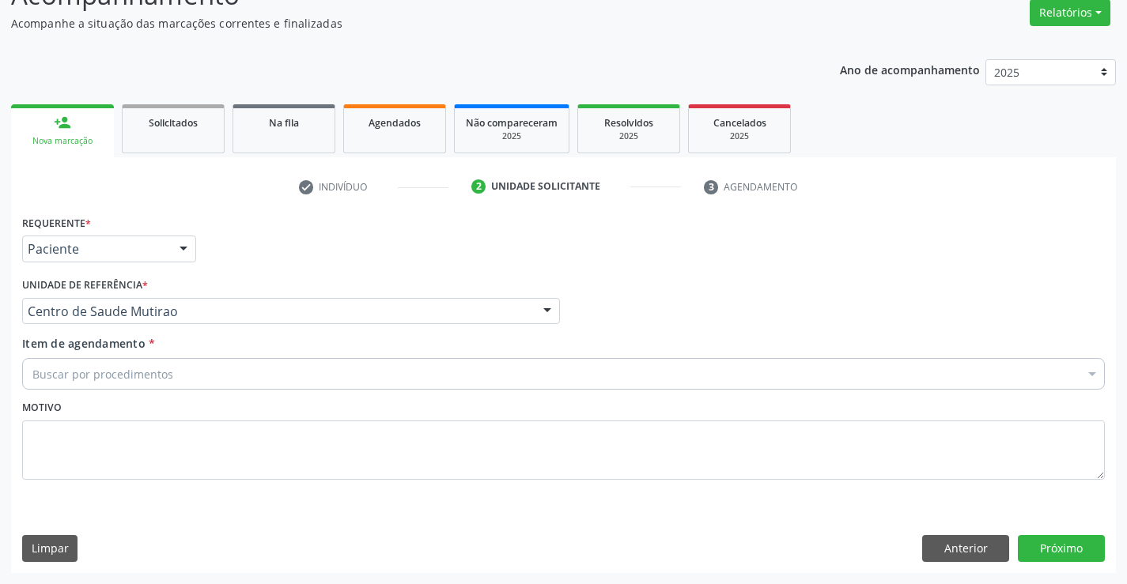
click at [175, 376] on div "Buscar por procedimentos" at bounding box center [563, 374] width 1082 height 32
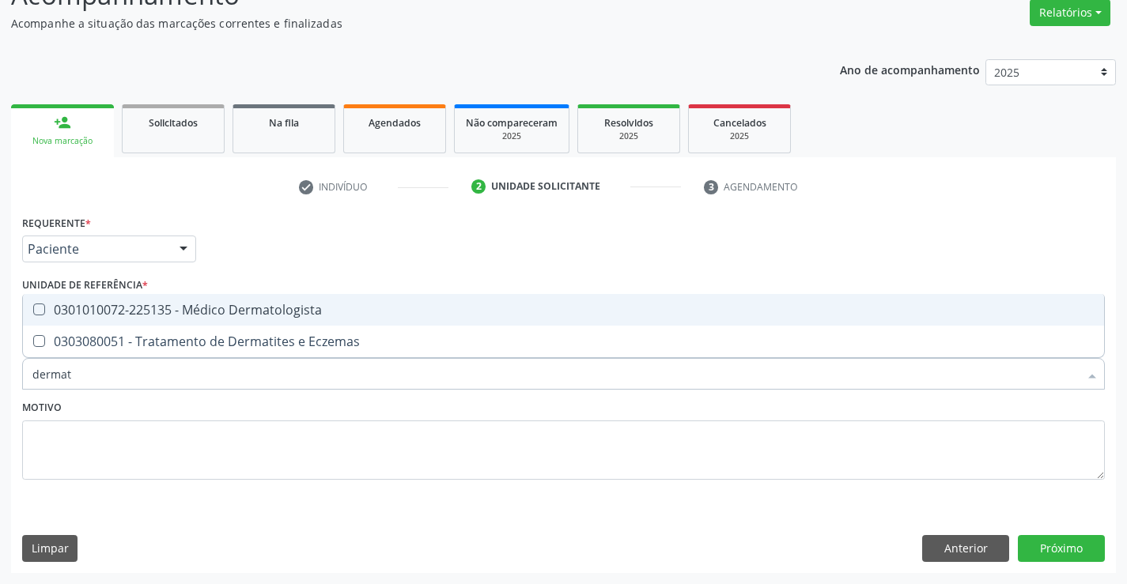
type input "dermato"
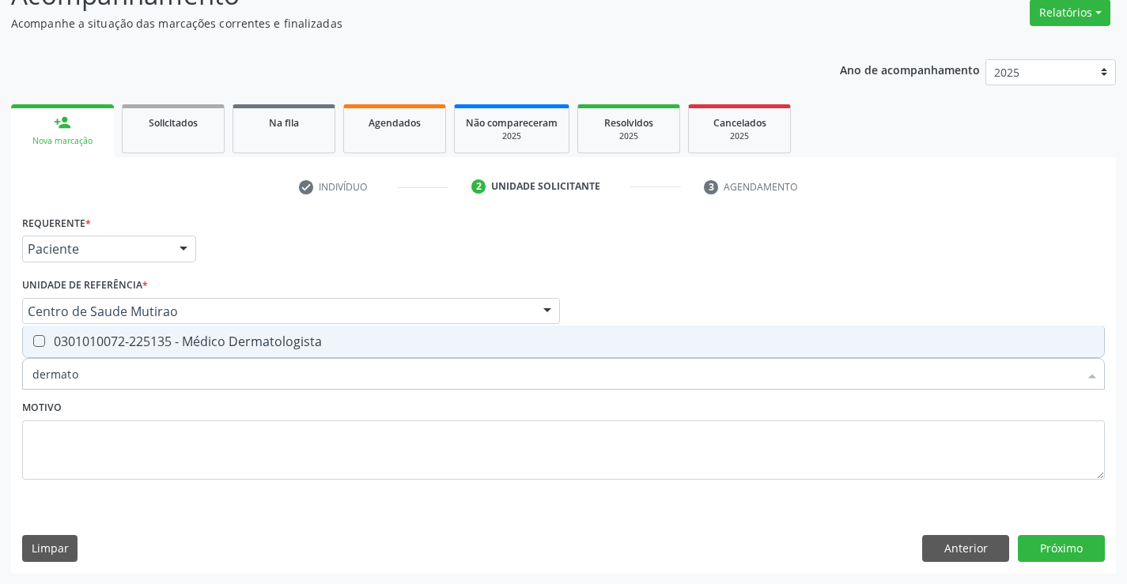
click at [228, 344] on div "0301010072-225135 - Médico Dermatologista" at bounding box center [563, 341] width 1062 height 13
checkbox Dermatologista "true"
click at [152, 408] on div "Motivo" at bounding box center [563, 438] width 1082 height 84
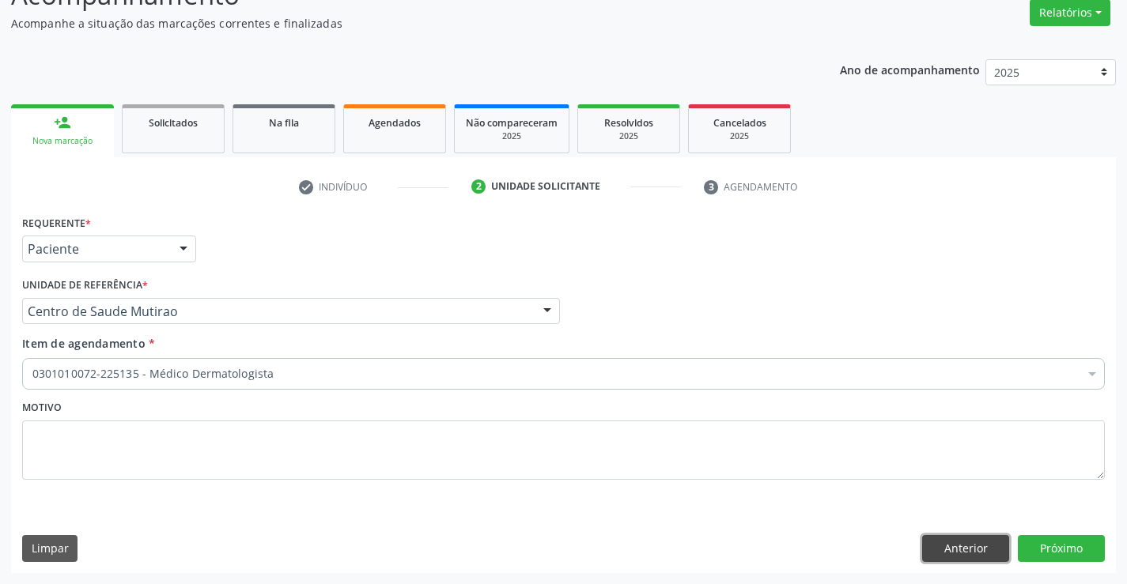
click at [952, 546] on button "Anterior" at bounding box center [965, 548] width 87 height 27
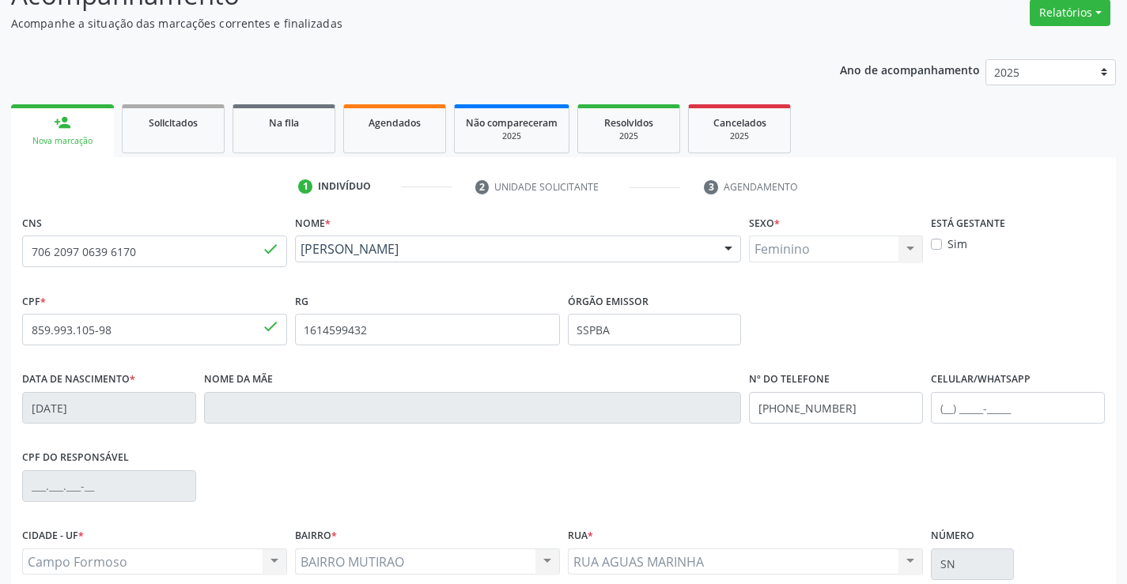
scroll to position [273, 0]
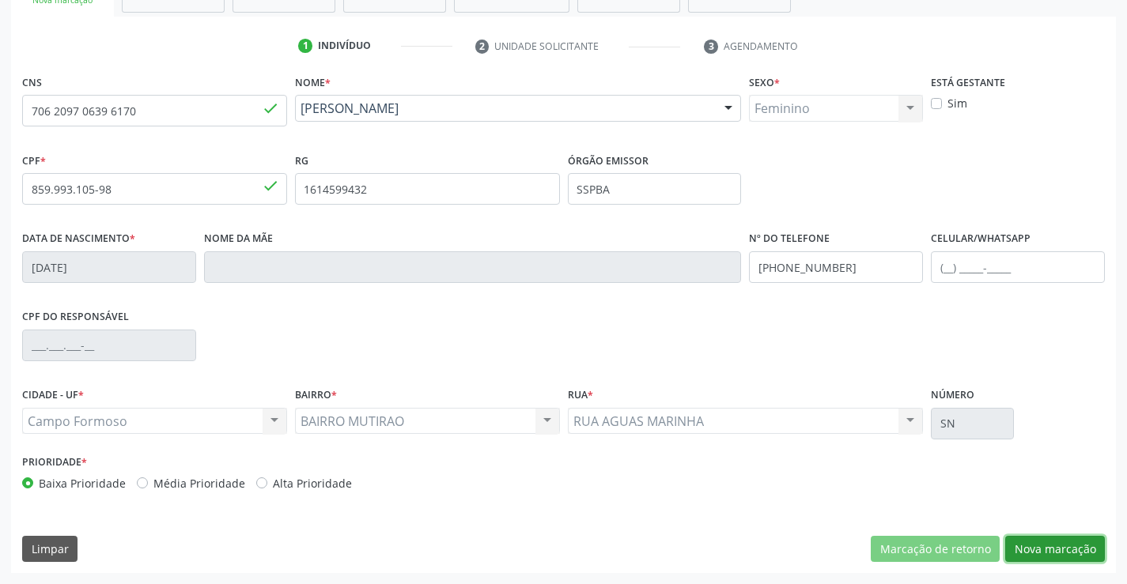
click at [1039, 542] on button "Nova marcação" at bounding box center [1055, 549] width 100 height 27
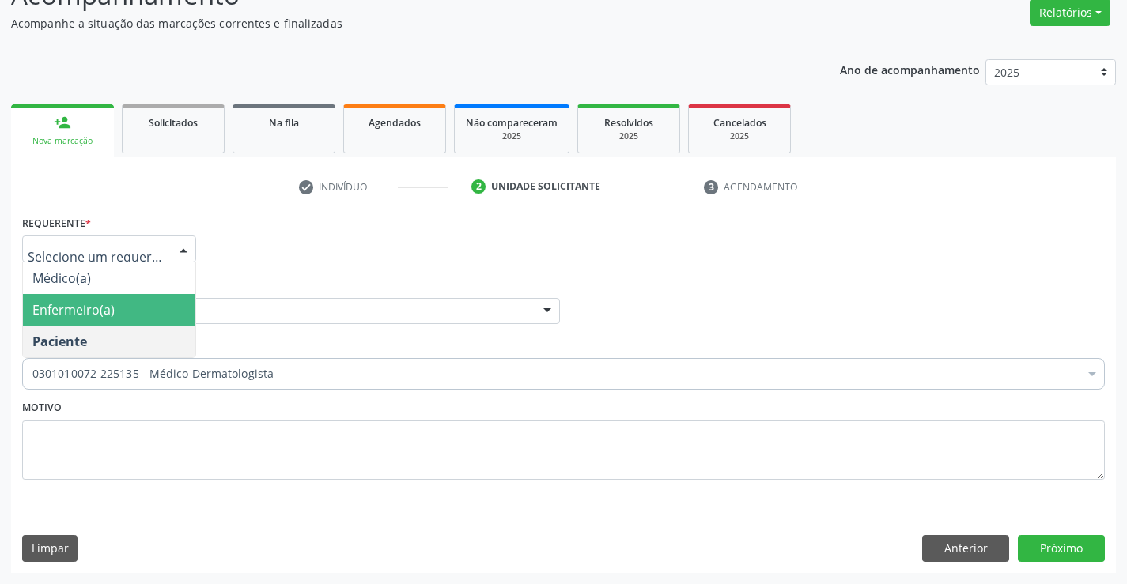
click at [178, 246] on div at bounding box center [184, 249] width 24 height 27
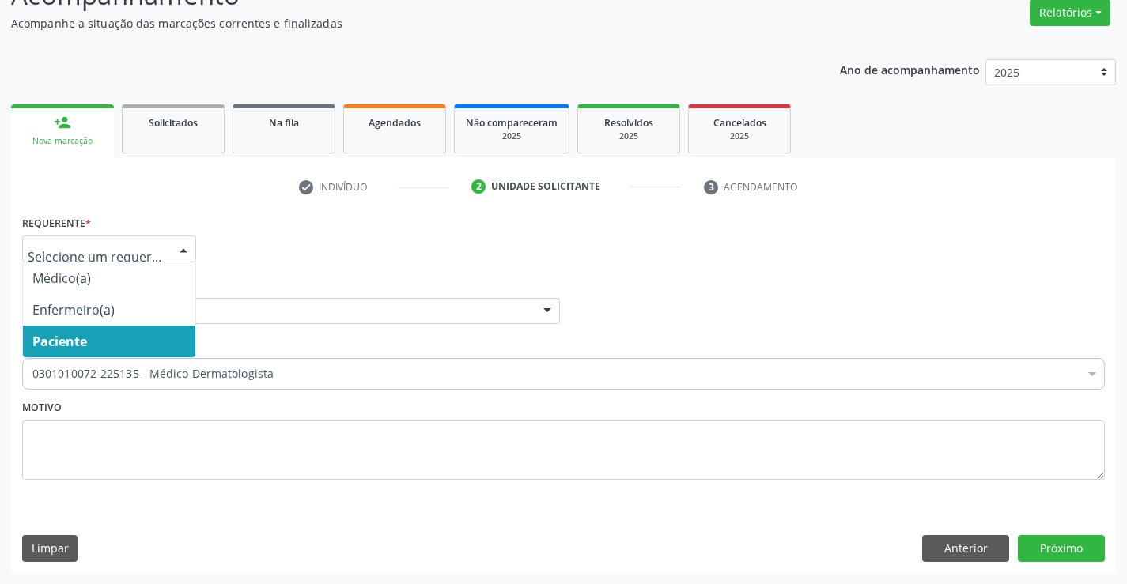
click at [152, 349] on span "Paciente" at bounding box center [109, 342] width 172 height 32
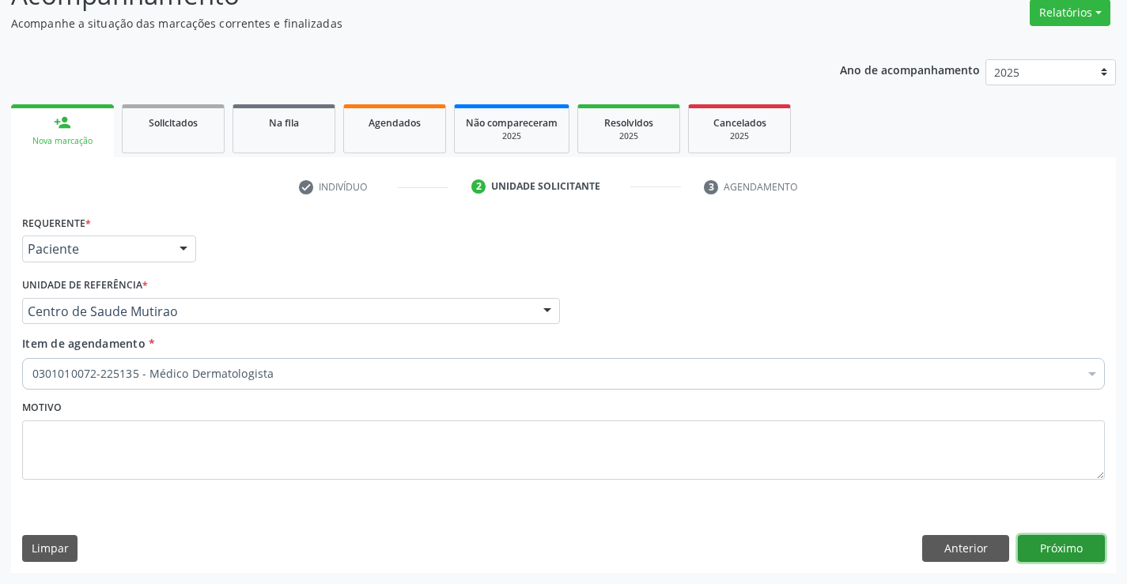
click at [1080, 553] on button "Próximo" at bounding box center [1060, 548] width 87 height 27
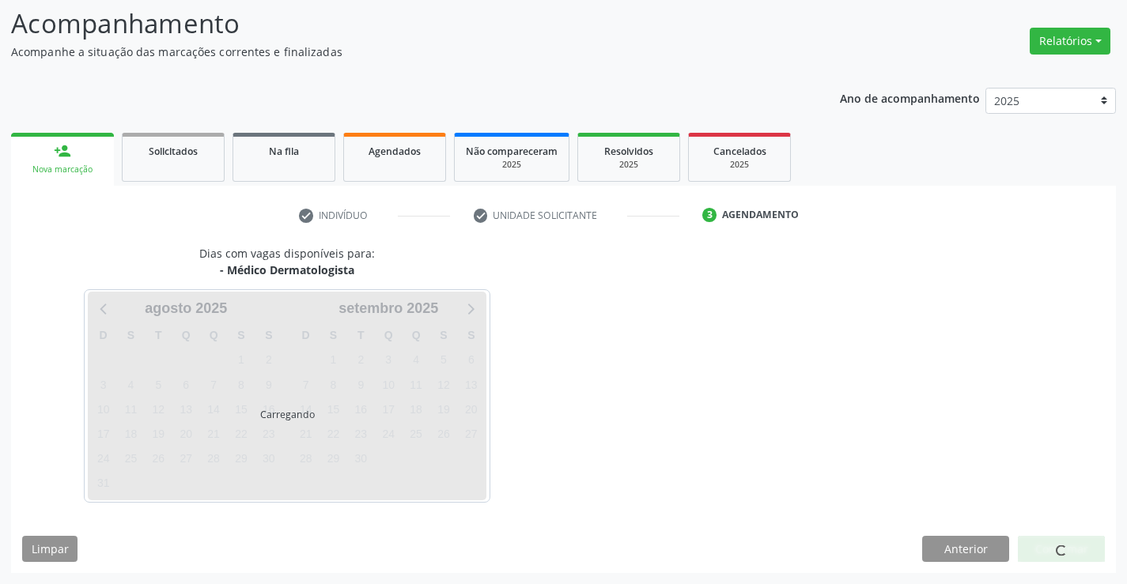
scroll to position [104, 0]
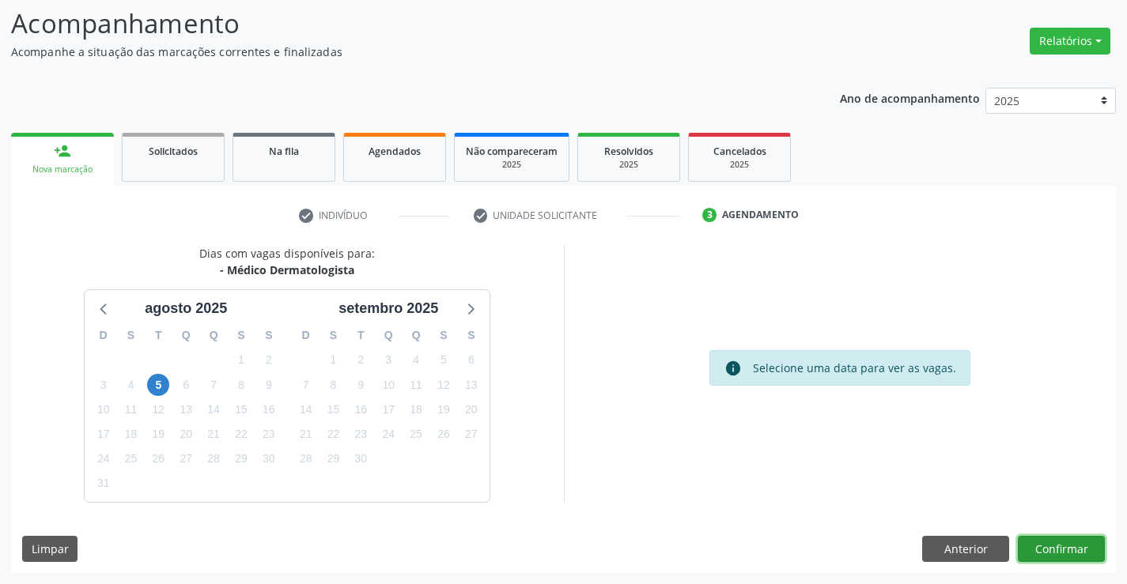
click at [1060, 542] on button "Confirmar" at bounding box center [1060, 549] width 87 height 27
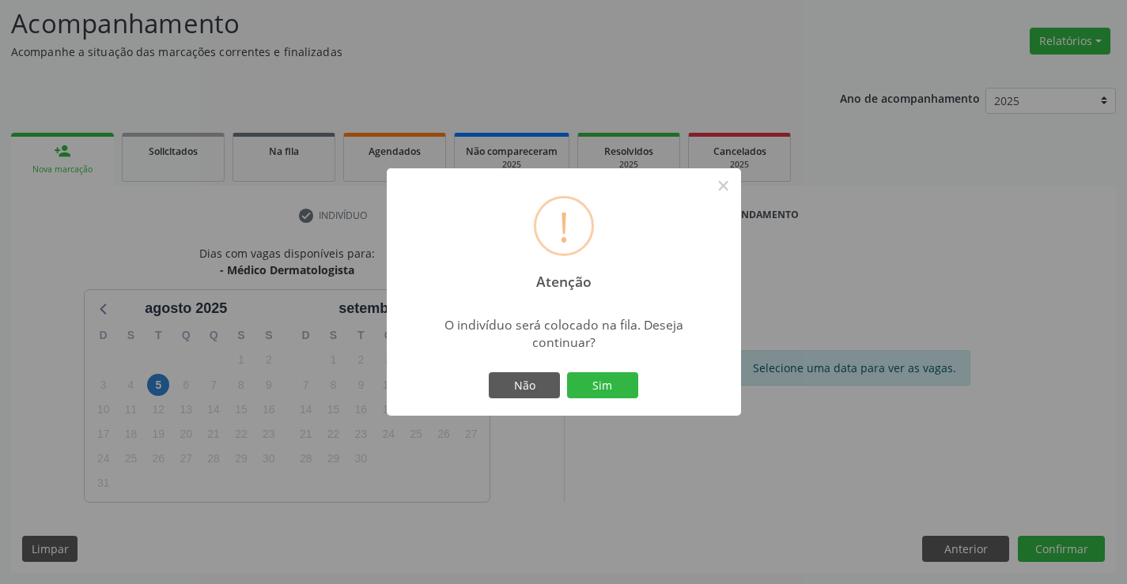
click at [614, 368] on div "! Atenção × O indivíduo será colocado na fila. Deseja continuar? Não Sim" at bounding box center [564, 292] width 354 height 248
click at [610, 383] on button "Sim" at bounding box center [602, 385] width 71 height 27
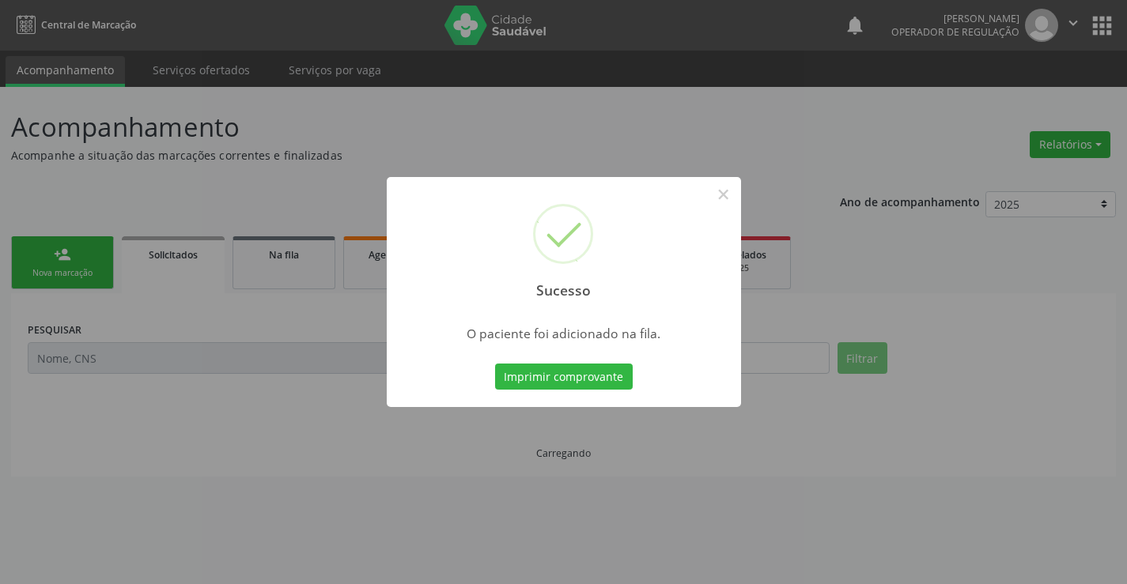
scroll to position [0, 0]
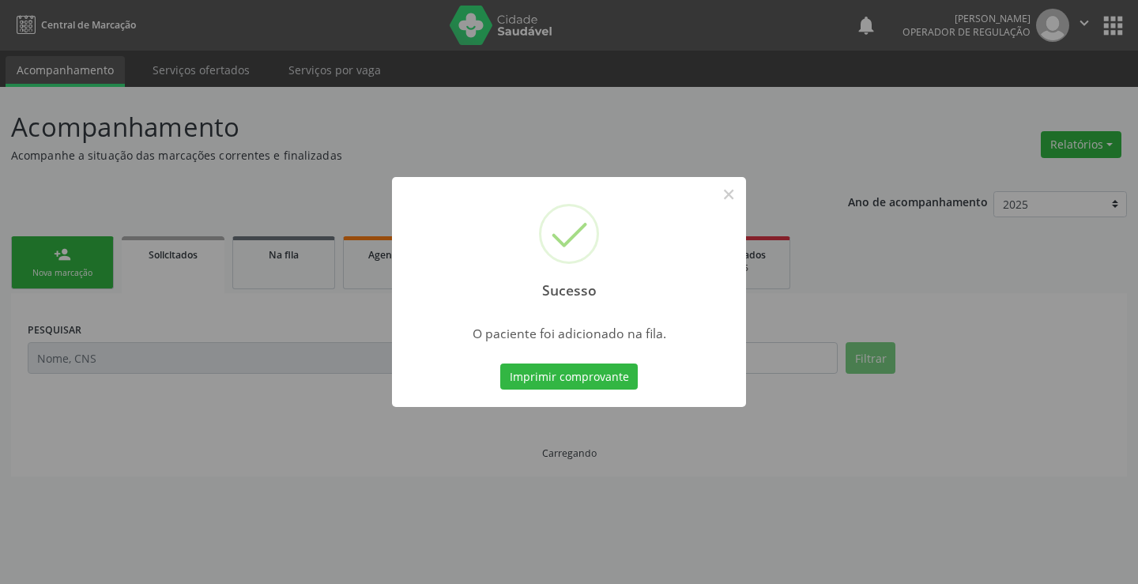
click at [500, 364] on button "Imprimir comprovante" at bounding box center [569, 377] width 138 height 27
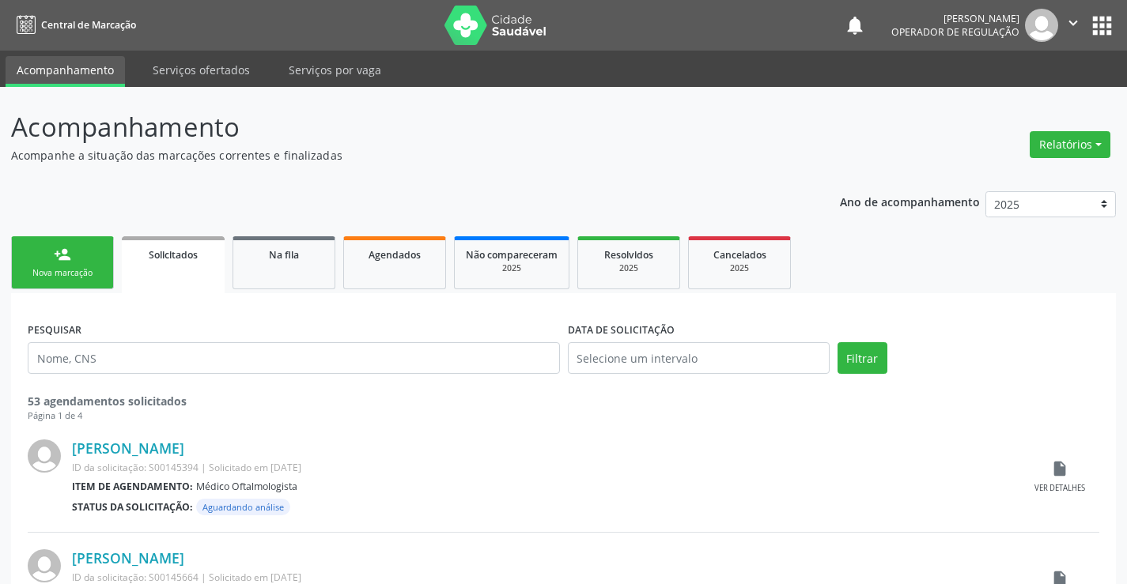
click at [96, 275] on div "Nova marcação" at bounding box center [62, 273] width 79 height 12
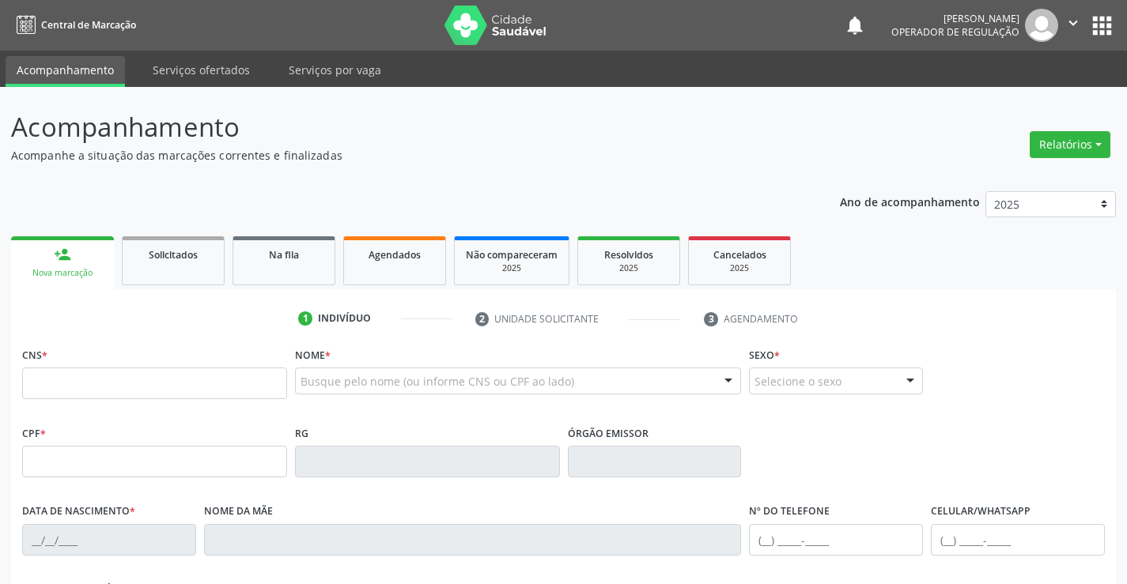
scroll to position [158, 0]
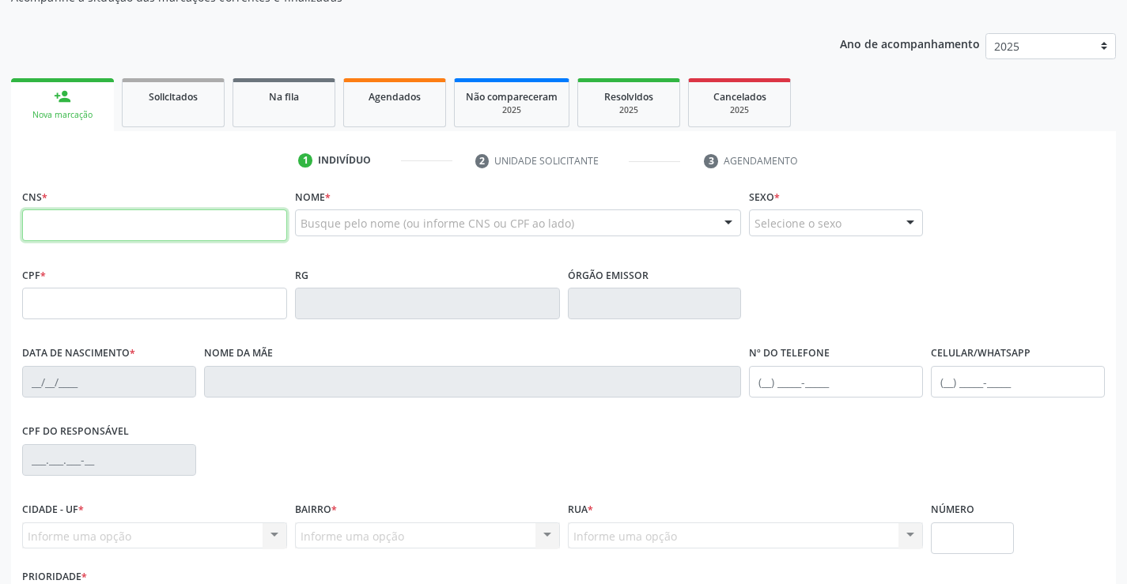
click at [103, 217] on input "text" at bounding box center [154, 225] width 265 height 32
type input "706 2097 0639 6170"
type input "859.993.105-98"
type input "1614599432"
type input "SSPBA"
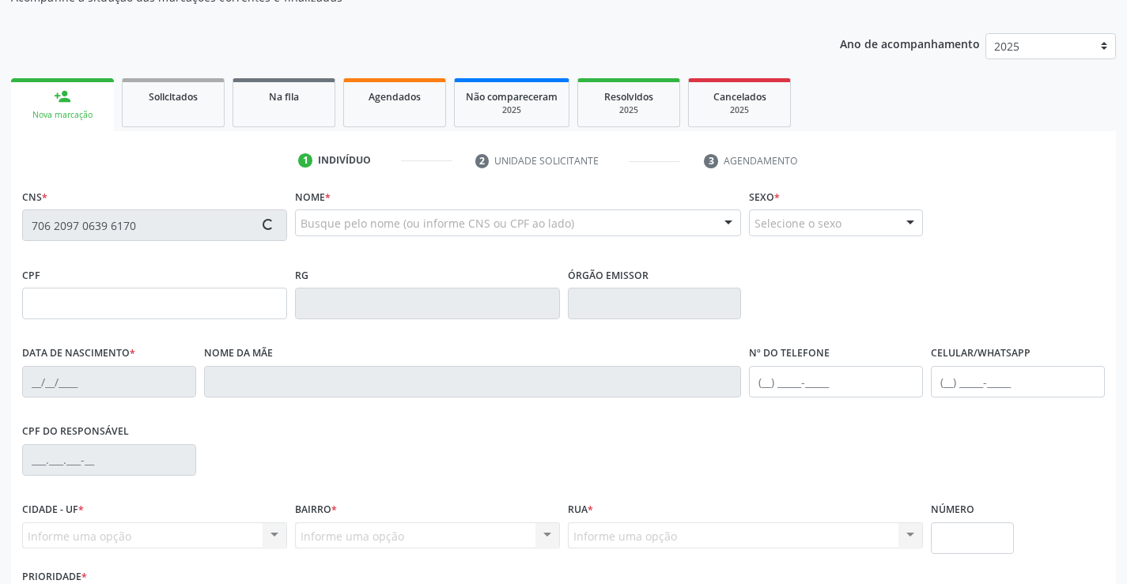
type input "25/01/1994"
type input "(74) 98813-5945"
type input "859.993.105-98"
type input "SN"
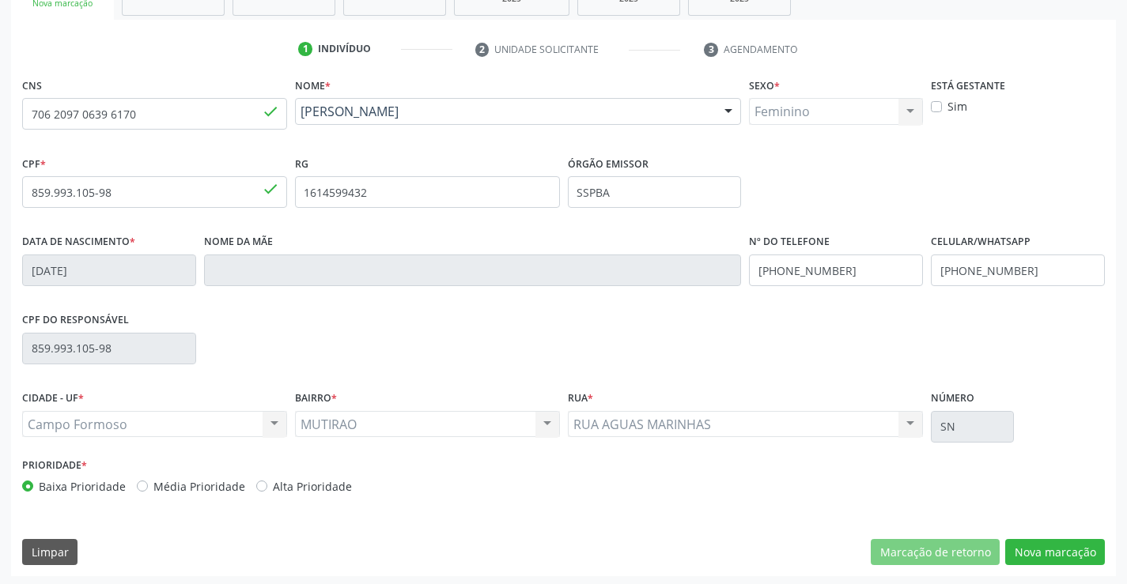
scroll to position [273, 0]
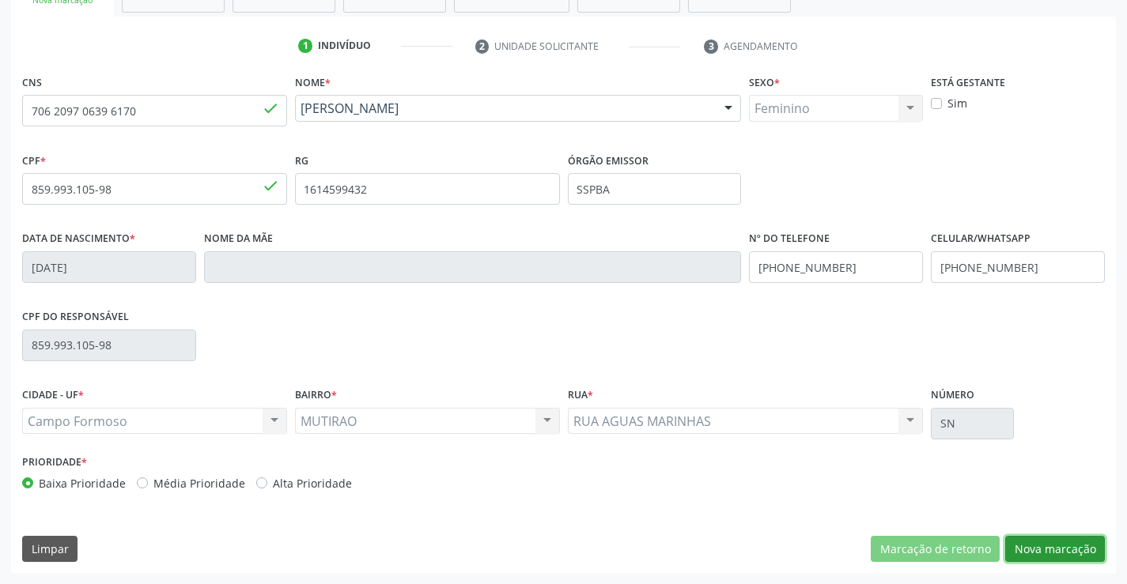
click at [1057, 553] on button "Nova marcação" at bounding box center [1055, 549] width 100 height 27
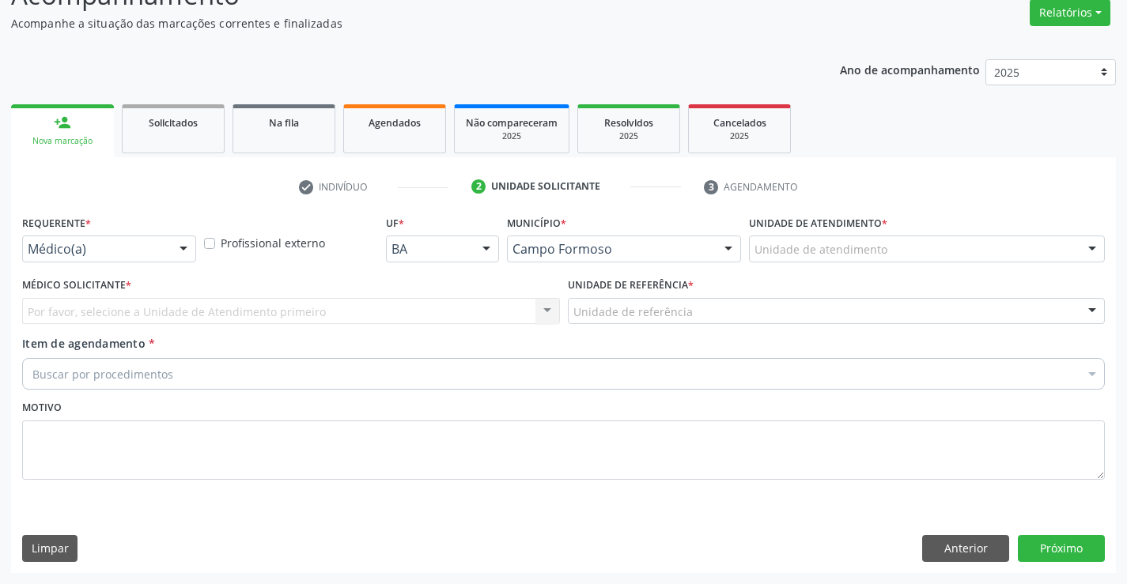
scroll to position [132, 0]
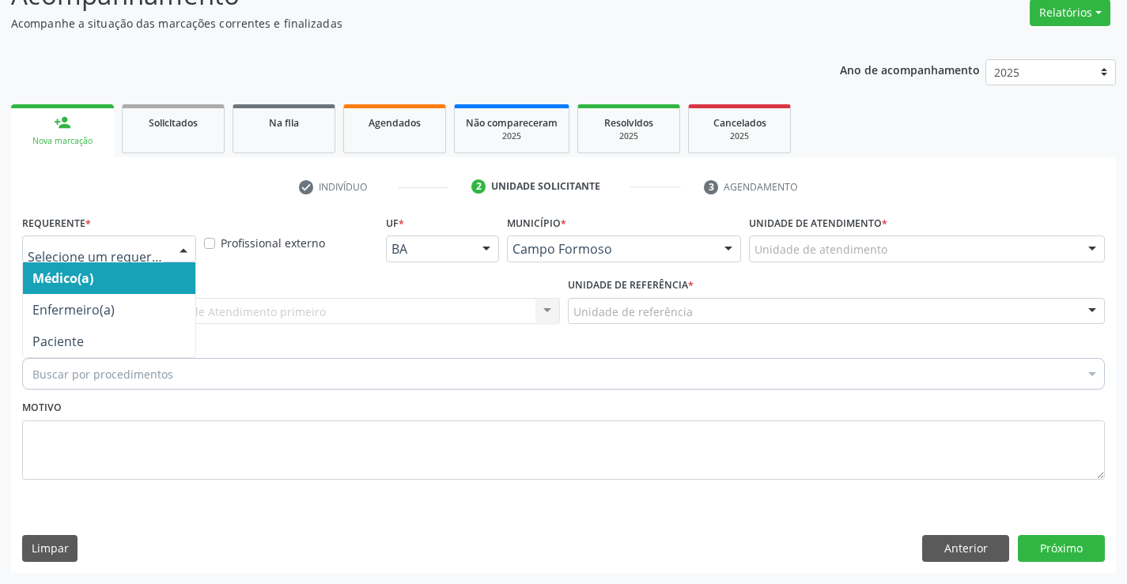
click at [186, 253] on div at bounding box center [184, 249] width 24 height 27
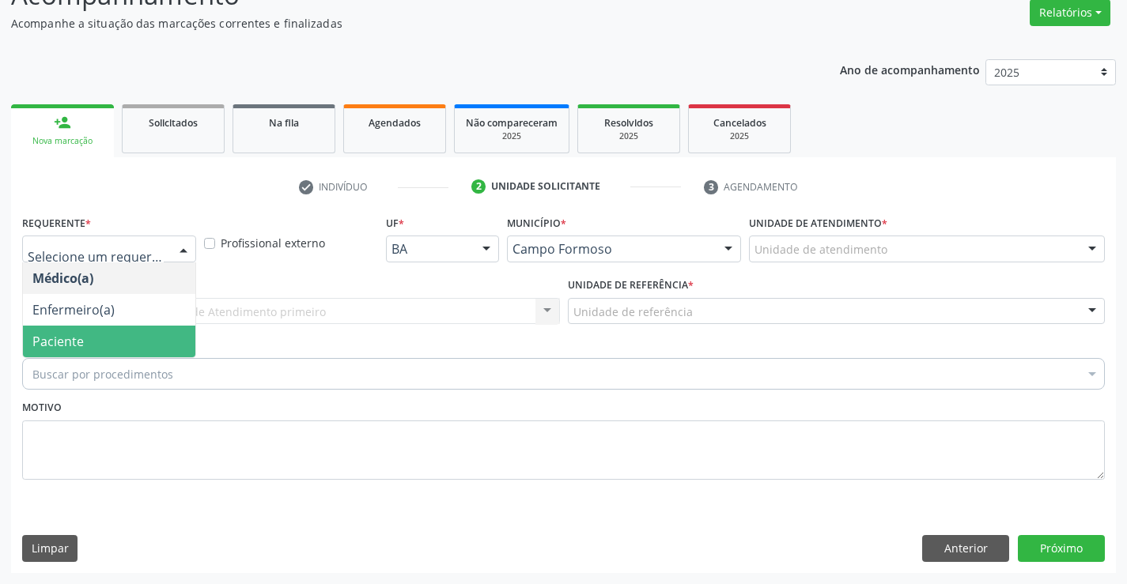
click at [155, 329] on span "Paciente" at bounding box center [109, 342] width 172 height 32
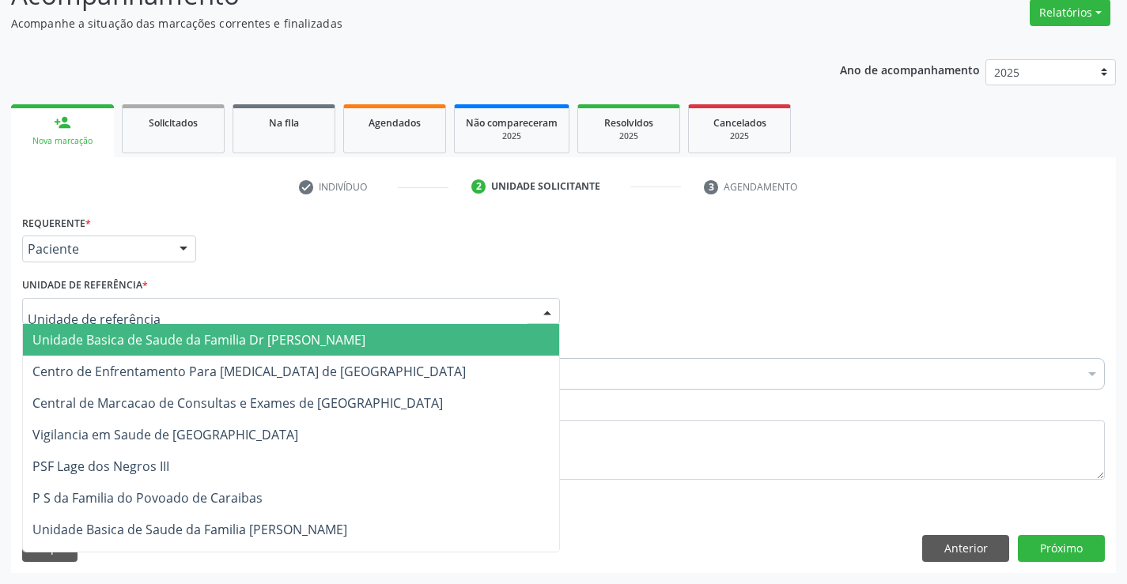
click at [171, 312] on div at bounding box center [291, 311] width 538 height 27
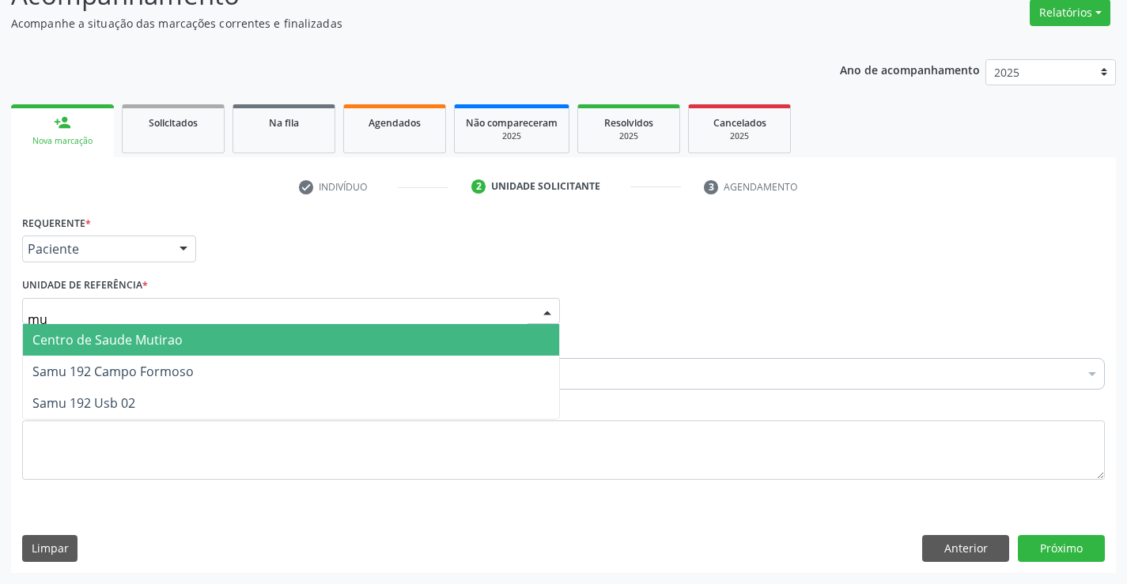
type input "mut"
click at [195, 346] on span "Centro de Saude Mutirao" at bounding box center [291, 340] width 536 height 32
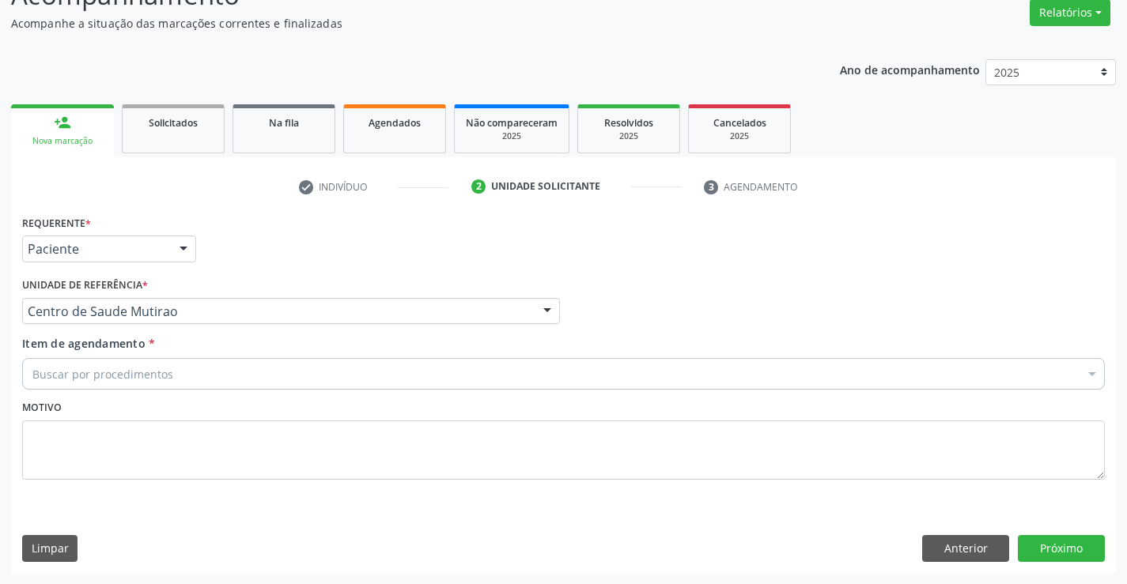
click at [188, 381] on div "Buscar por procedimentos" at bounding box center [563, 374] width 1082 height 32
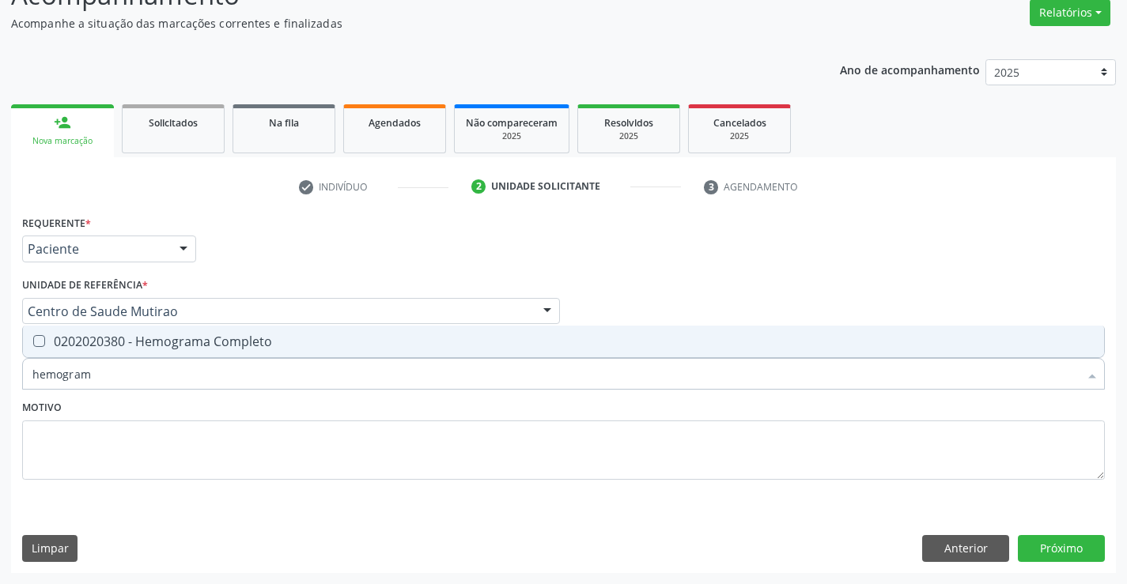
type input "hemograma"
click at [249, 346] on div "0202020380 - Hemograma Completo" at bounding box center [563, 341] width 1062 height 13
checkbox Completo "true"
click at [219, 415] on div "Motivo" at bounding box center [563, 438] width 1082 height 84
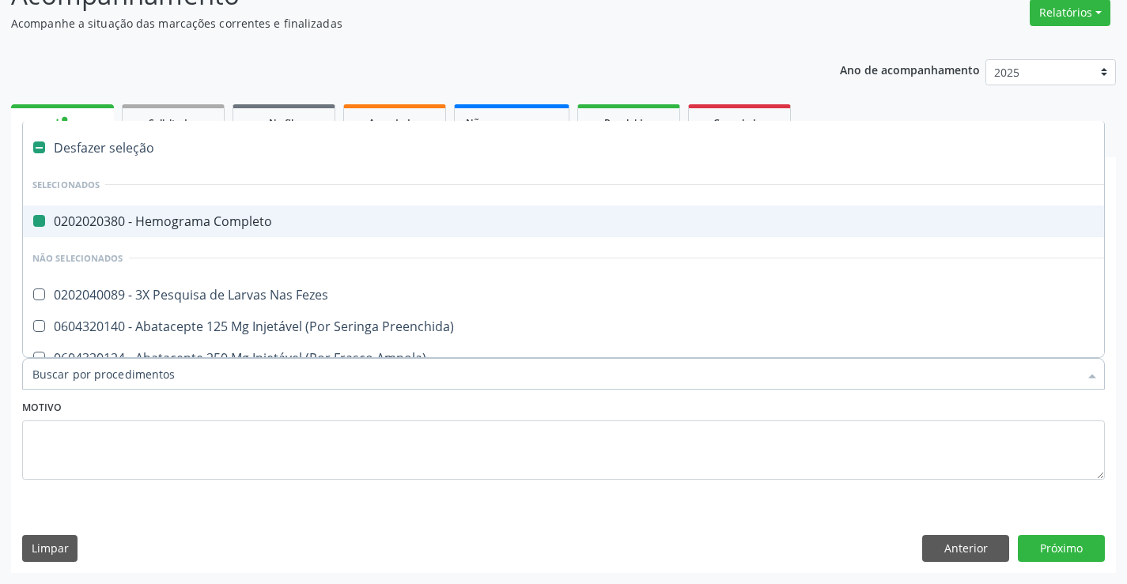
type input "u"
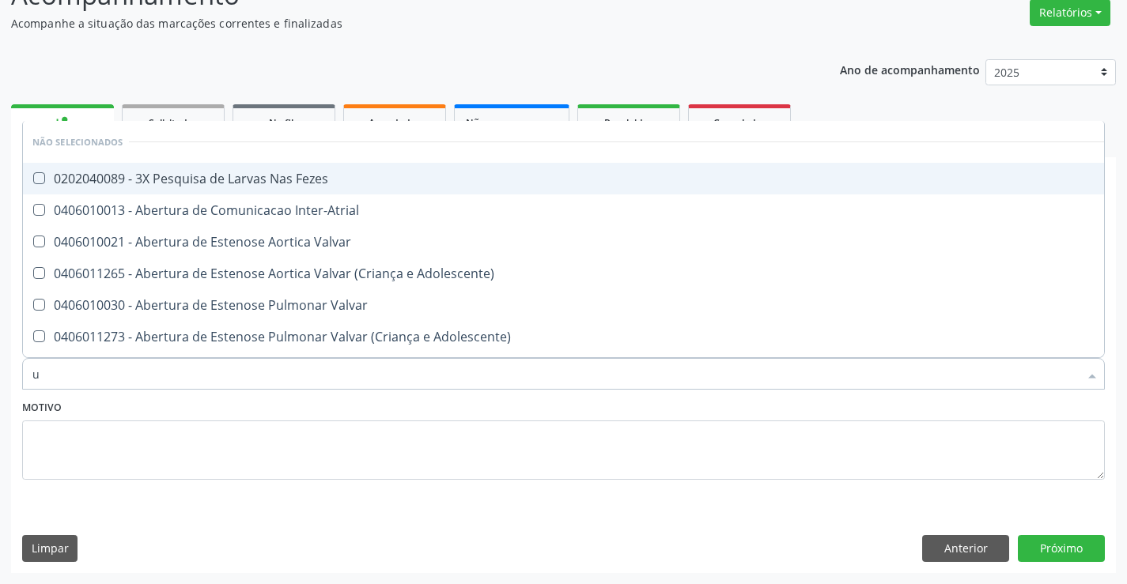
checkbox Fezes "false"
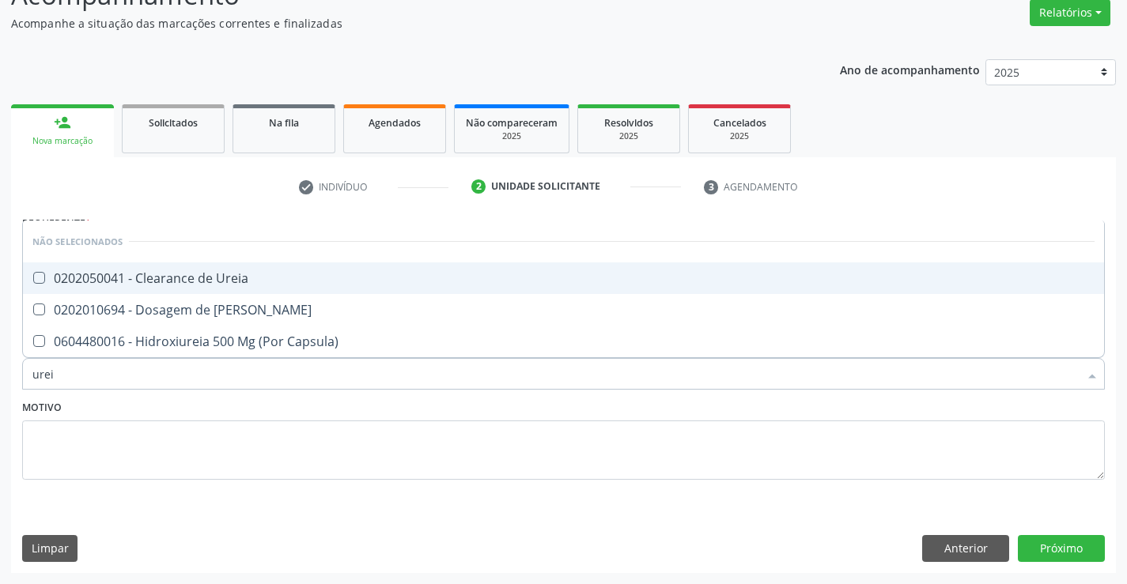
type input "ureia"
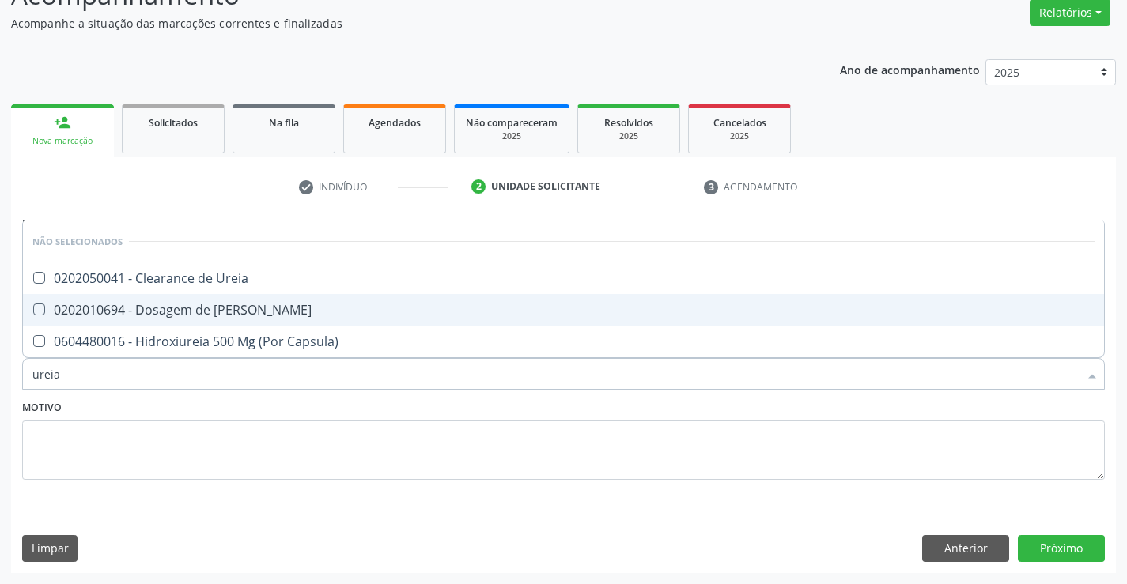
click at [242, 308] on div "0202010694 - Dosagem de [PERSON_NAME]" at bounding box center [563, 310] width 1062 height 13
checkbox Ureia "true"
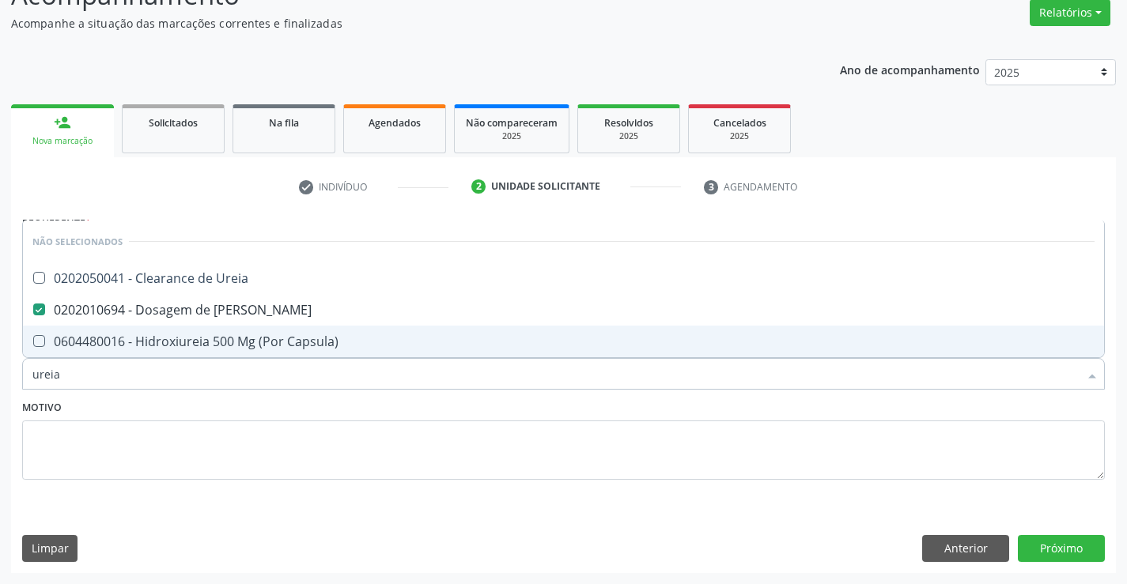
click at [250, 411] on div "Motivo" at bounding box center [563, 438] width 1082 height 84
checkbox Ureia "true"
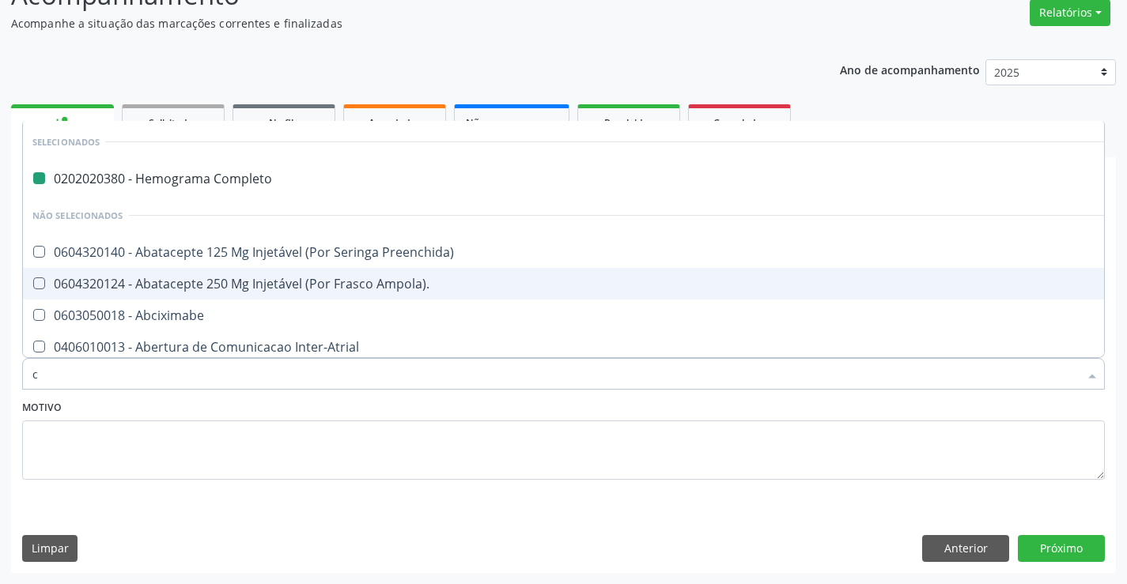
type input "cr"
checkbox Completo "false"
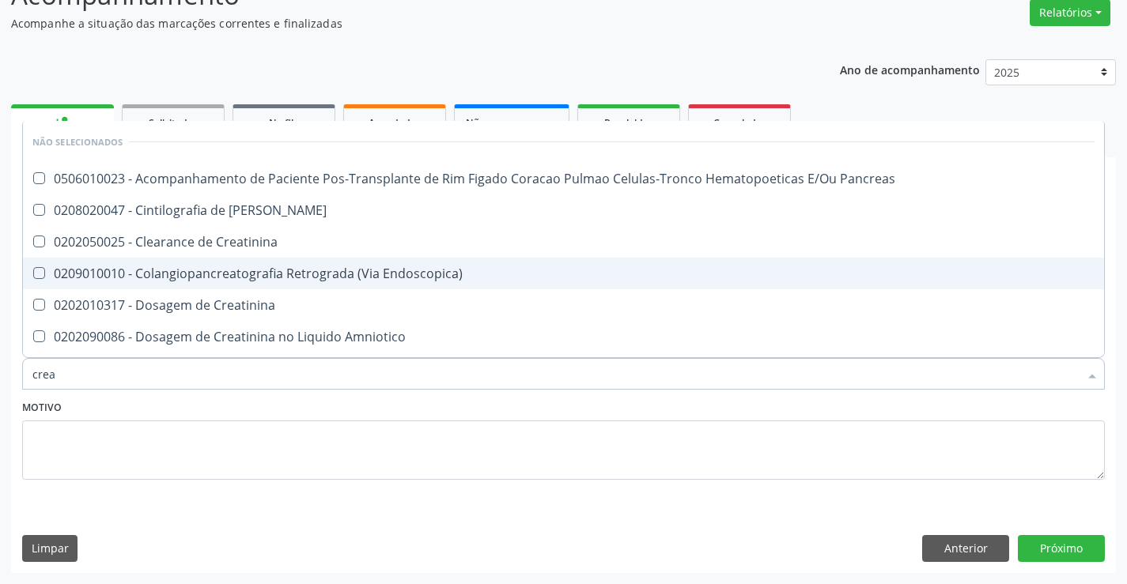
type input "creat"
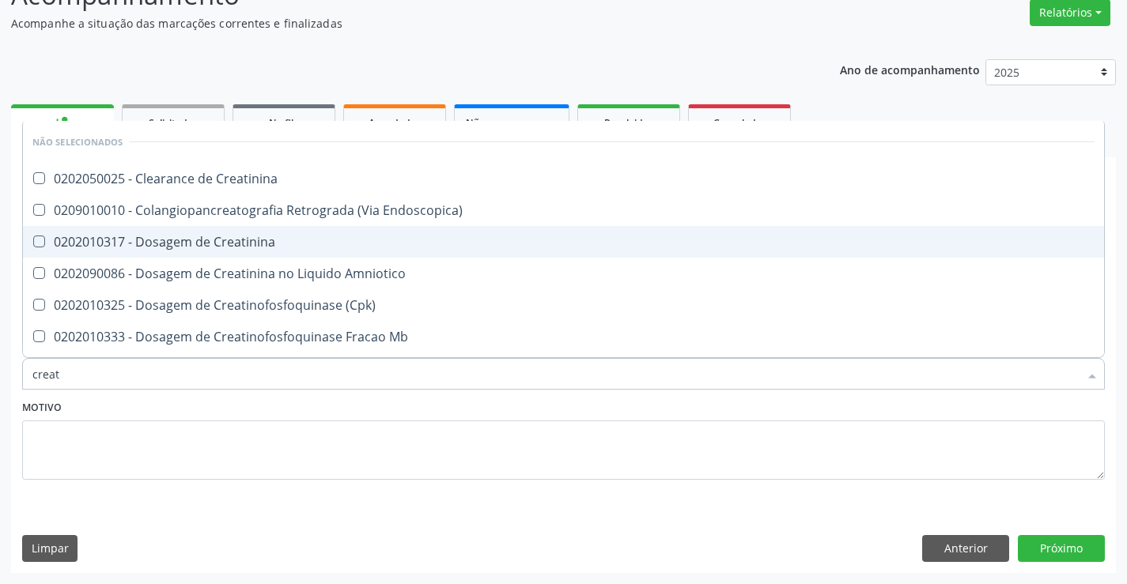
click at [216, 244] on div "0202010317 - Dosagem de Creatinina" at bounding box center [563, 242] width 1062 height 13
checkbox Creatinina "true"
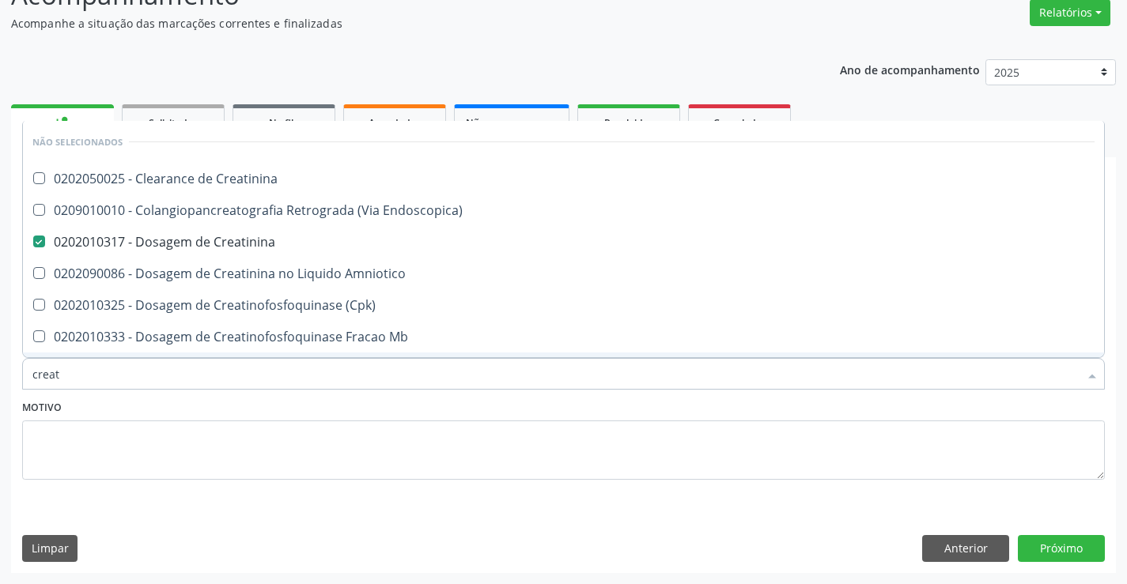
click at [189, 410] on div "Motivo" at bounding box center [563, 438] width 1082 height 84
checkbox Creatinina "true"
checkbox Endoscopica\) "true"
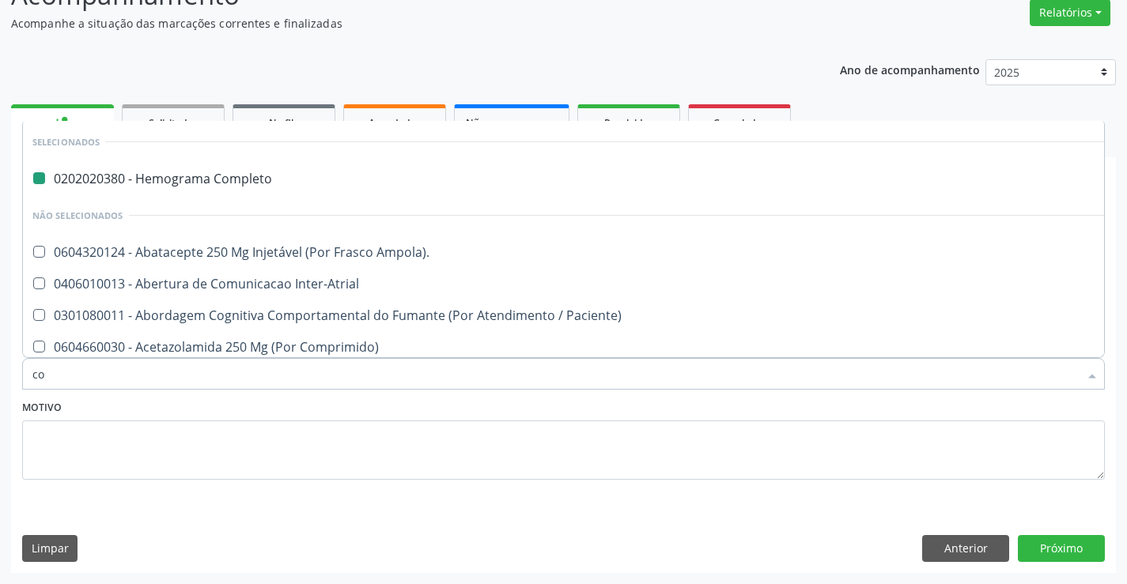
type input "col"
checkbox Completo "false"
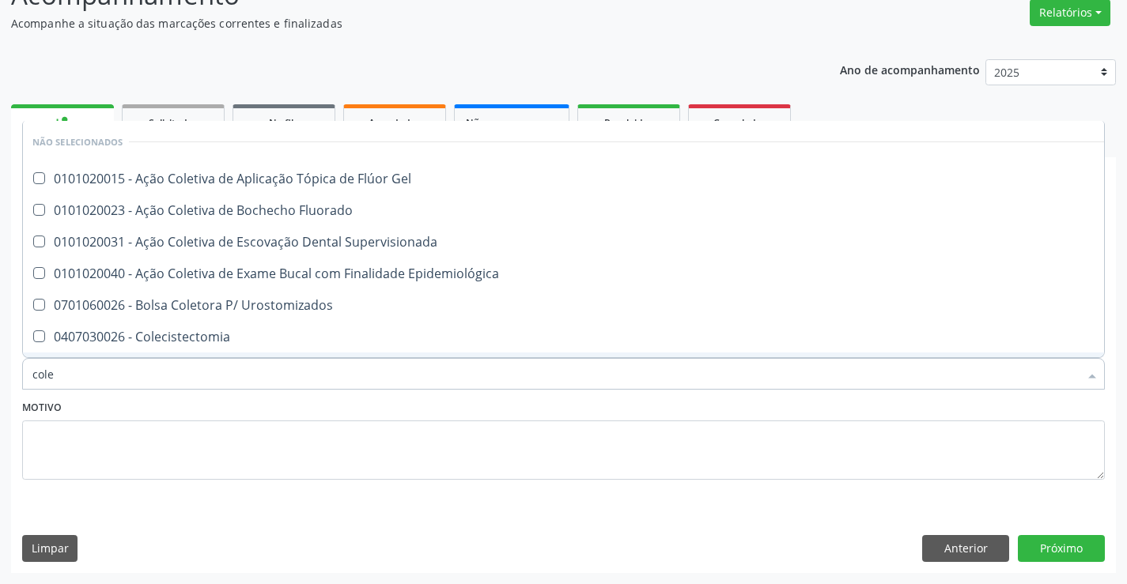
type input "coles"
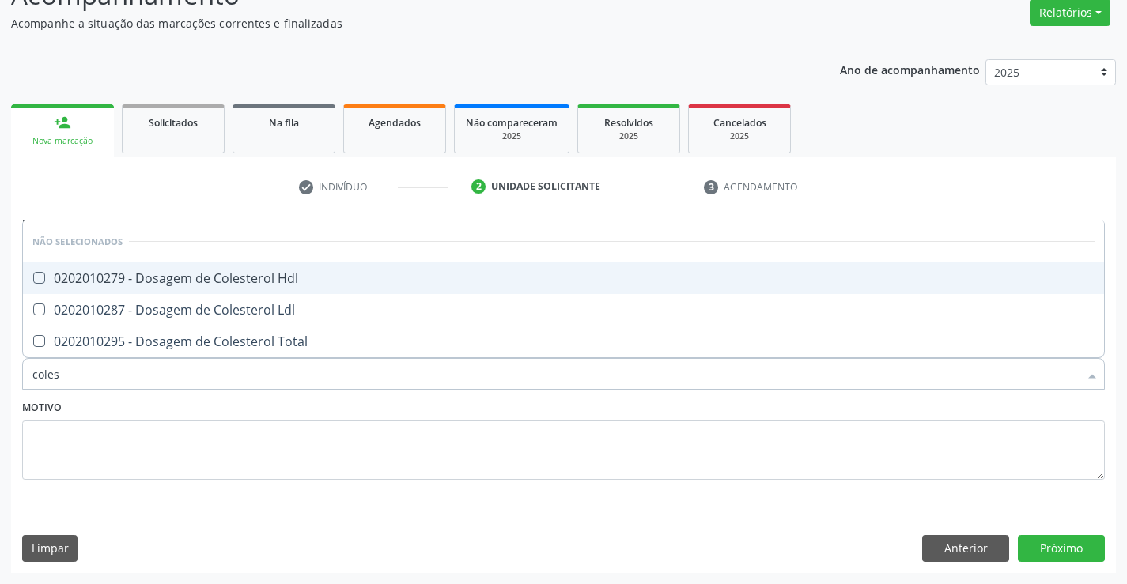
click at [258, 274] on div "0202010279 - Dosagem de Colesterol Hdl" at bounding box center [563, 278] width 1062 height 13
checkbox Hdl "true"
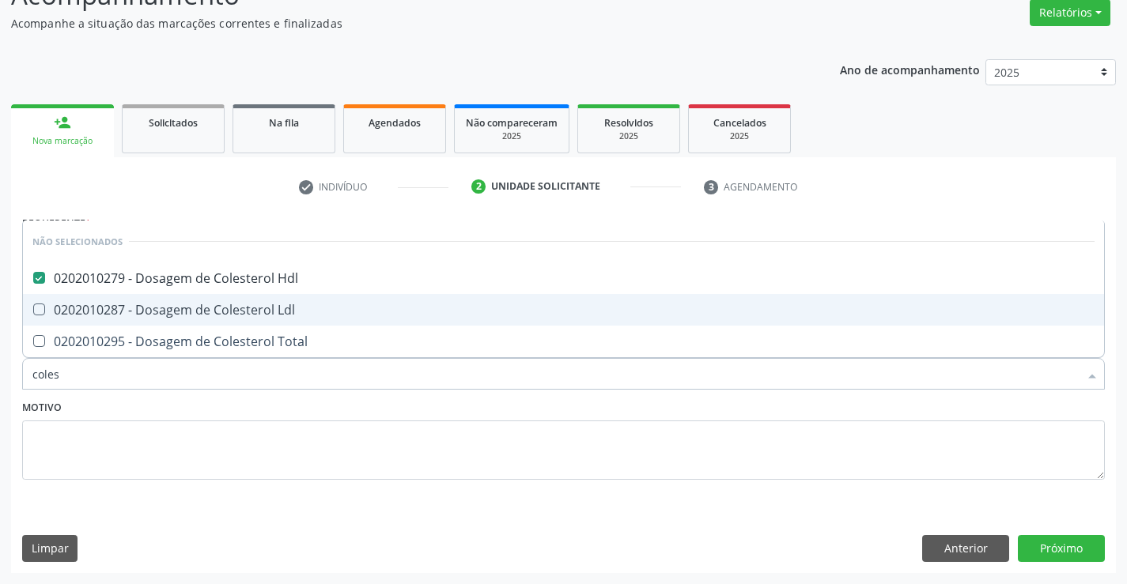
click at [251, 311] on div "0202010287 - Dosagem de Colesterol Ldl" at bounding box center [563, 310] width 1062 height 13
checkbox Ldl "true"
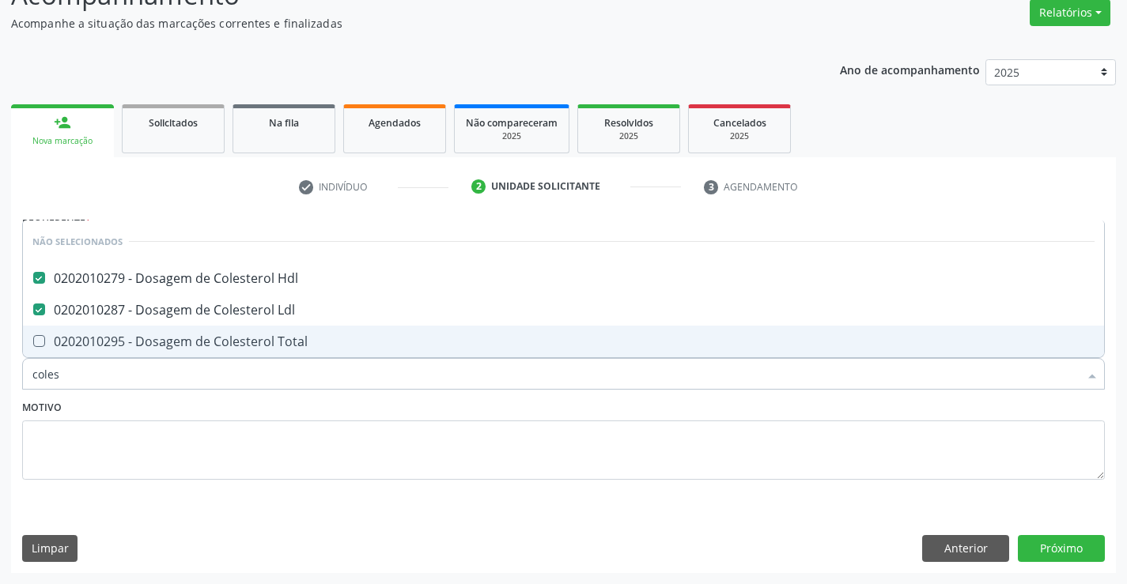
click at [251, 340] on div "0202010295 - Dosagem de Colesterol Total" at bounding box center [563, 341] width 1062 height 13
checkbox Total "true"
type input "coles"
click at [244, 402] on div "Motivo" at bounding box center [563, 438] width 1082 height 84
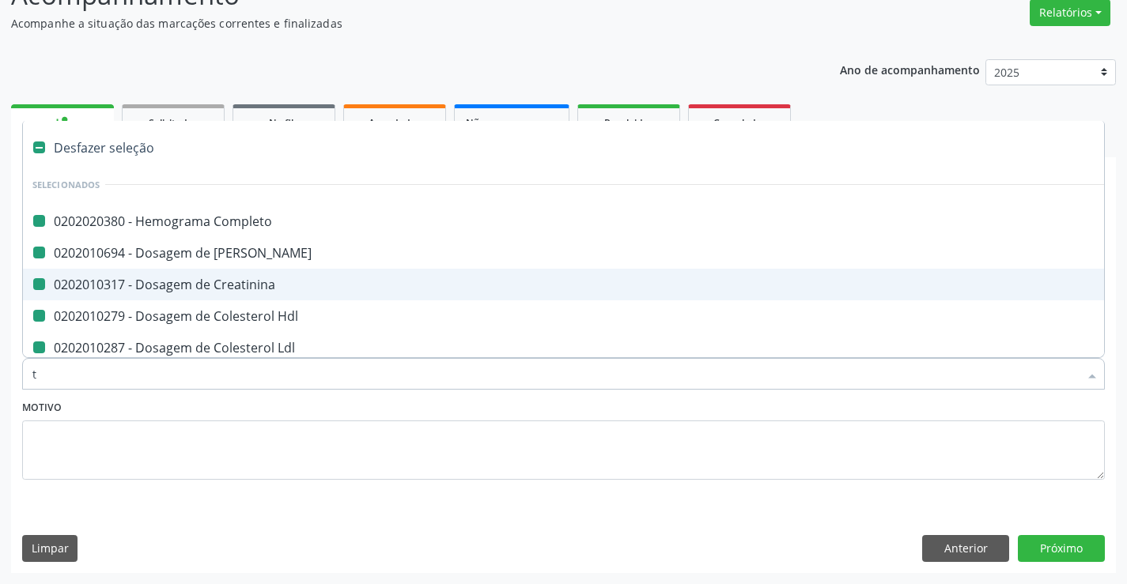
type input "tr"
checkbox Completo "false"
checkbox Creatinina "false"
checkbox Ureia "false"
checkbox Hdl "false"
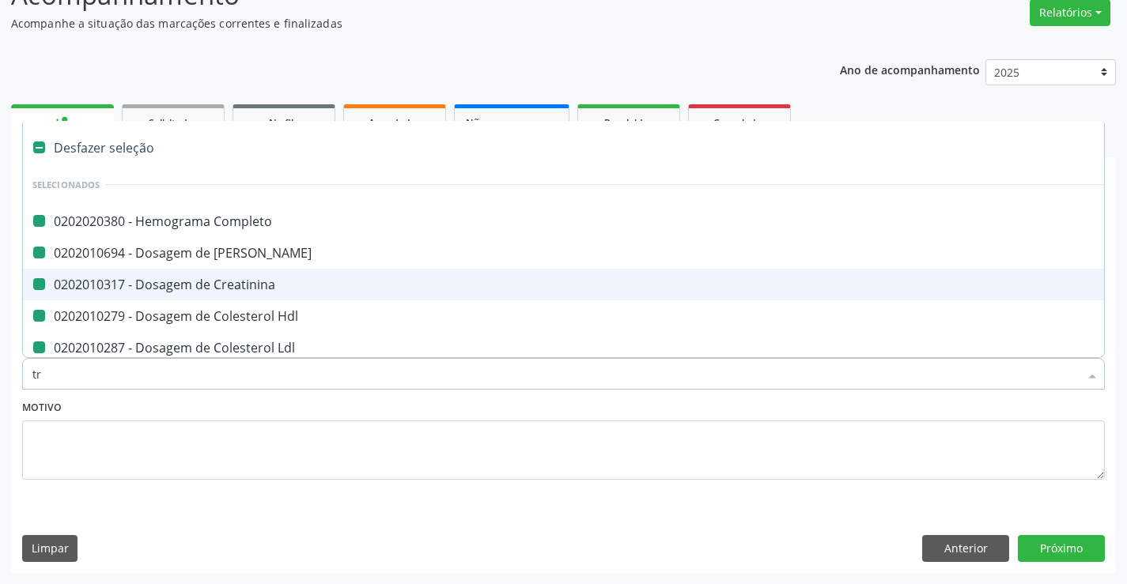
checkbox Ldl "false"
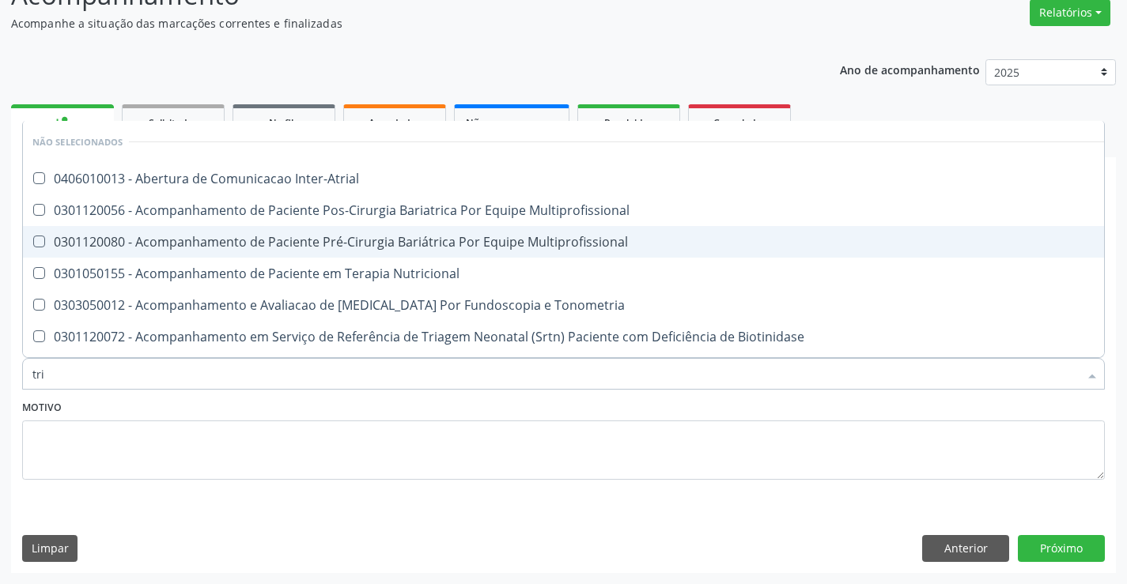
type input "trig"
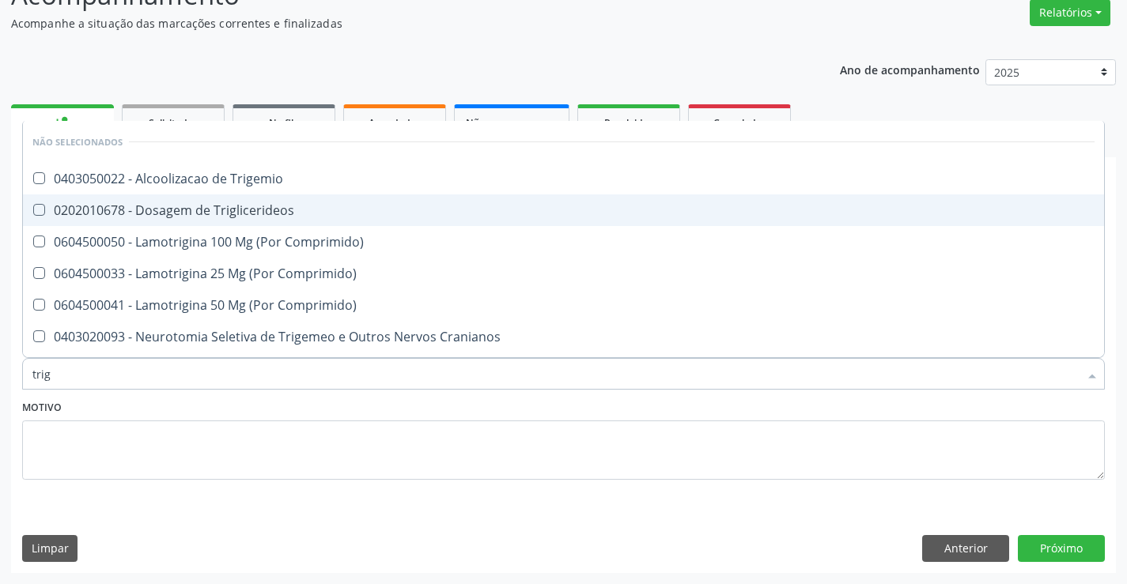
click at [225, 211] on div "0202010678 - Dosagem de Triglicerideos" at bounding box center [563, 210] width 1062 height 13
checkbox Triglicerideos "true"
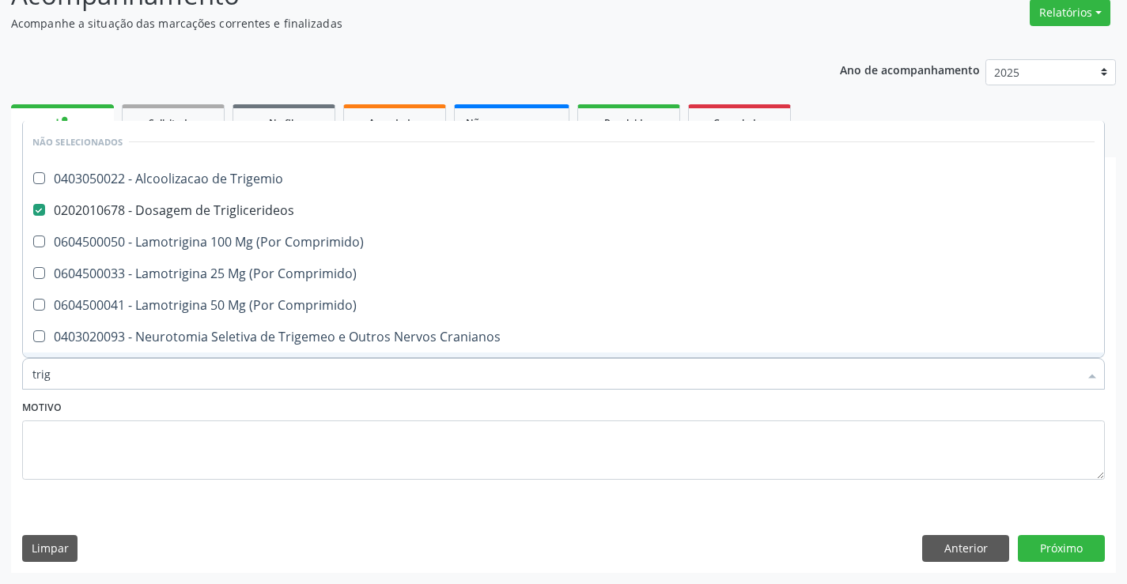
type input "trig"
click at [217, 411] on div "Motivo" at bounding box center [563, 438] width 1082 height 84
checkbox Trigemio "true"
checkbox Comprimido\) "true"
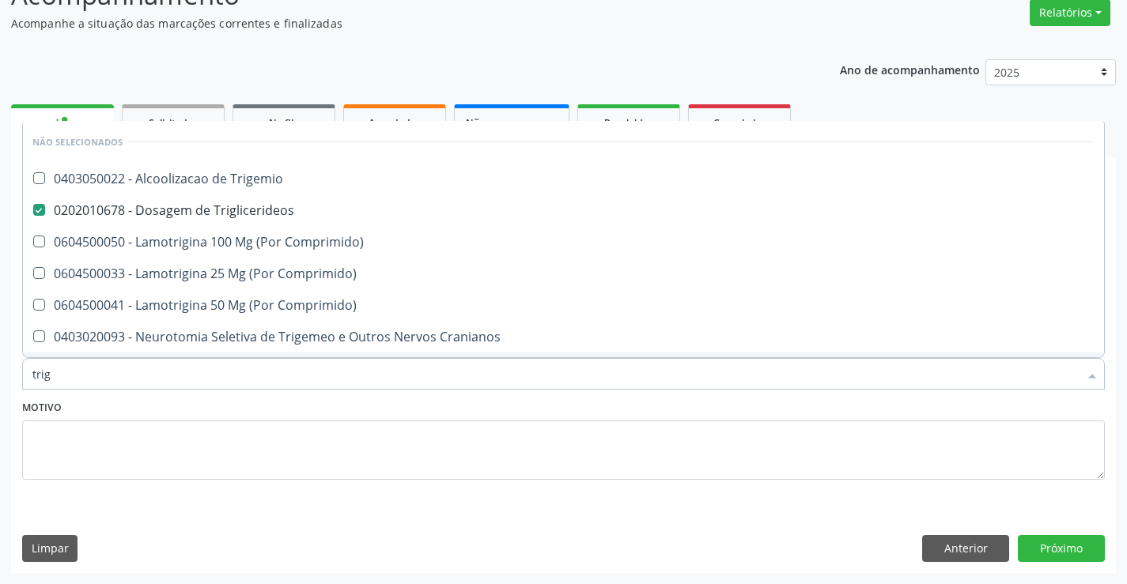
checkbox Comprimido\) "true"
checkbox Cranianos "true"
checkbox Espinal "true"
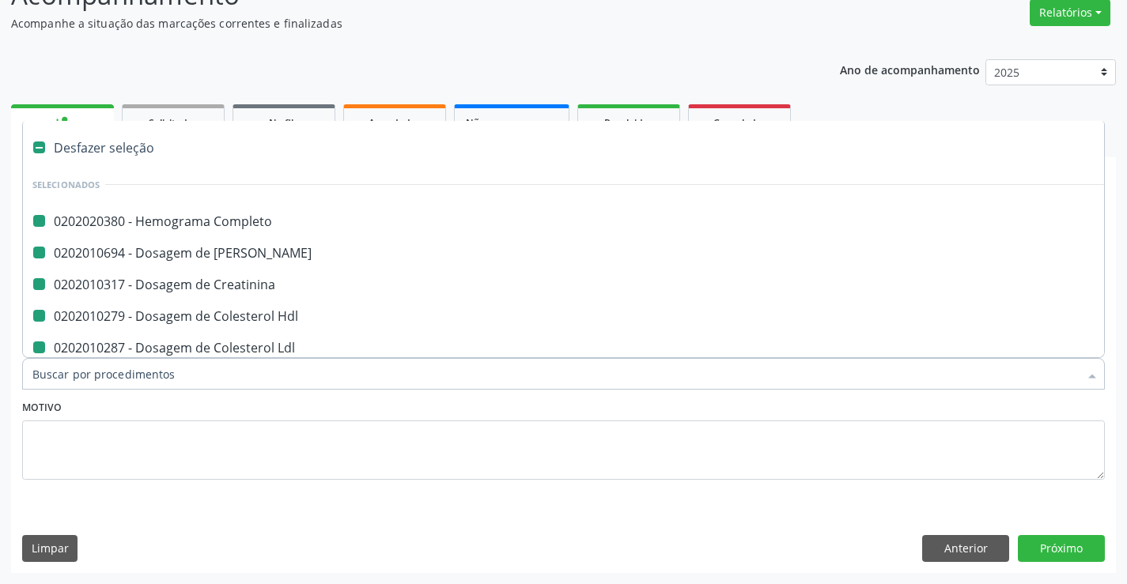
type input "v"
checkbox Completo "false"
checkbox Creatinina "false"
checkbox Ureia "false"
checkbox Hdl "false"
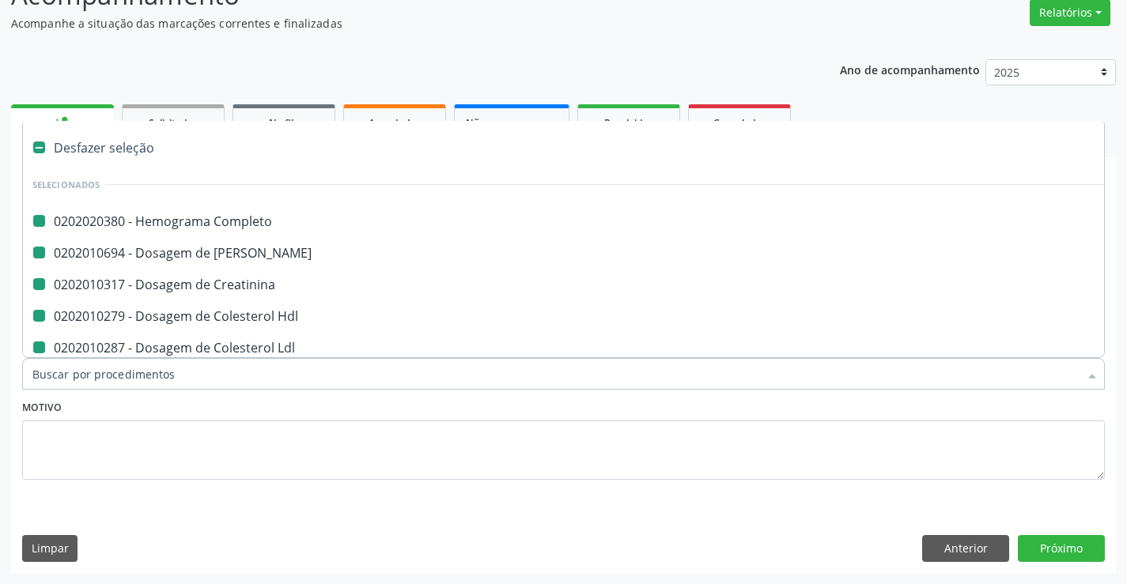
checkbox Ldl "false"
checkbox Total "false"
checkbox Triglicerideos "false"
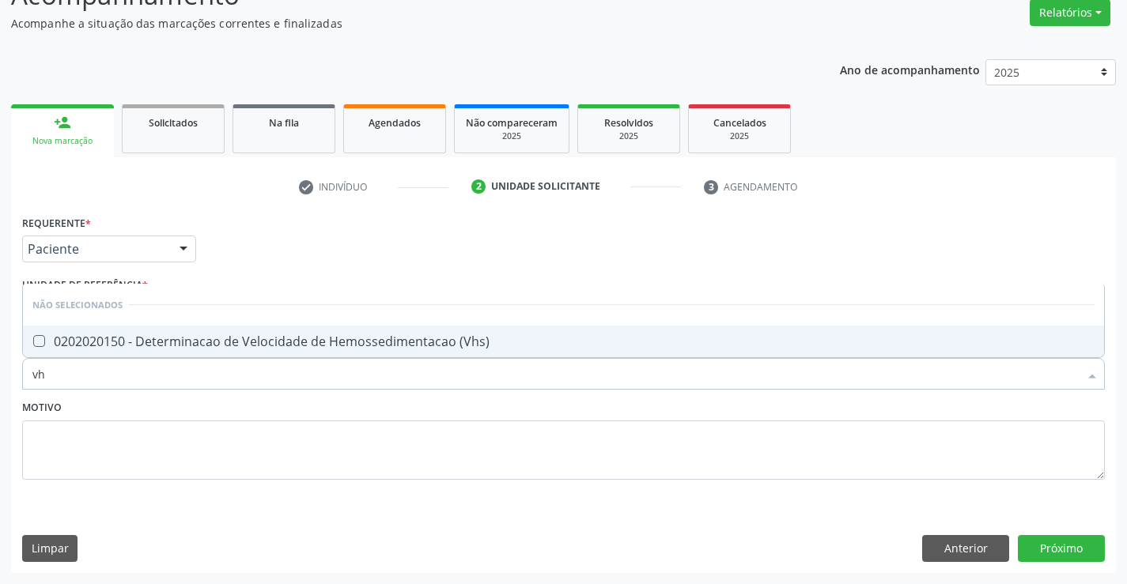
type input "vhs"
click at [238, 345] on div "0202020150 - Determinacao de Velocidade de Hemossedimentacao (Vhs)" at bounding box center [563, 341] width 1062 height 13
checkbox \(Vhs\) "true"
click at [233, 417] on div "Motivo" at bounding box center [563, 438] width 1082 height 84
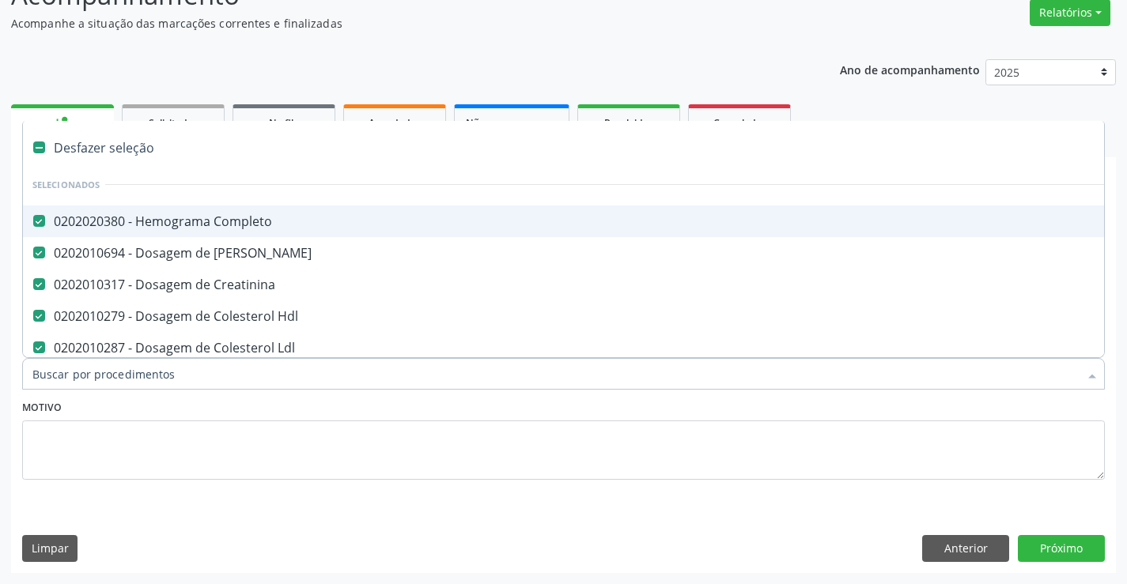
type input "t"
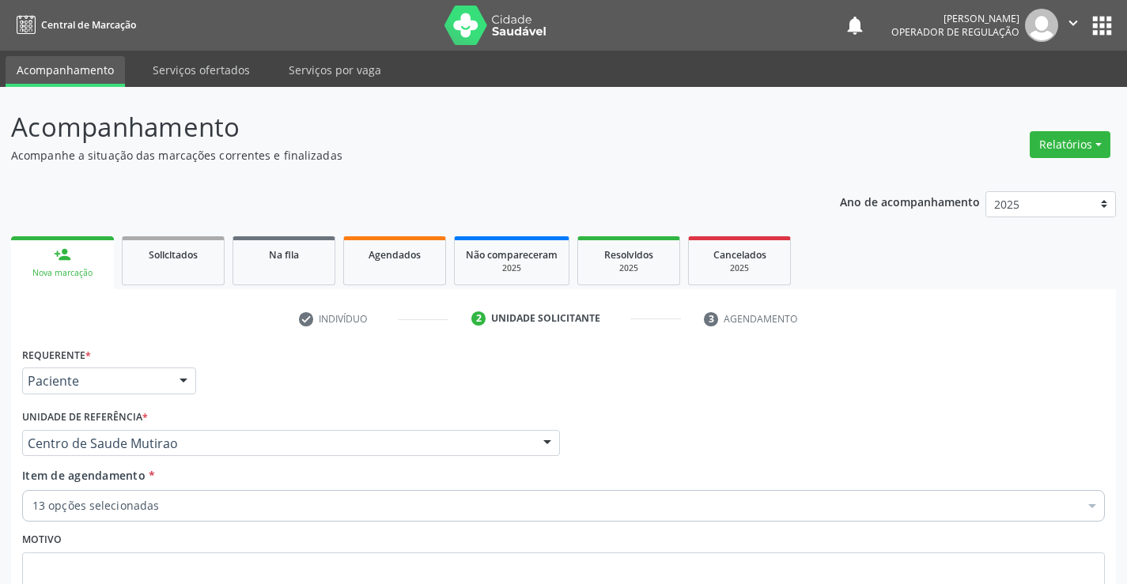
scroll to position [132, 0]
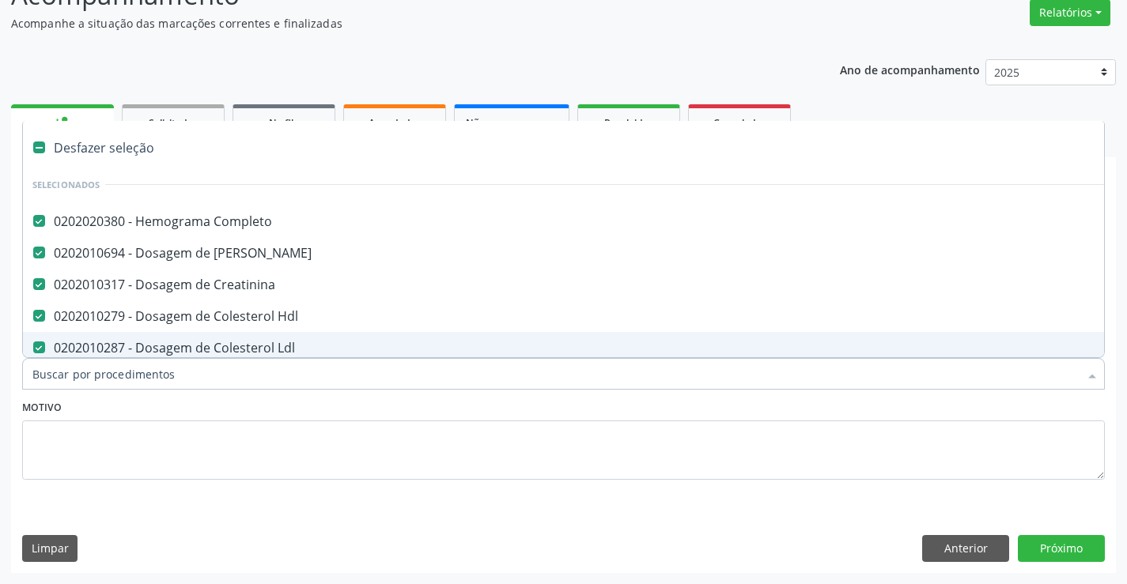
type input "g"
checkbox Sifilis "false"
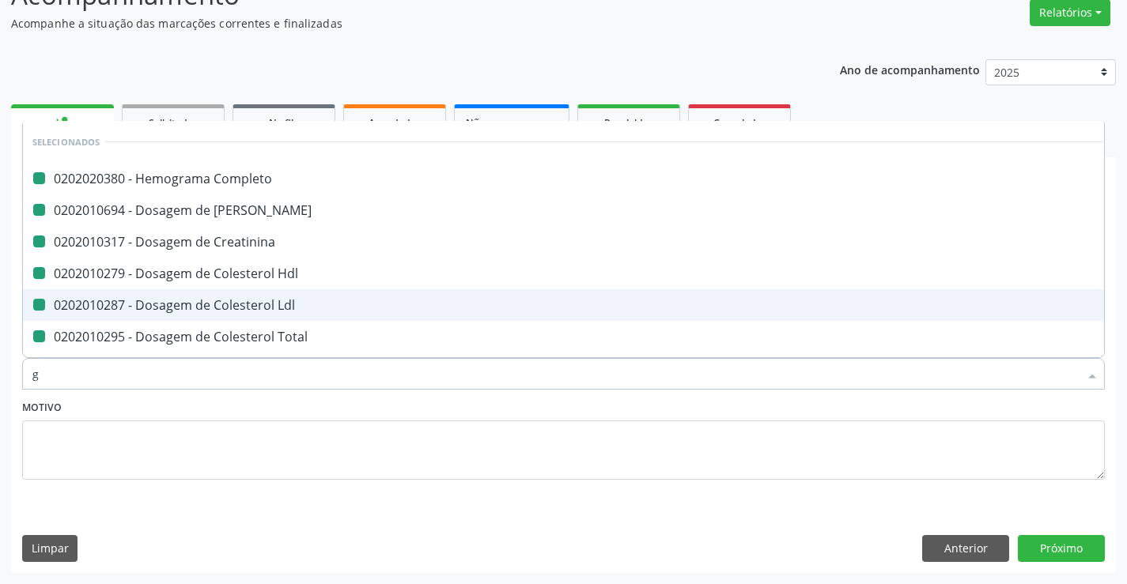
type input "ga"
checkbox Completo "false"
checkbox Ureia "false"
checkbox Creatinina "false"
checkbox Hdl "false"
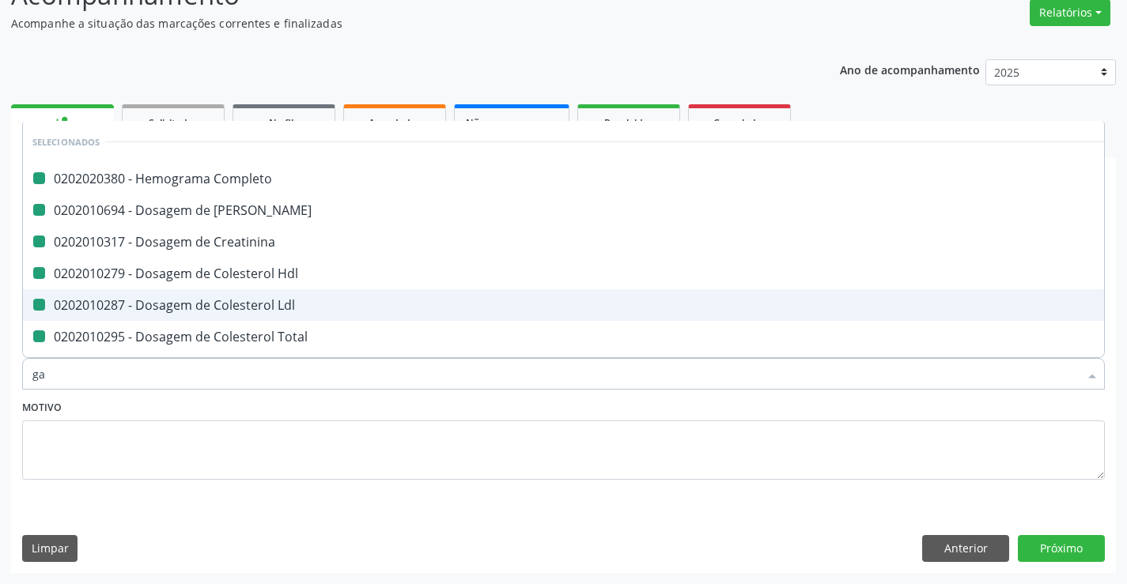
checkbox Ldl "false"
checkbox Total "false"
checkbox Triglicerideos "false"
checkbox \(Tgo\) "false"
checkbox \(Tgp\) "false"
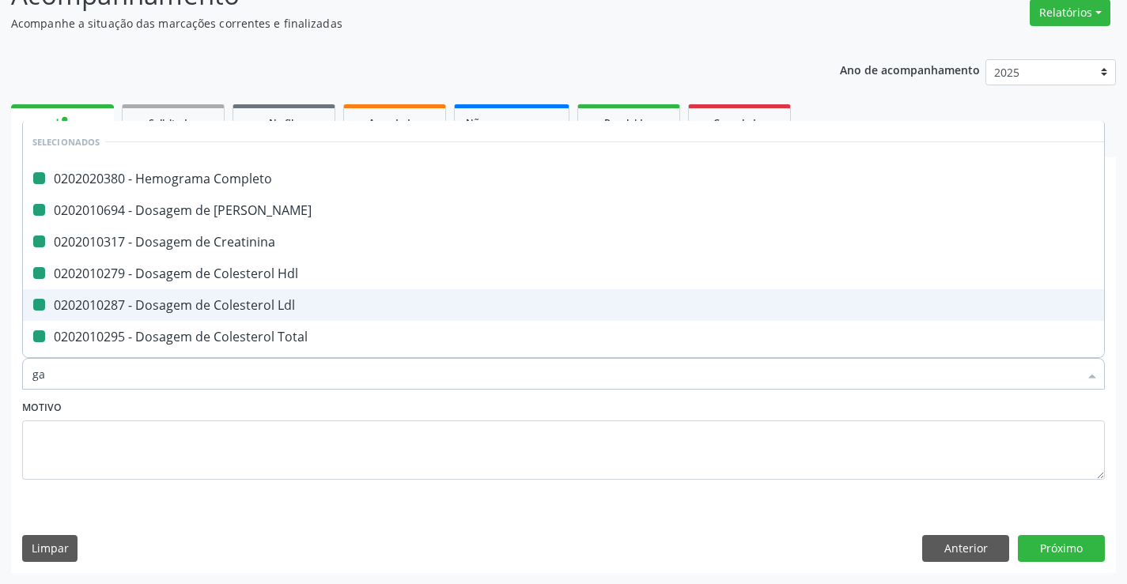
checkbox Serico "false"
checkbox Glicose "false"
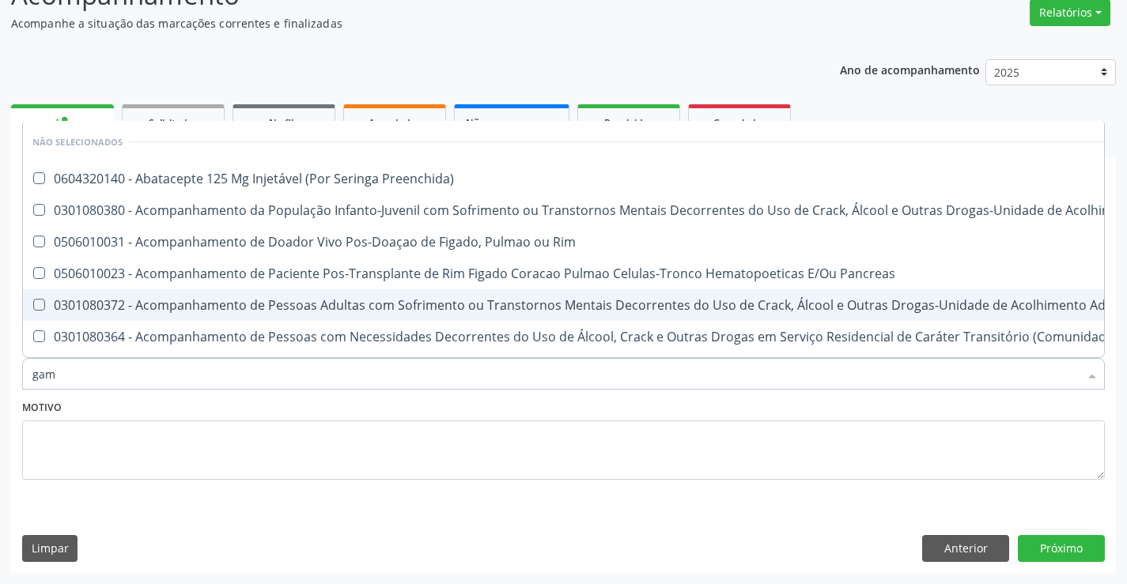
type input "gama"
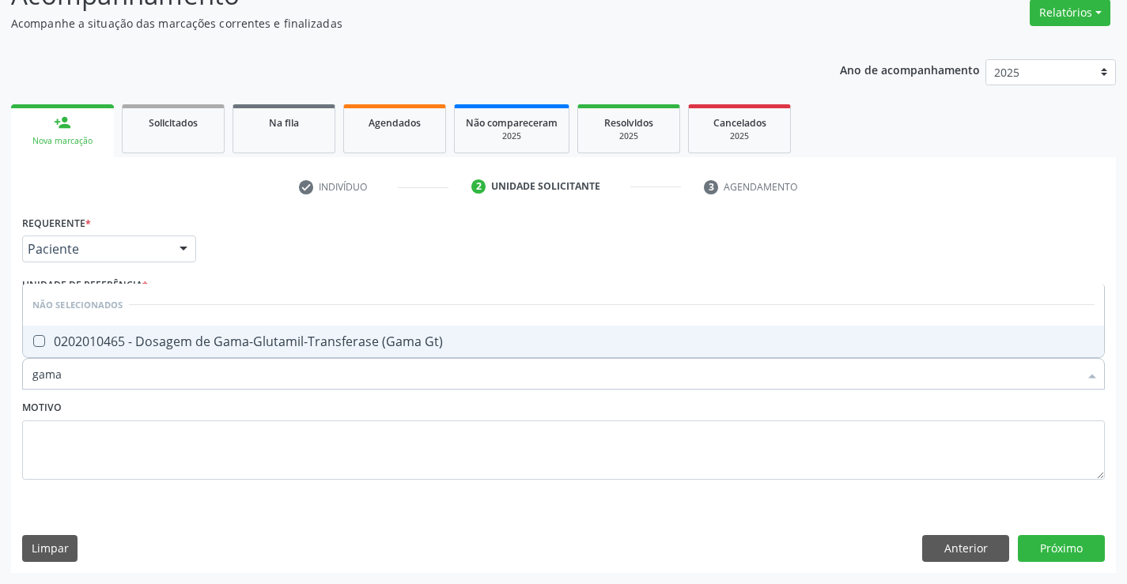
click at [274, 342] on div "0202010465 - Dosagem de Gama-Glutamil-Transferase (Gama Gt)" at bounding box center [563, 341] width 1062 height 13
checkbox Gt\) "true"
click at [257, 413] on div "Motivo" at bounding box center [563, 438] width 1082 height 84
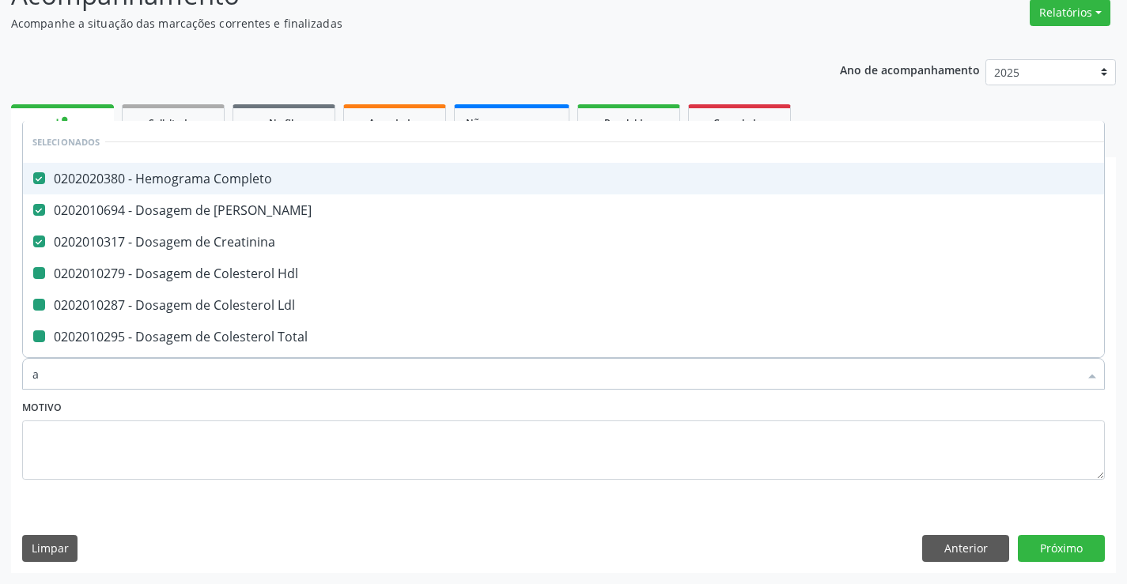
type input "al"
checkbox Hdl "false"
checkbox Ldl "false"
checkbox Total "false"
checkbox Triglicerideos "false"
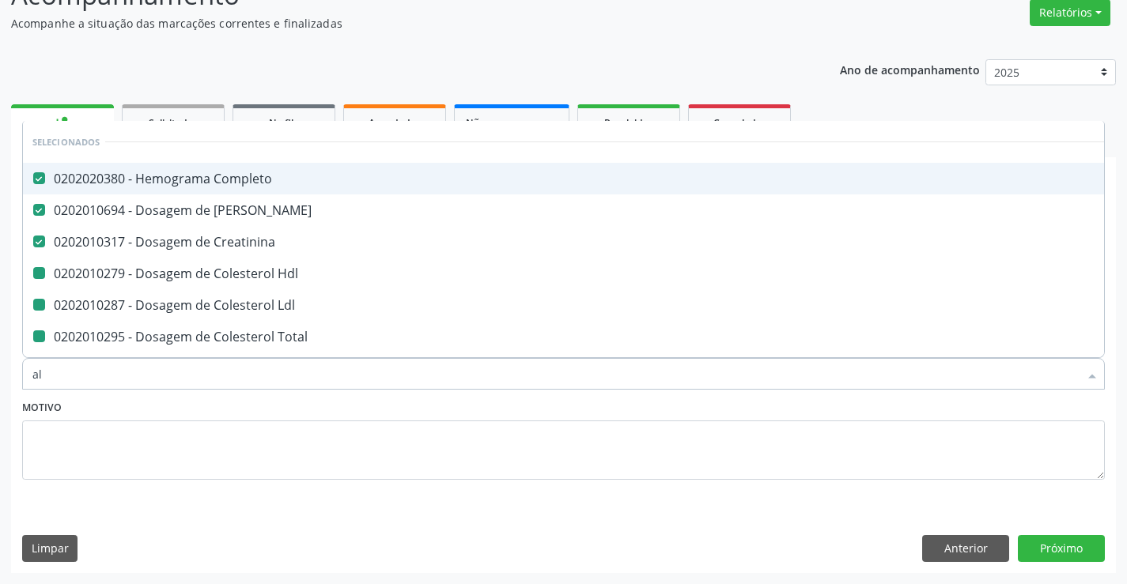
checkbox \(Vhs\) "false"
checkbox \(Tgo\) "false"
checkbox \(Tgp\) "false"
checkbox Serico "false"
checkbox Glicose "false"
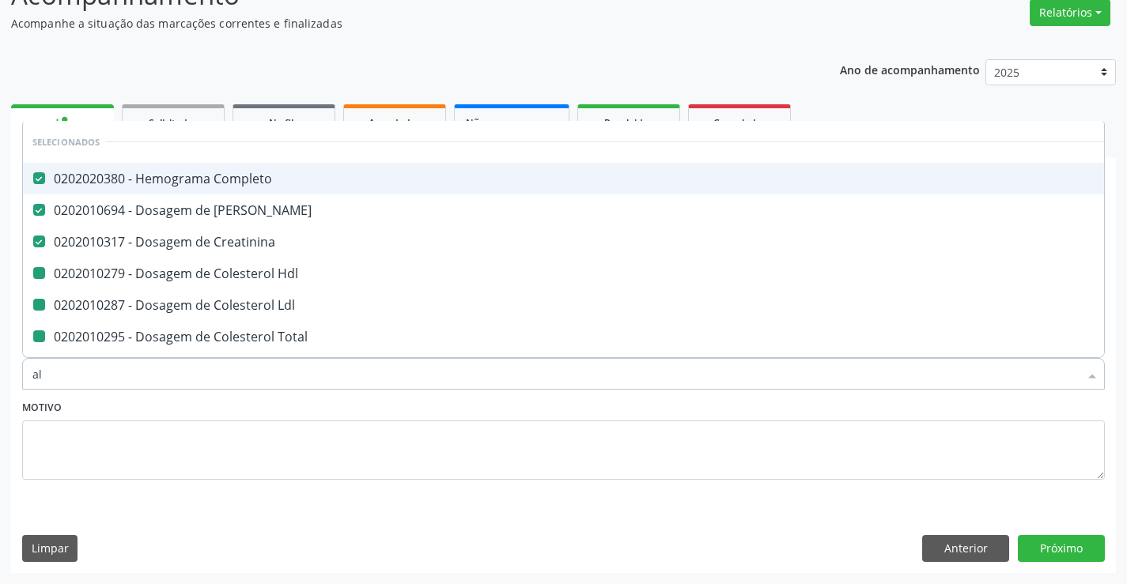
checkbox Gt\) "false"
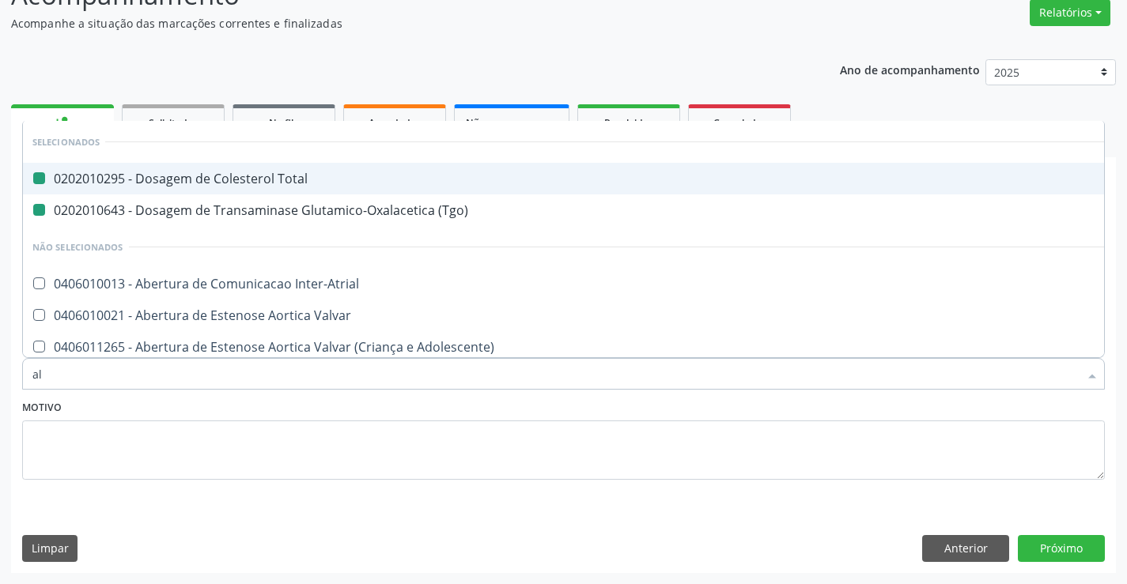
type input "alc"
checkbox Total "false"
checkbox \(Tgo\) "false"
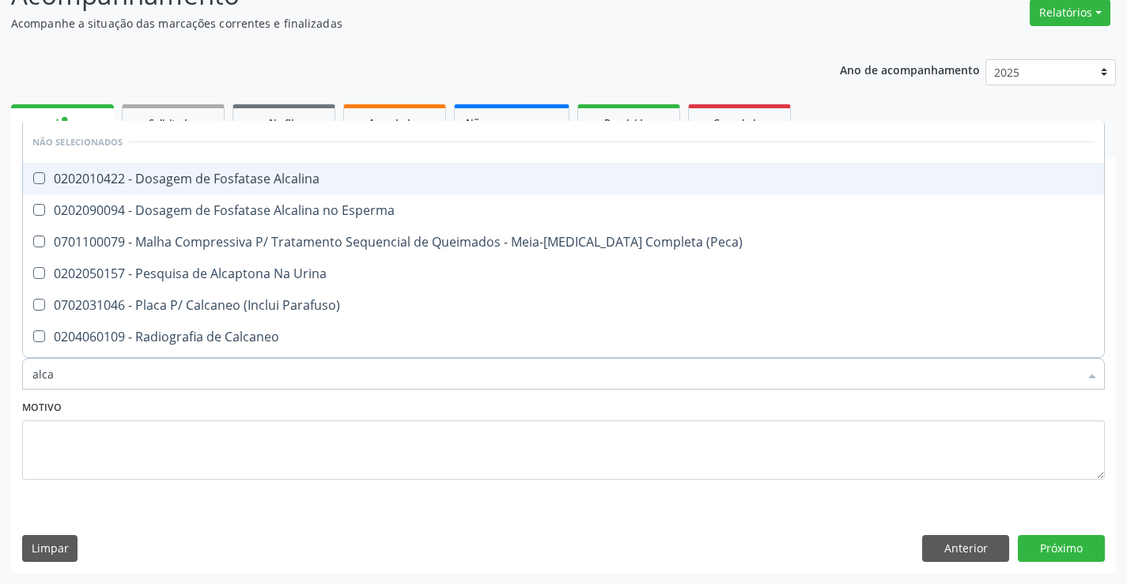
type input "alcal"
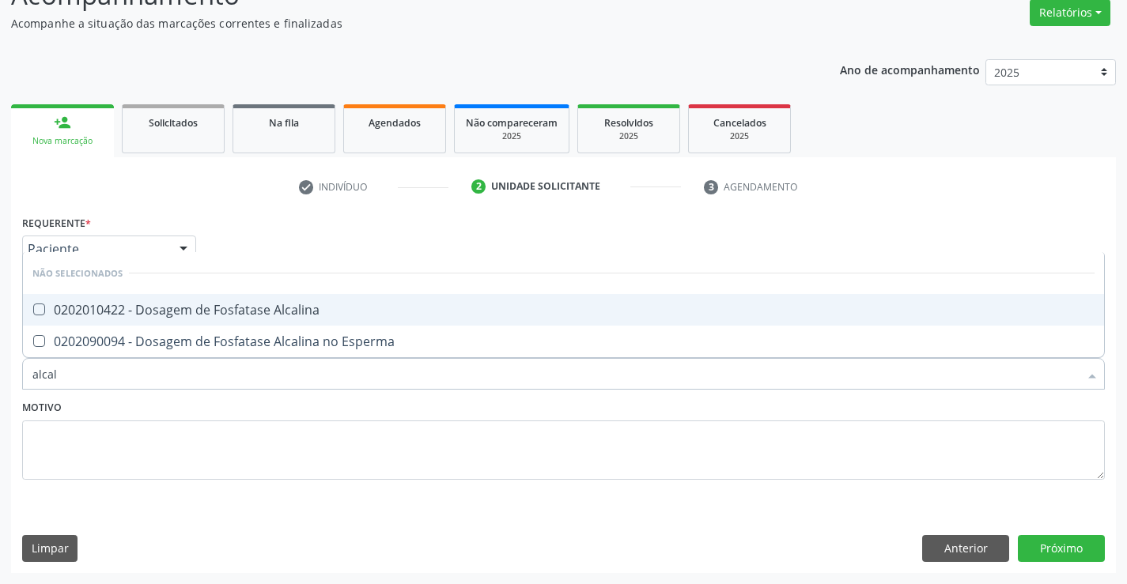
click at [239, 312] on div "0202010422 - Dosagem de Fosfatase Alcalina" at bounding box center [563, 310] width 1062 height 13
checkbox Alcalina "true"
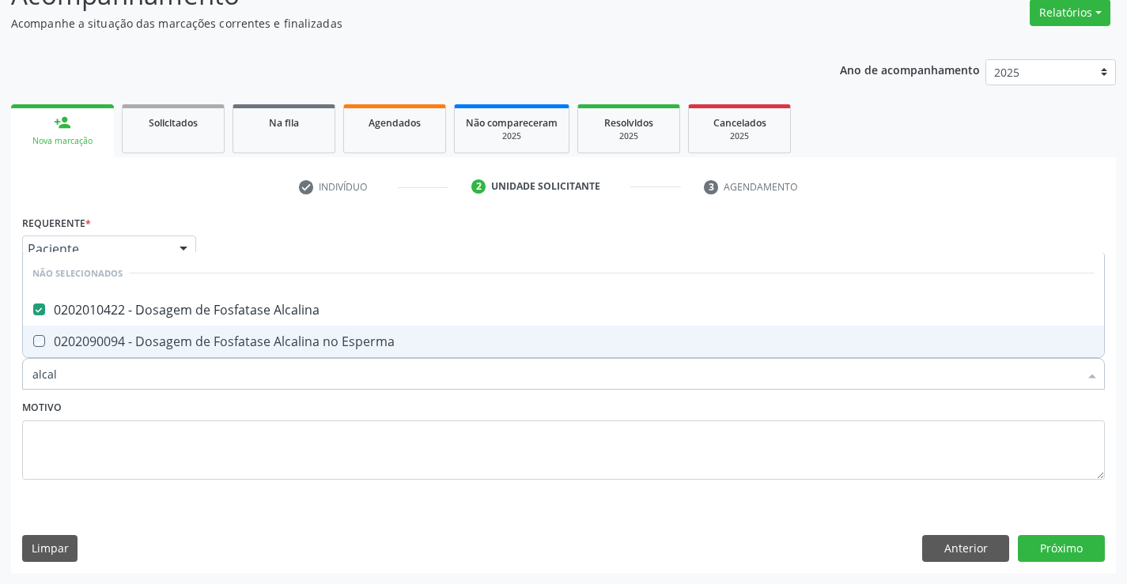
click at [249, 414] on div "Motivo" at bounding box center [563, 438] width 1082 height 84
checkbox Esperma "true"
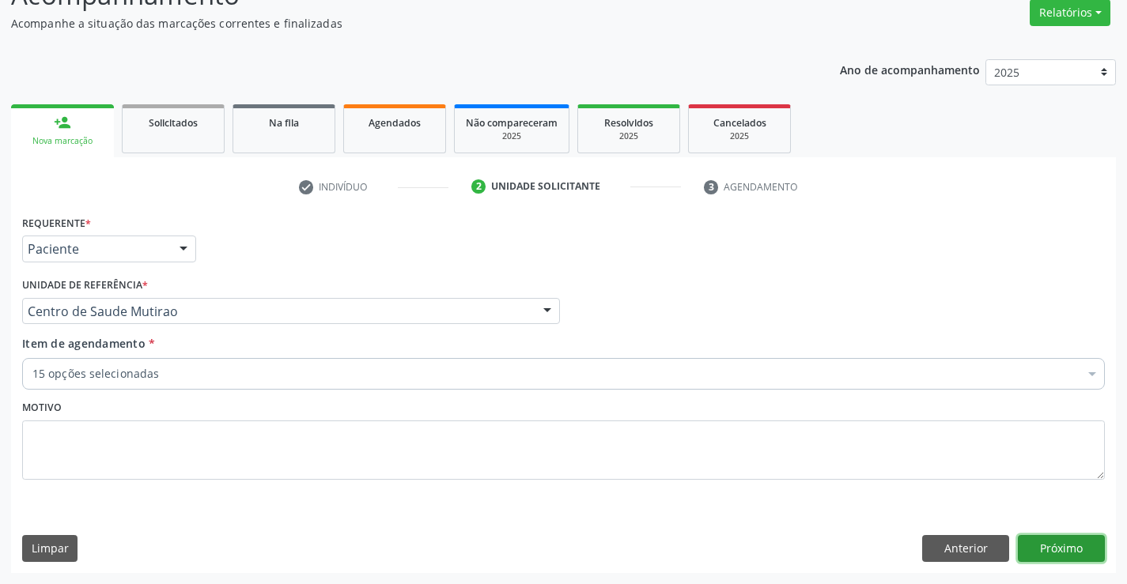
click at [1023, 550] on button "Próximo" at bounding box center [1060, 548] width 87 height 27
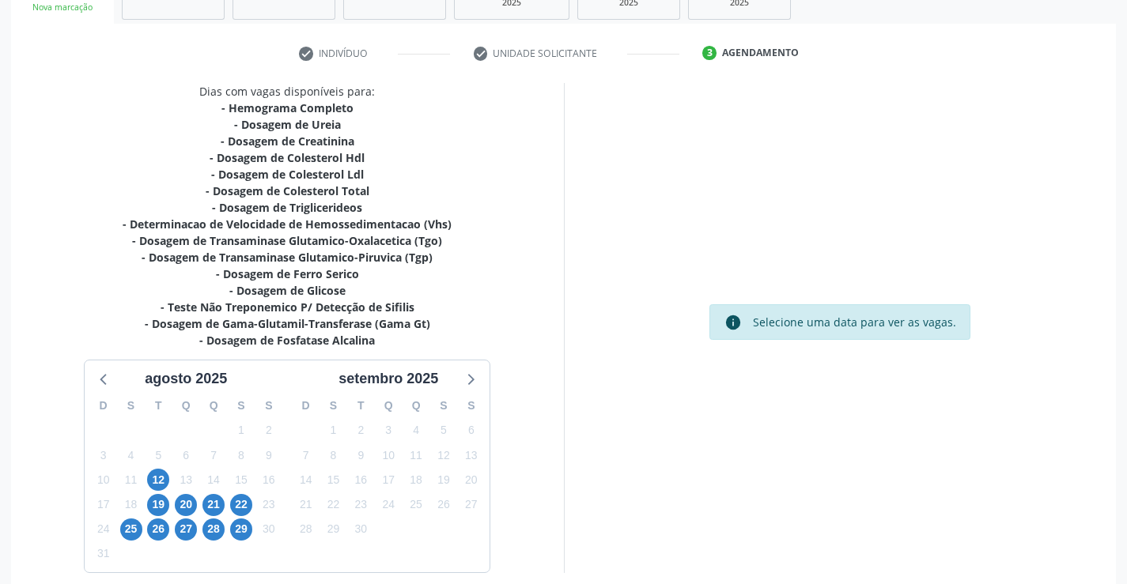
scroll to position [290, 0]
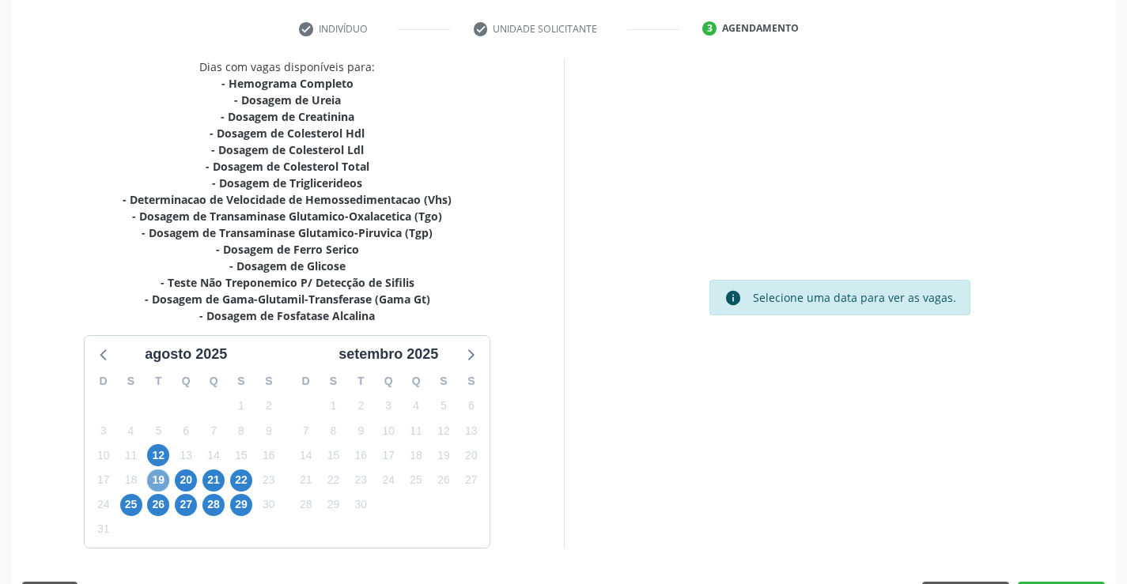
click at [162, 481] on span "19" at bounding box center [158, 481] width 22 height 22
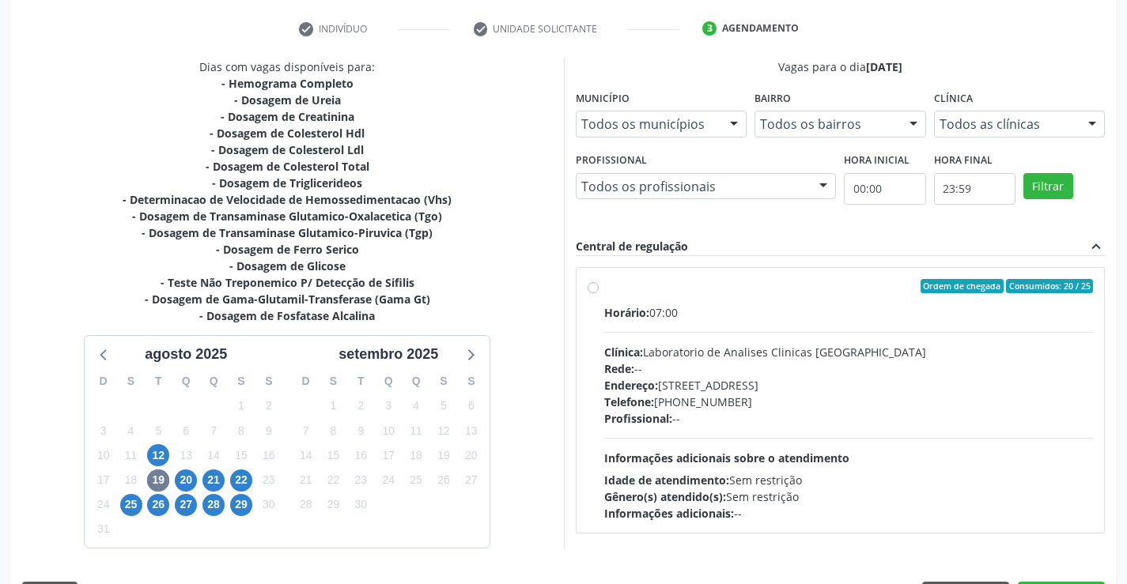
click at [604, 289] on label "Ordem de chegada Consumidos: 20 / 25 Horário: 07:00 Clínica: Laboratorio de Ana…" at bounding box center [848, 400] width 489 height 243
click at [594, 289] on input "Ordem de chegada Consumidos: 20 / 25 Horário: 07:00 Clínica: Laboratorio de Ana…" at bounding box center [592, 286] width 11 height 14
radio input "true"
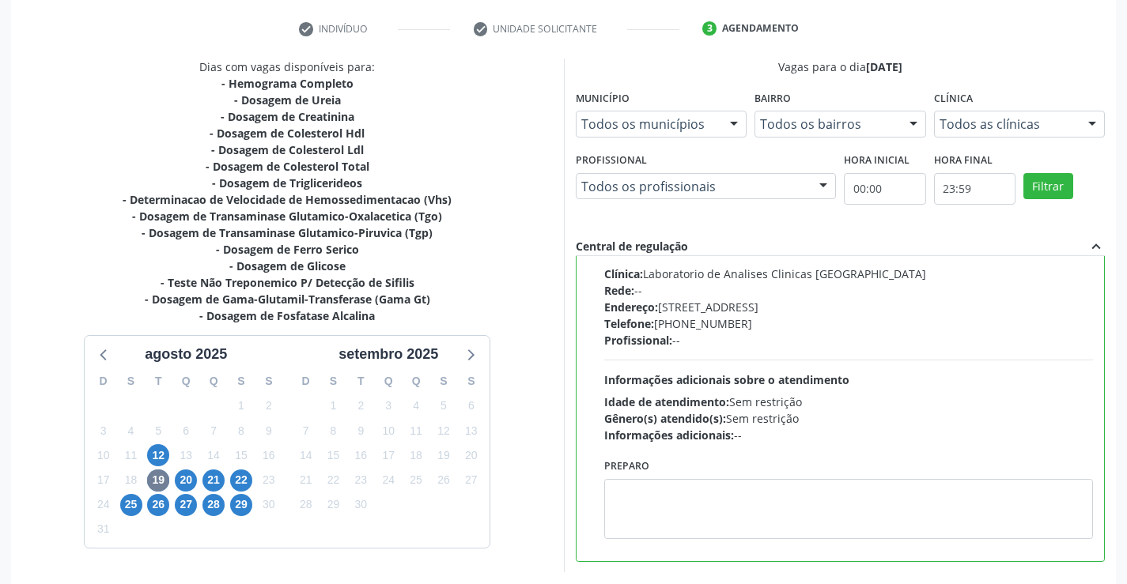
scroll to position [360, 0]
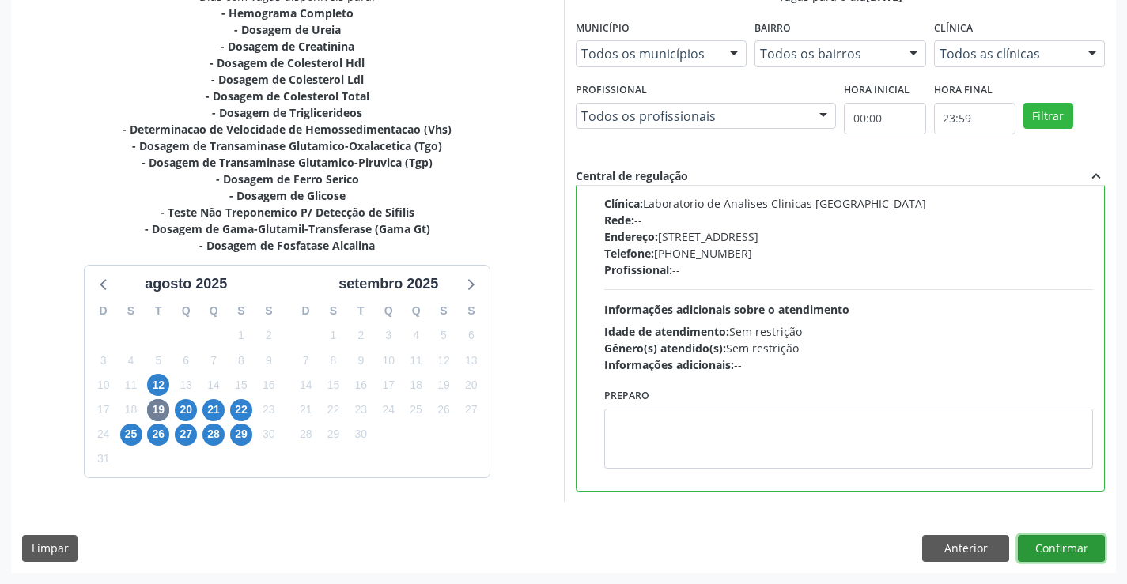
click at [1038, 546] on button "Confirmar" at bounding box center [1060, 548] width 87 height 27
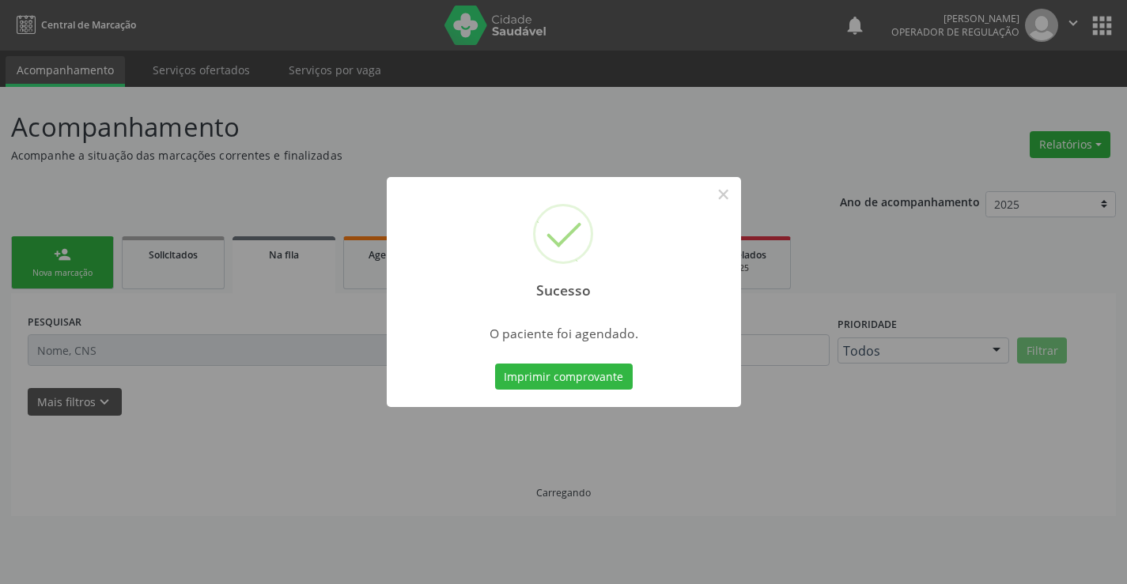
scroll to position [0, 0]
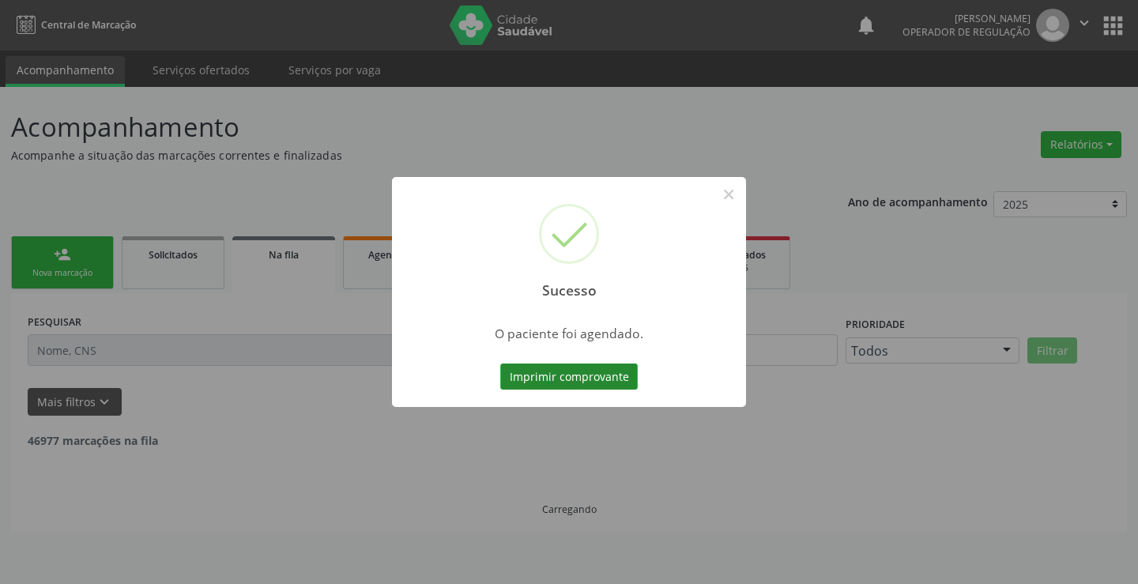
click at [577, 376] on button "Imprimir comprovante" at bounding box center [569, 377] width 138 height 27
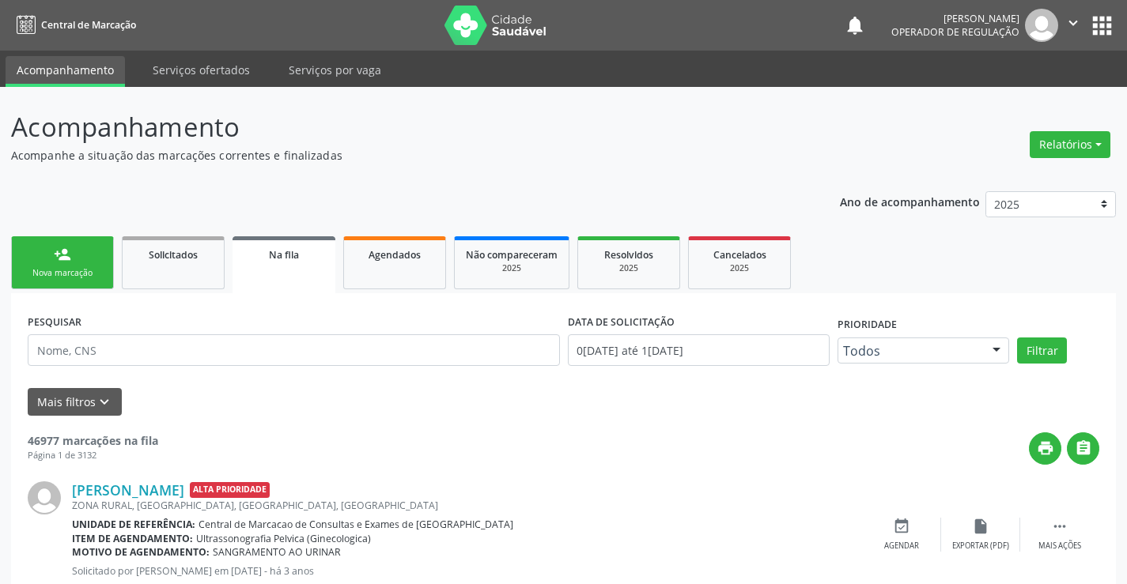
click at [72, 268] on div "Nova marcação" at bounding box center [62, 273] width 79 height 12
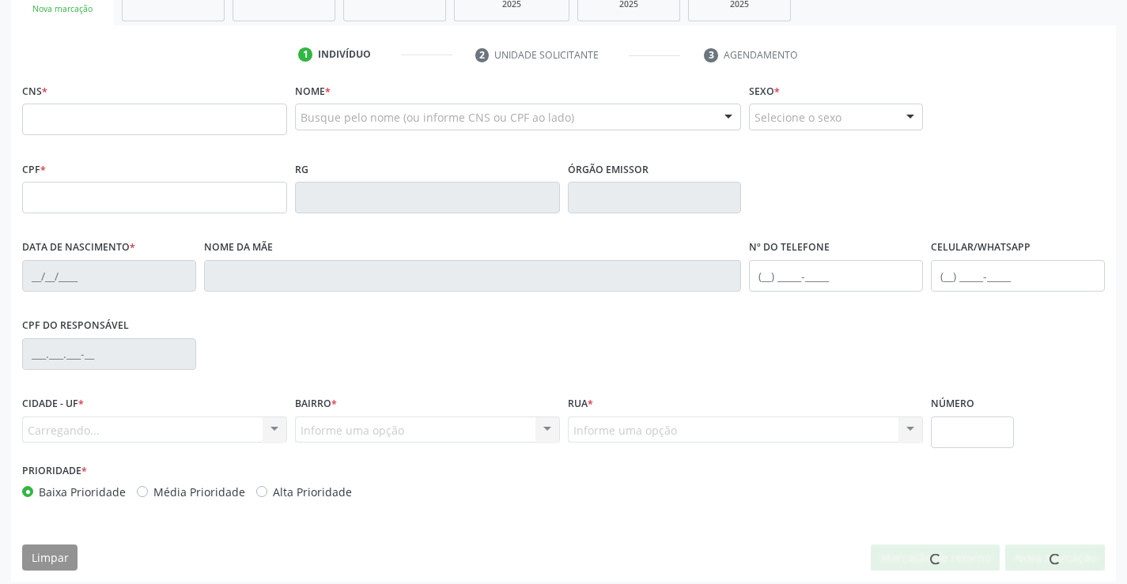
scroll to position [273, 0]
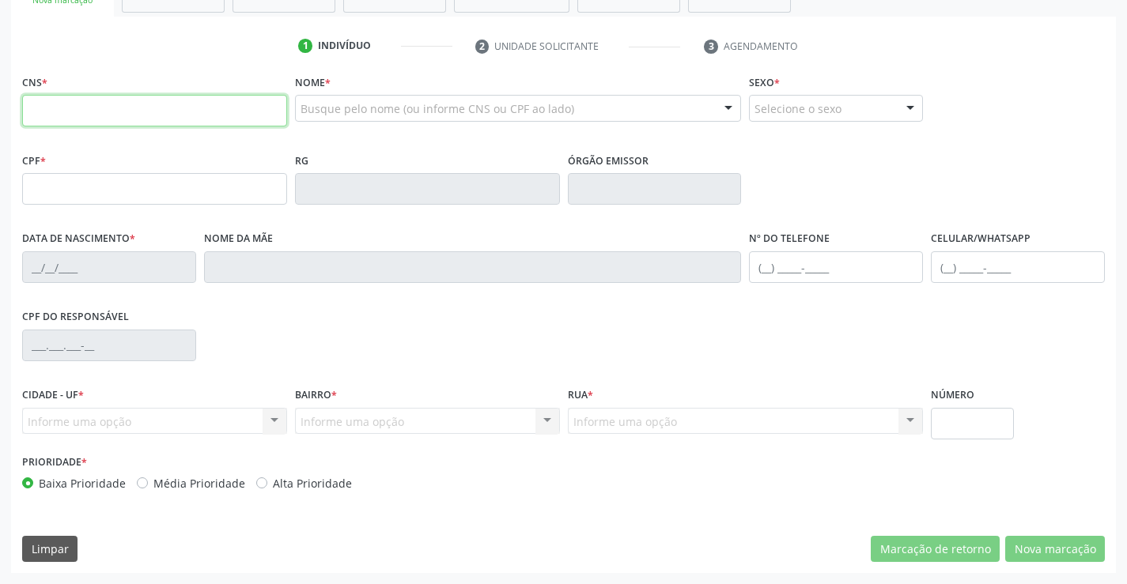
click at [100, 108] on input "text" at bounding box center [154, 111] width 265 height 32
type input "704 0013 4704 1068"
type input "2283907616"
type input "30/06/2011"
type input "067.195.295-10"
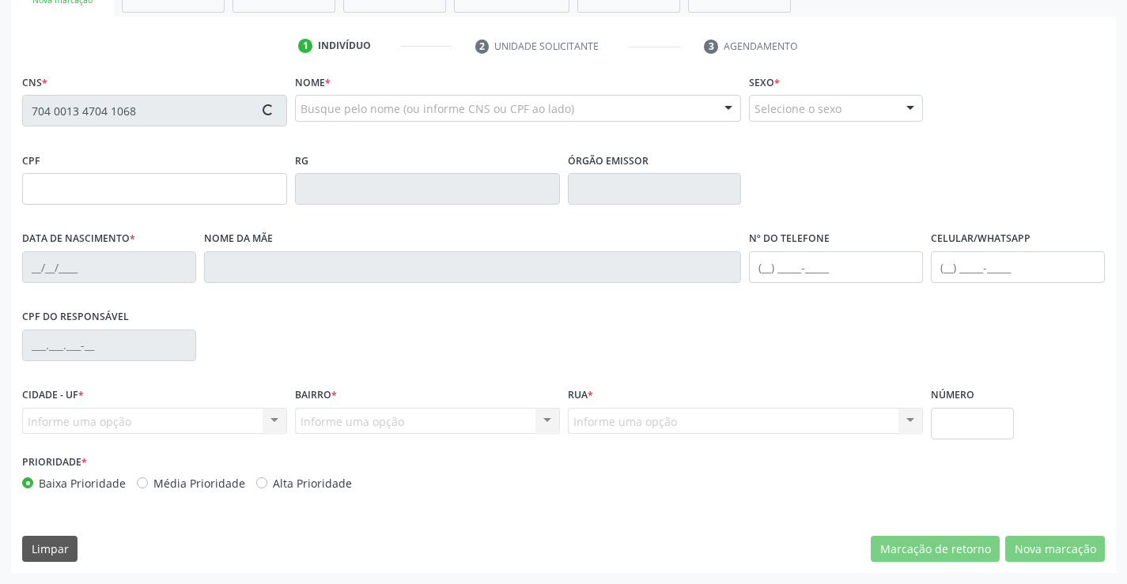
type input "S/N"
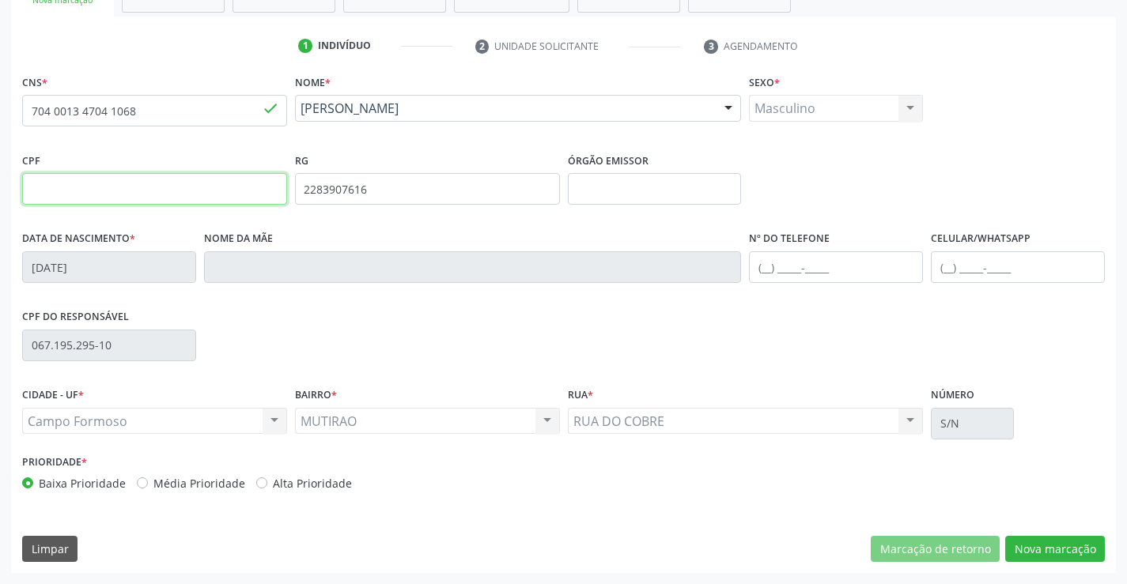
click at [152, 195] on input "text" at bounding box center [154, 189] width 265 height 32
type input "067.195.295-10"
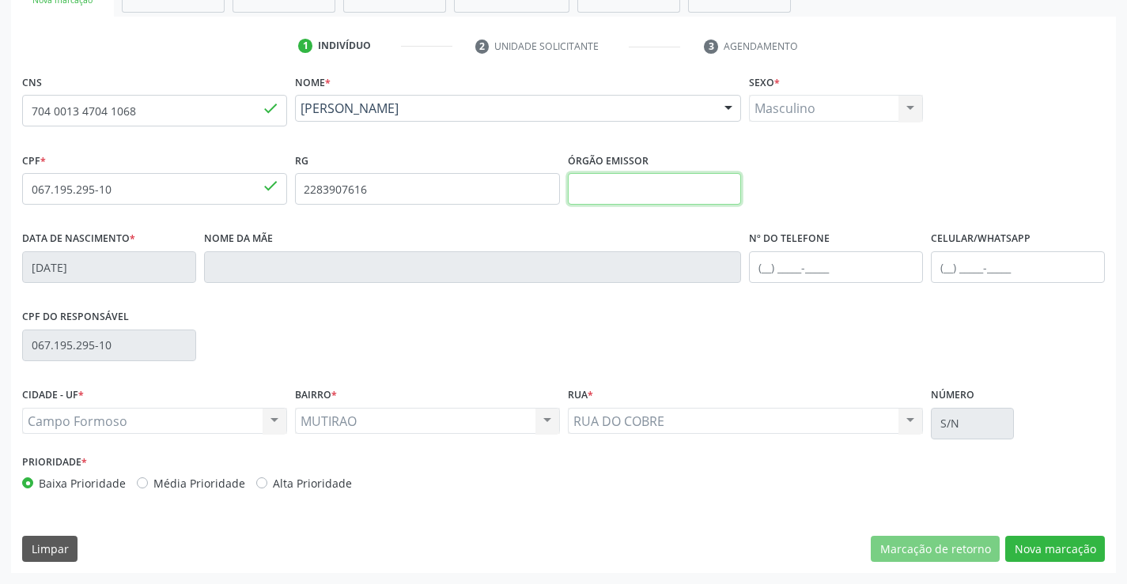
click at [647, 194] on input "text" at bounding box center [655, 189] width 174 height 32
type input "SSPBA"
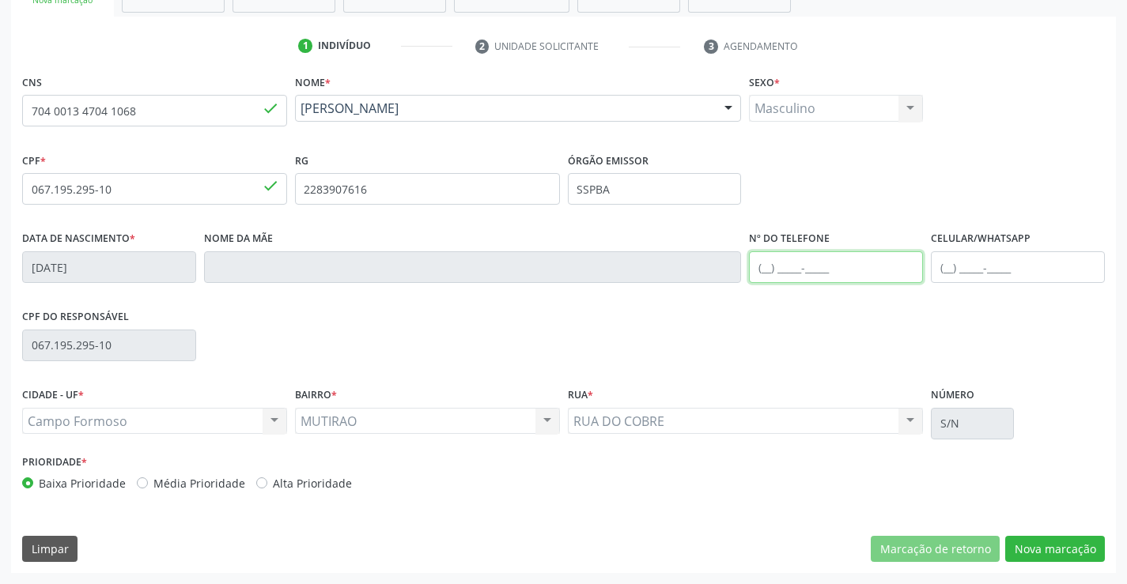
click at [762, 269] on input "text" at bounding box center [836, 267] width 174 height 32
type input "[PHONE_NUMBER]"
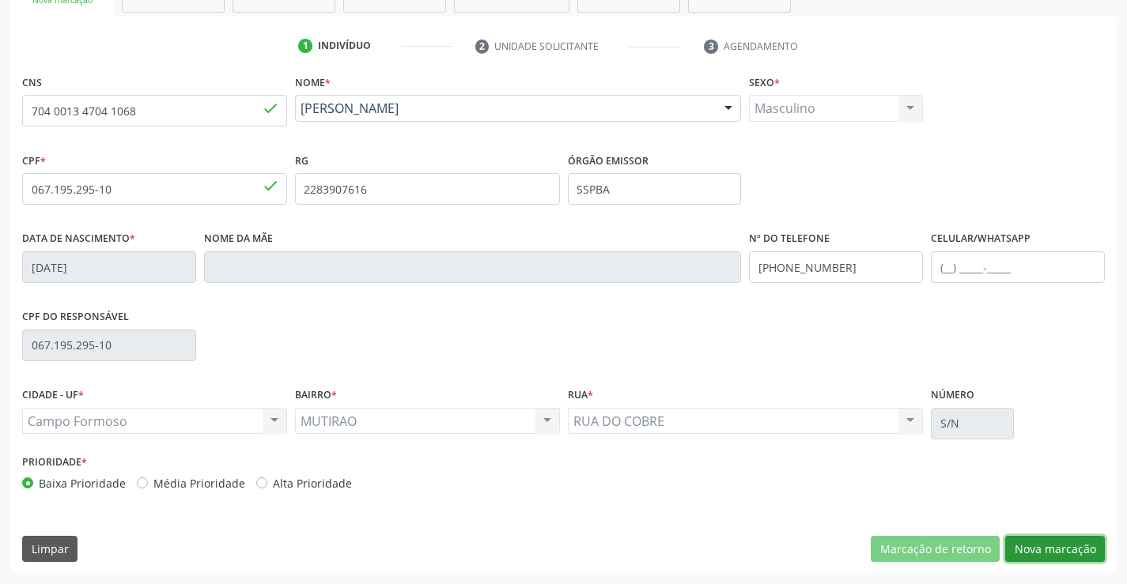
click at [1034, 552] on button "Nova marcação" at bounding box center [1055, 549] width 100 height 27
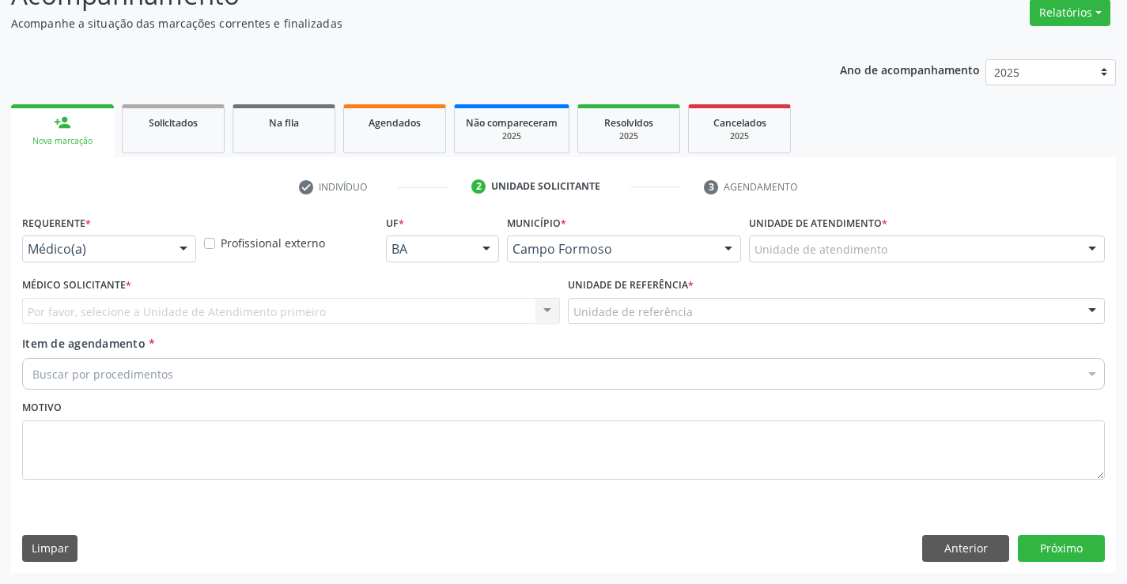
scroll to position [132, 0]
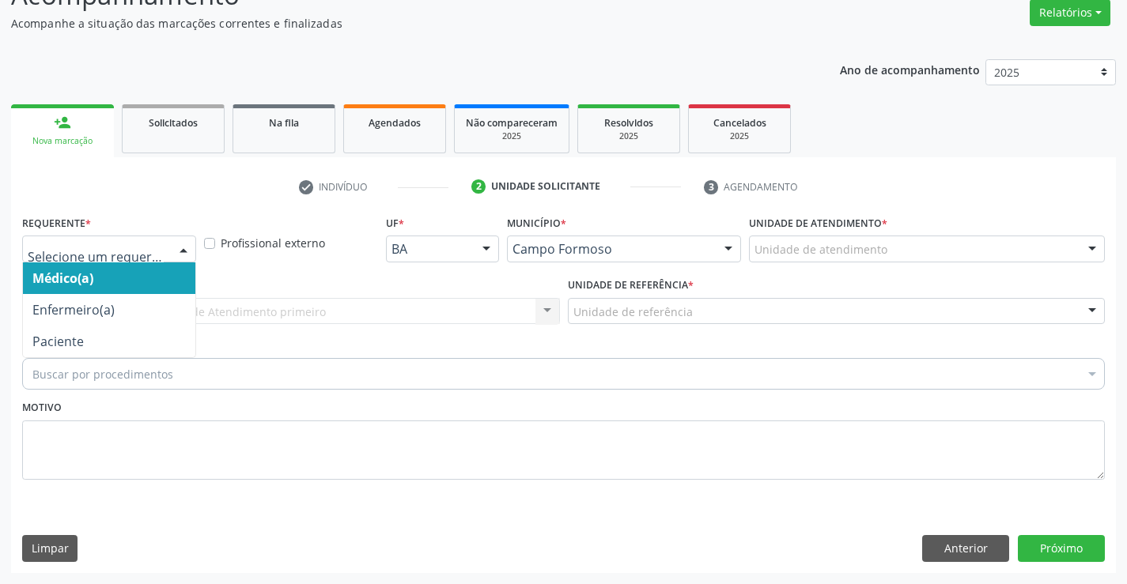
click at [178, 249] on div at bounding box center [184, 249] width 24 height 27
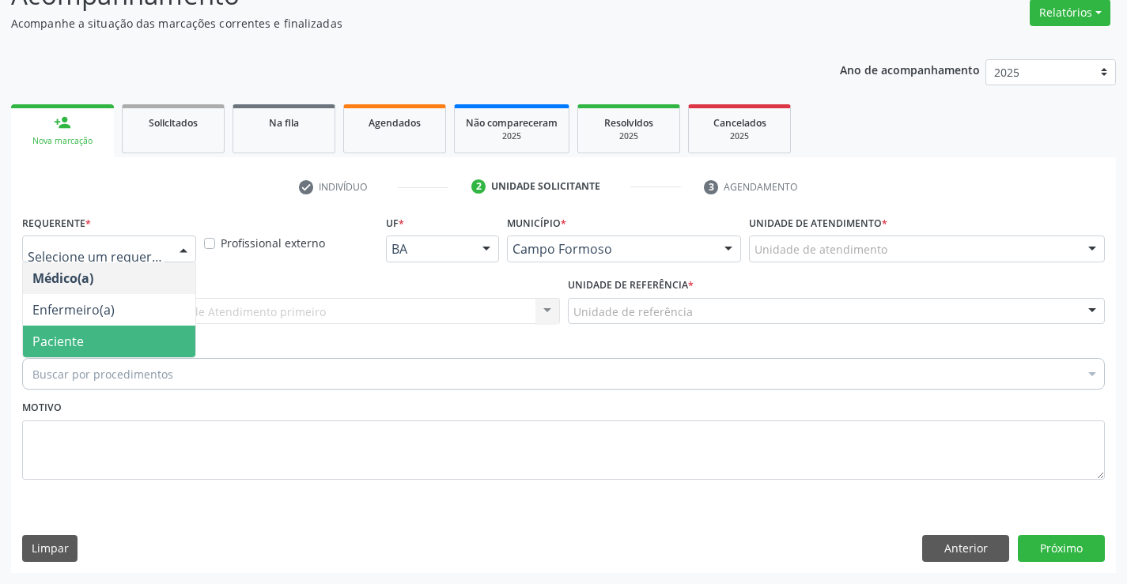
drag, startPoint x: 132, startPoint y: 334, endPoint x: 134, endPoint y: 320, distance: 14.3
click at [131, 334] on span "Paciente" at bounding box center [109, 342] width 172 height 32
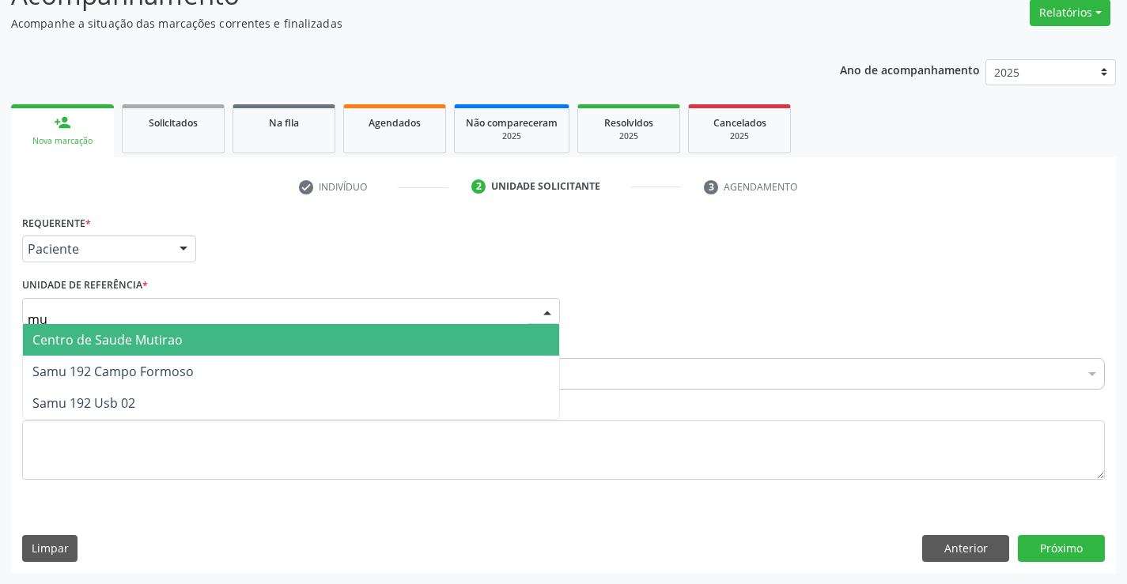
type input "mut"
click at [161, 338] on span "Centro de Saude Mutirao" at bounding box center [107, 339] width 150 height 17
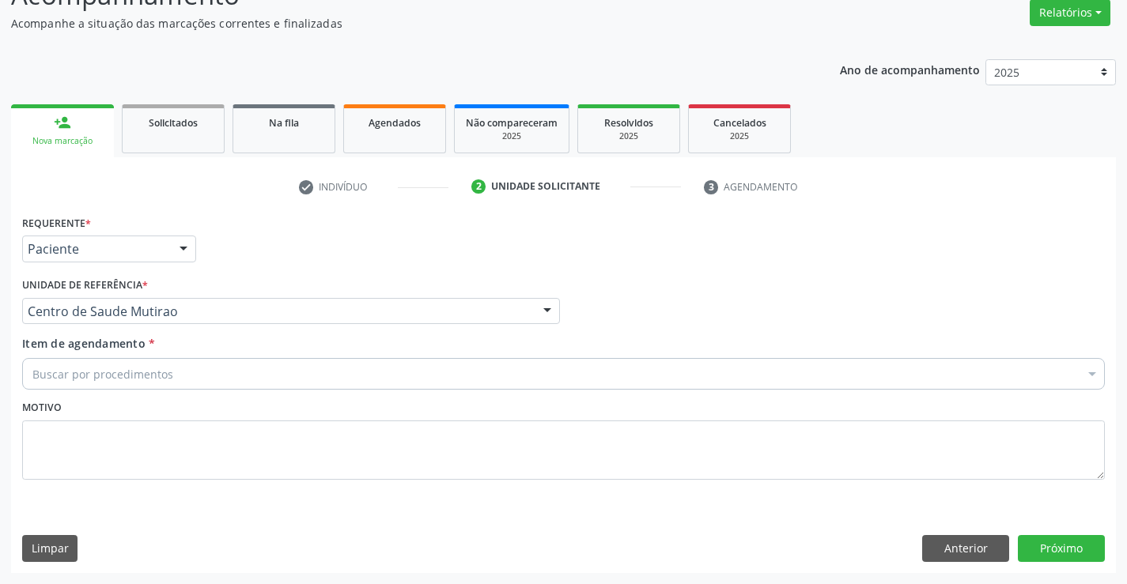
click at [170, 379] on div "Buscar por procedimentos" at bounding box center [563, 374] width 1082 height 32
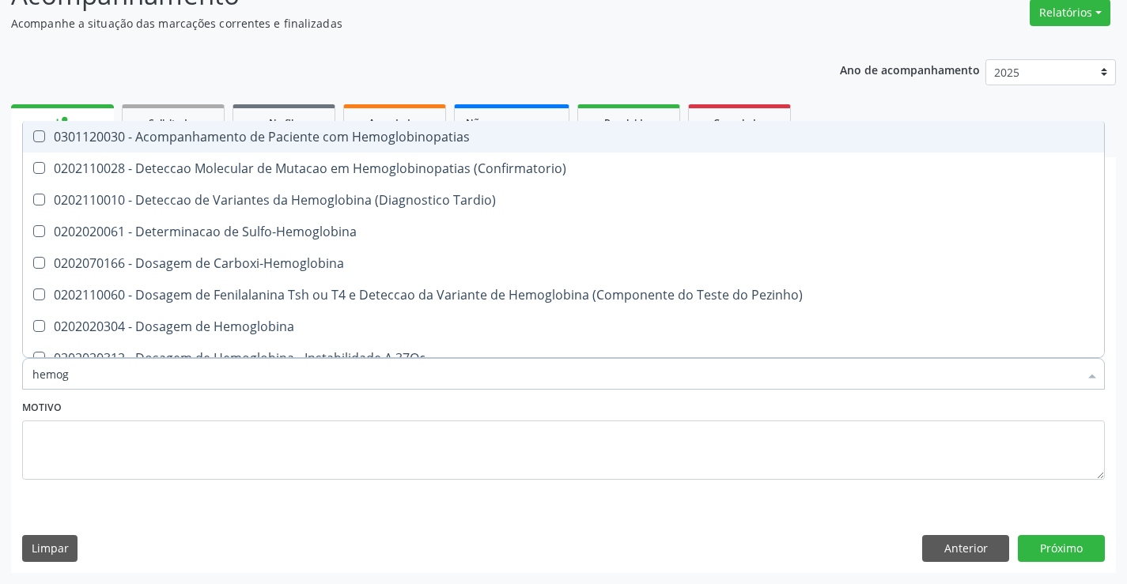
type input "hemogr"
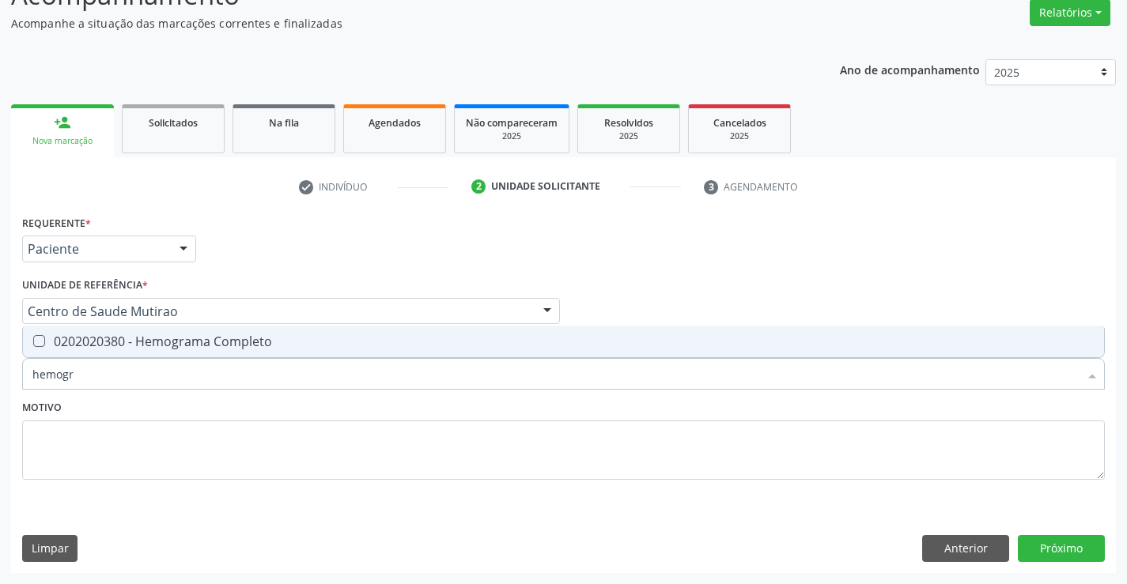
click at [184, 348] on div "0202020380 - Hemograma Completo" at bounding box center [563, 341] width 1062 height 13
checkbox Completo "true"
type input "hemogr"
click at [209, 414] on div "Motivo" at bounding box center [563, 438] width 1082 height 84
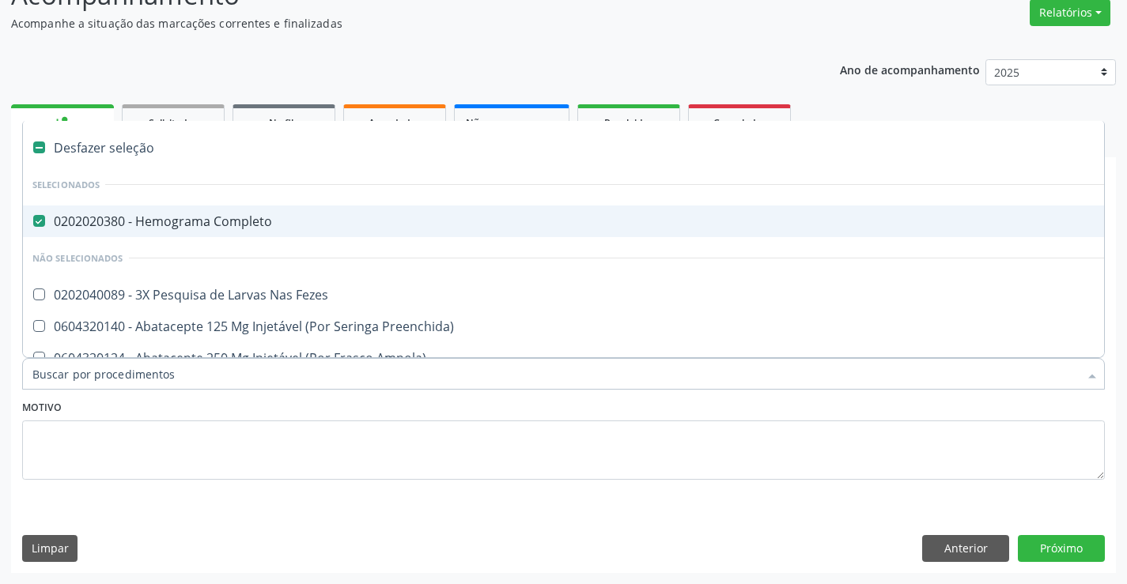
click at [192, 387] on div at bounding box center [563, 374] width 1082 height 32
type input "u"
checkbox Completo "false"
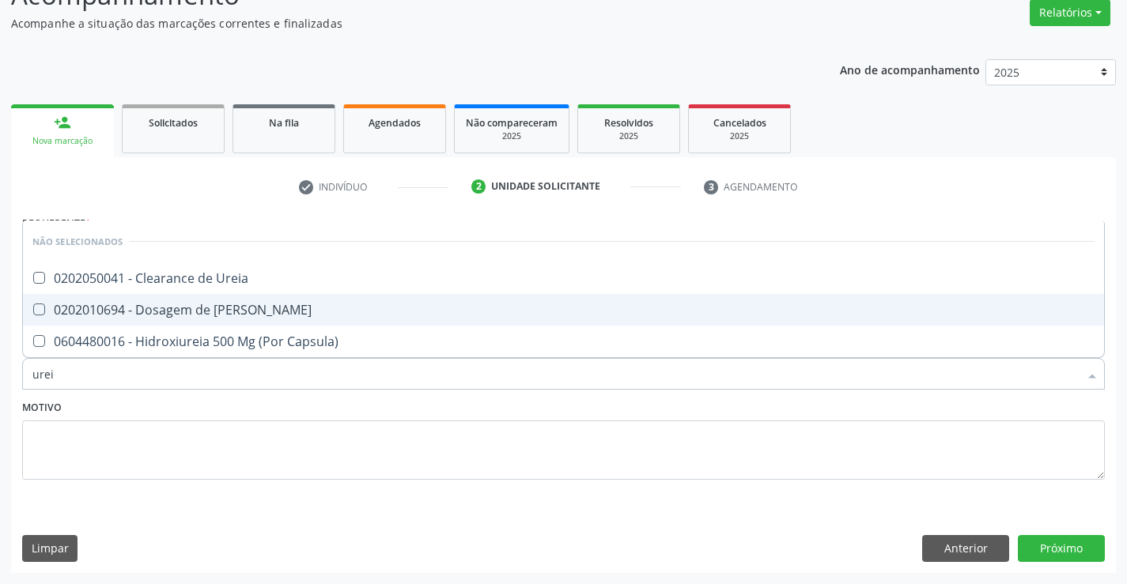
drag, startPoint x: 210, startPoint y: 306, endPoint x: 213, endPoint y: 403, distance: 97.3
click at [210, 326] on ul "Desfazer seleção Não selecionados 0202050041 - Clearance de Ureia 0202010694 - …" at bounding box center [563, 289] width 1081 height 137
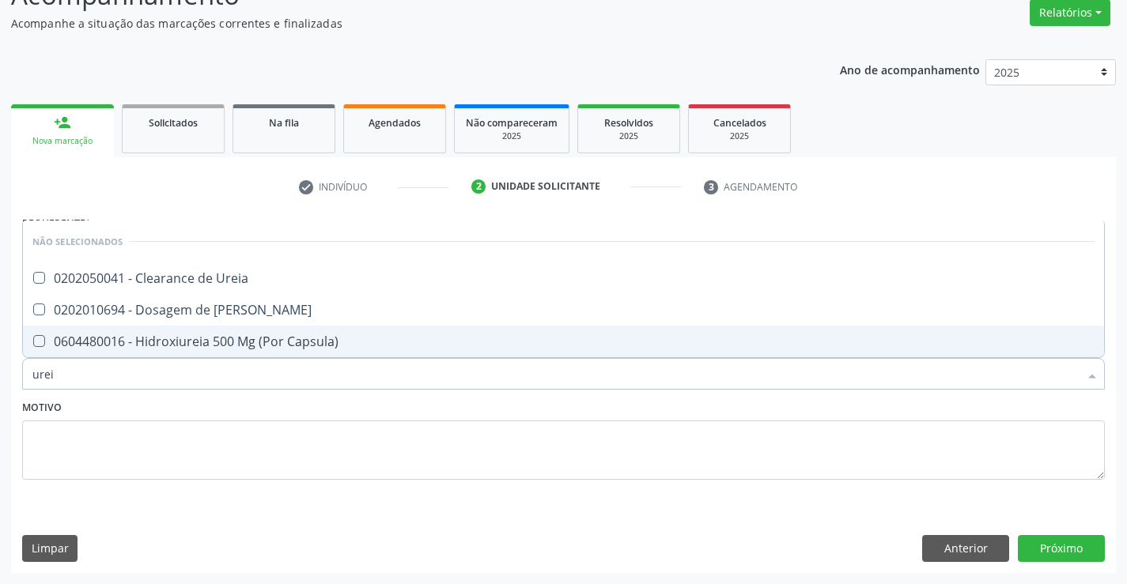
type input "urei"
click at [213, 416] on div "Motivo" at bounding box center [563, 438] width 1082 height 84
checkbox Ureia "true"
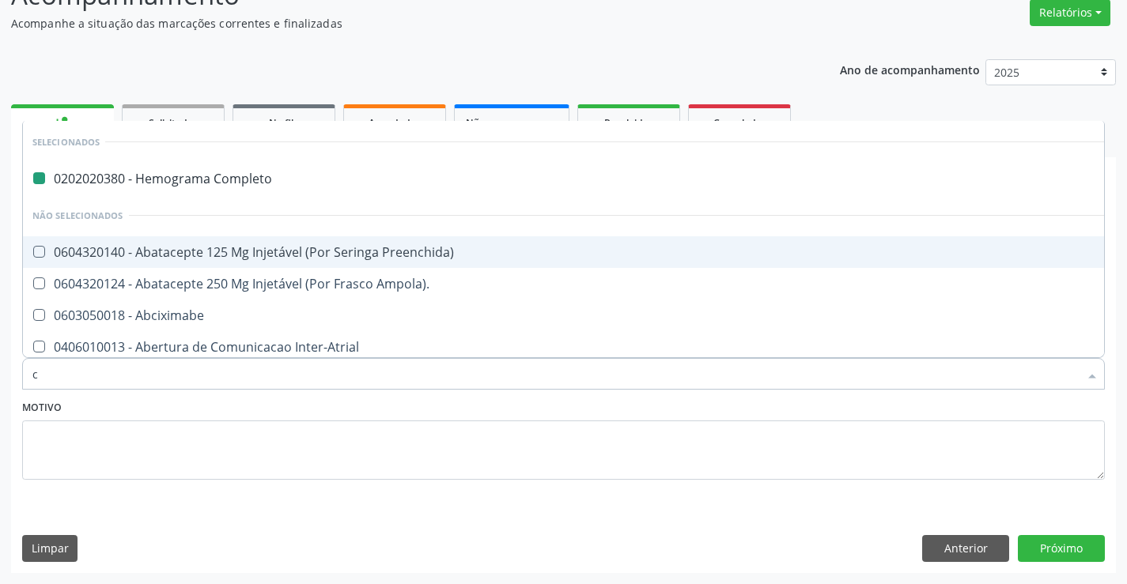
type input "cr"
checkbox Completo "false"
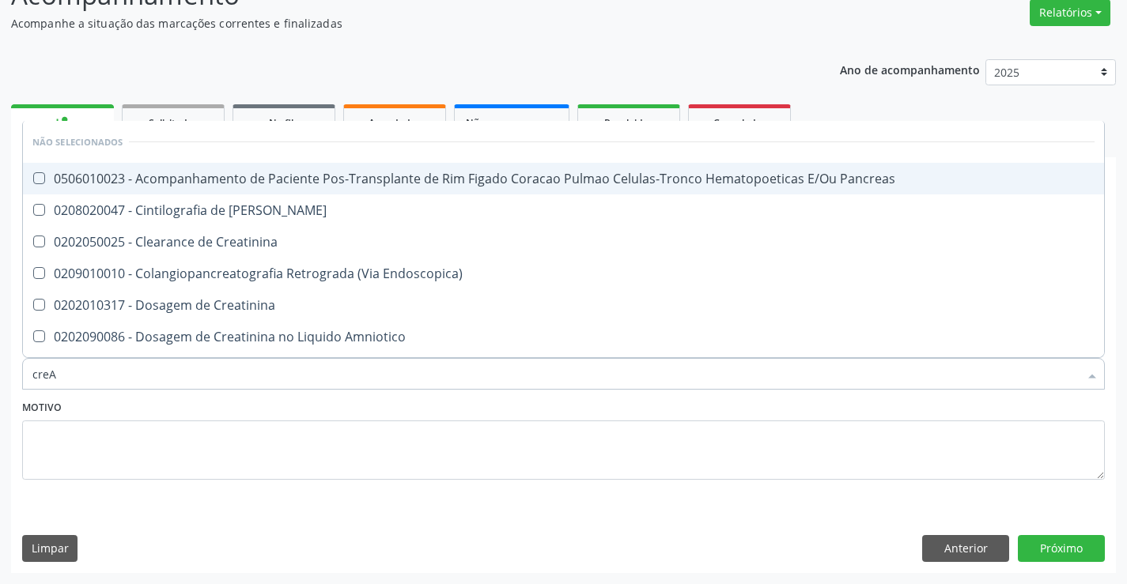
type input "creAT"
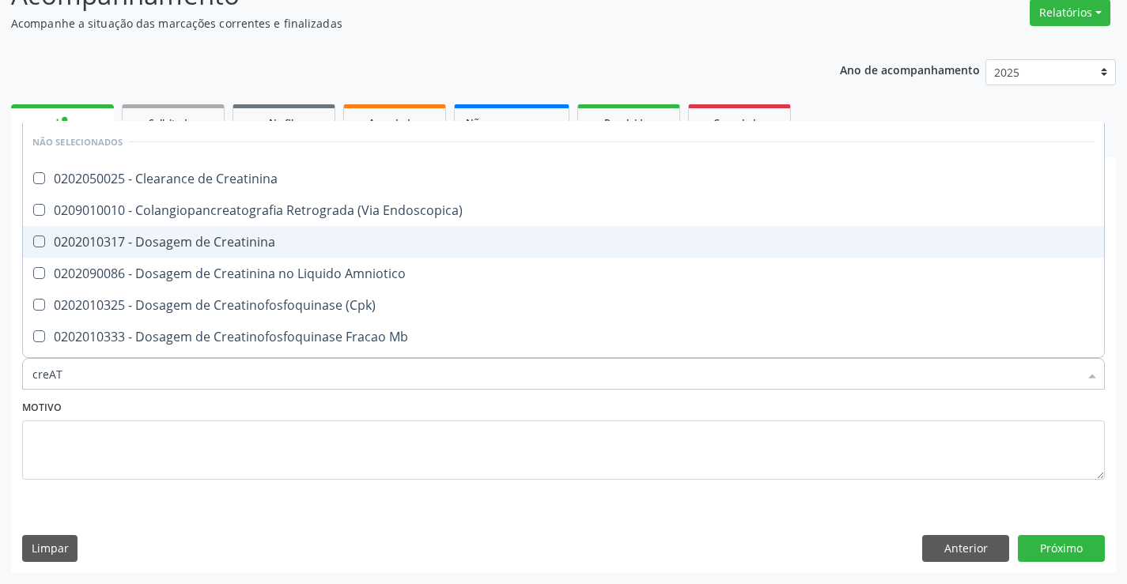
click at [252, 244] on div "0202010317 - Dosagem de Creatinina" at bounding box center [563, 242] width 1062 height 13
checkbox Creatinina "true"
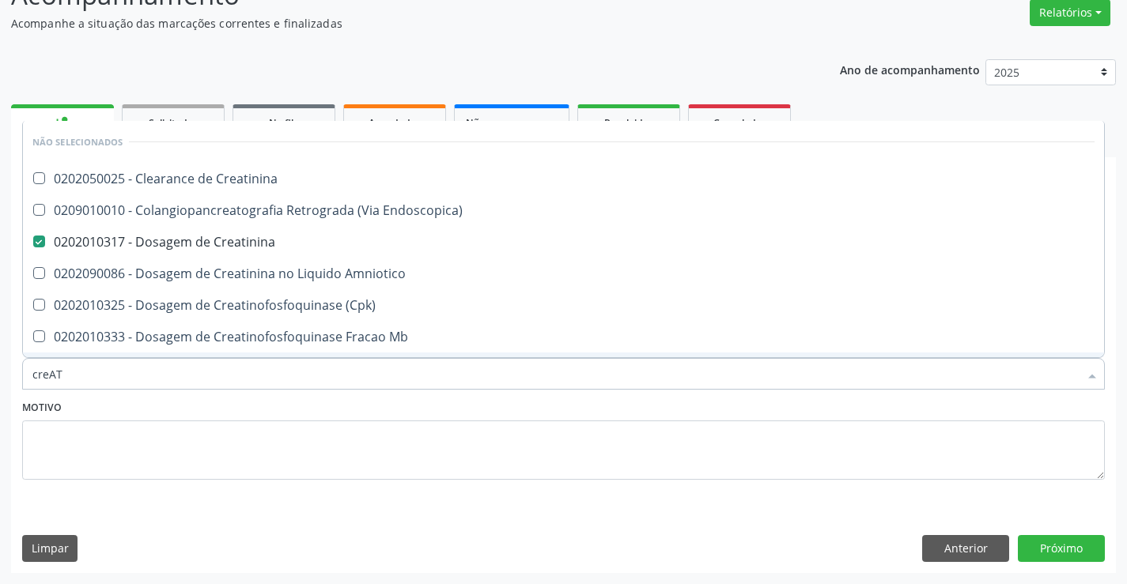
type input "creAT"
click at [219, 417] on div "Motivo" at bounding box center [563, 438] width 1082 height 84
checkbox Creatinina "true"
checkbox Endoscopica\) "true"
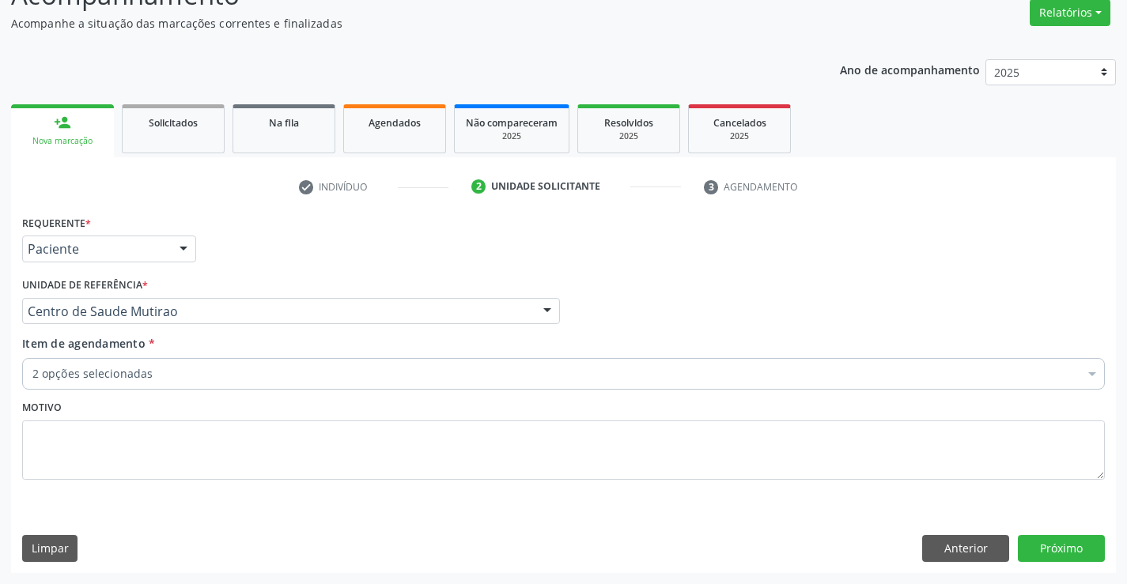
click at [167, 383] on div "2 opções selecionadas" at bounding box center [563, 374] width 1082 height 32
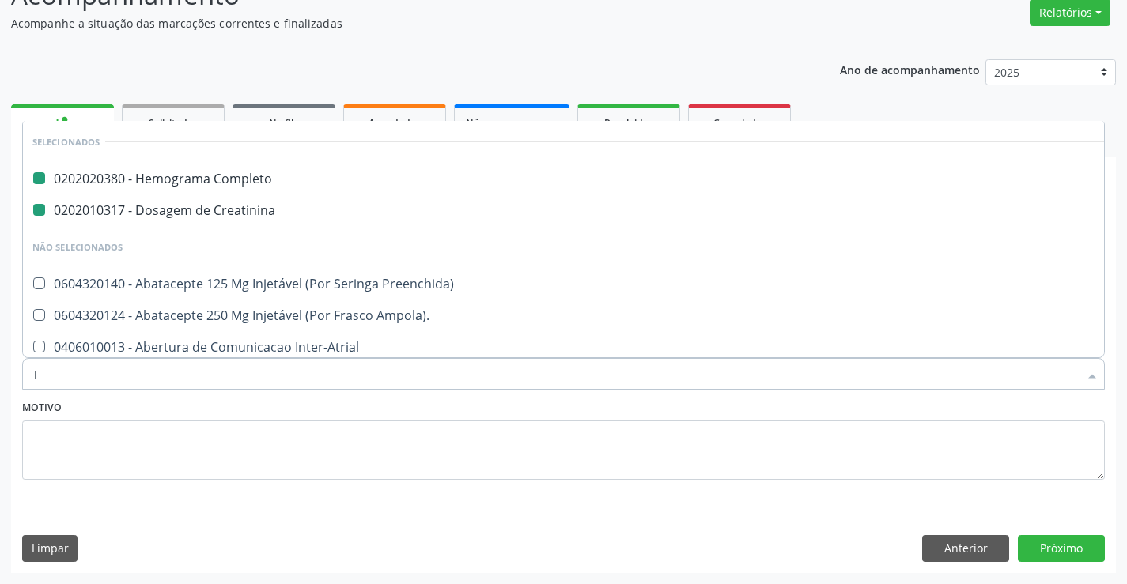
type input "TG"
checkbox Completo "false"
checkbox Creatinina "false"
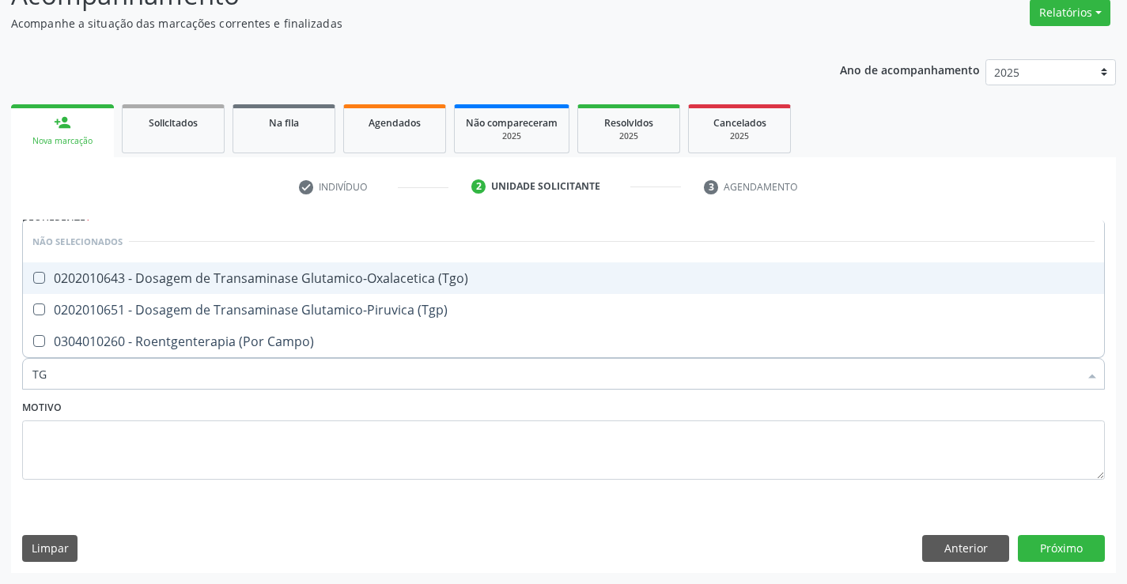
click at [359, 281] on div "0202010643 - Dosagem de Transaminase Glutamico-Oxalacetica (Tgo)" at bounding box center [563, 278] width 1062 height 13
checkbox \(Tgo\) "true"
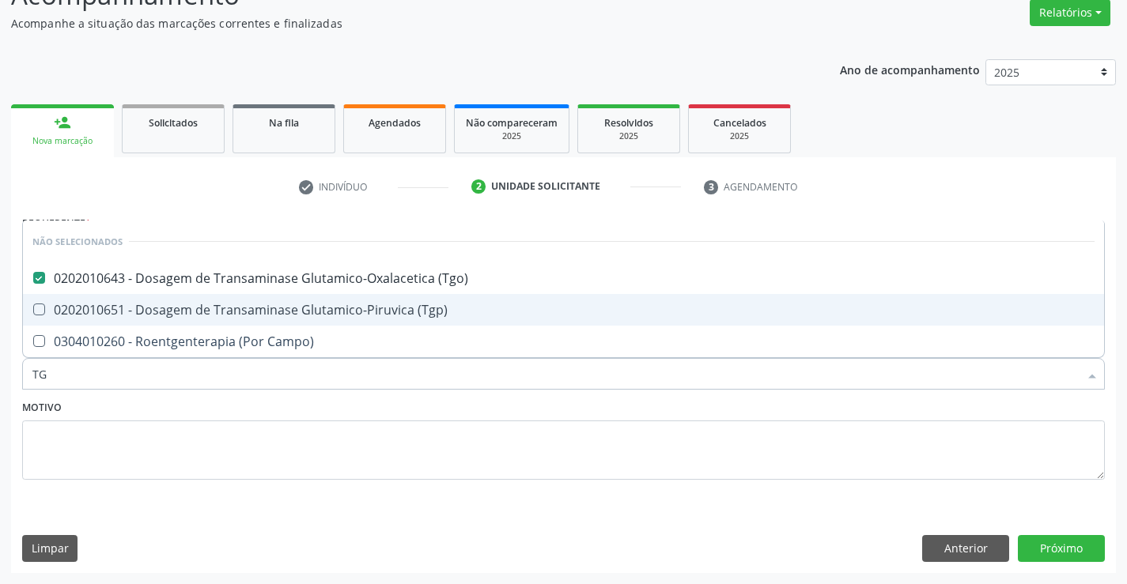
click at [356, 309] on div "0202010651 - Dosagem de Transaminase Glutamico-Piruvica (Tgp)" at bounding box center [563, 310] width 1062 height 13
checkbox \(Tgp\) "true"
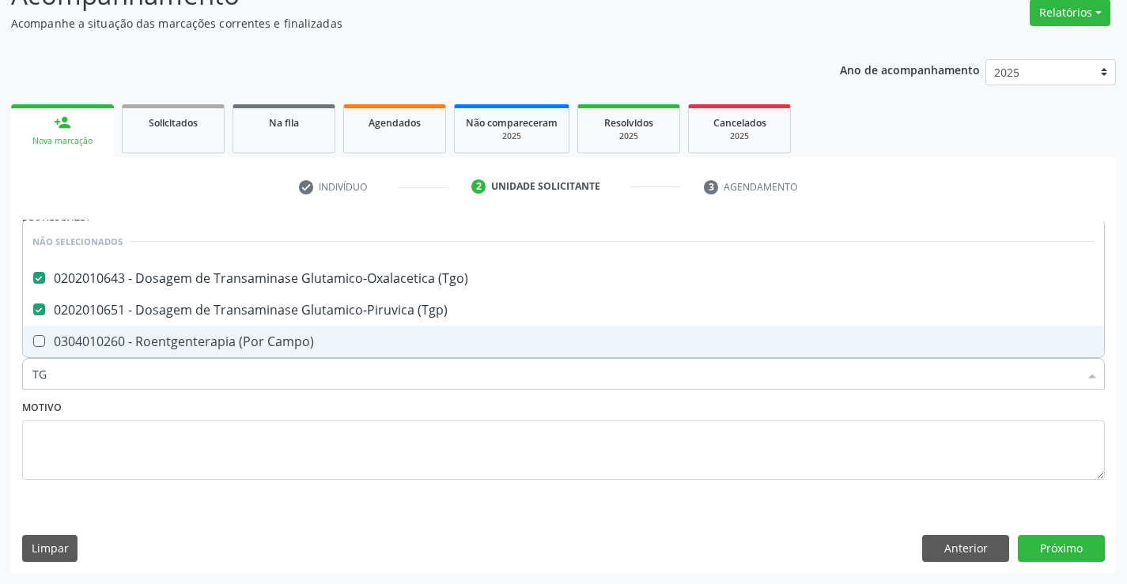
click at [244, 410] on div "Motivo" at bounding box center [563, 438] width 1082 height 84
checkbox Campo\) "true"
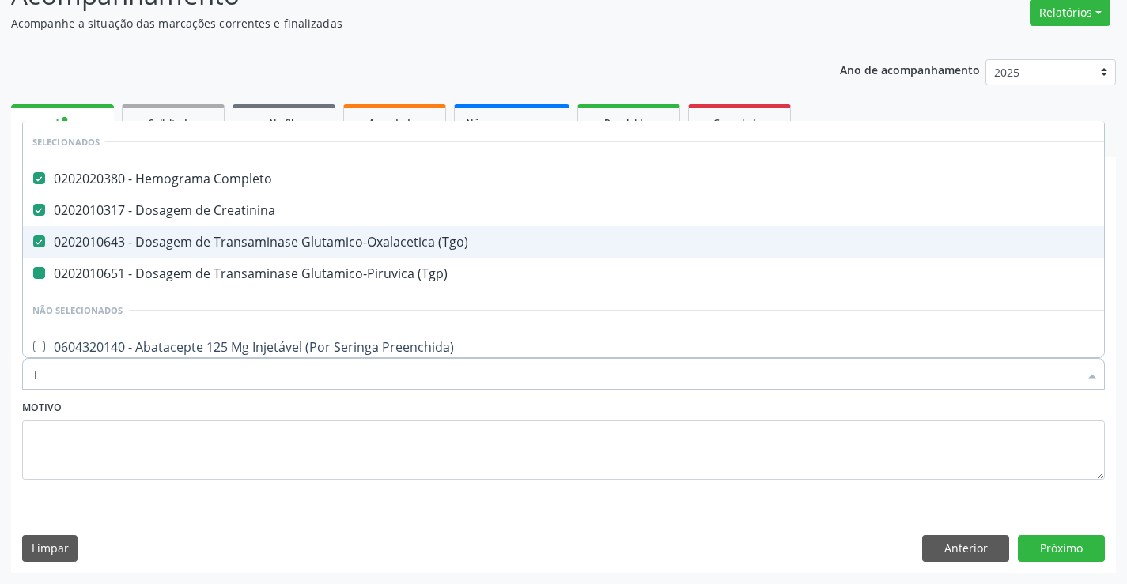
type input "TR"
checkbox \(Tgp\) "false"
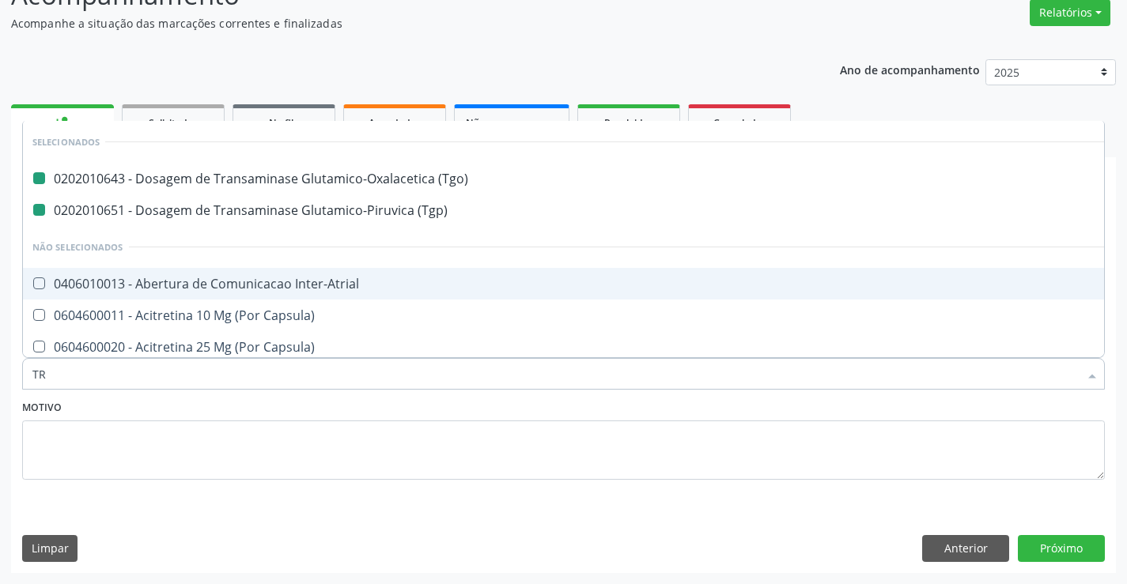
type input "TRI"
checkbox \(Tgo\) "false"
checkbox \(Tgp\) "false"
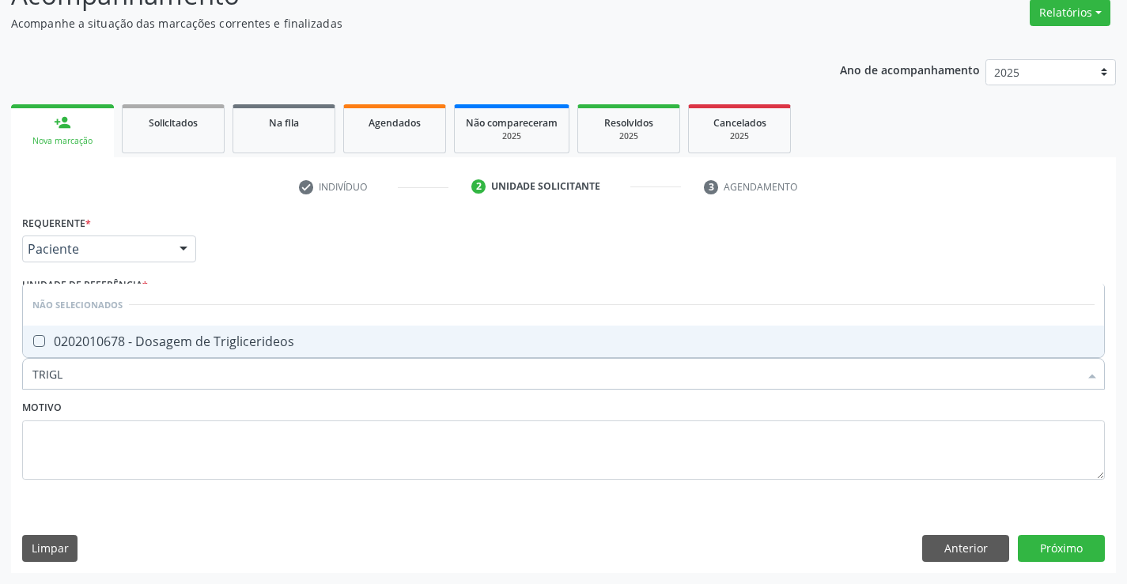
type input "TRIGLI"
click at [244, 348] on div "0202010678 - Dosagem de Triglicerideos" at bounding box center [563, 341] width 1062 height 13
checkbox Triglicerideos "true"
click at [236, 425] on textarea at bounding box center [563, 451] width 1082 height 60
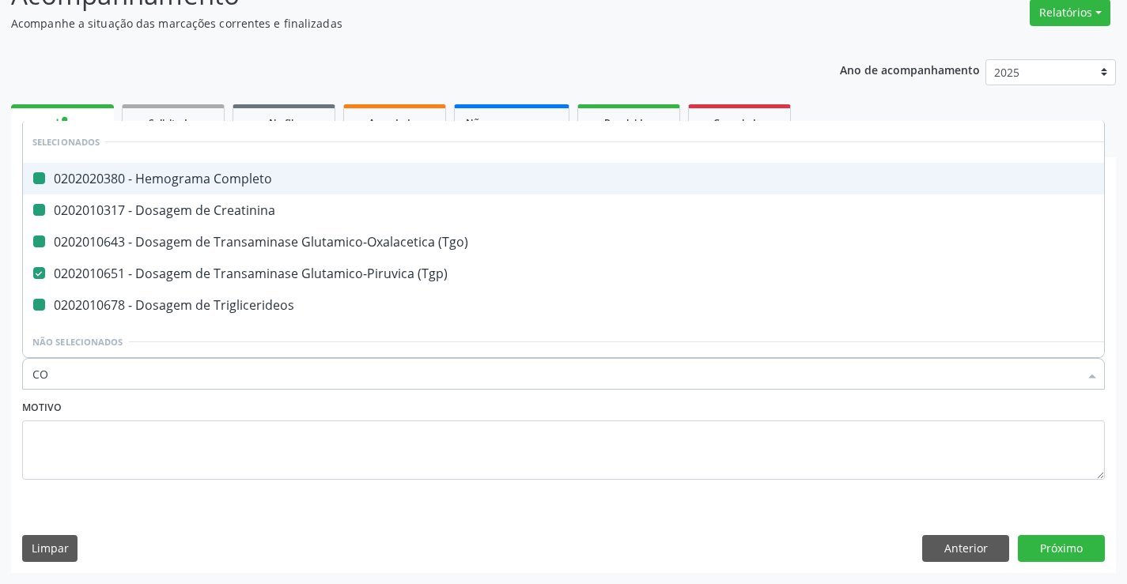
type input "COL"
checkbox Completo "false"
checkbox Creatinina "false"
checkbox \(Tgo\) "false"
checkbox Triglicerideos "false"
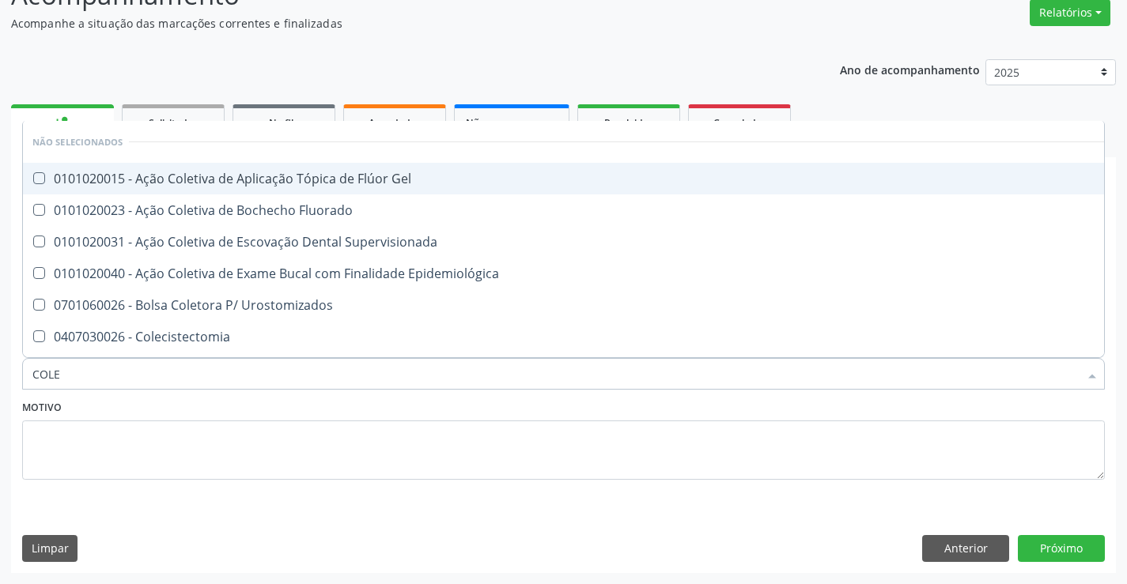
type input "COLES"
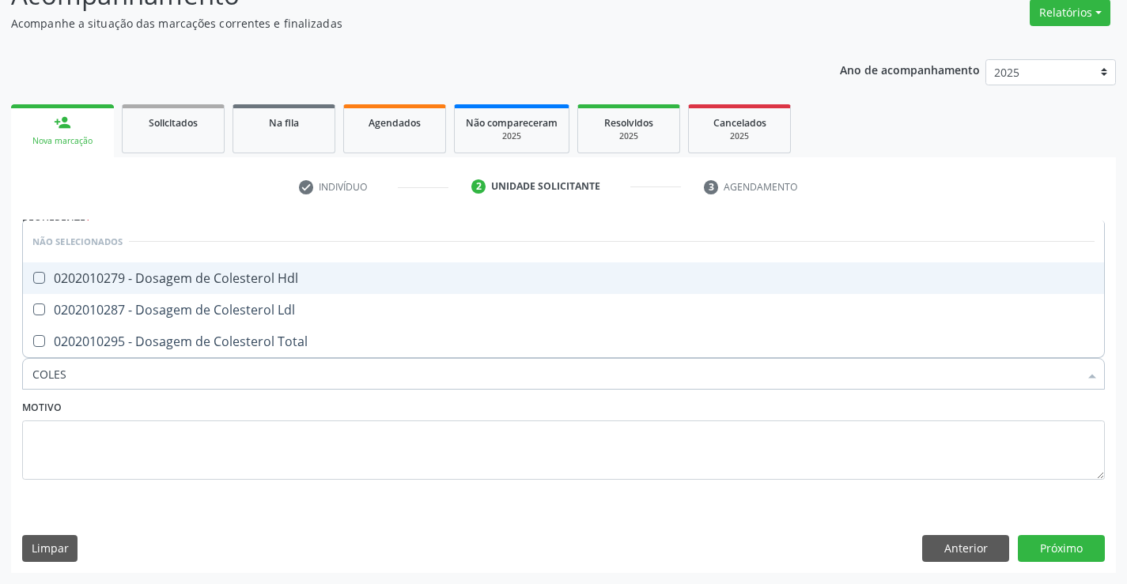
click at [257, 281] on div "0202010279 - Dosagem de Colesterol Hdl" at bounding box center [563, 278] width 1062 height 13
checkbox Hdl "true"
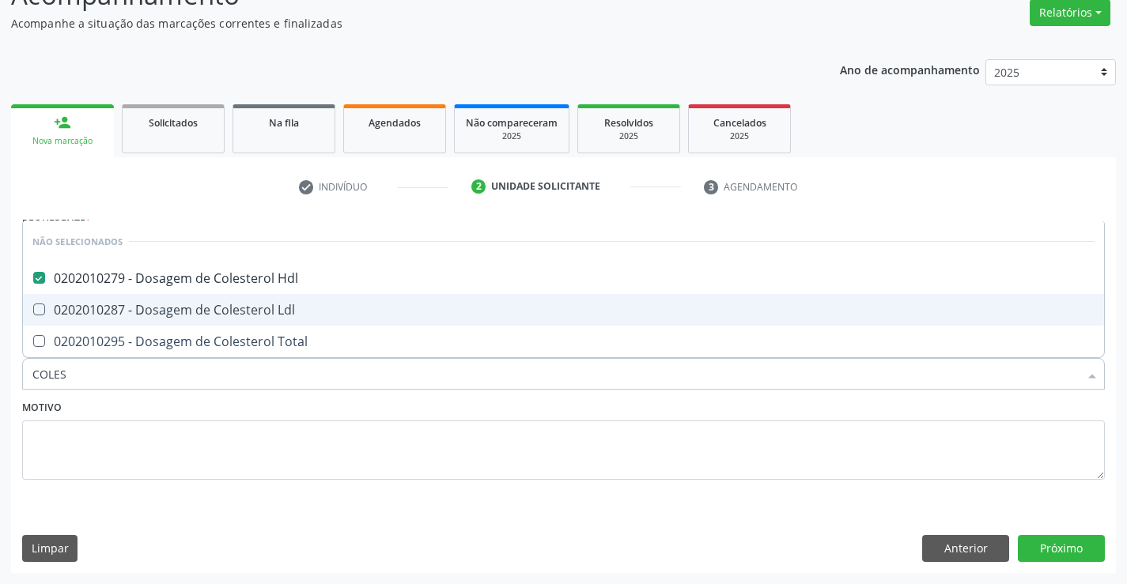
click at [255, 311] on div "0202010287 - Dosagem de Colesterol Ldl" at bounding box center [563, 310] width 1062 height 13
checkbox Ldl "true"
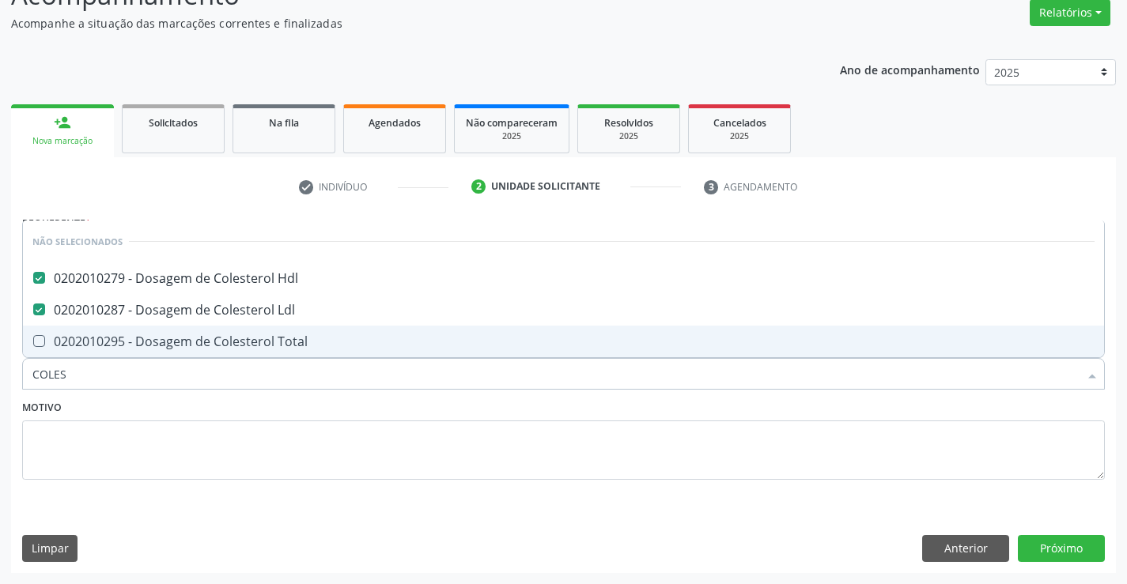
click at [254, 342] on div "0202010295 - Dosagem de Colesterol Total" at bounding box center [563, 341] width 1062 height 13
checkbox Total "true"
click at [171, 411] on div "Motivo" at bounding box center [563, 438] width 1082 height 84
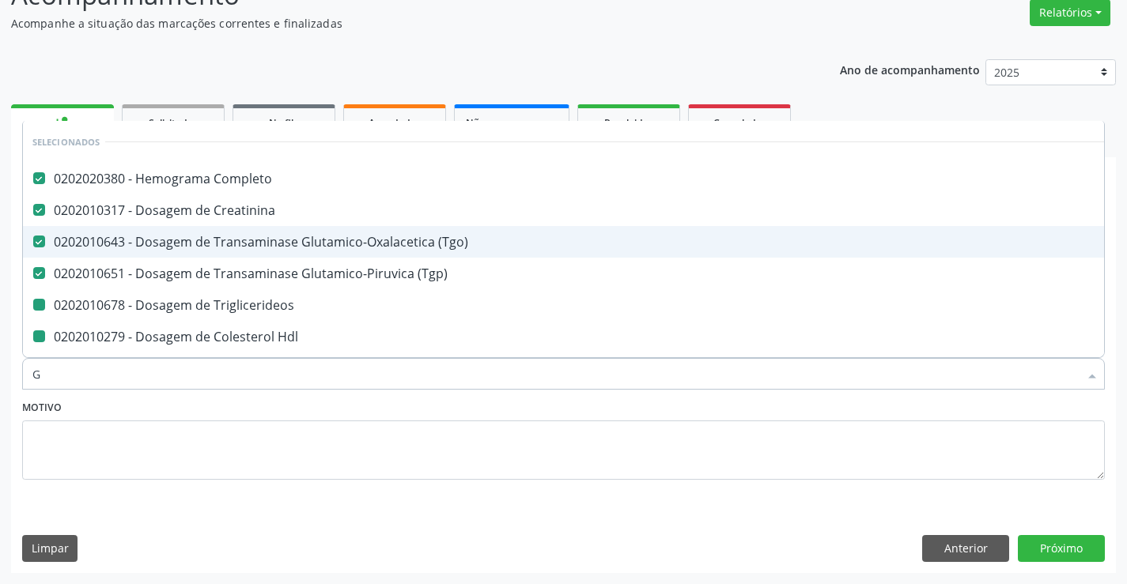
type input "GL"
checkbox Triglicerideos "false"
checkbox Hdl "false"
checkbox Ldl "false"
checkbox Total "false"
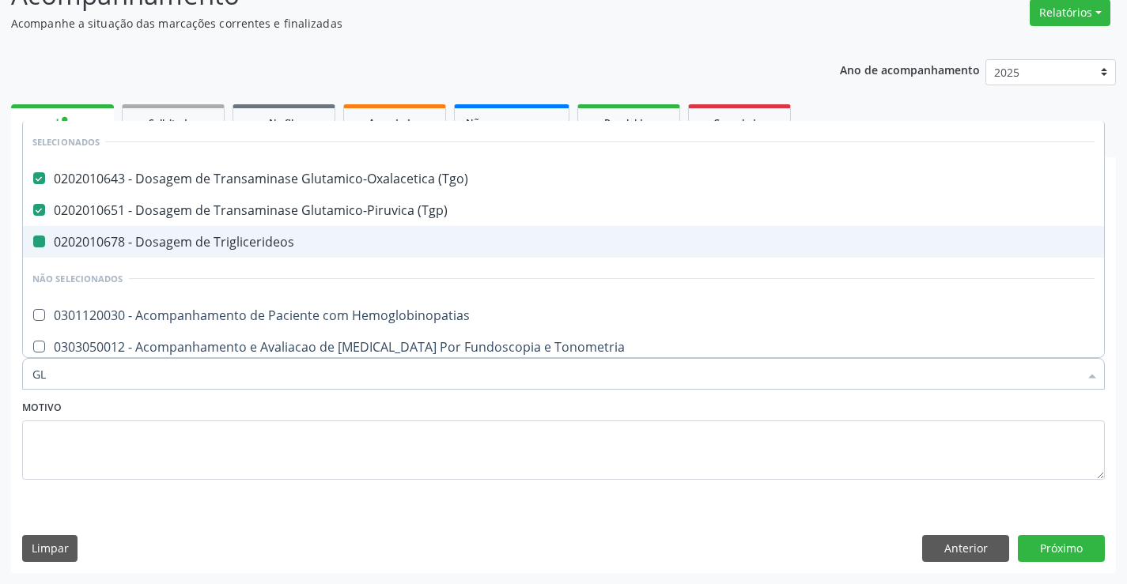
type input "GLI"
checkbox Triglicerideos "false"
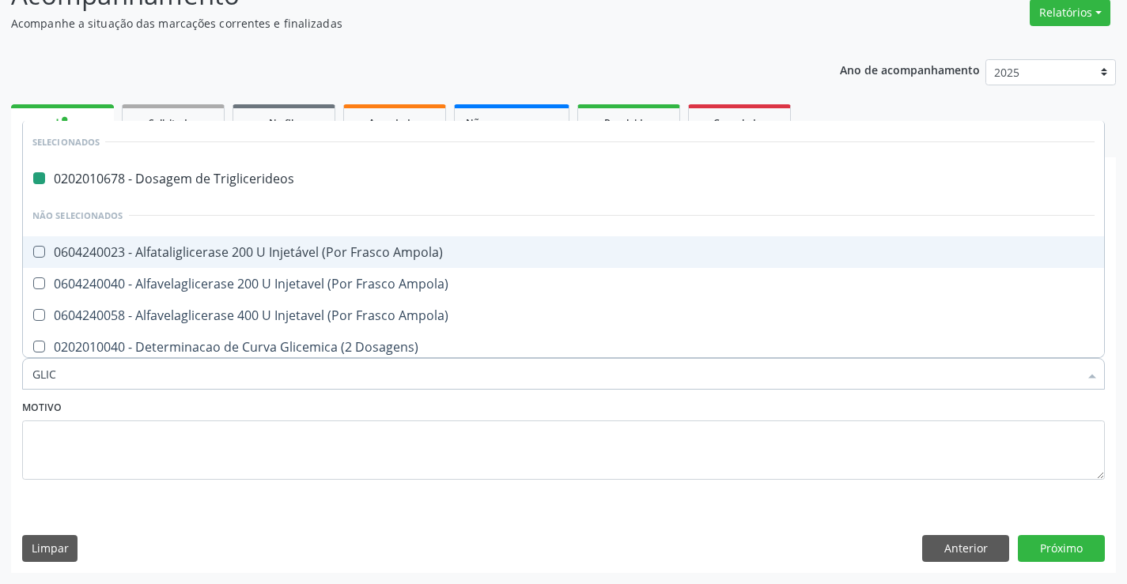
type input "GLICO"
checkbox Triglicerideos "false"
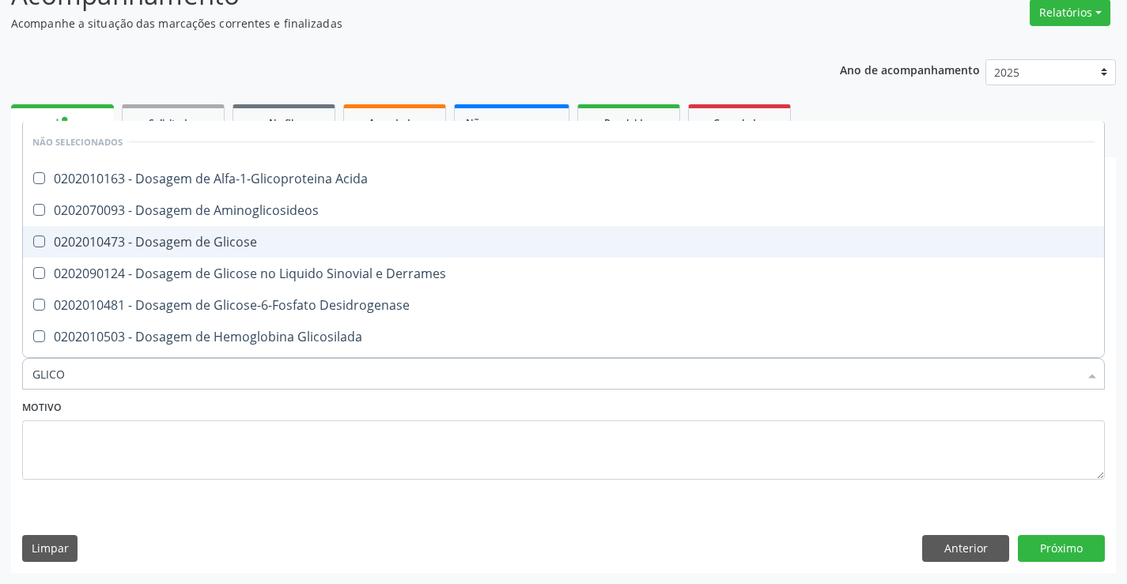
click at [259, 240] on div "0202010473 - Dosagem de Glicose" at bounding box center [563, 242] width 1062 height 13
checkbox Glicose "true"
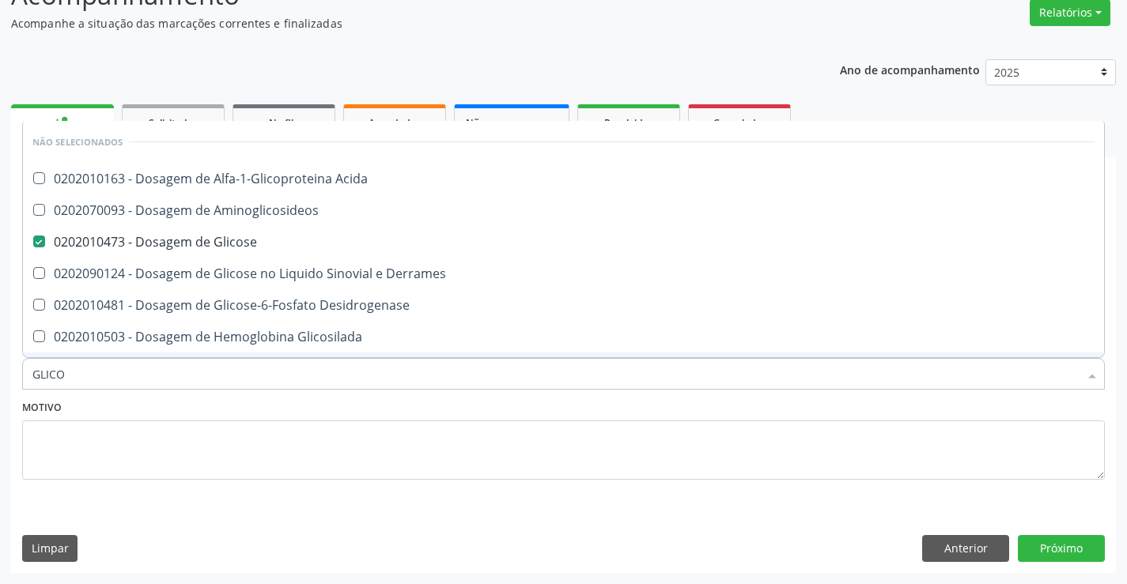
click at [265, 416] on div "Motivo" at bounding box center [563, 438] width 1082 height 84
checkbox Acida "true"
checkbox Desidrogenase "true"
checkbox Glicosilada "true"
checkbox Quantitativa "true"
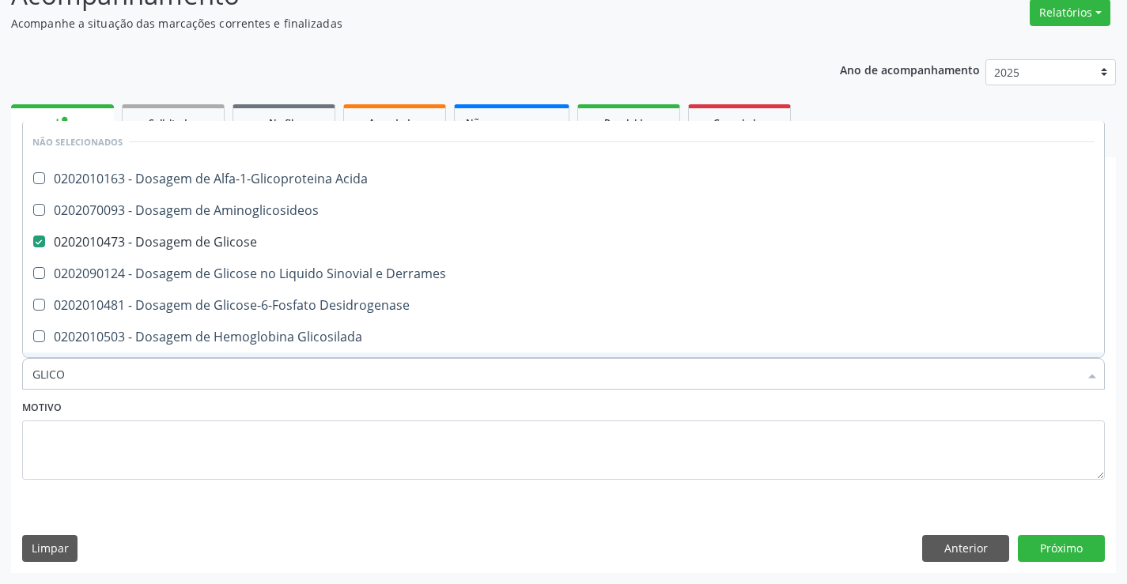
checkbox Urina "true"
checkbox Glicose "true"
checkbox Derrames "true"
checkbox Aminoglicosideos "true"
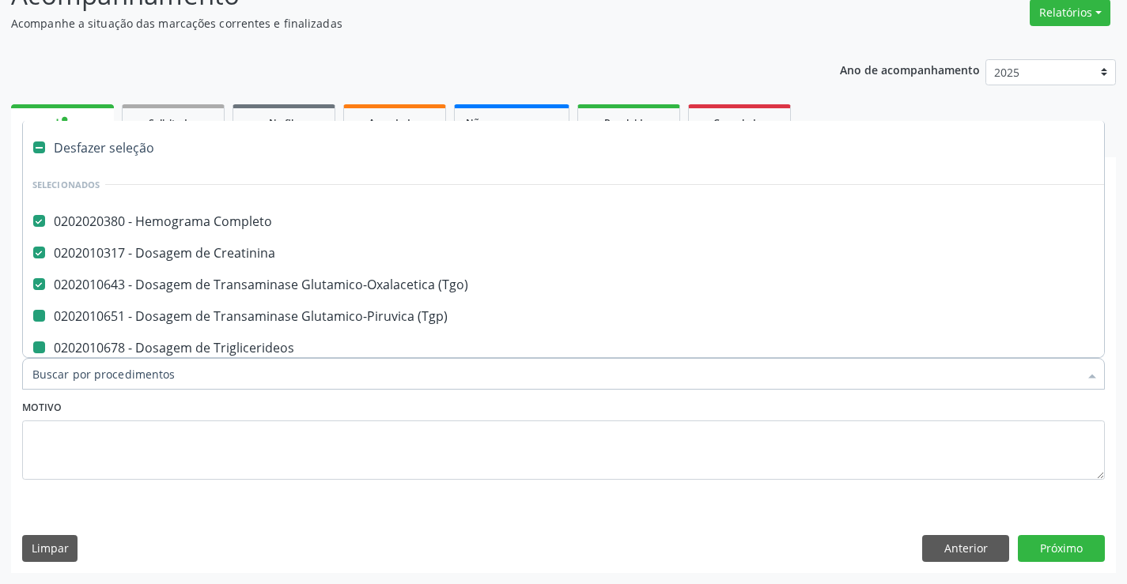
type input "U"
checkbox Triglicerideos "false"
checkbox Hdl "false"
checkbox Ldl "false"
checkbox Total "false"
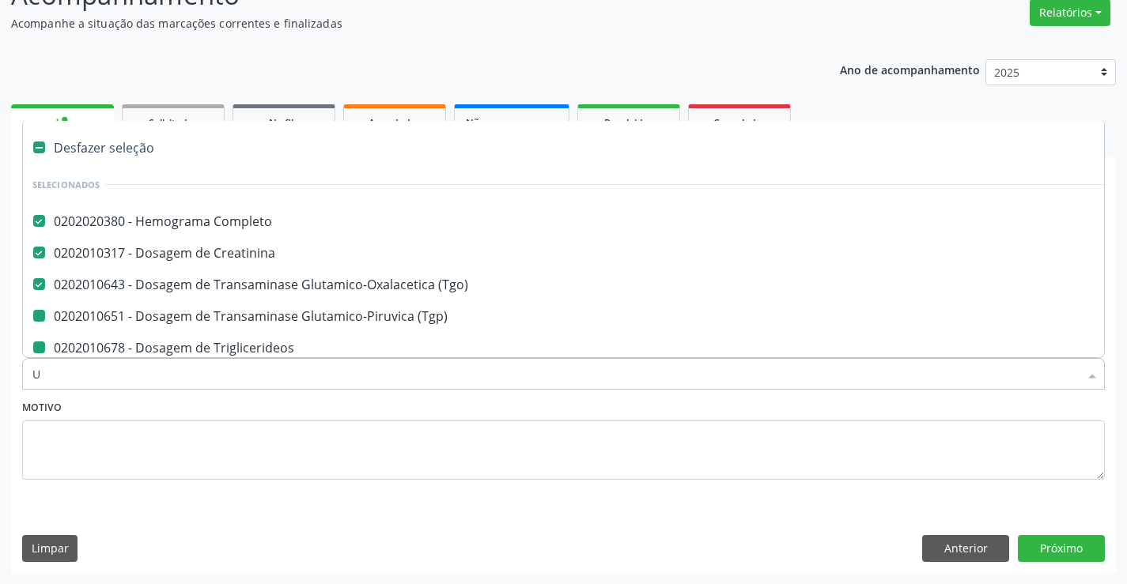
checkbox Glicose "false"
checkbox \(Tgp\) "false"
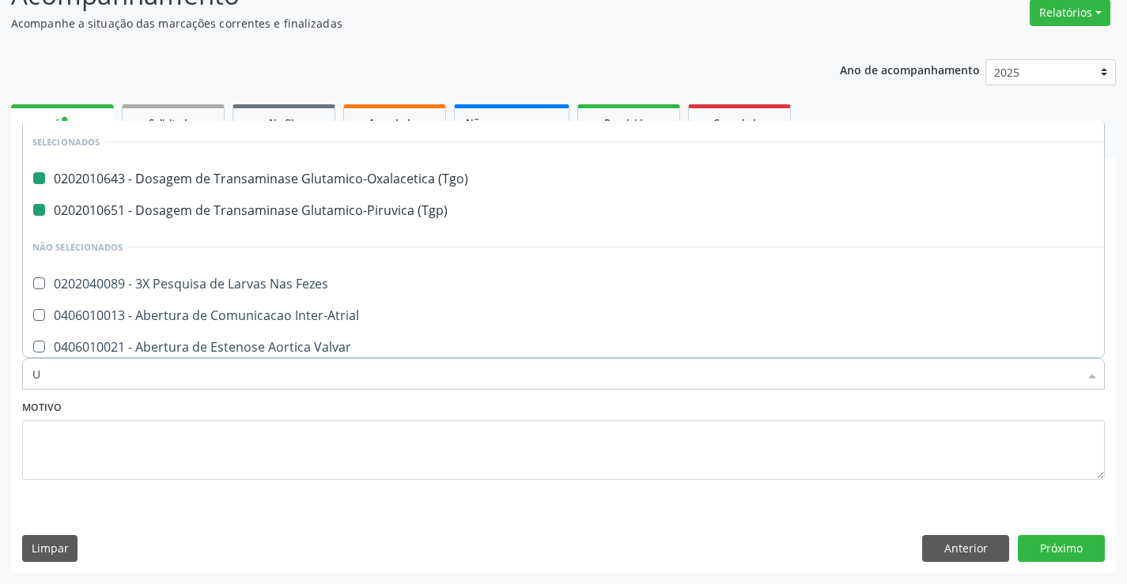
type input "UR"
checkbox \(Tgo\) "false"
checkbox \(Tgp\) "false"
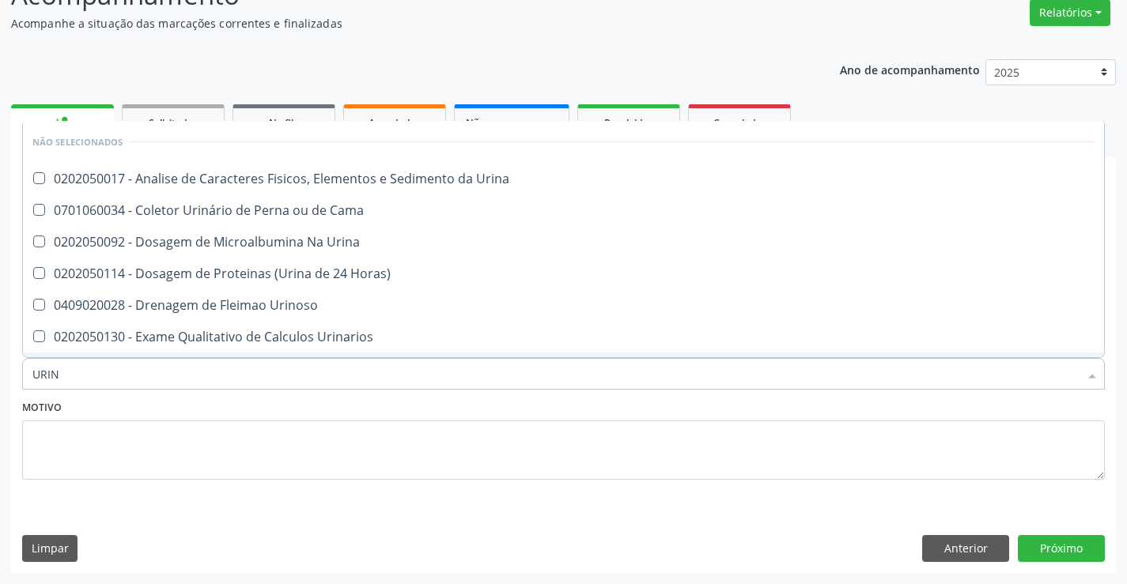
type input "URINA"
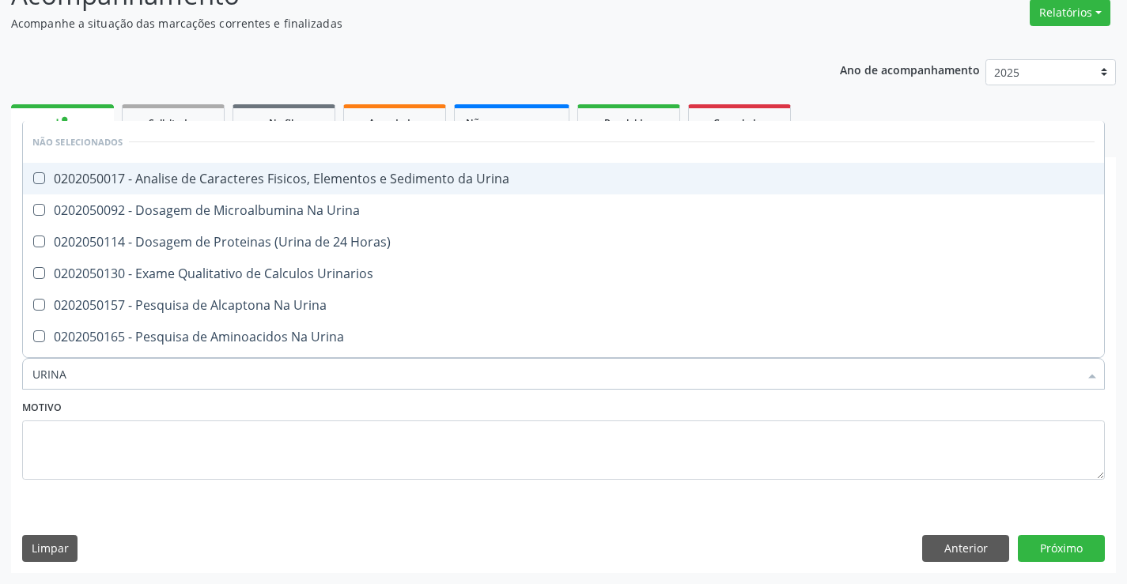
click at [443, 177] on div "0202050017 - Analise de Caracteres Fisicos, Elementos e Sedimento da Urina" at bounding box center [563, 178] width 1062 height 13
checkbox Urina "true"
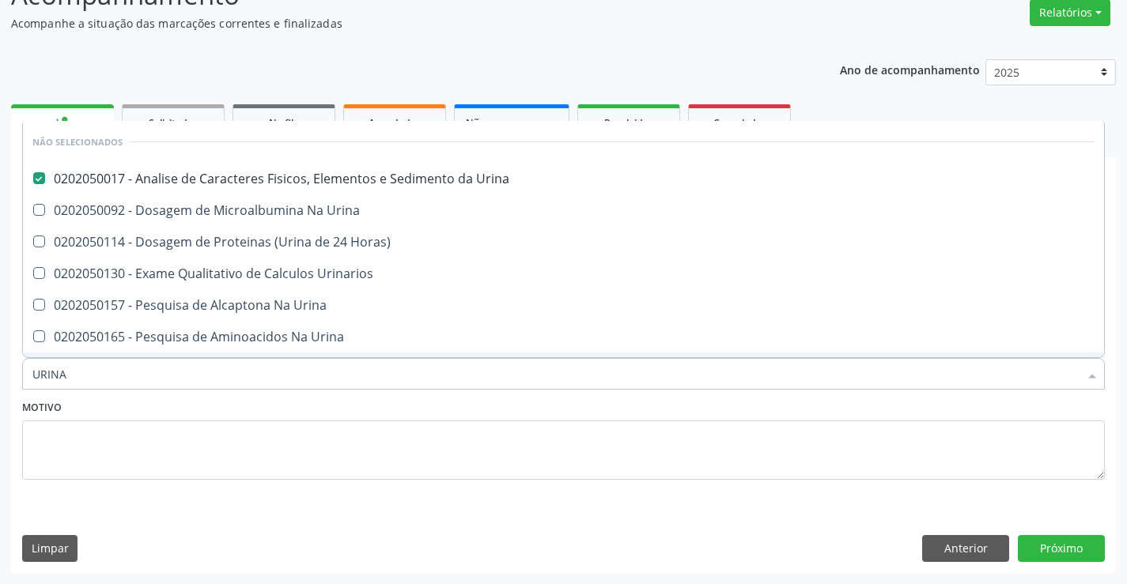
click at [393, 402] on div "Motivo" at bounding box center [563, 438] width 1082 height 84
checkbox Urina "true"
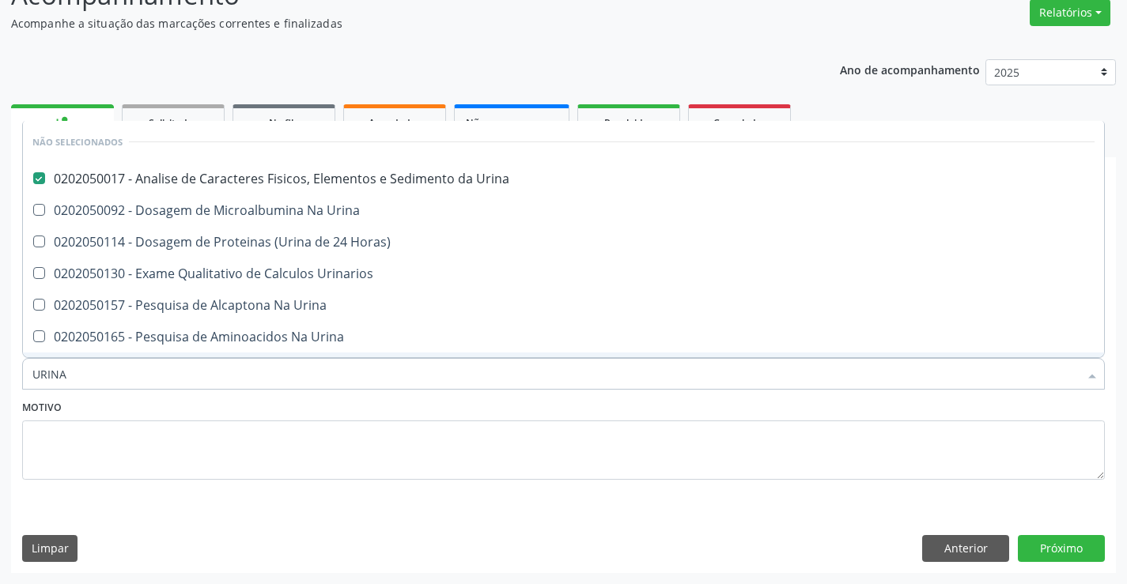
checkbox Urina "true"
checkbox Urinarios "true"
checkbox Urina "true"
checkbox Horas\) "true"
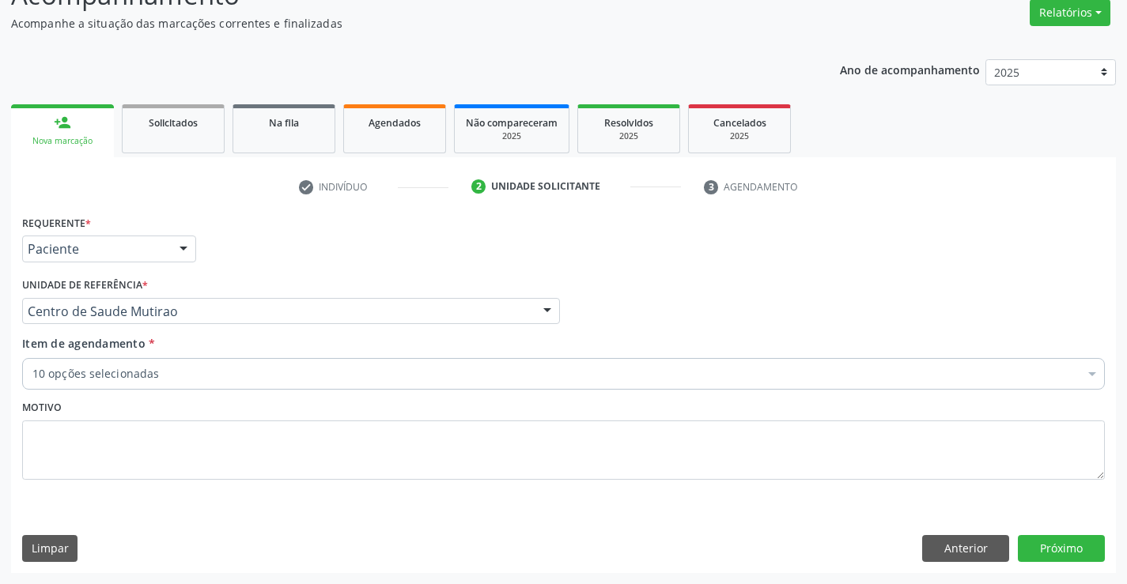
click at [199, 383] on div "10 opções selecionadas" at bounding box center [563, 374] width 1082 height 32
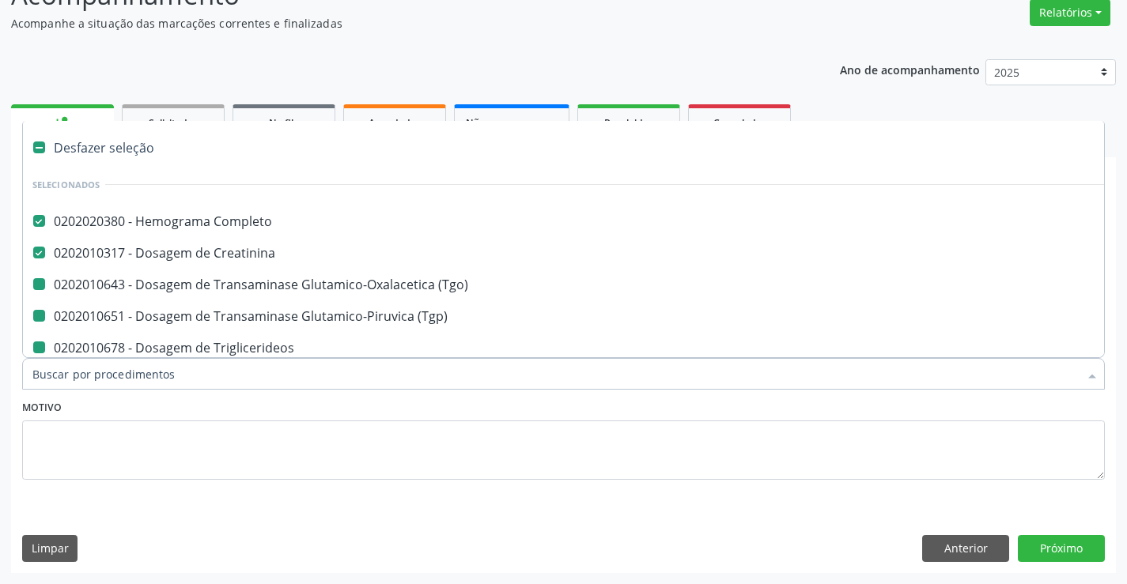
type input "F"
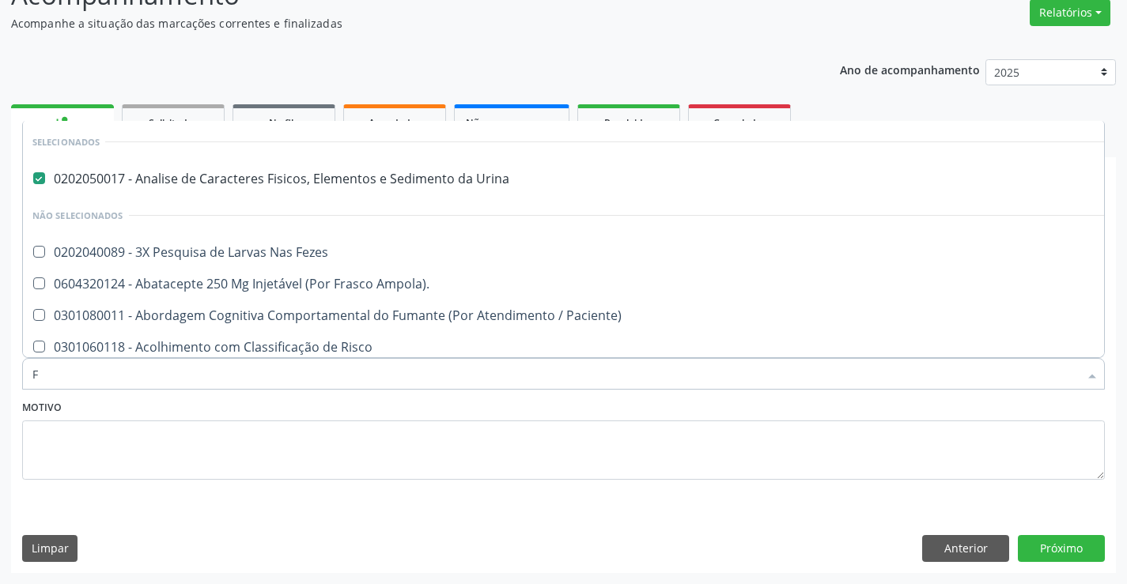
checkbox Paciente\) "false"
checkbox Risco "false"
checkbox Diálise "false"
checkbox \(Uai\)\ "false"
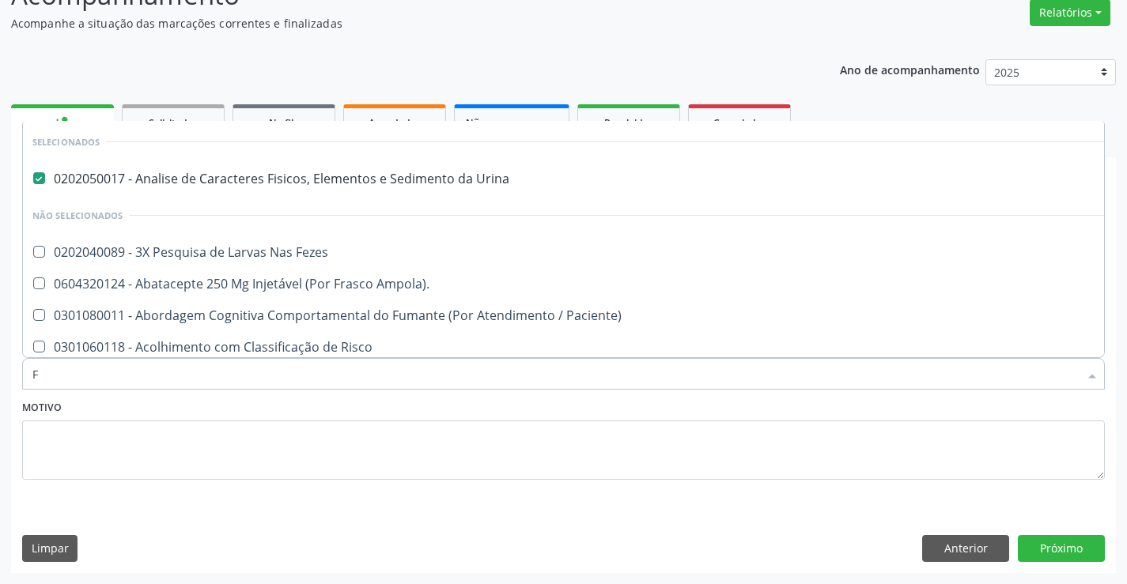
checkbox Ampola\)\ "false"
checkbox Rim "false"
checkbox Fezes "false"
type input "FE"
checkbox Urina "false"
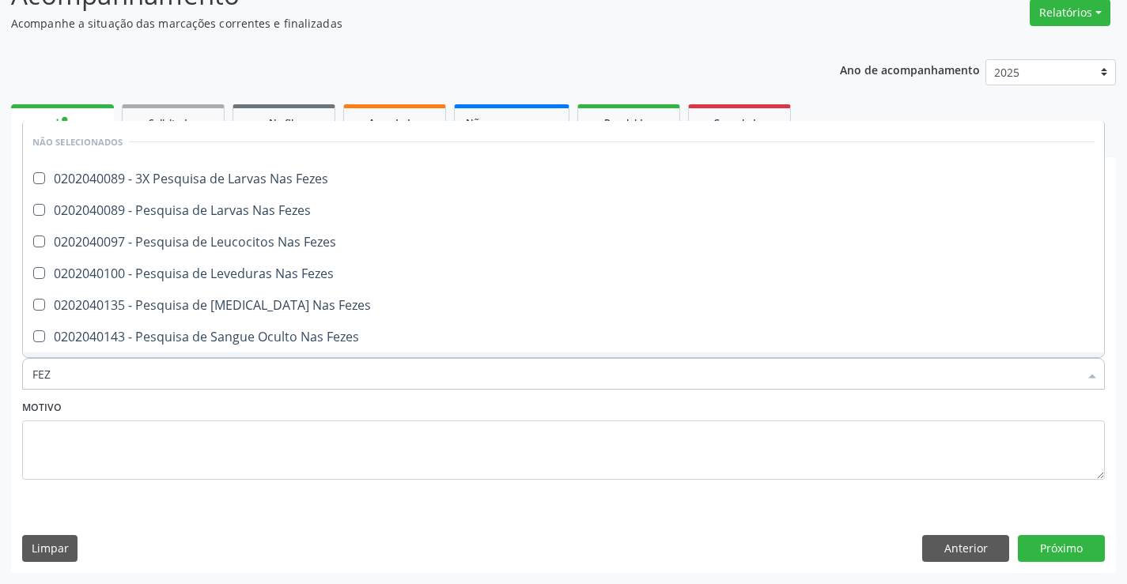
type input "FEZE"
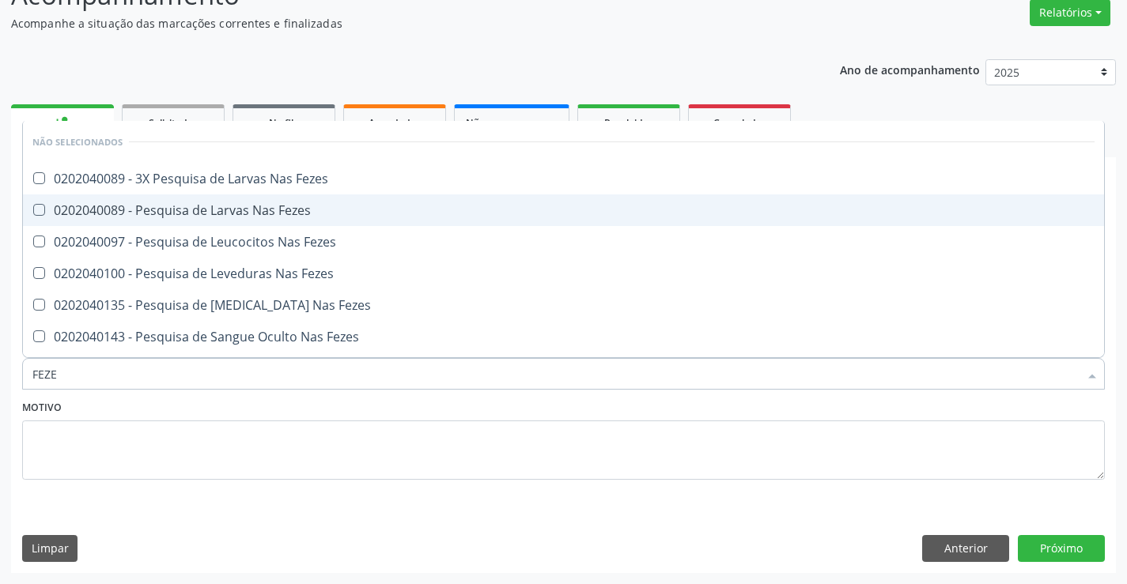
click at [245, 208] on div "0202040089 - Pesquisa de Larvas Nas Fezes" at bounding box center [563, 210] width 1062 height 13
checkbox Fezes "true"
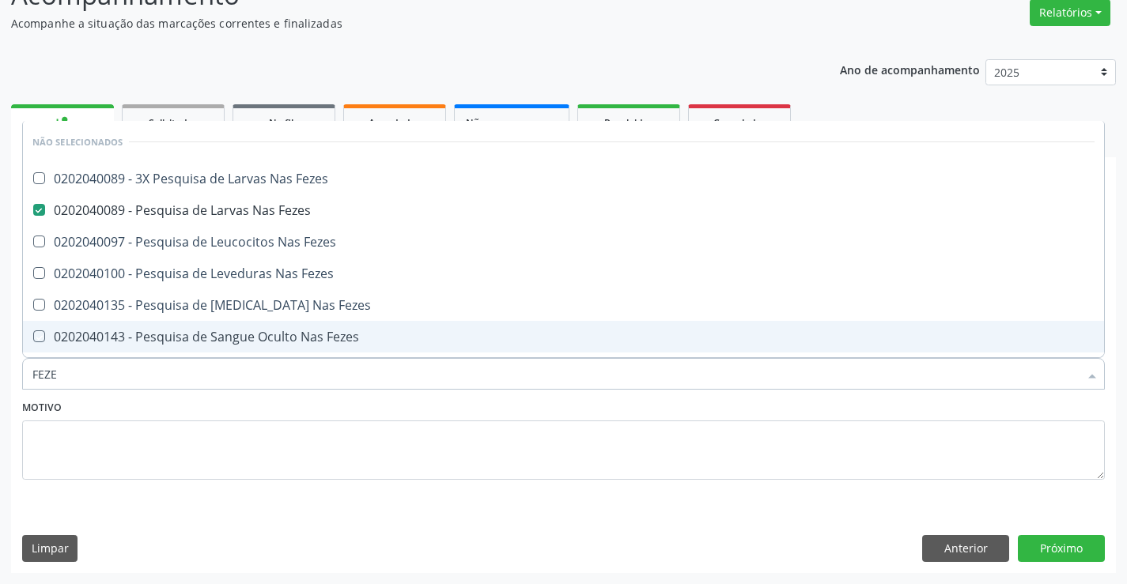
click at [233, 410] on div "Motivo" at bounding box center [563, 438] width 1082 height 84
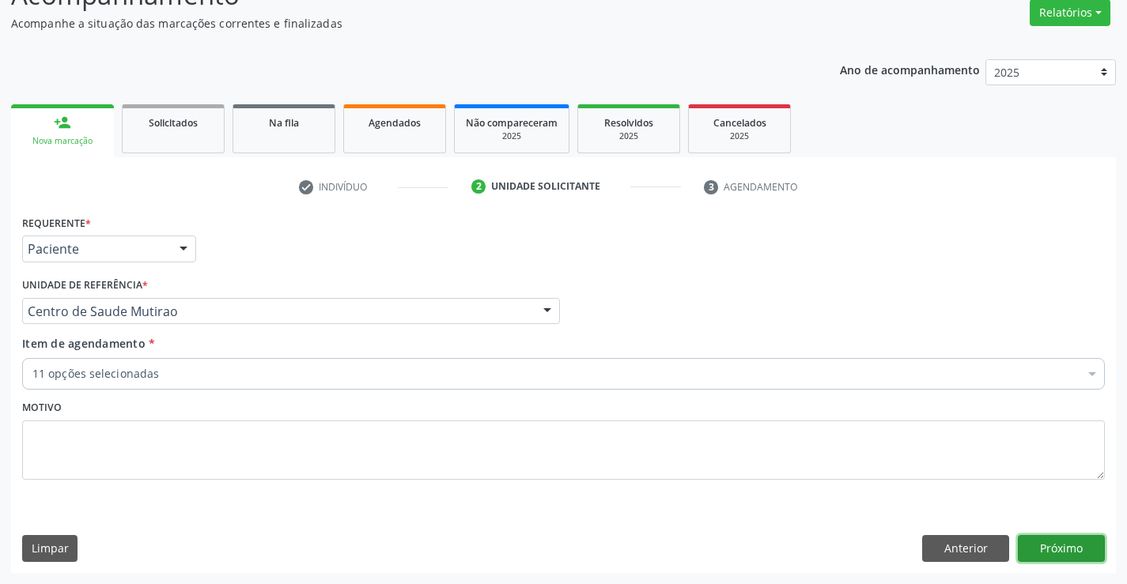
click at [1032, 543] on button "Próximo" at bounding box center [1060, 548] width 87 height 27
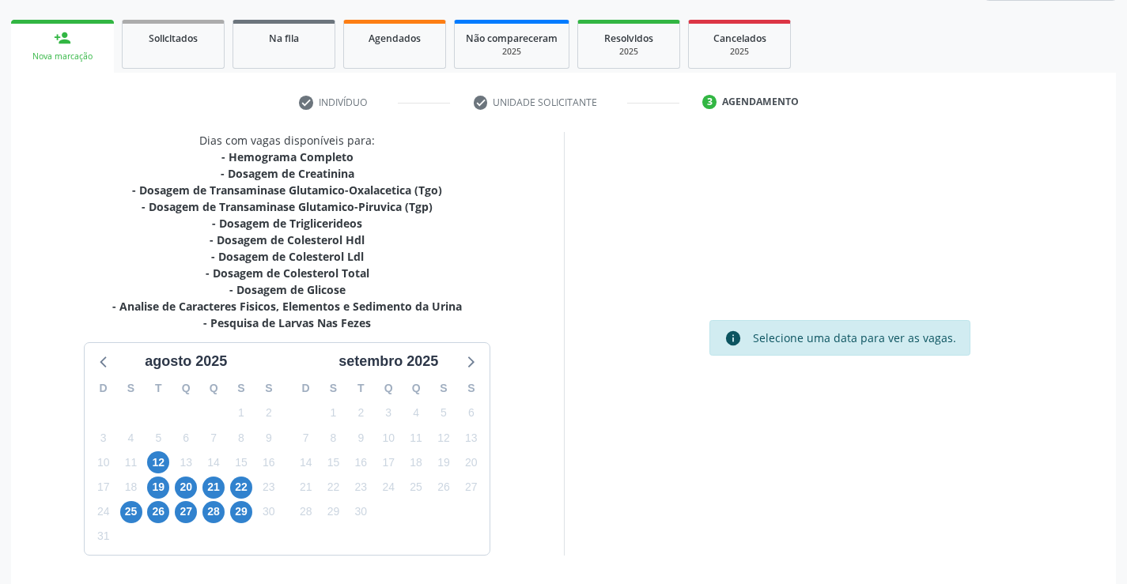
scroll to position [270, 0]
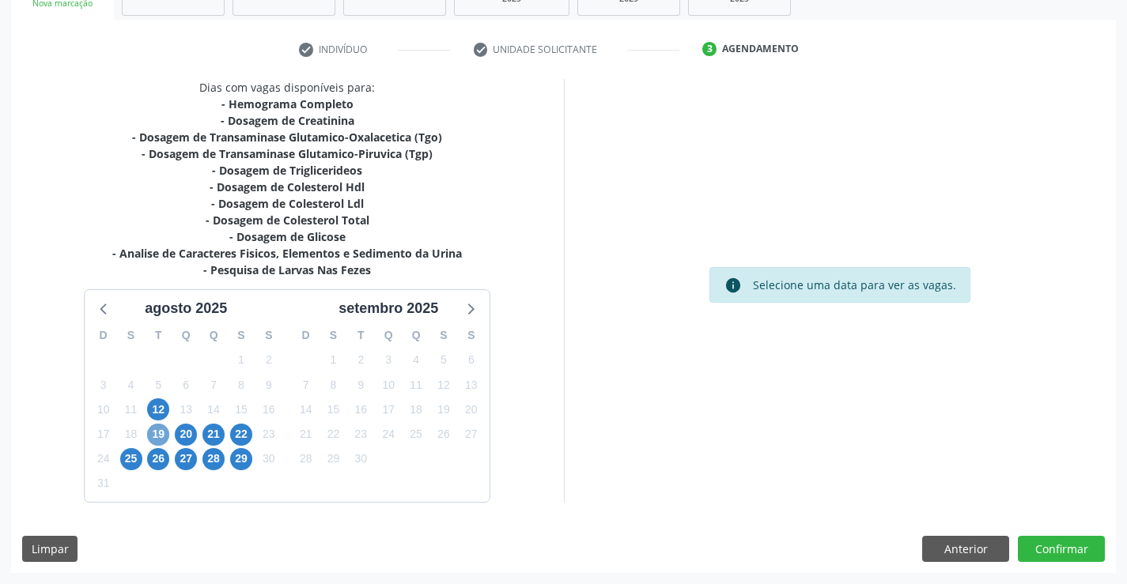
click at [153, 428] on span "19" at bounding box center [158, 435] width 22 height 22
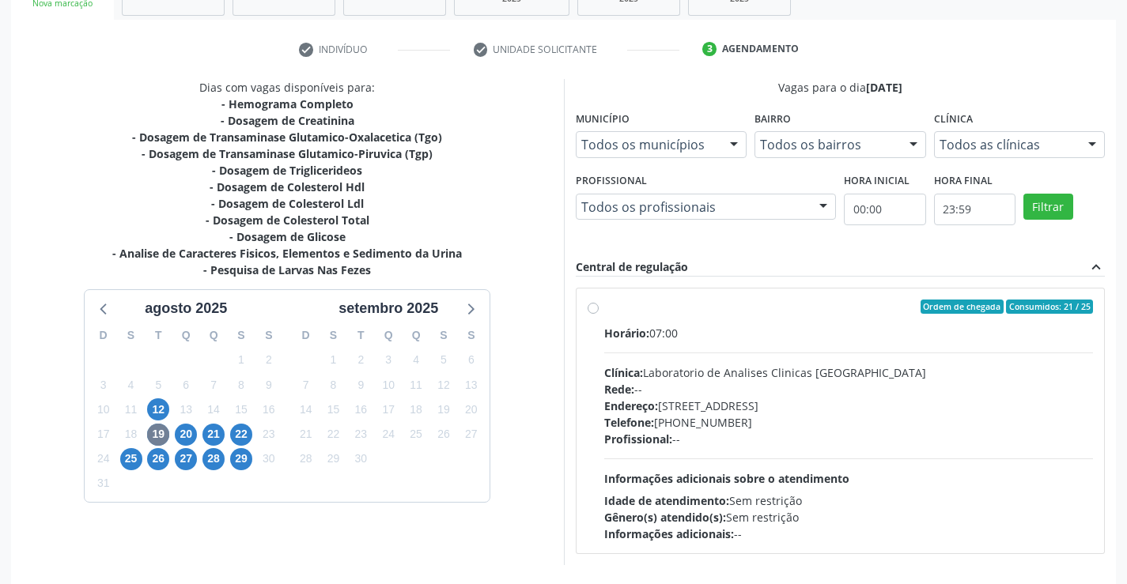
click at [604, 310] on label "Ordem de chegada Consumidos: 21 / 25 Horário: 07:00 Clínica: Laboratorio de Ana…" at bounding box center [848, 421] width 489 height 243
click at [589, 310] on input "Ordem de chegada Consumidos: 21 / 25 Horário: 07:00 Clínica: Laboratorio de Ana…" at bounding box center [592, 307] width 11 height 14
radio input "true"
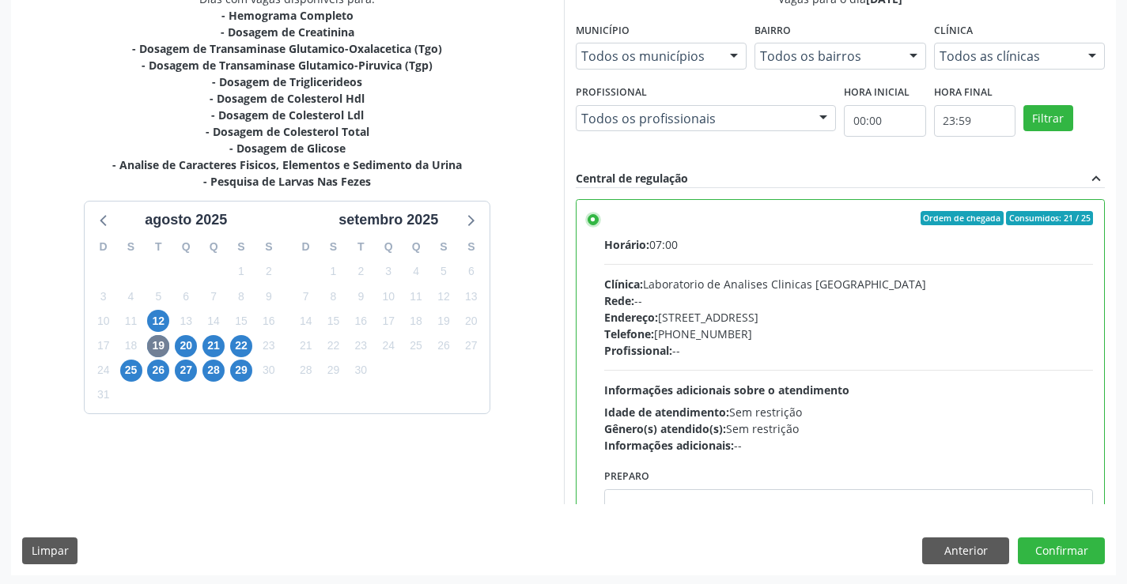
scroll to position [360, 0]
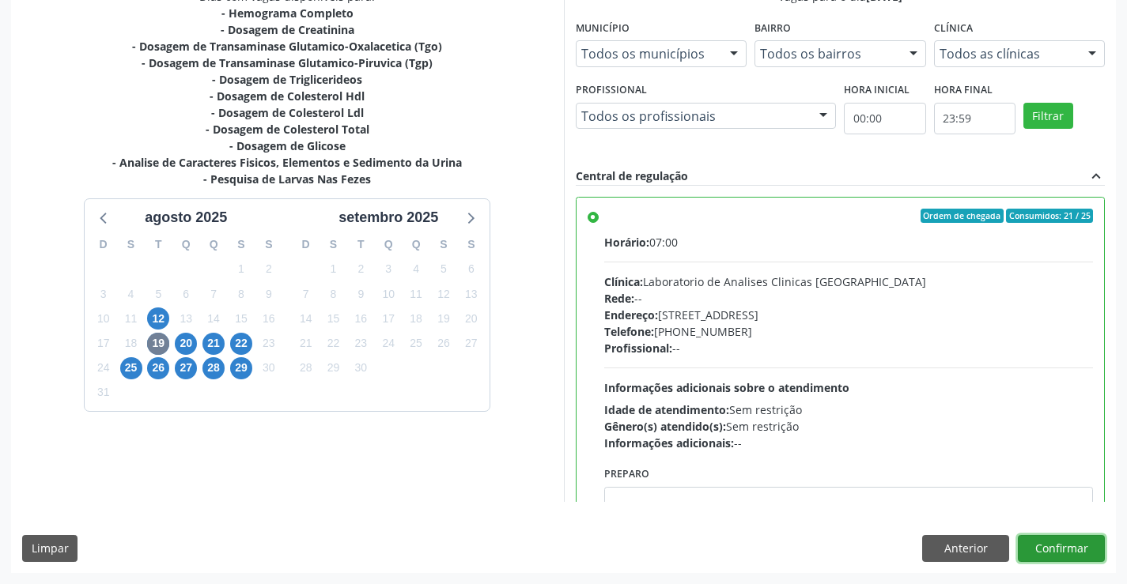
click at [1045, 542] on button "Confirmar" at bounding box center [1060, 548] width 87 height 27
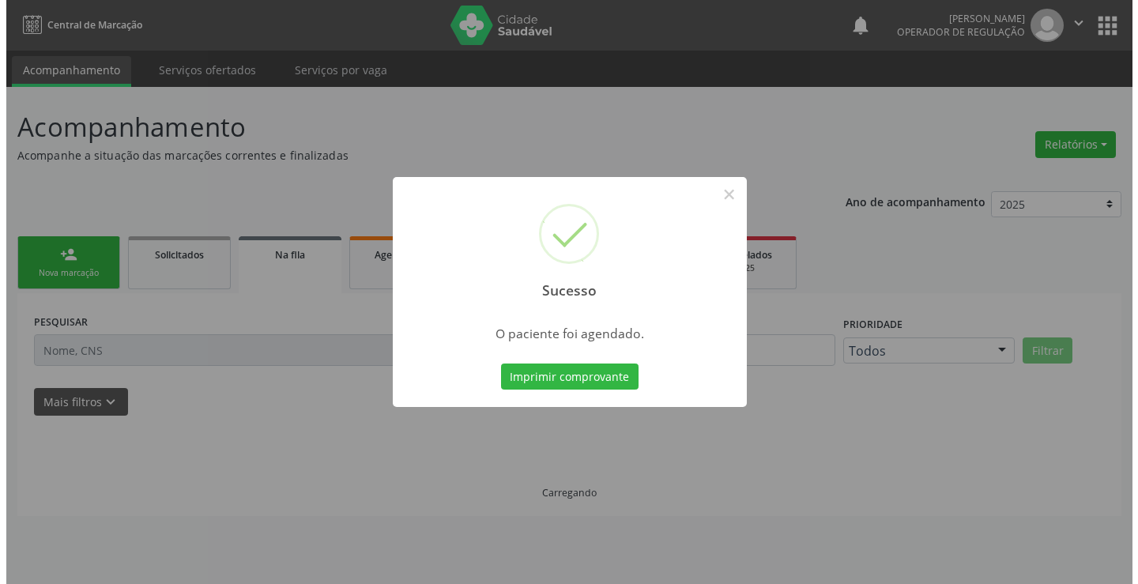
scroll to position [0, 0]
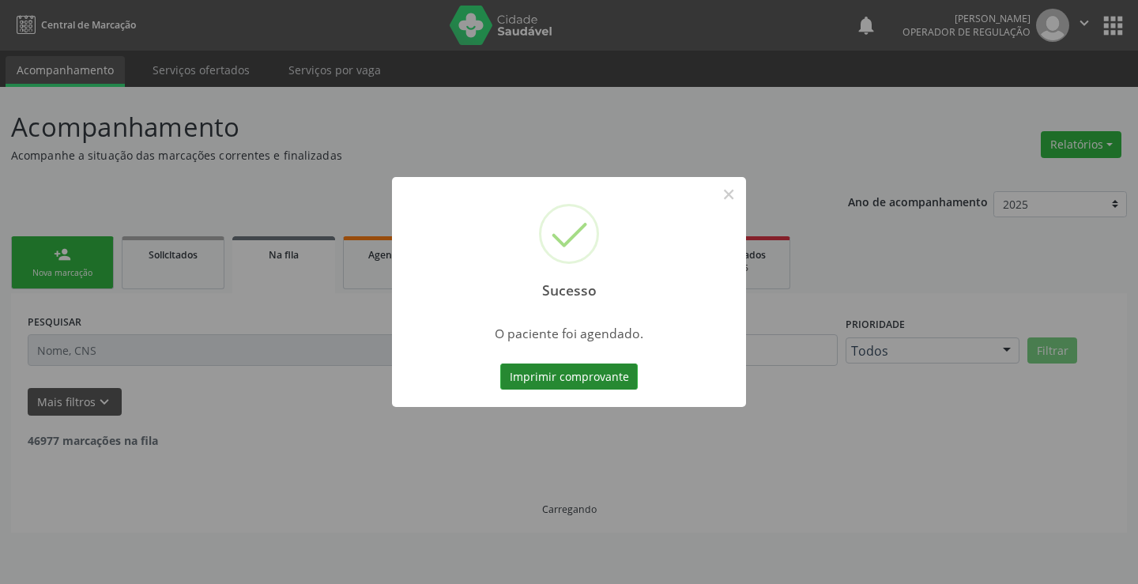
click at [608, 384] on button "Imprimir comprovante" at bounding box center [569, 377] width 138 height 27
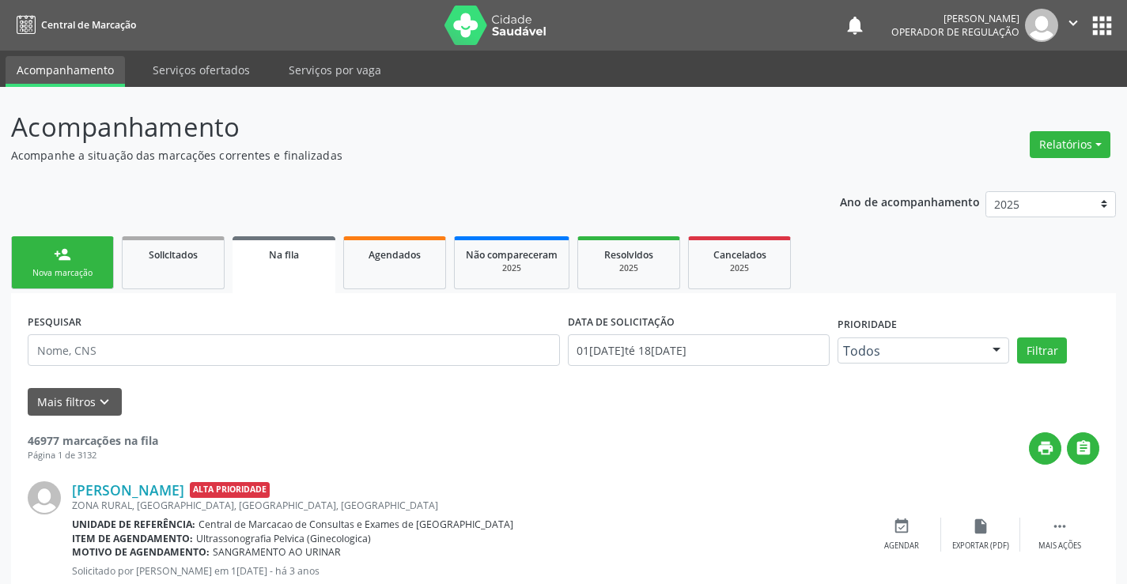
click at [95, 272] on div "Nova marcação" at bounding box center [62, 273] width 79 height 12
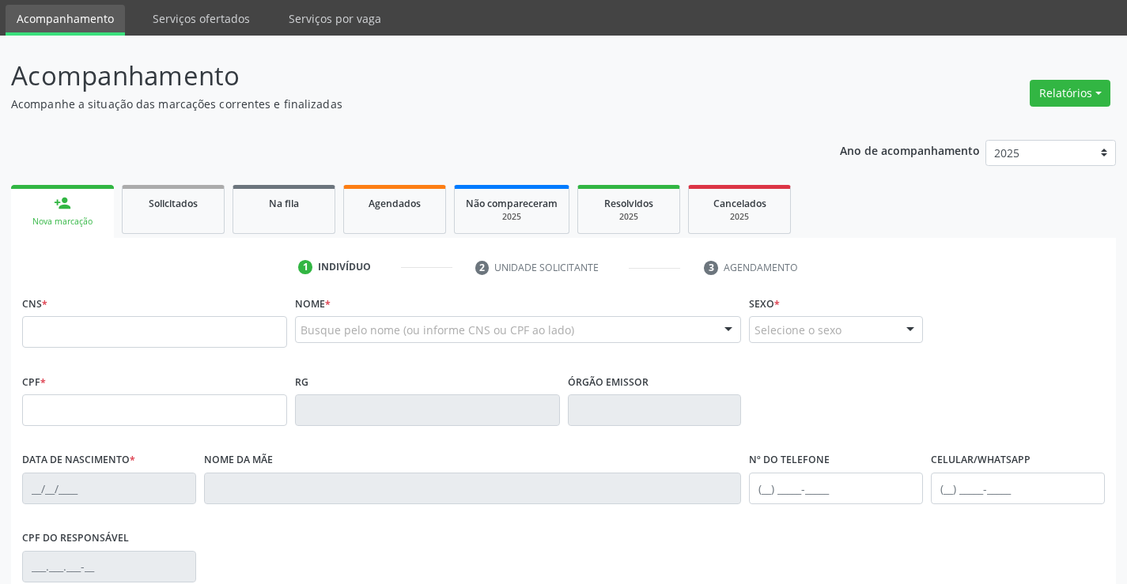
scroll to position [79, 0]
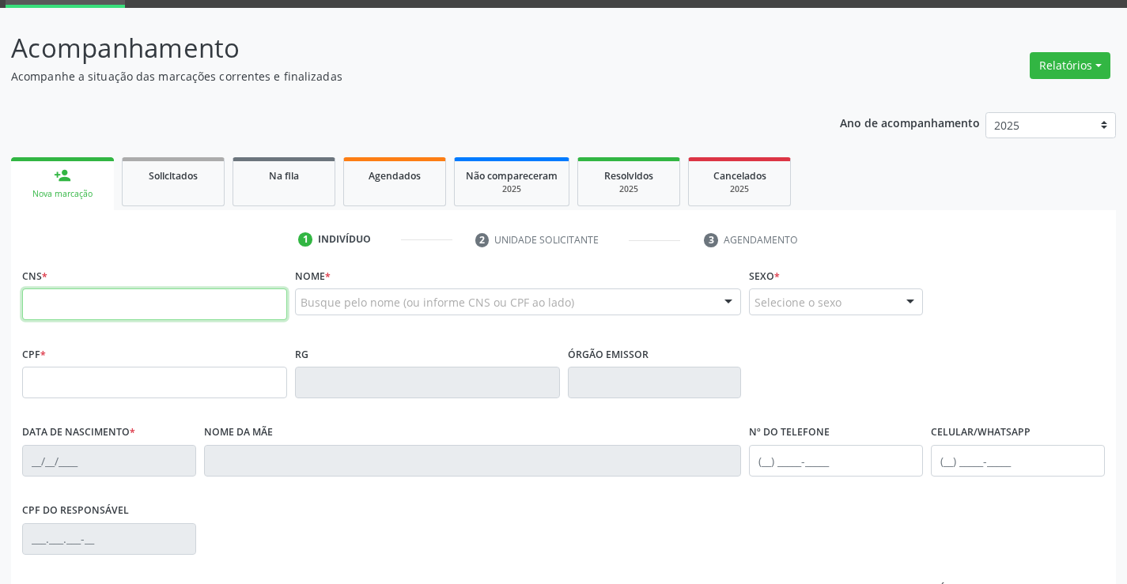
click at [76, 307] on input "text" at bounding box center [154, 305] width 265 height 32
type input "702 1077 4416 0797"
type input "1416756833"
type input "[DATE]"
type input "[PHONE_NUMBER]"
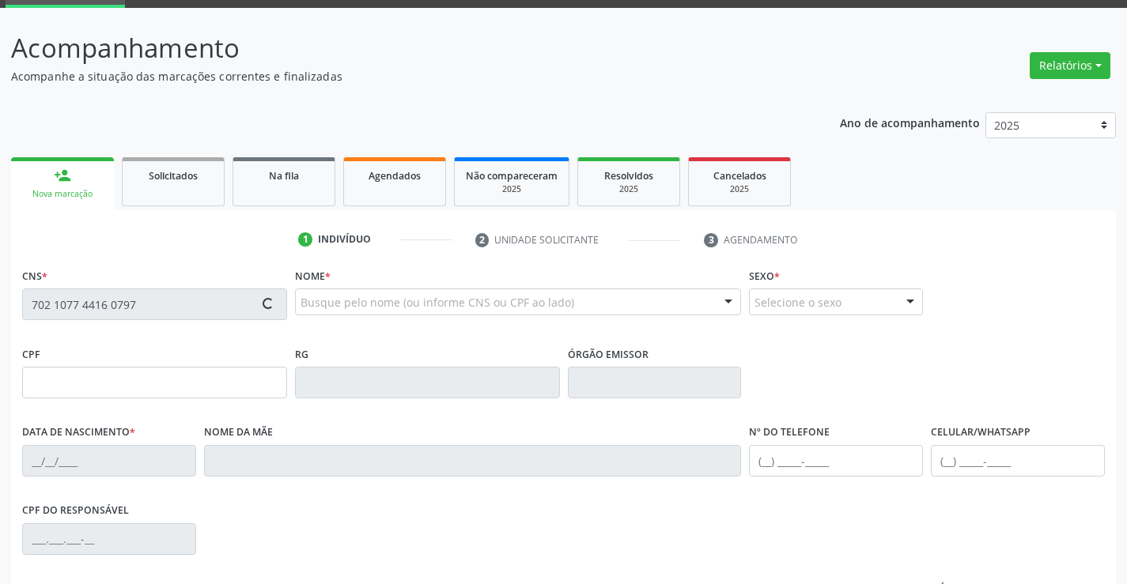
type input "041.866.515-07"
type input "S/N"
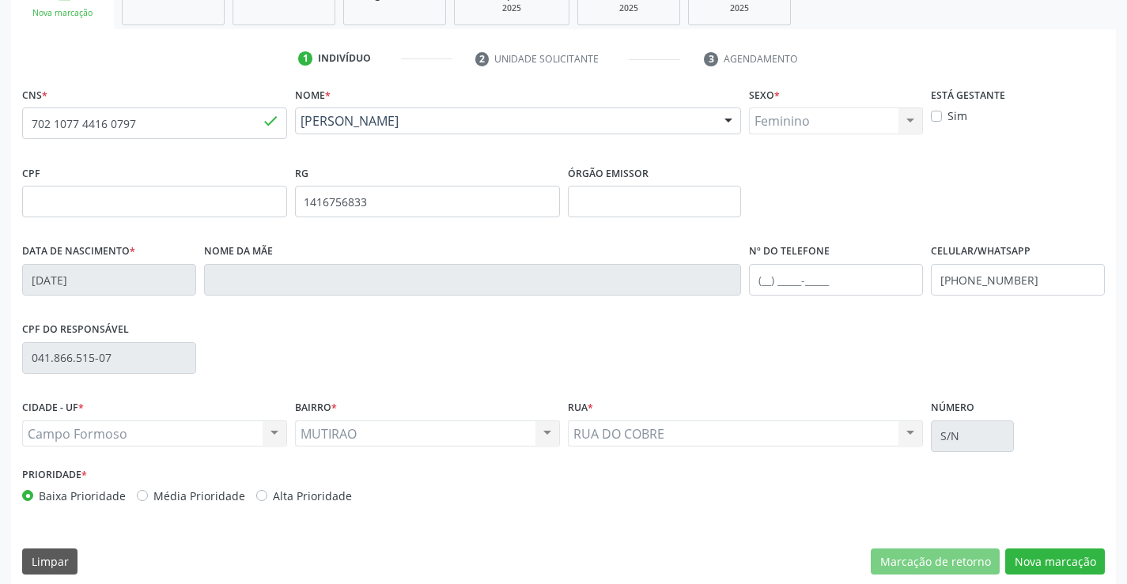
scroll to position [273, 0]
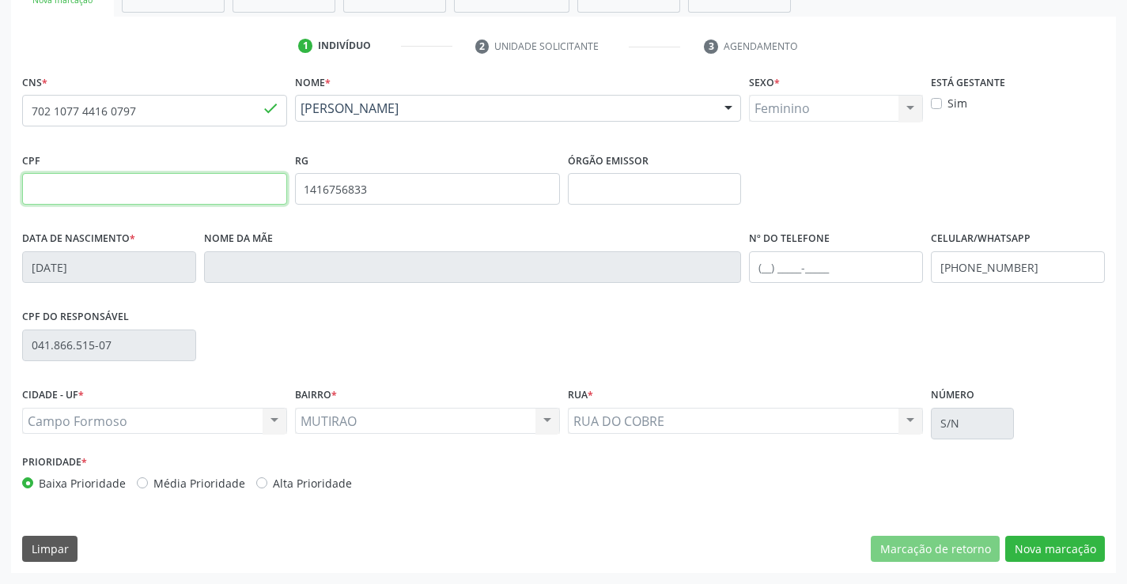
click at [124, 187] on input "text" at bounding box center [154, 189] width 265 height 32
type input "041.866.515-07"
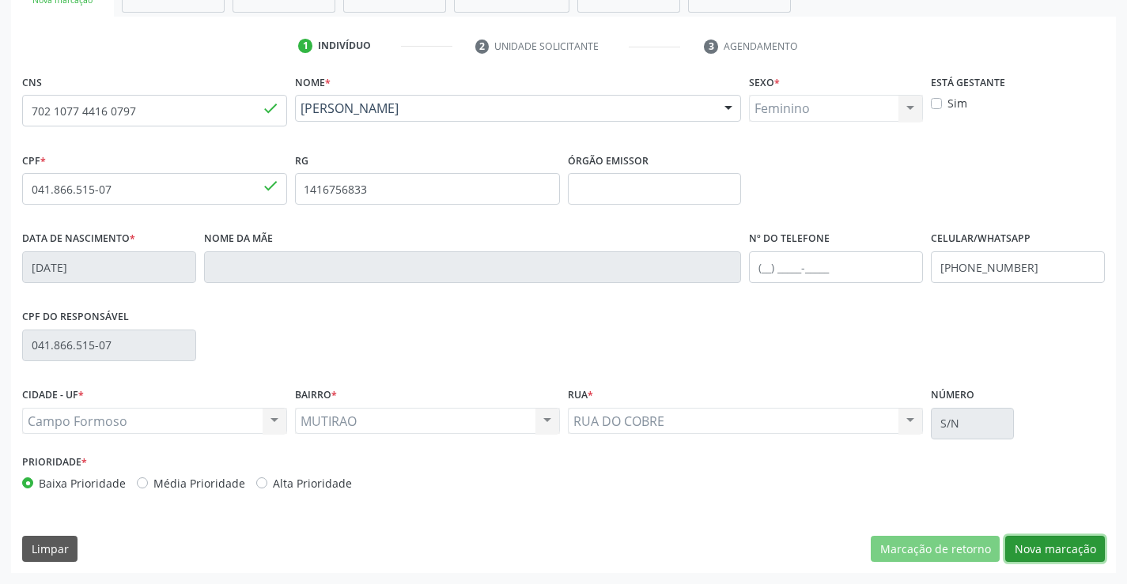
click at [1045, 547] on button "Nova marcação" at bounding box center [1055, 549] width 100 height 27
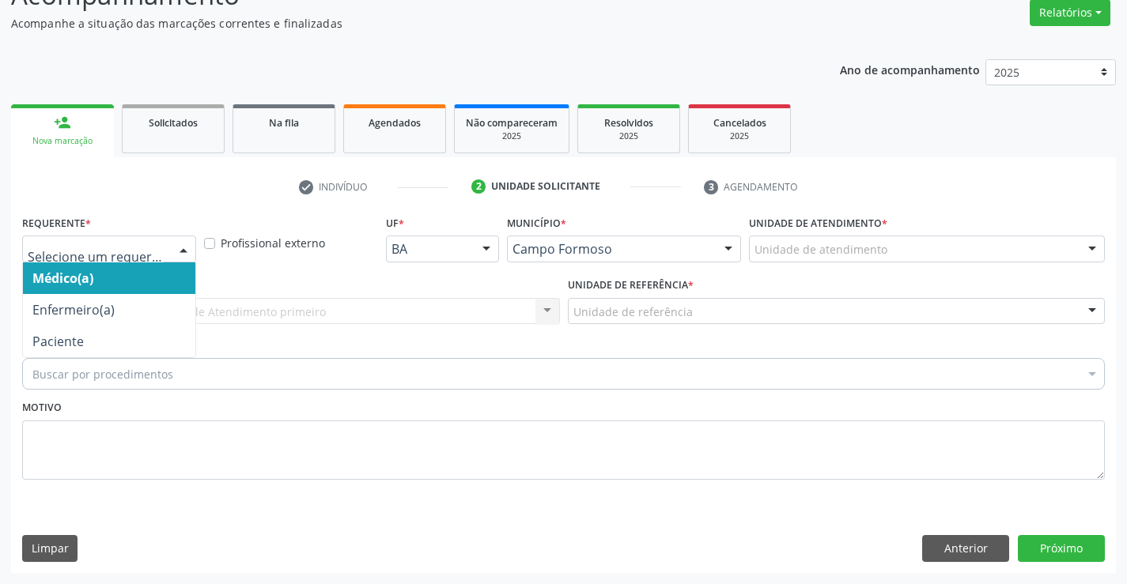
click at [185, 248] on div at bounding box center [184, 249] width 24 height 27
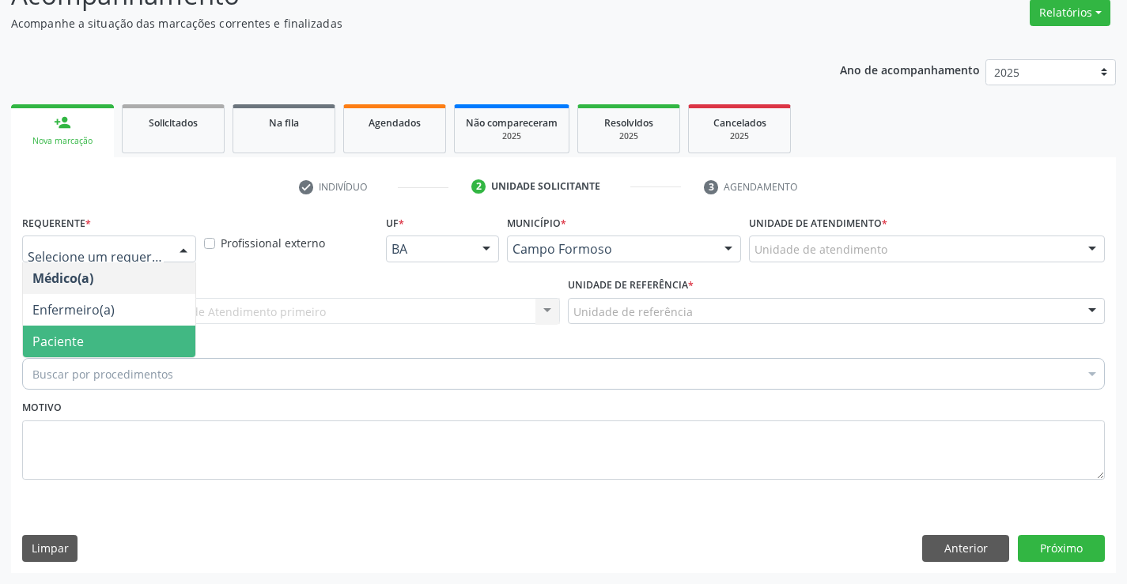
drag, startPoint x: 152, startPoint y: 344, endPoint x: 170, endPoint y: 310, distance: 38.6
click at [155, 334] on span "Paciente" at bounding box center [109, 342] width 172 height 32
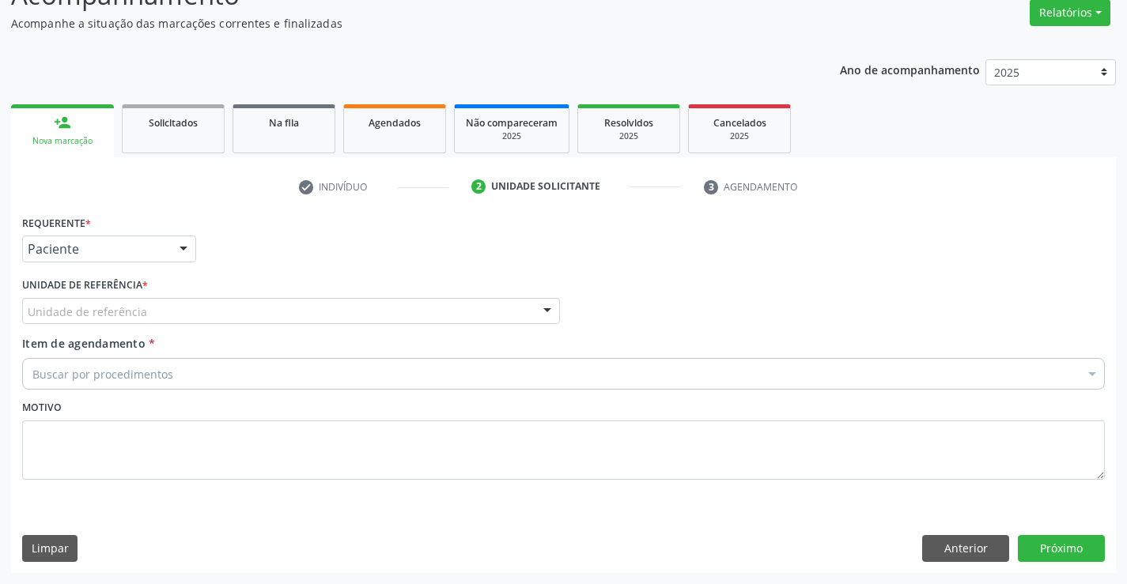
click at [170, 310] on div "Unidade de referência" at bounding box center [291, 311] width 538 height 27
type input "MUT"
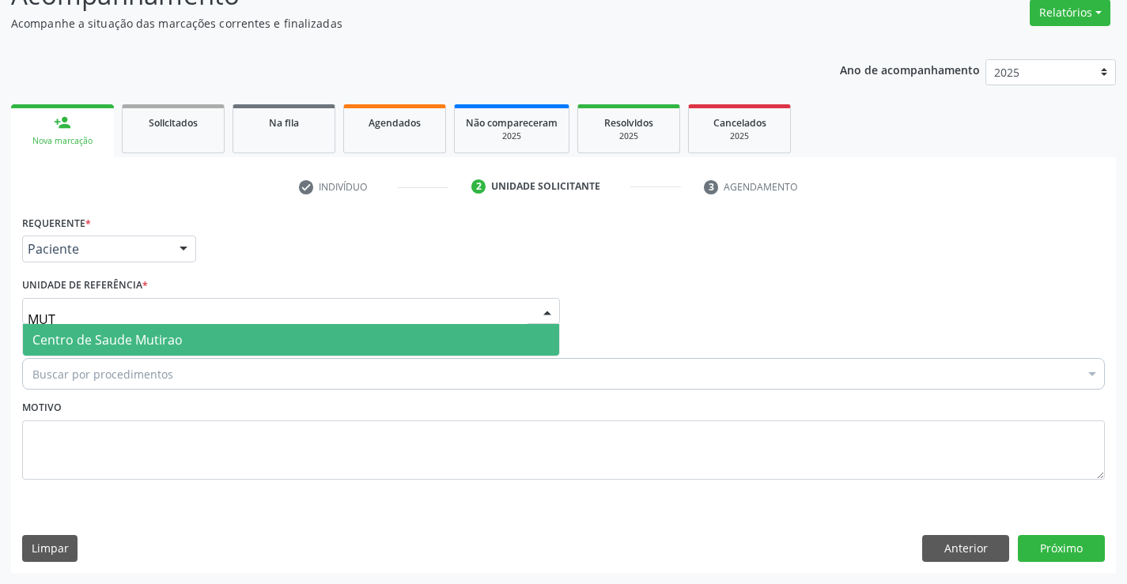
click at [165, 343] on span "Centro de Saude Mutirao" at bounding box center [107, 339] width 150 height 17
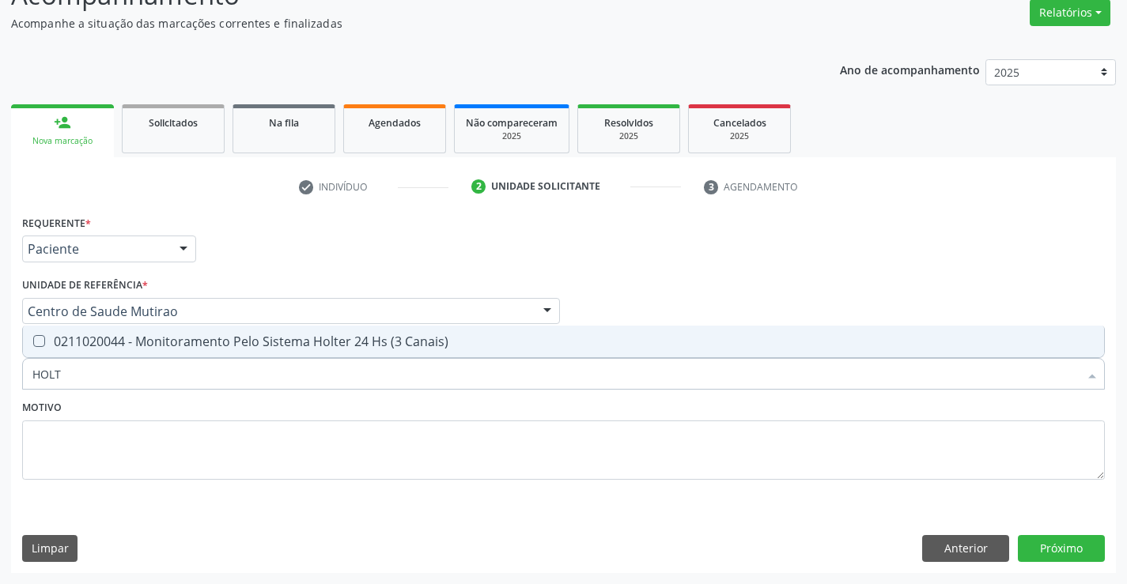
type input "HOLTE"
click at [255, 346] on div "0211020044 - Monitoramento Pelo Sistema Holter 24 Hs (3 Canais)" at bounding box center [563, 341] width 1062 height 13
checkbox Canais\) "true"
type input "HOLTE"
click at [243, 433] on textarea at bounding box center [563, 451] width 1082 height 60
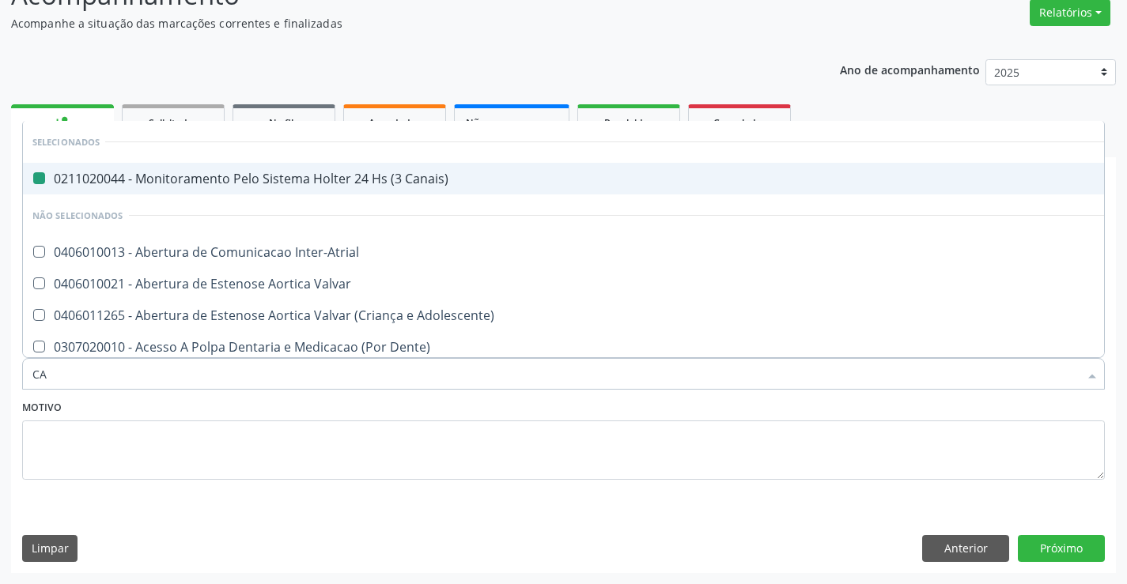
type input "CAR"
checkbox Canais\) "false"
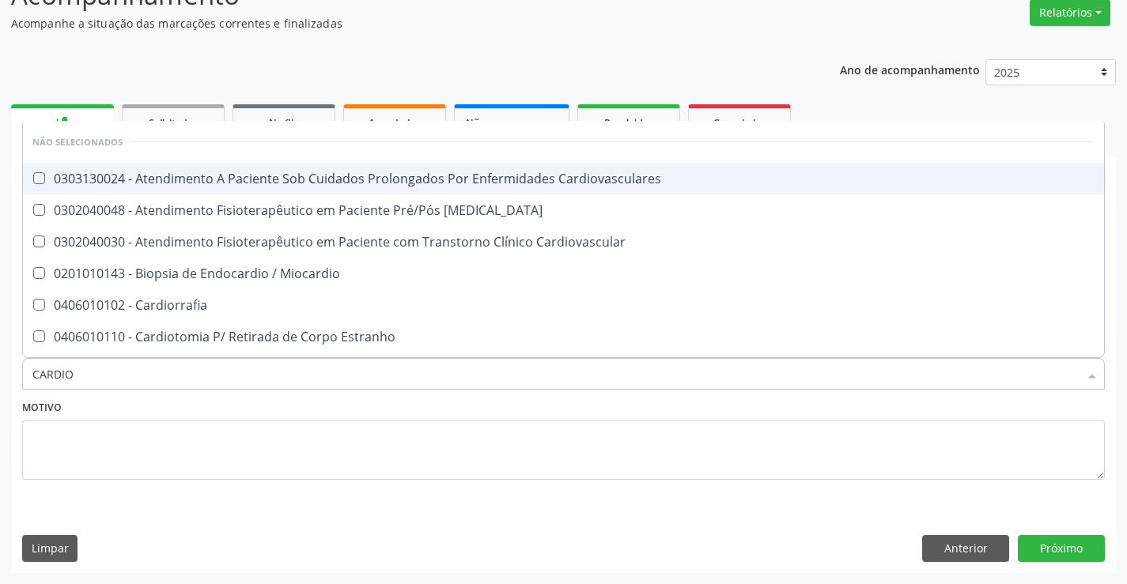
type input "CARDIOL"
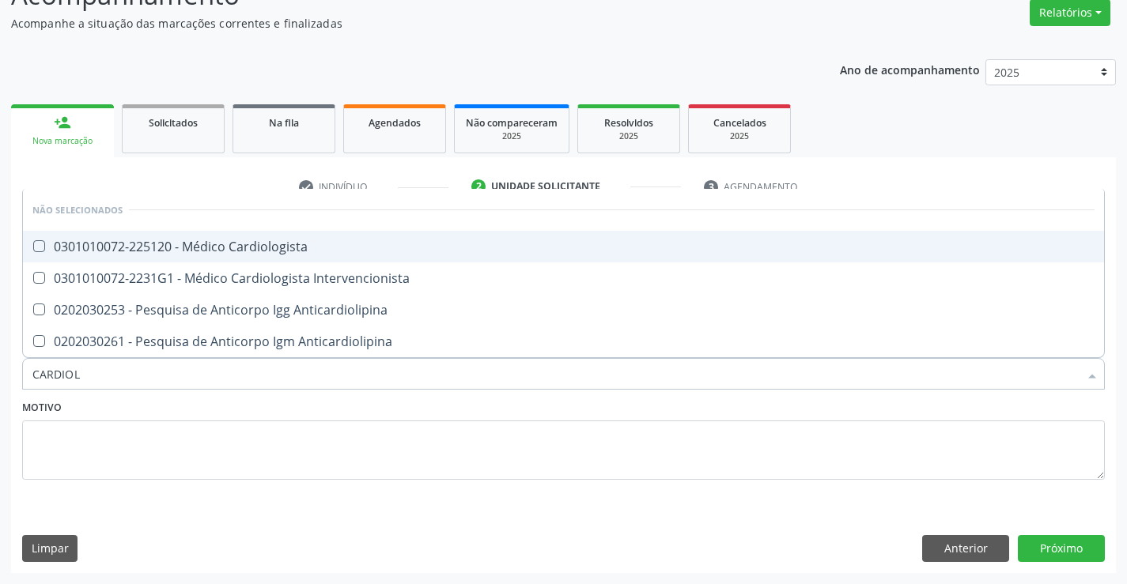
drag, startPoint x: 373, startPoint y: 238, endPoint x: 374, endPoint y: 298, distance: 60.1
click at [372, 243] on span "0301010072-225120 - Médico Cardiologista" at bounding box center [563, 247] width 1081 height 32
checkbox Cardiologista "true"
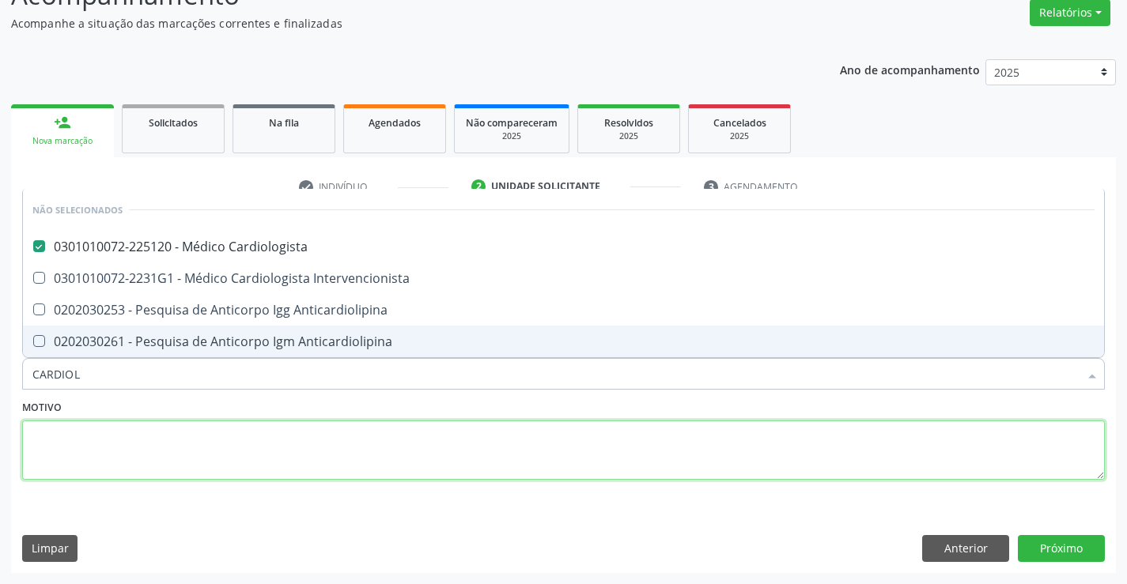
click at [356, 425] on textarea at bounding box center [563, 451] width 1082 height 60
checkbox Intervencionista "true"
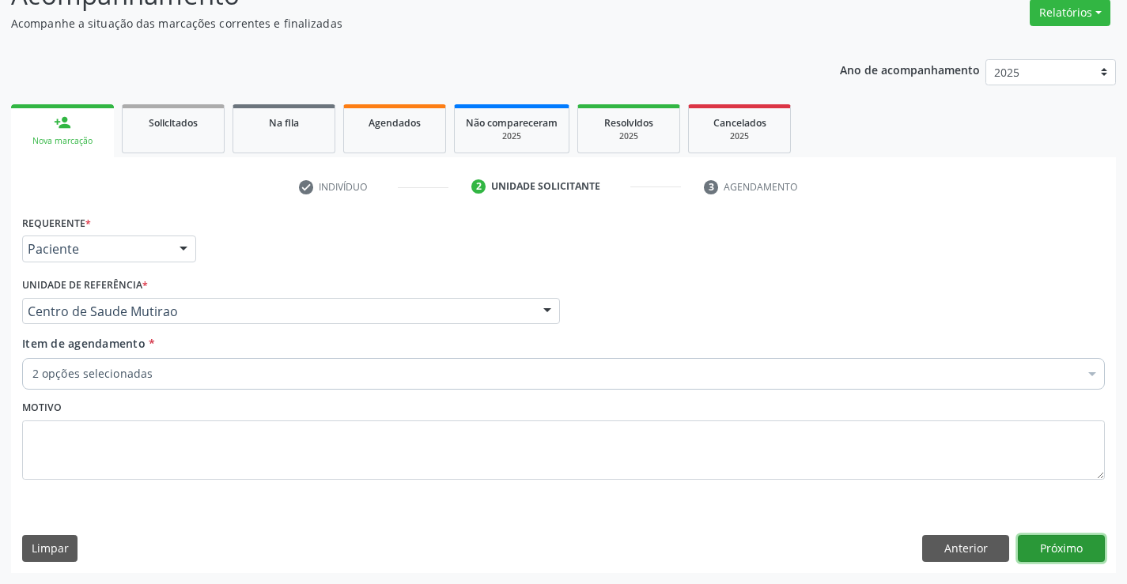
click at [1023, 541] on button "Próximo" at bounding box center [1060, 548] width 87 height 27
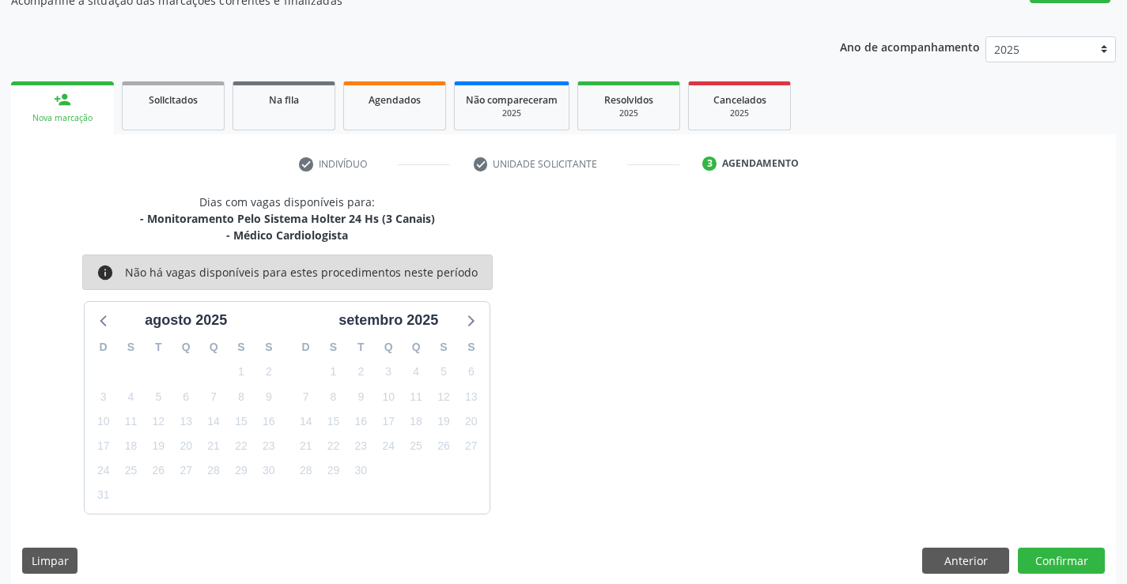
scroll to position [167, 0]
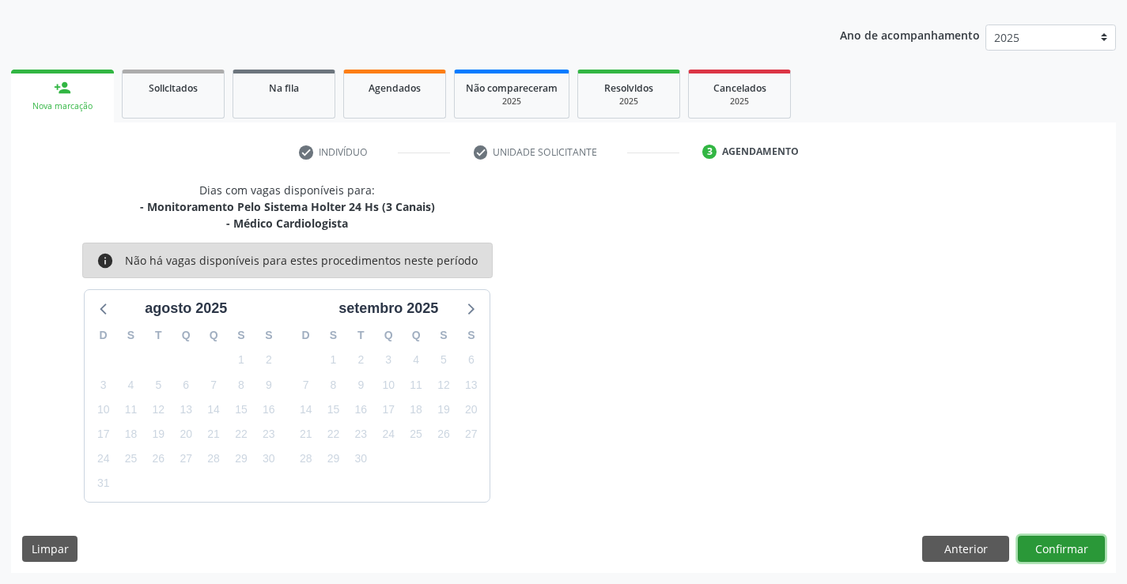
click at [1051, 546] on button "Confirmar" at bounding box center [1060, 549] width 87 height 27
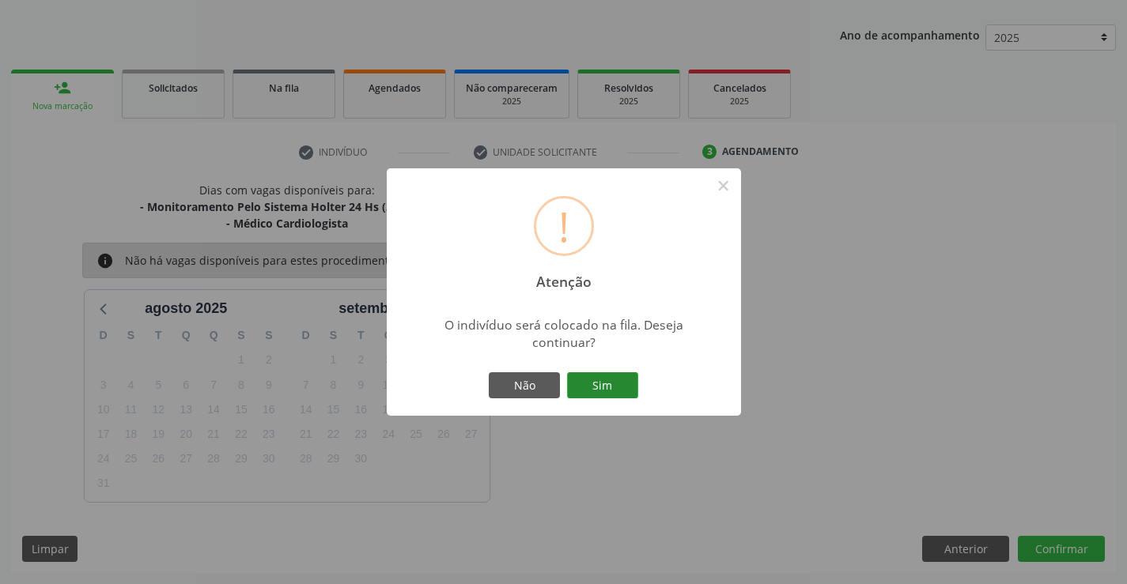
click at [603, 392] on button "Sim" at bounding box center [602, 385] width 71 height 27
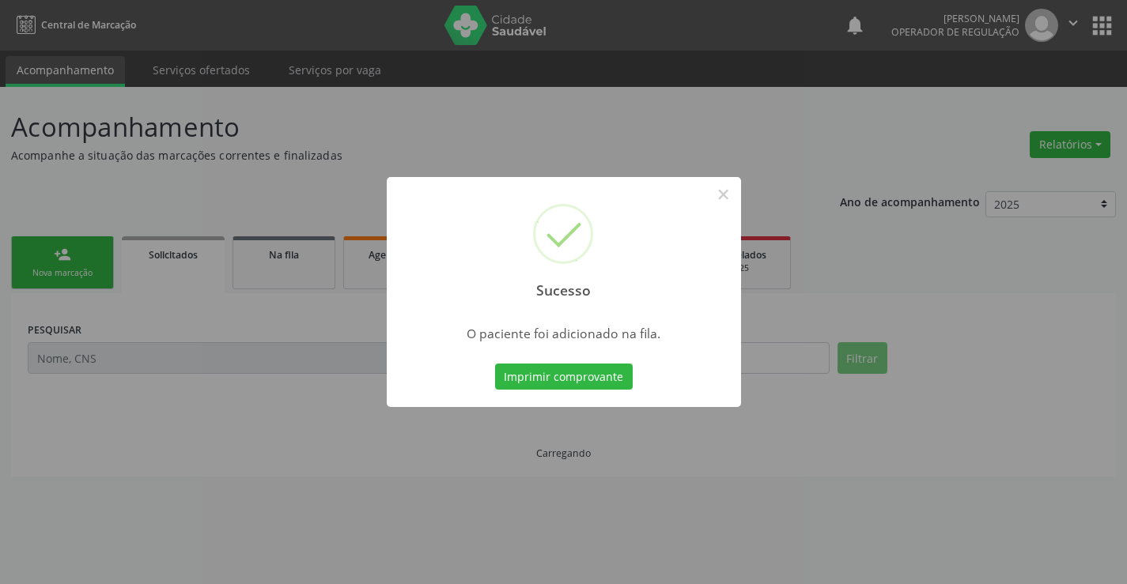
scroll to position [0, 0]
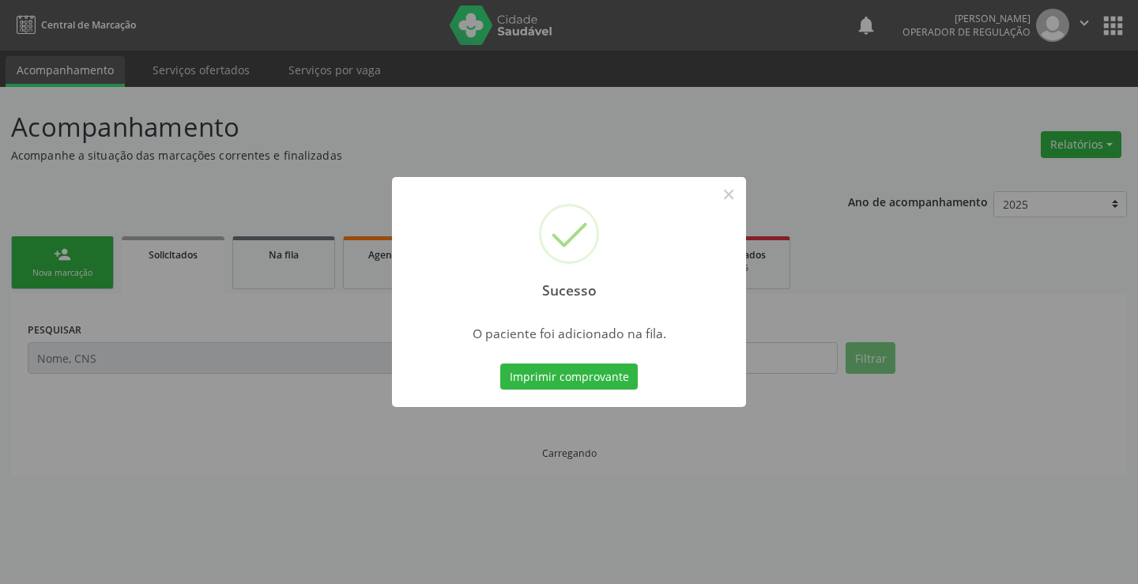
click at [500, 364] on button "Imprimir comprovante" at bounding box center [569, 377] width 138 height 27
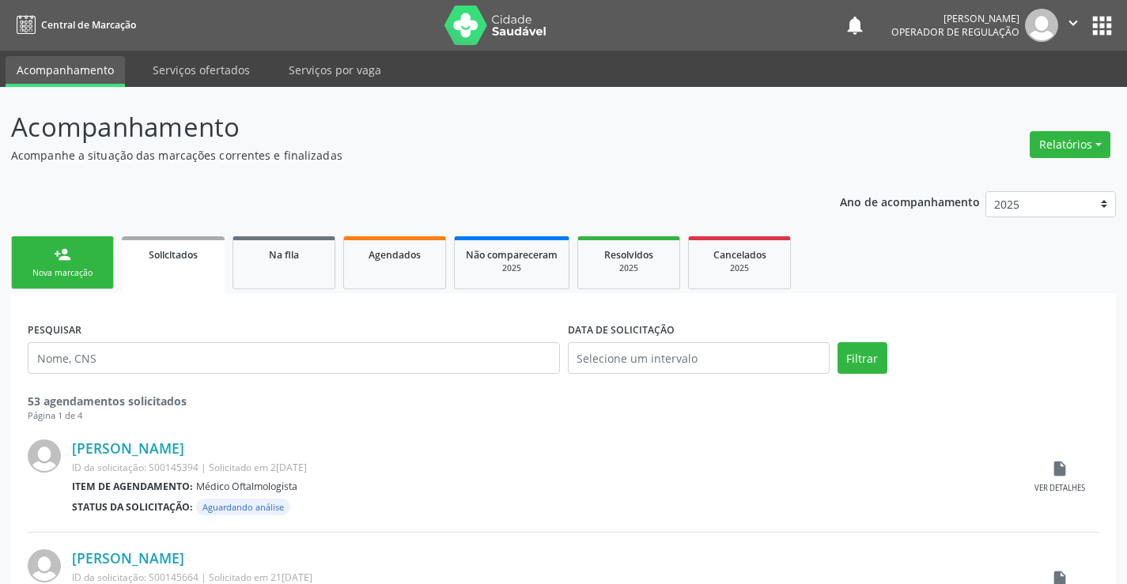
click at [96, 272] on div "Nova marcação" at bounding box center [62, 273] width 79 height 12
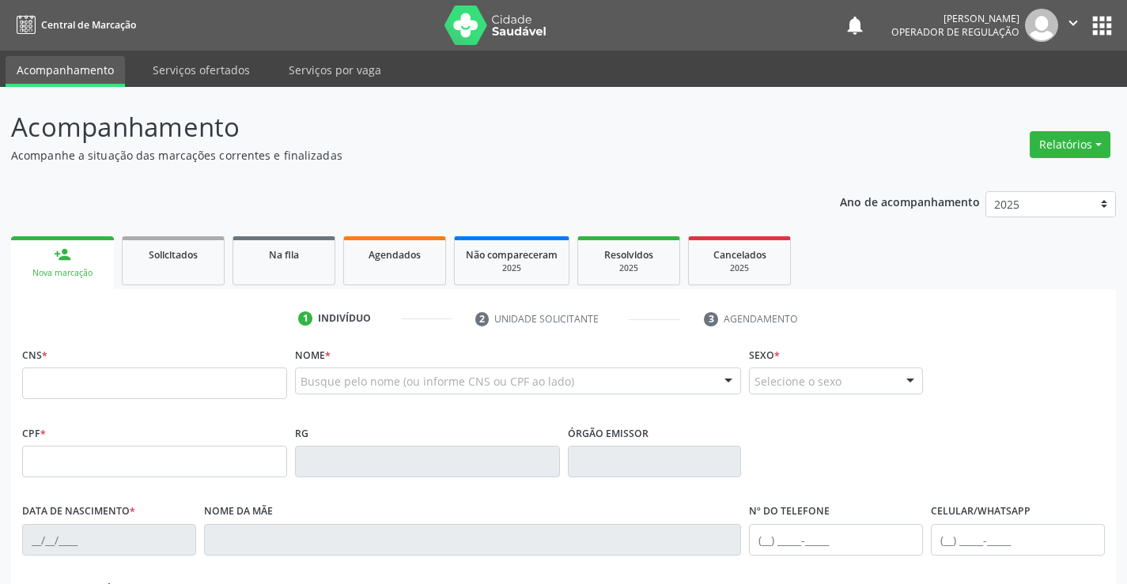
scroll to position [79, 0]
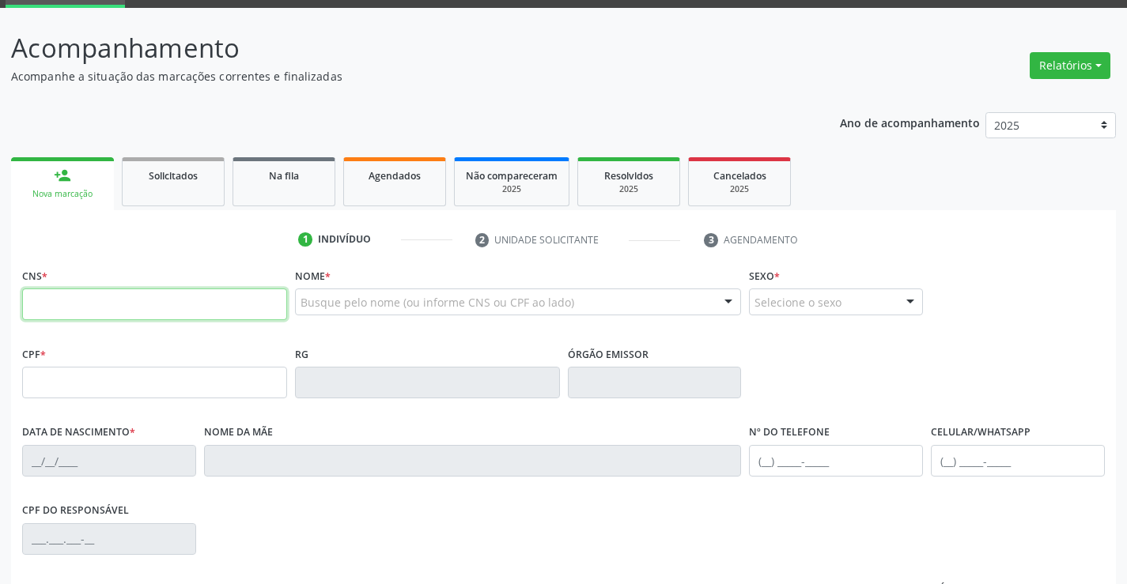
click at [89, 302] on input "text" at bounding box center [154, 305] width 265 height 32
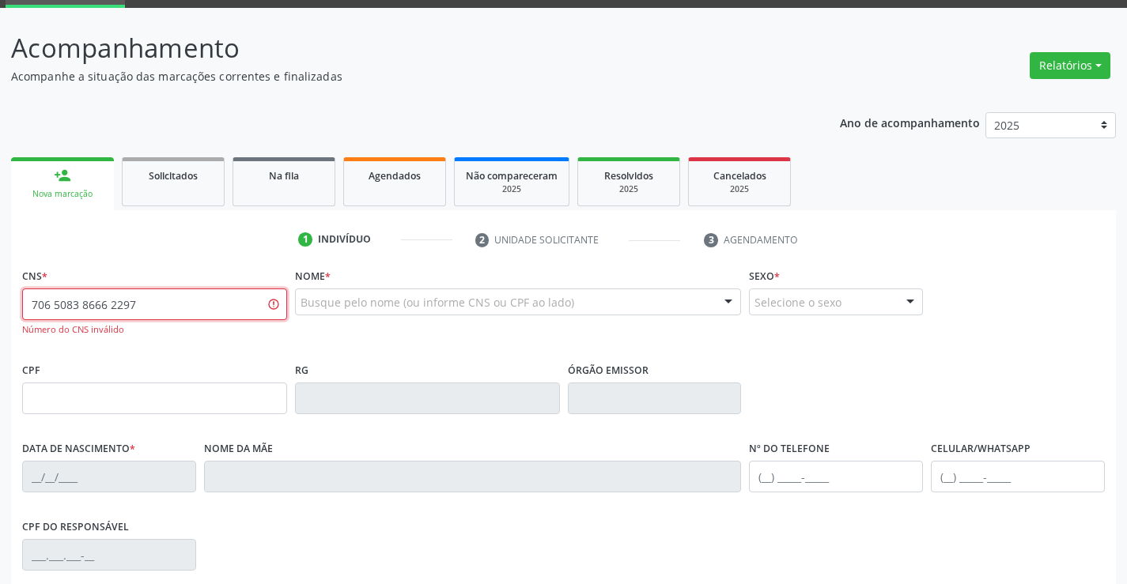
type input "706 5083 8666 2297"
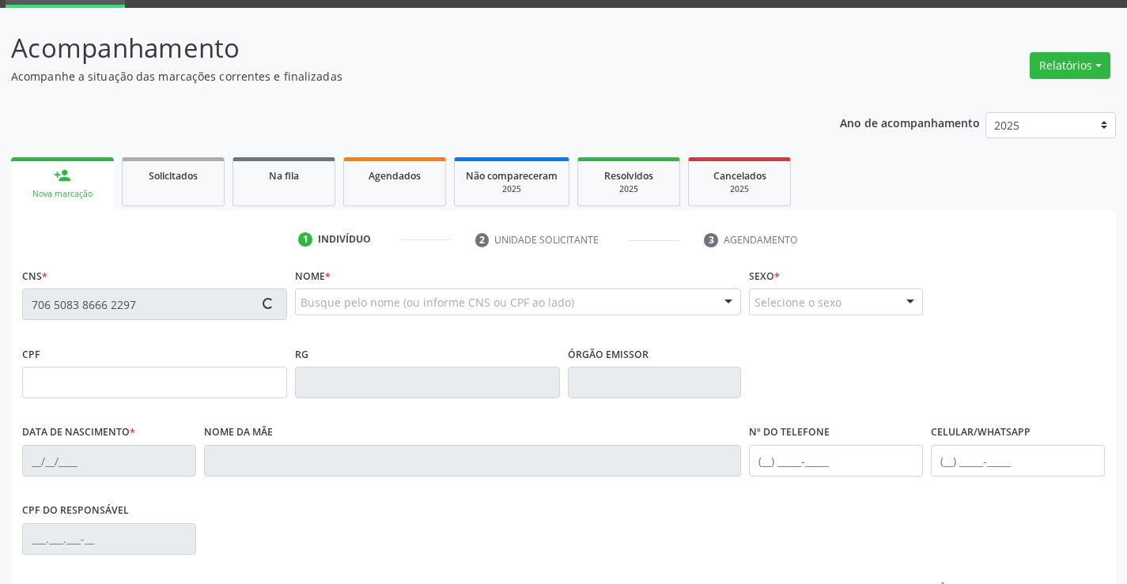
type input "1164050400"
type input "[DATE]"
type input "029.989.015-57"
type input "S/N"
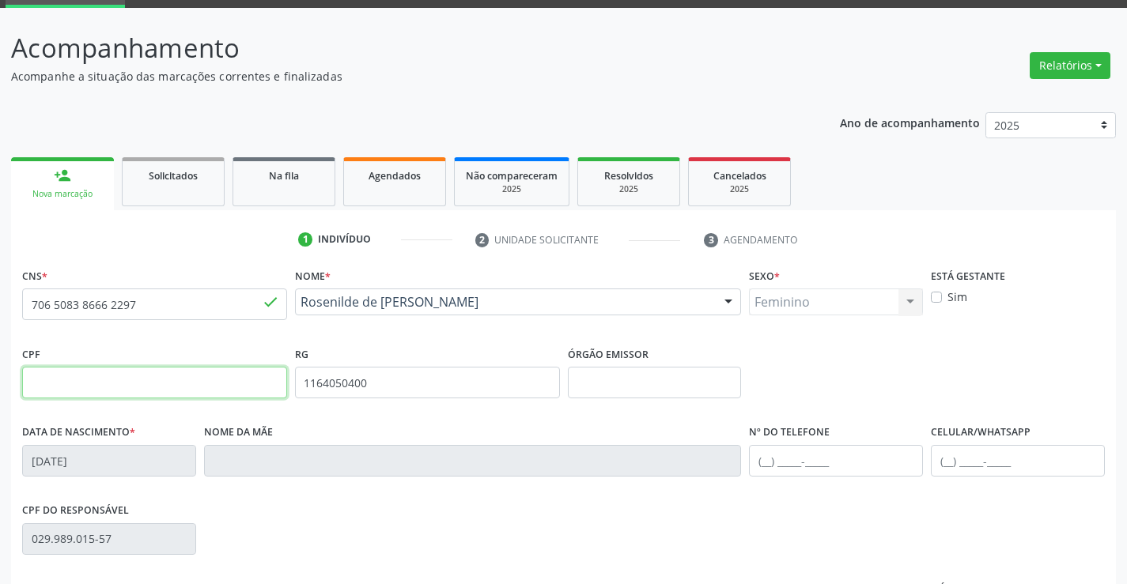
click at [106, 390] on input "text" at bounding box center [154, 383] width 265 height 32
type input "029.989.015-57"
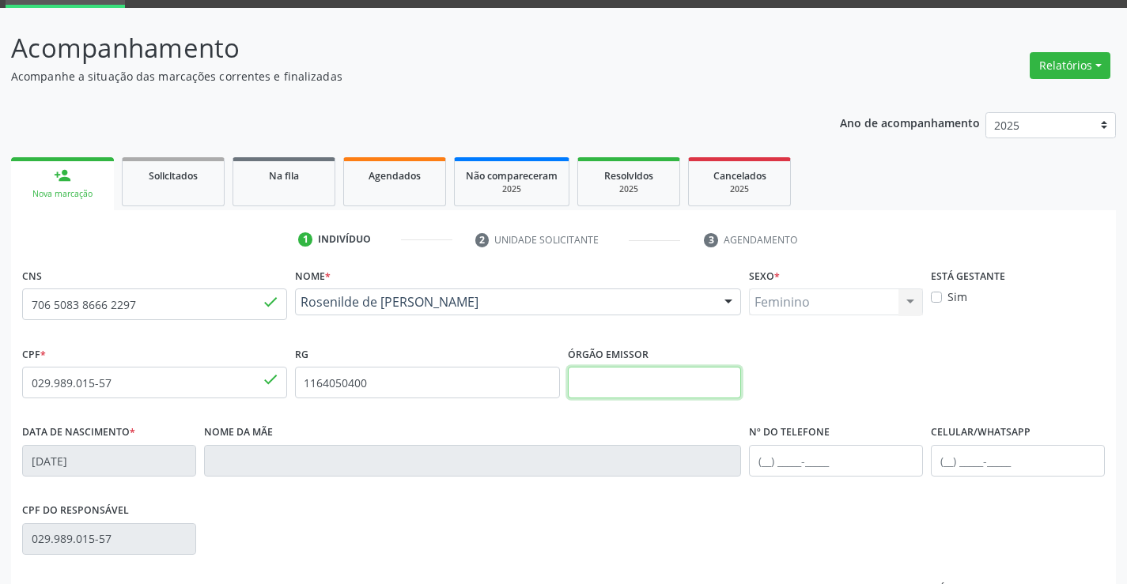
click at [654, 377] on input "text" at bounding box center [655, 383] width 174 height 32
type input "SSPBA"
click at [767, 465] on input "text" at bounding box center [836, 461] width 174 height 32
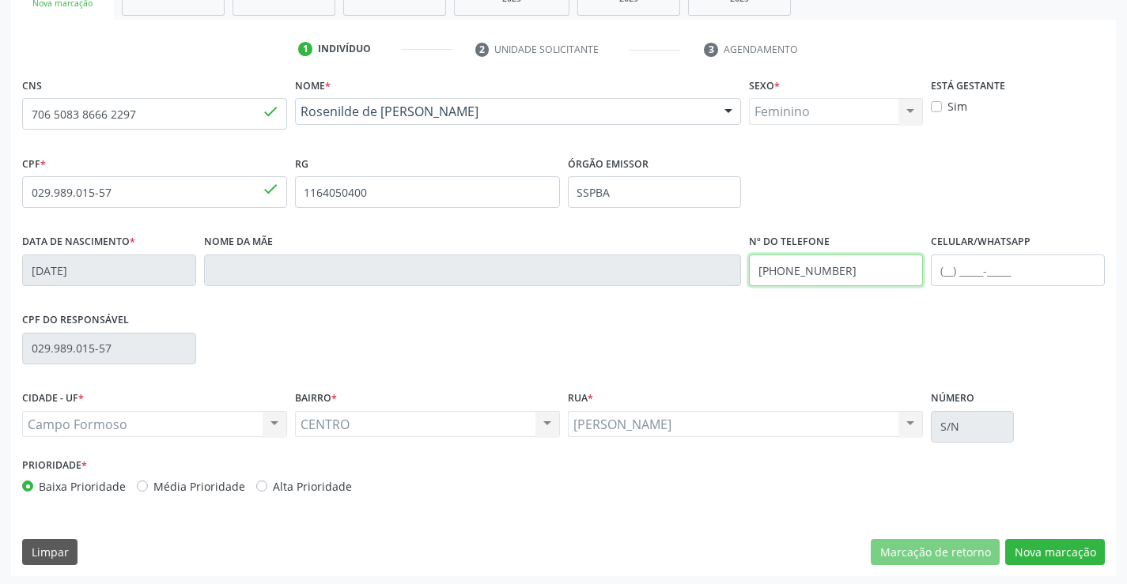
scroll to position [273, 0]
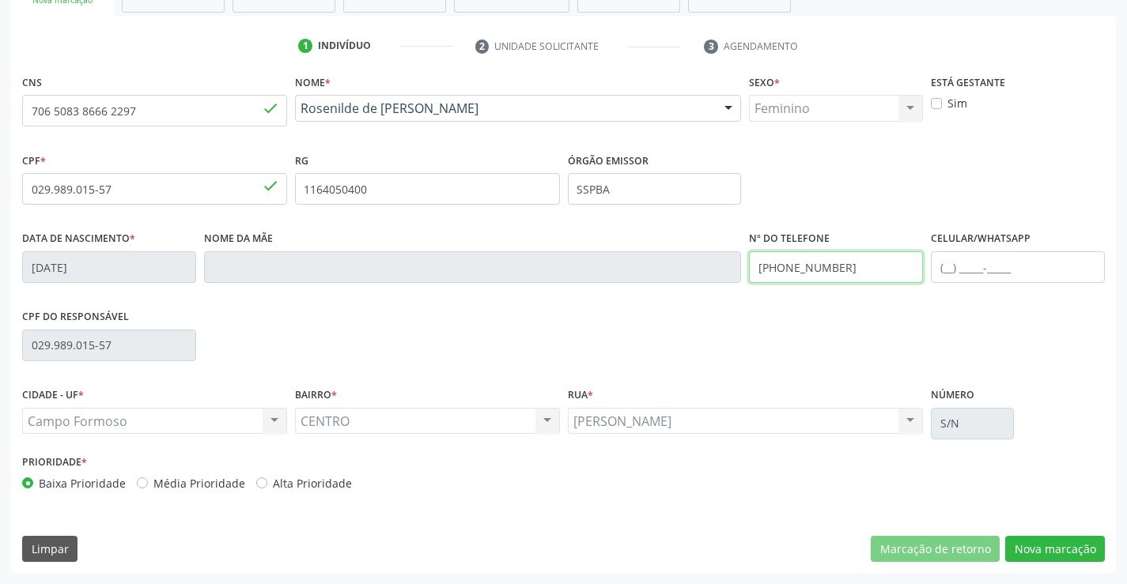
type input "[PHONE_NUMBER]"
click at [910, 418] on div "JUCA MARQUES JUCA MARQUES Nenhum resultado encontrado para: " " Não há nenhuma …" at bounding box center [746, 421] width 356 height 27
click at [1073, 547] on button "Nova marcação" at bounding box center [1055, 549] width 100 height 27
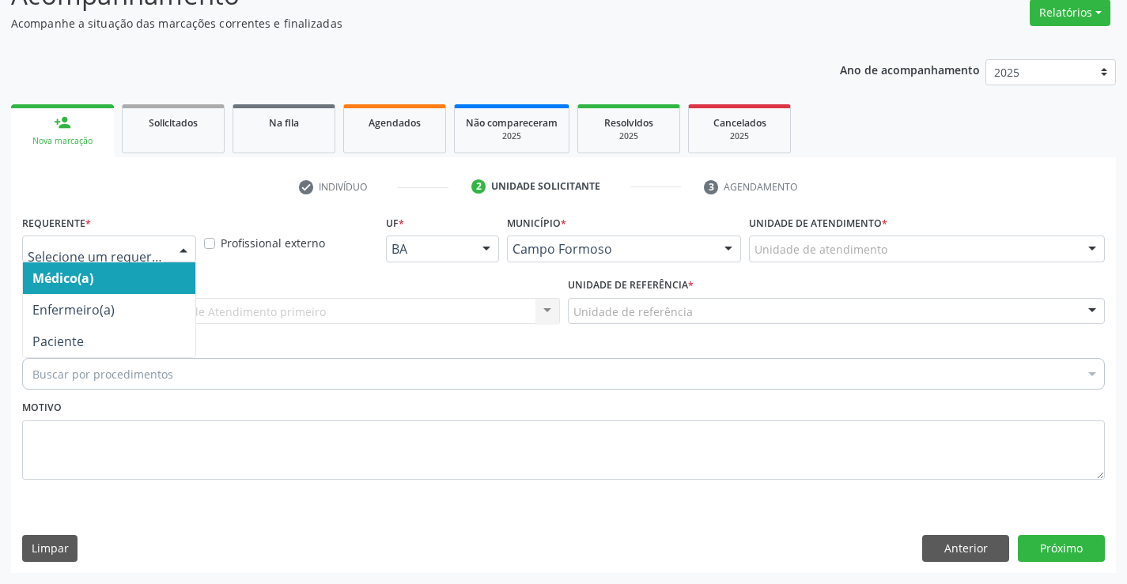
click at [183, 252] on div at bounding box center [184, 249] width 24 height 27
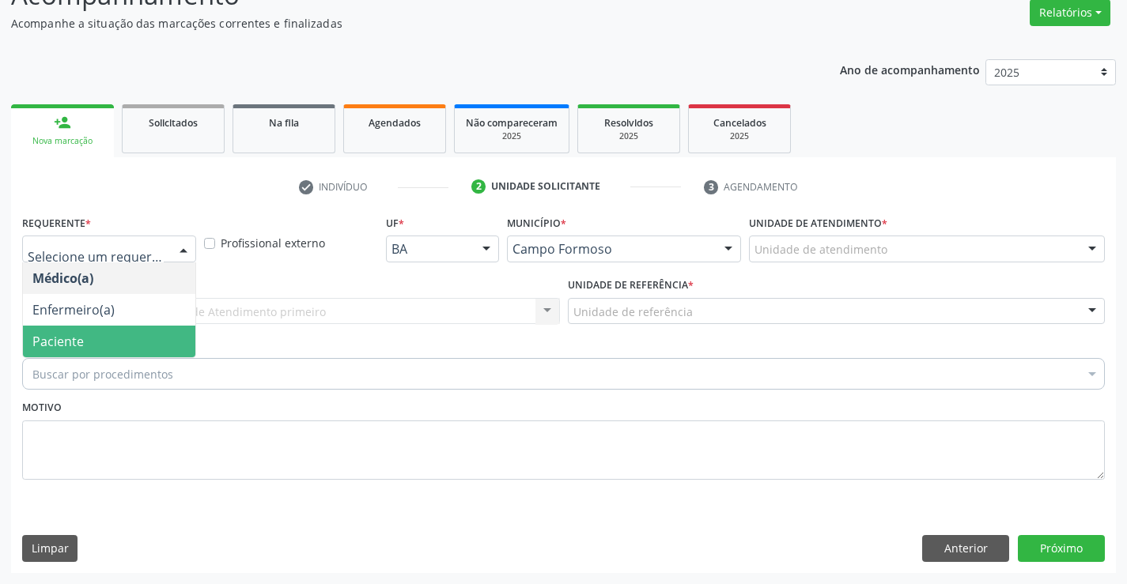
click at [118, 337] on span "Paciente" at bounding box center [109, 342] width 172 height 32
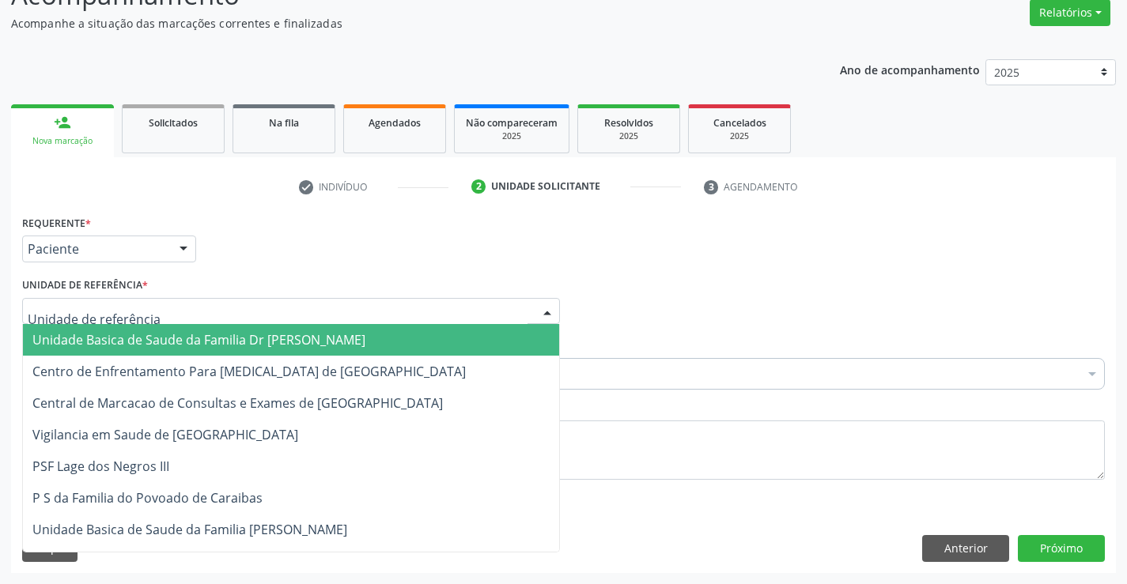
click at [153, 308] on div at bounding box center [291, 311] width 538 height 27
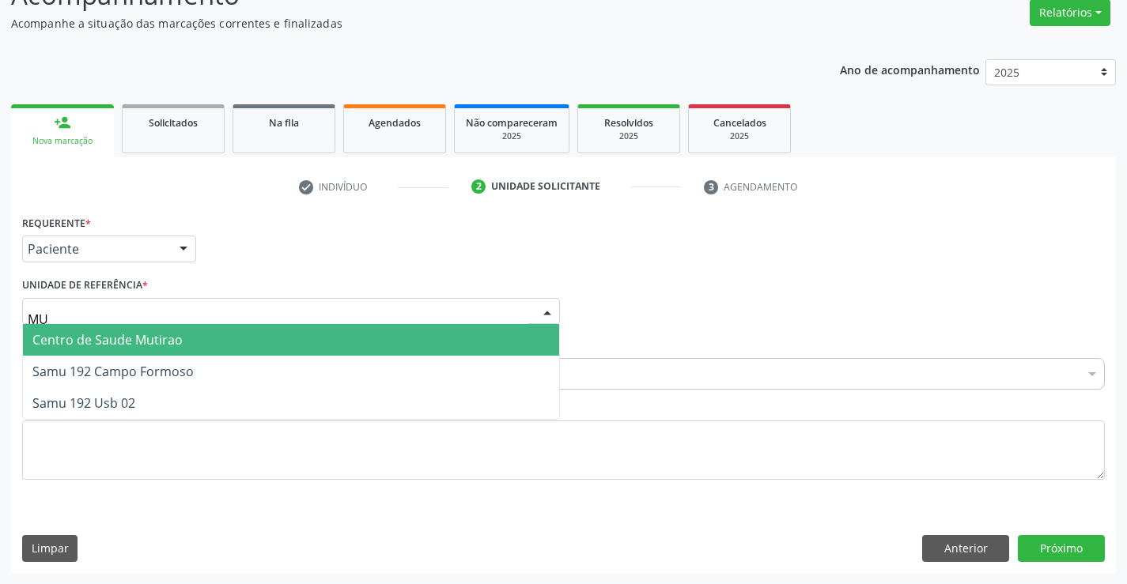
type input "MUT"
click at [202, 338] on span "Centro de Saude Mutirao" at bounding box center [291, 340] width 536 height 32
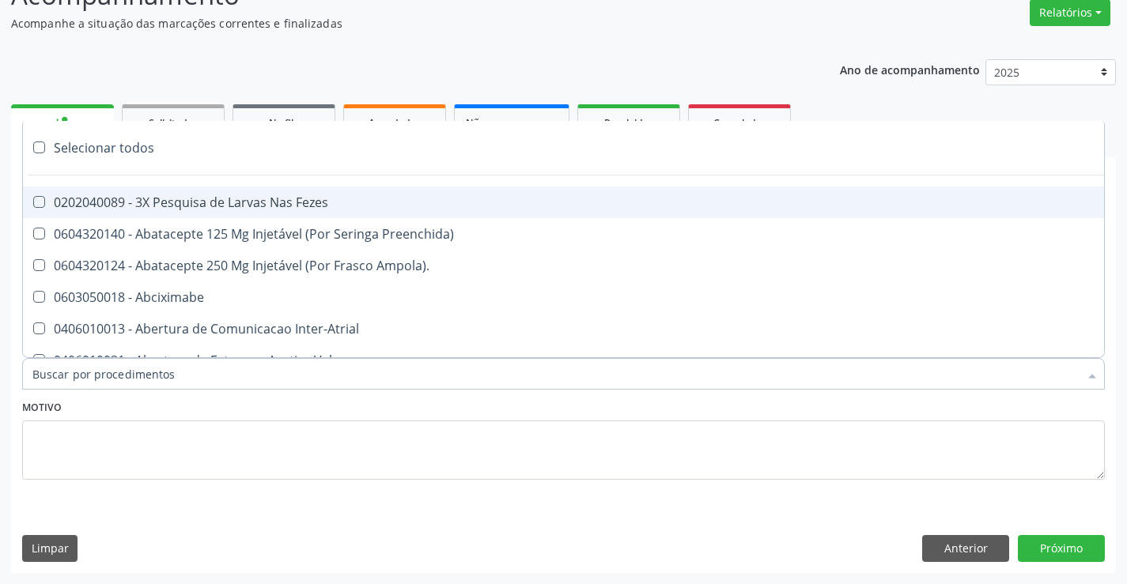
click at [189, 376] on div at bounding box center [563, 374] width 1082 height 32
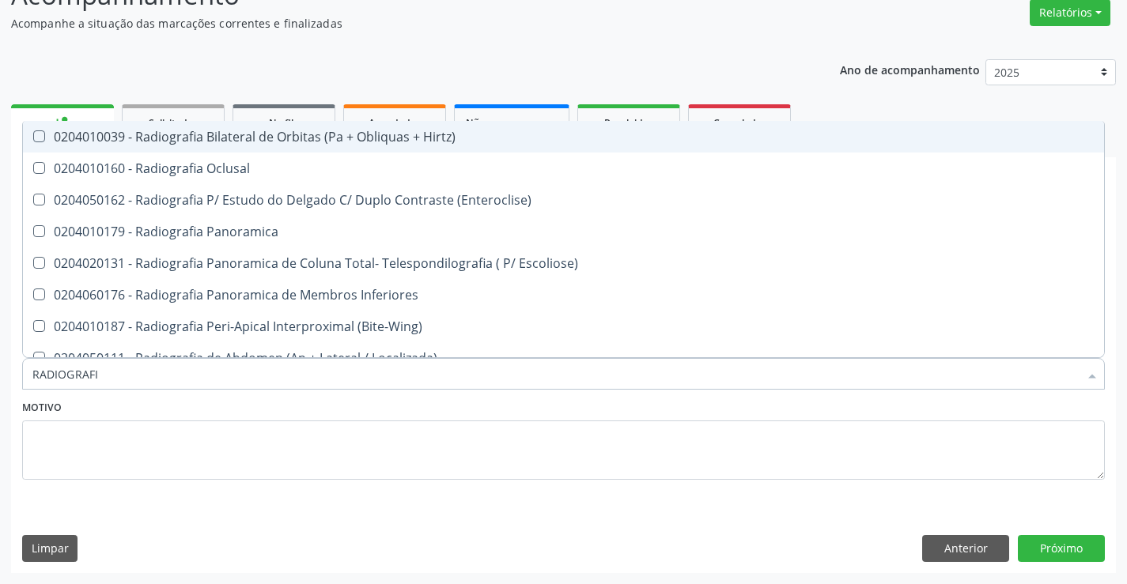
type input "RADIOGRAFIA"
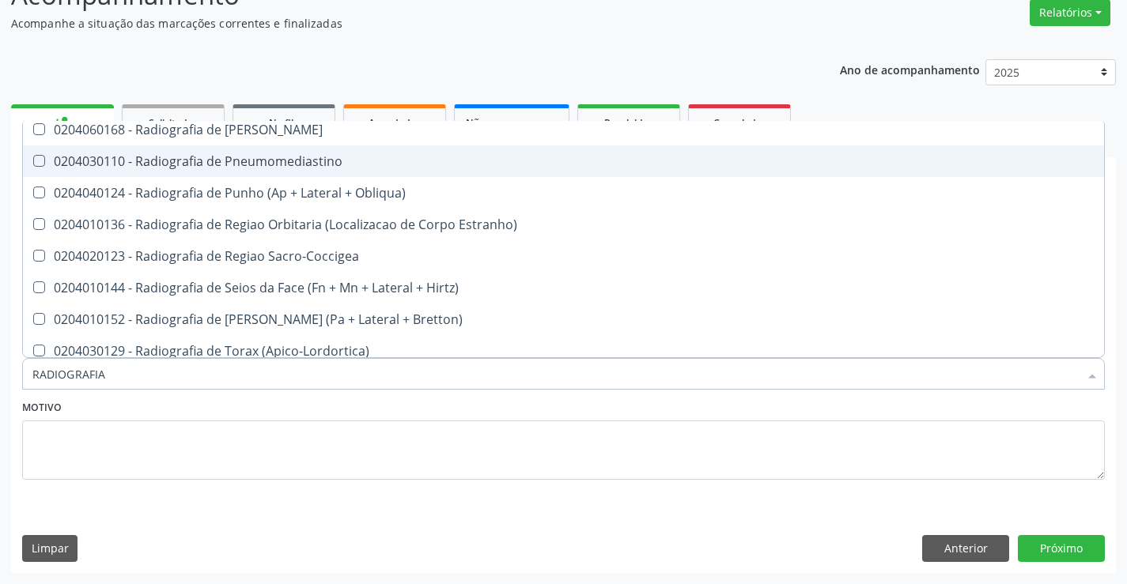
scroll to position [1818, 0]
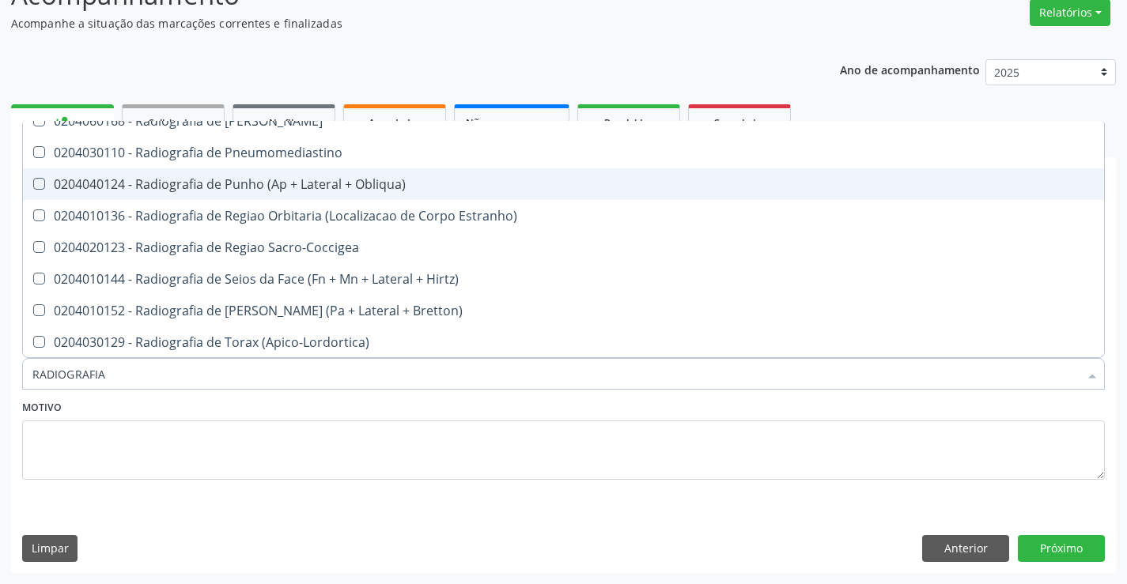
click at [252, 185] on div "0204040124 - Radiografia de Punho (Ap + Lateral + Obliqua)" at bounding box center [563, 184] width 1062 height 13
checkbox Obliqua\) "true"
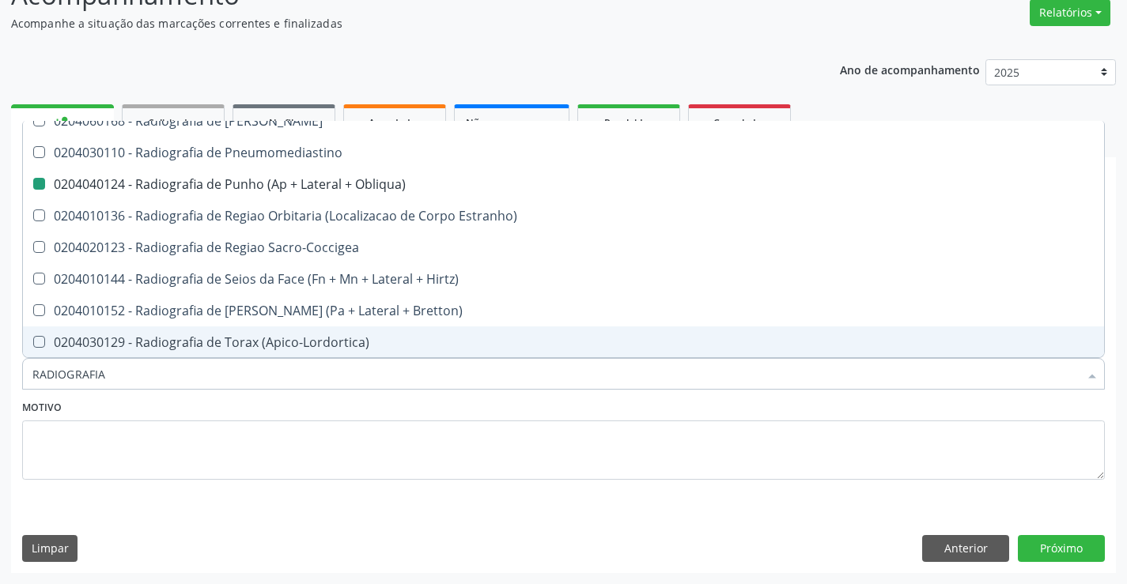
click at [274, 408] on div "Motivo" at bounding box center [563, 438] width 1082 height 84
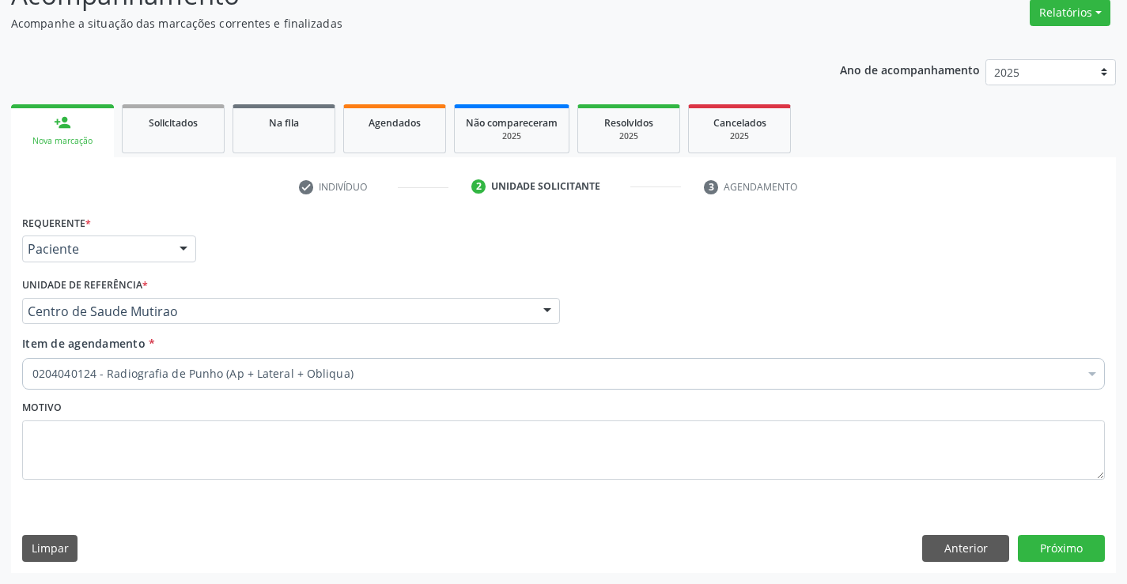
checkbox Obliqua\) "true"
checkbox Genético "false"
click at [1052, 553] on button "Próximo" at bounding box center [1060, 548] width 87 height 27
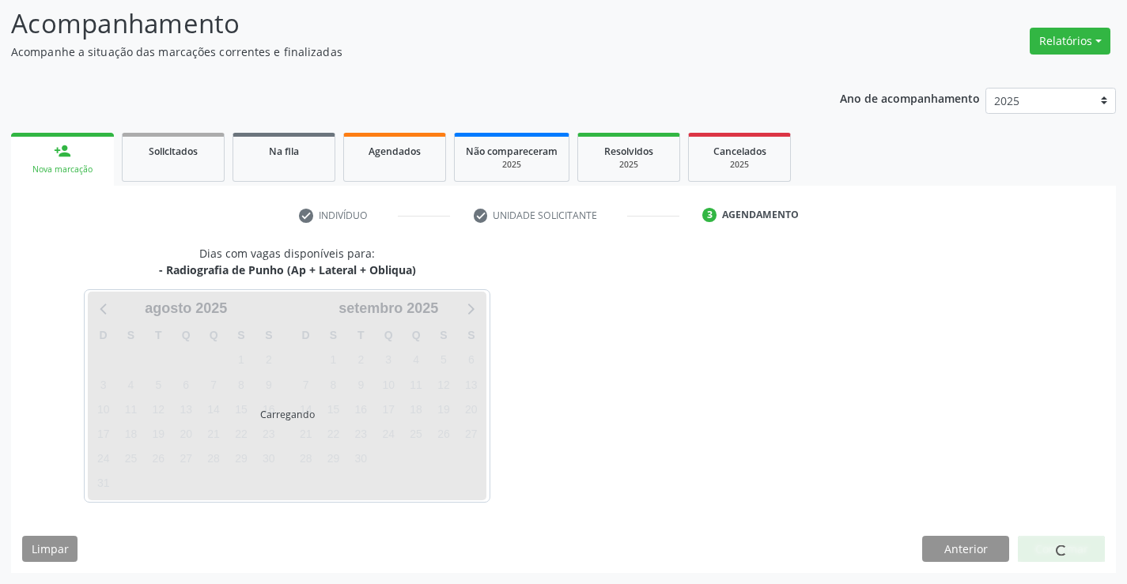
scroll to position [104, 0]
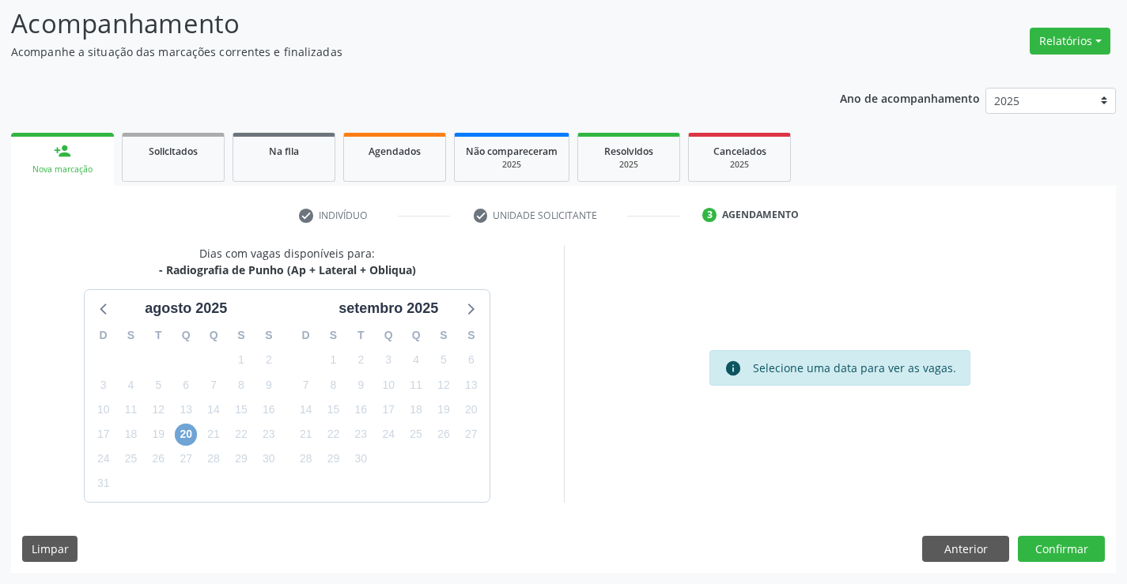
click at [188, 436] on span "20" at bounding box center [186, 435] width 22 height 22
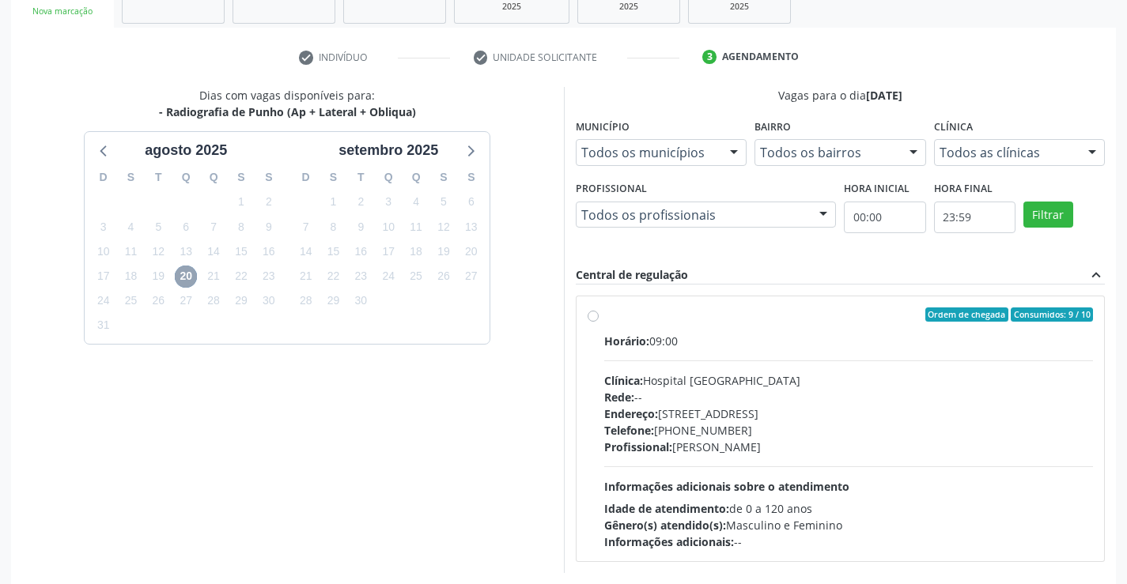
scroll to position [332, 0]
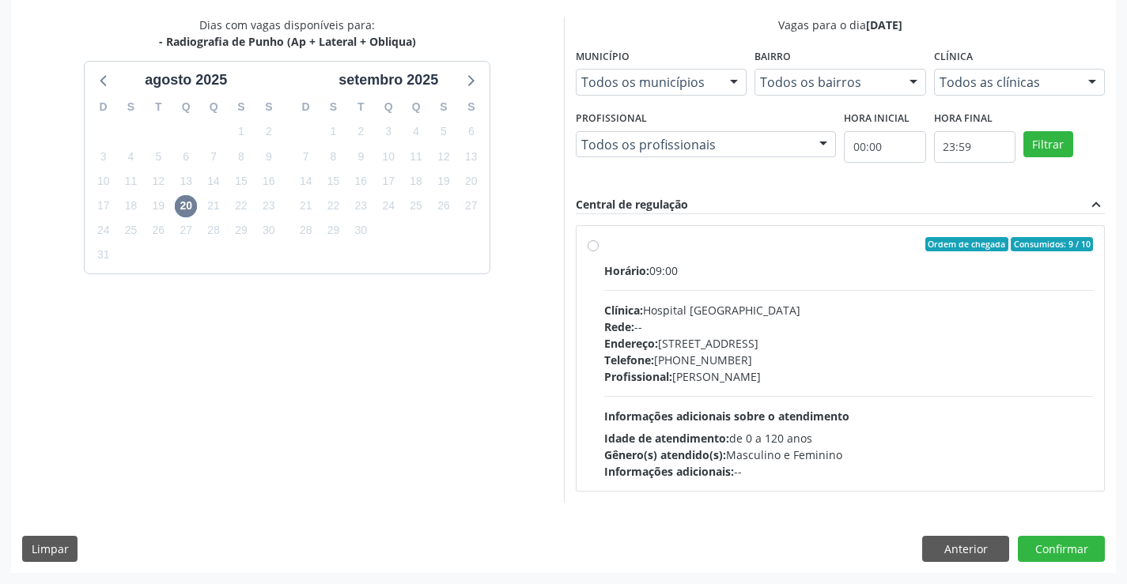
click at [604, 248] on label "Ordem de chegada Consumidos: 9 / 10 Horário: 09:00 Clínica: Hospital [GEOGRAPHI…" at bounding box center [848, 358] width 489 height 243
click at [594, 248] on input "Ordem de chegada Consumidos: 9 / 10 Horário: 09:00 Clínica: Hospital [GEOGRAPHI…" at bounding box center [592, 244] width 11 height 14
radio input "true"
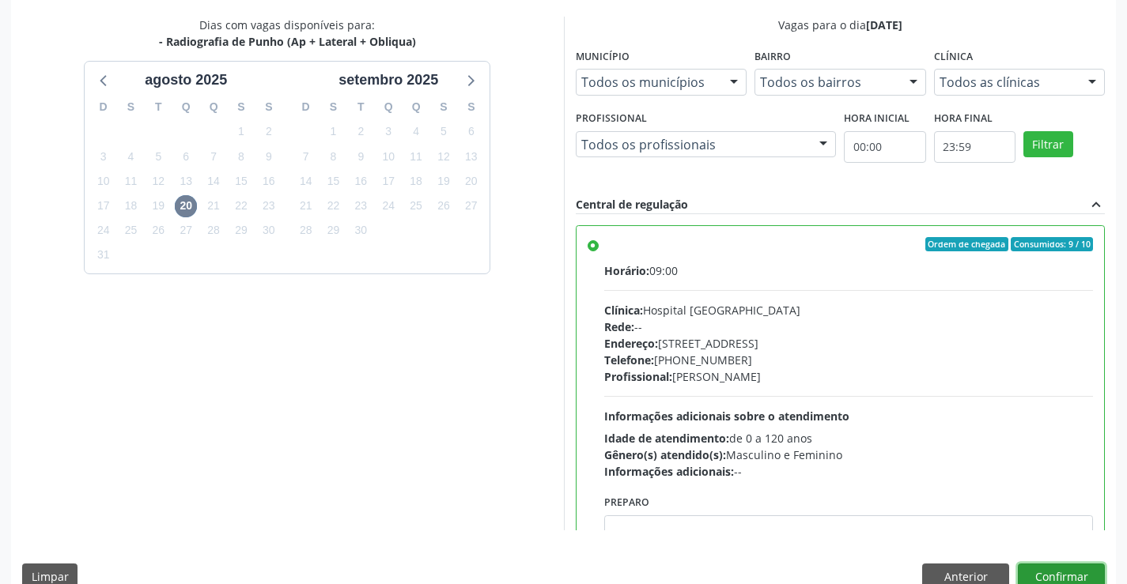
click at [1028, 579] on button "Confirmar" at bounding box center [1060, 577] width 87 height 27
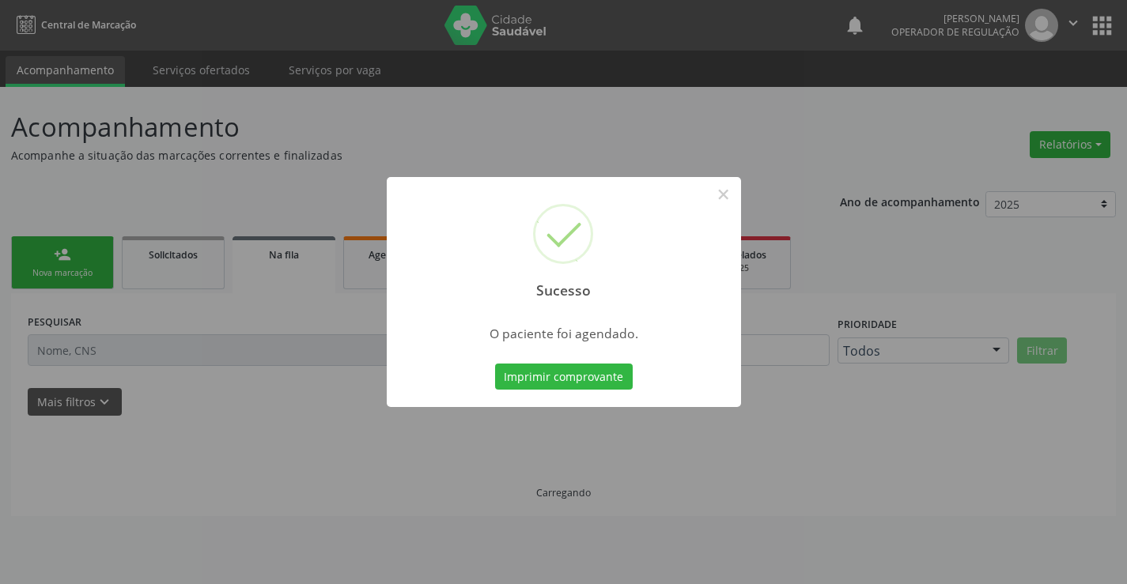
scroll to position [0, 0]
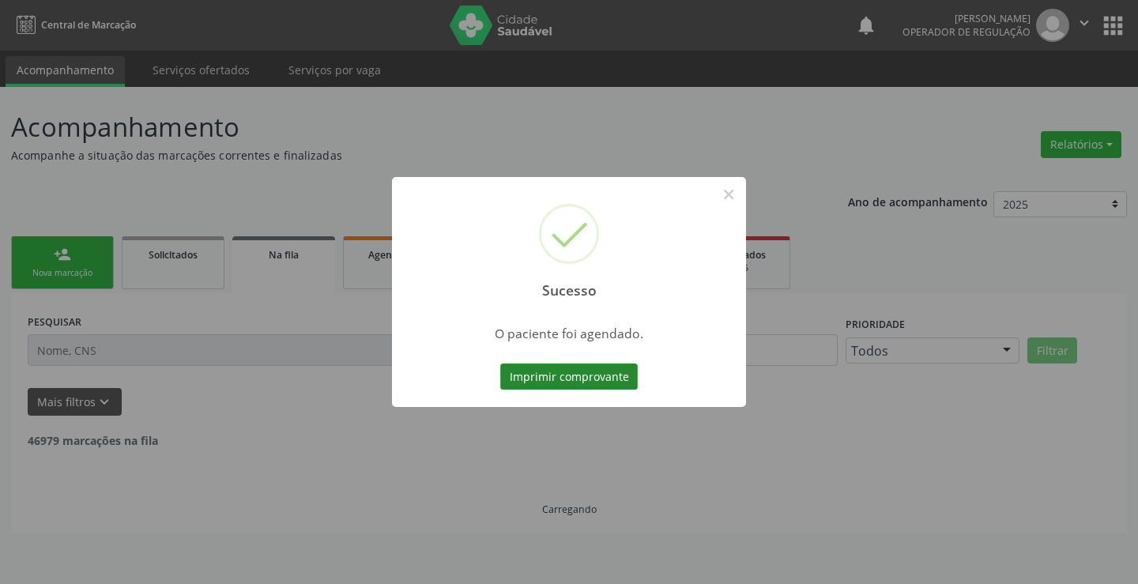
click at [587, 383] on button "Imprimir comprovante" at bounding box center [569, 377] width 138 height 27
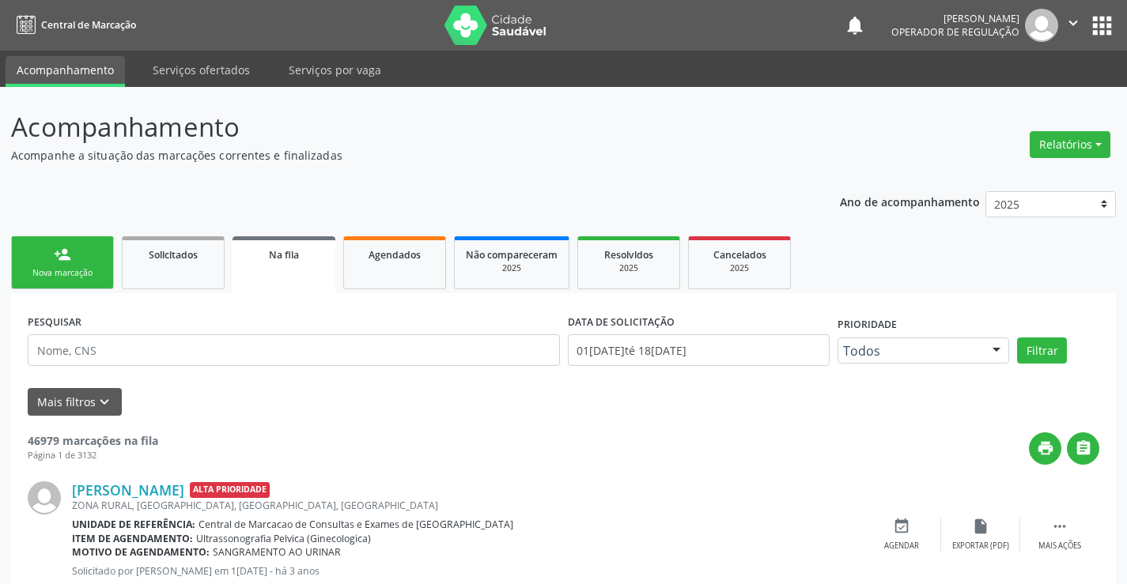
click at [82, 286] on link "person_add Nova marcação" at bounding box center [62, 262] width 103 height 53
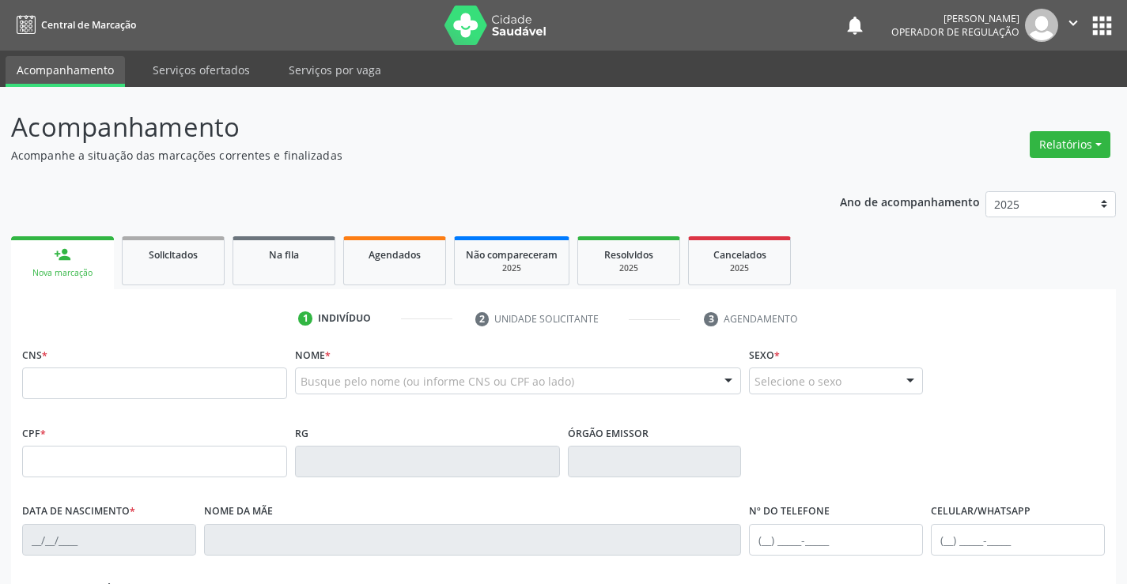
click at [82, 265] on link "person_add Nova marcação" at bounding box center [62, 262] width 103 height 53
click at [81, 392] on input "text" at bounding box center [154, 384] width 265 height 32
type input "706 5083 8666 2297"
type input "029.989.015-57"
type input "1164050400"
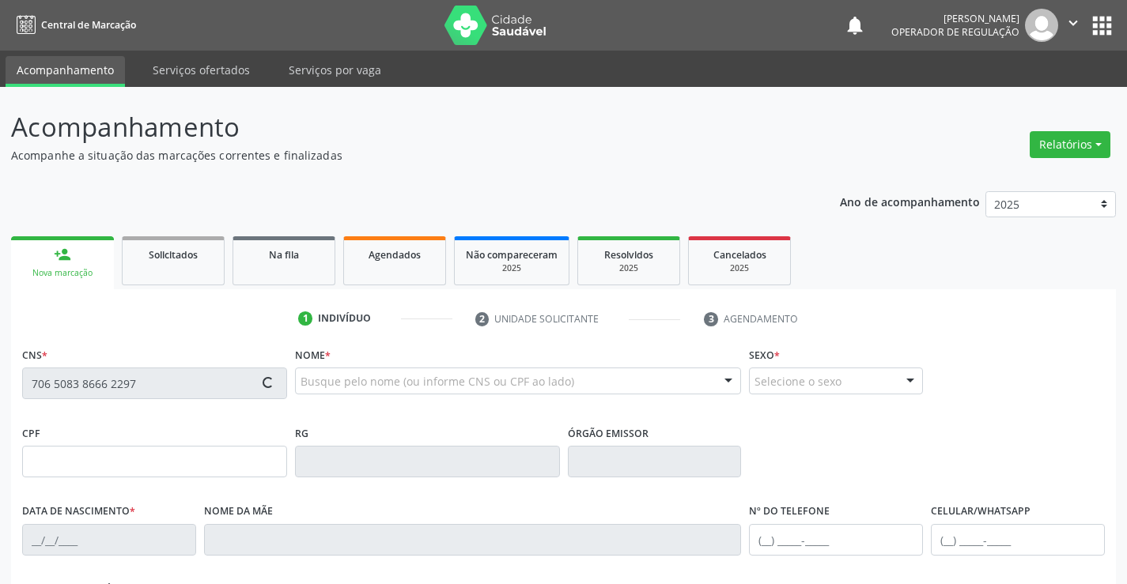
type input "SSPBA"
type input "[DATE]"
type input "[PHONE_NUMBER]"
type input "029.989.015-57"
type input "S/N"
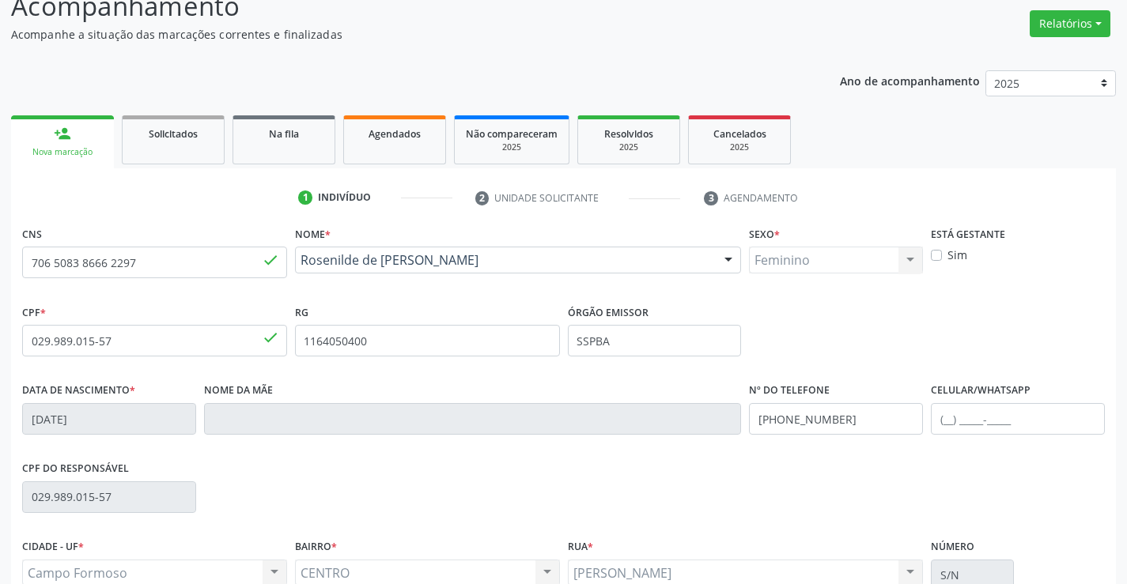
scroll to position [273, 0]
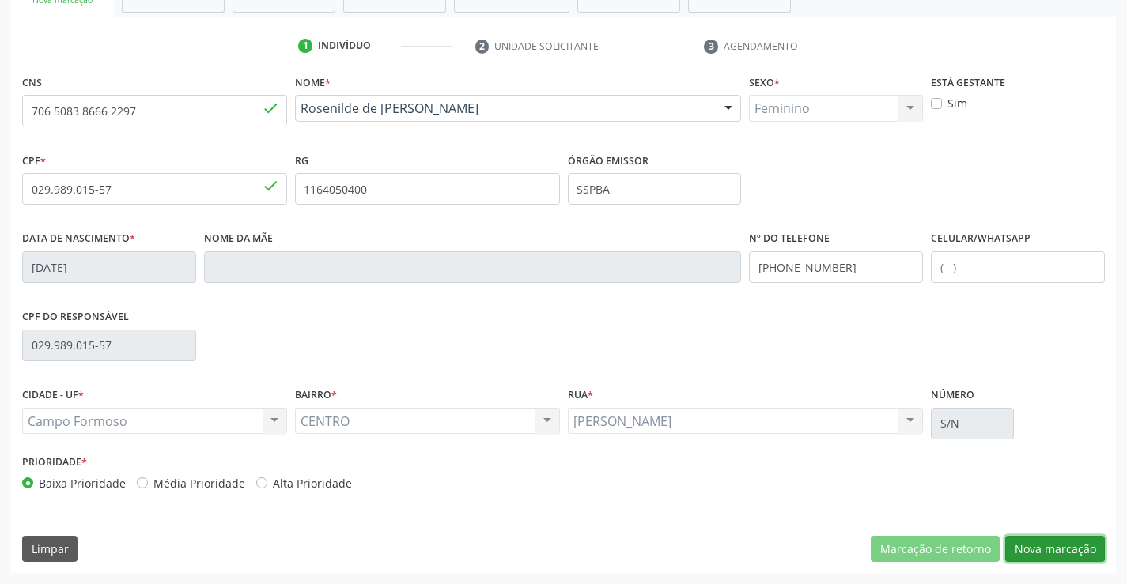
click at [1085, 544] on button "Nova marcação" at bounding box center [1055, 549] width 100 height 27
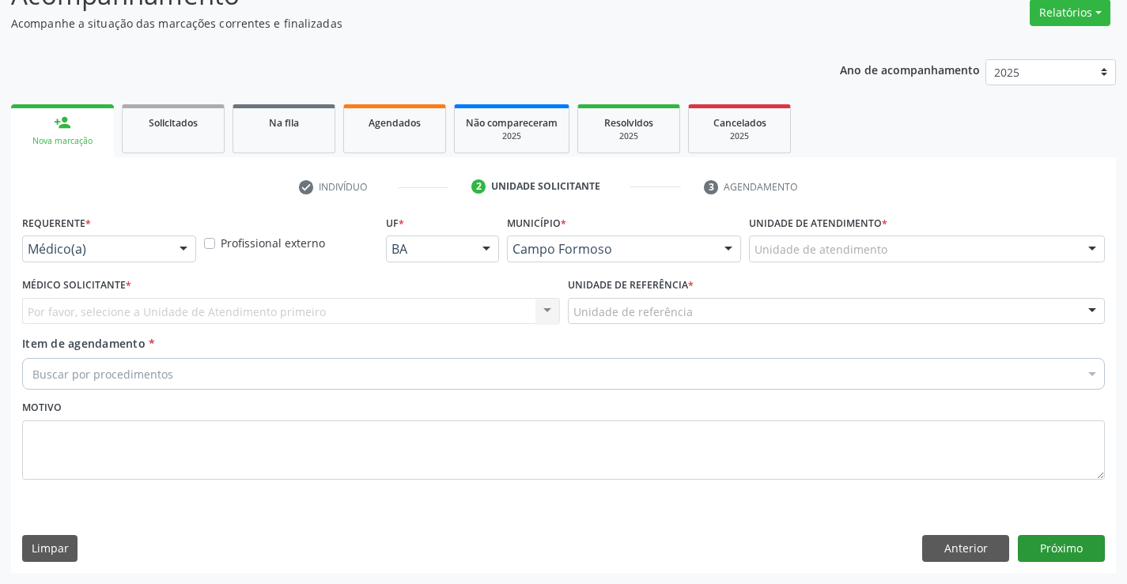
scroll to position [132, 0]
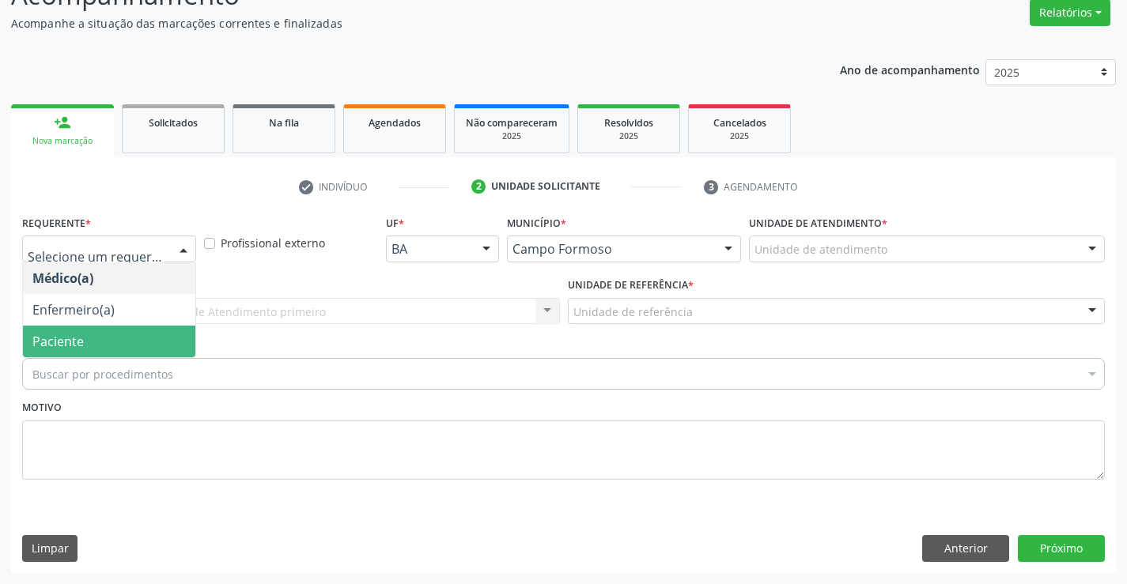
drag, startPoint x: 136, startPoint y: 354, endPoint x: 140, endPoint y: 322, distance: 32.7
click at [136, 349] on span "Paciente" at bounding box center [109, 342] width 172 height 32
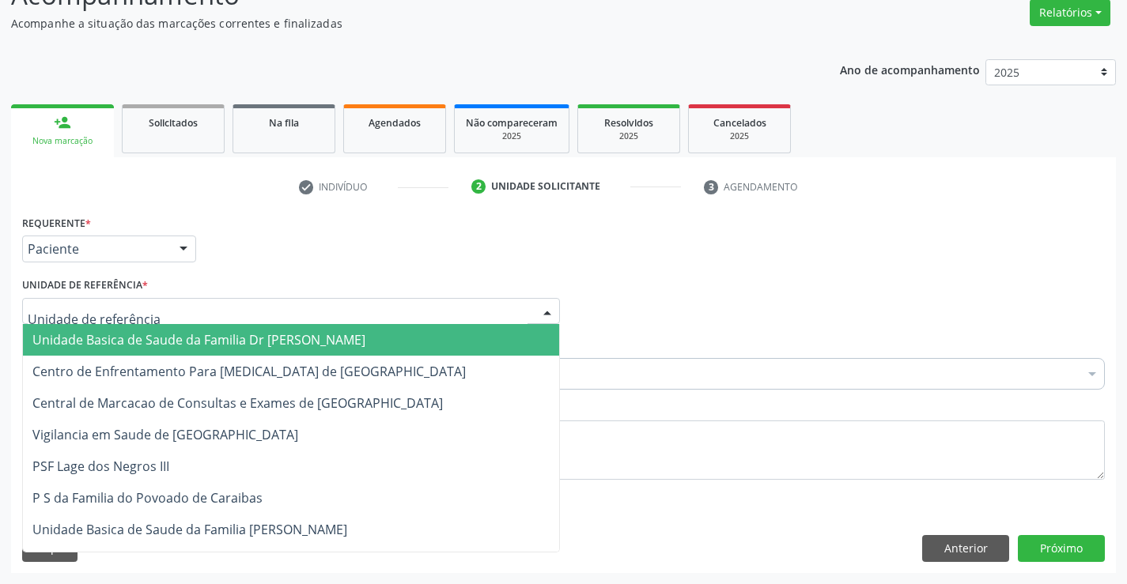
type input "N"
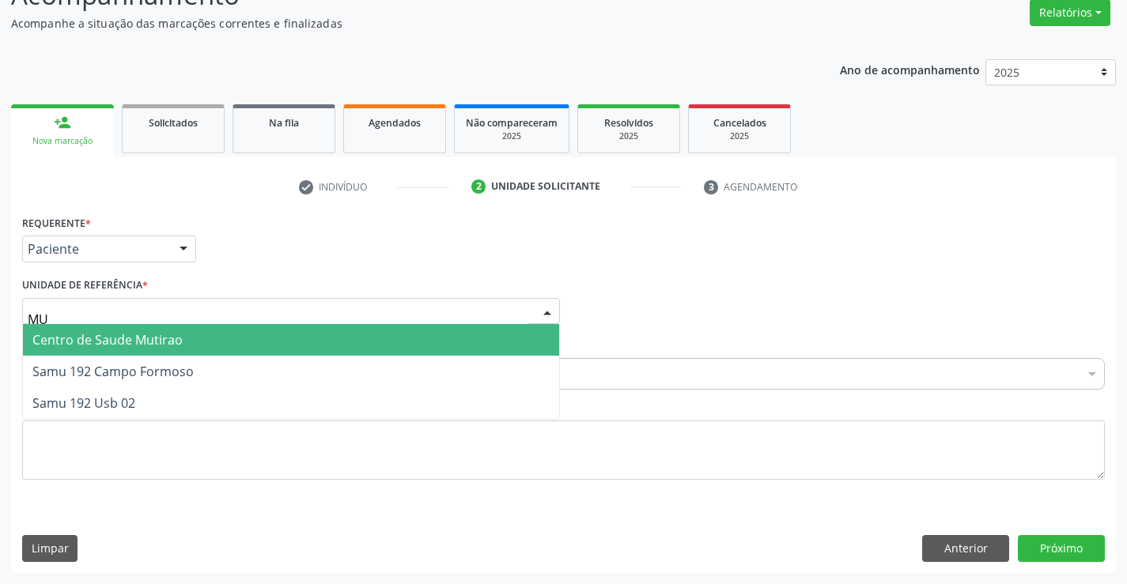
type input "MUT"
click at [141, 330] on span "Centro de Saude Mutirao" at bounding box center [291, 340] width 536 height 32
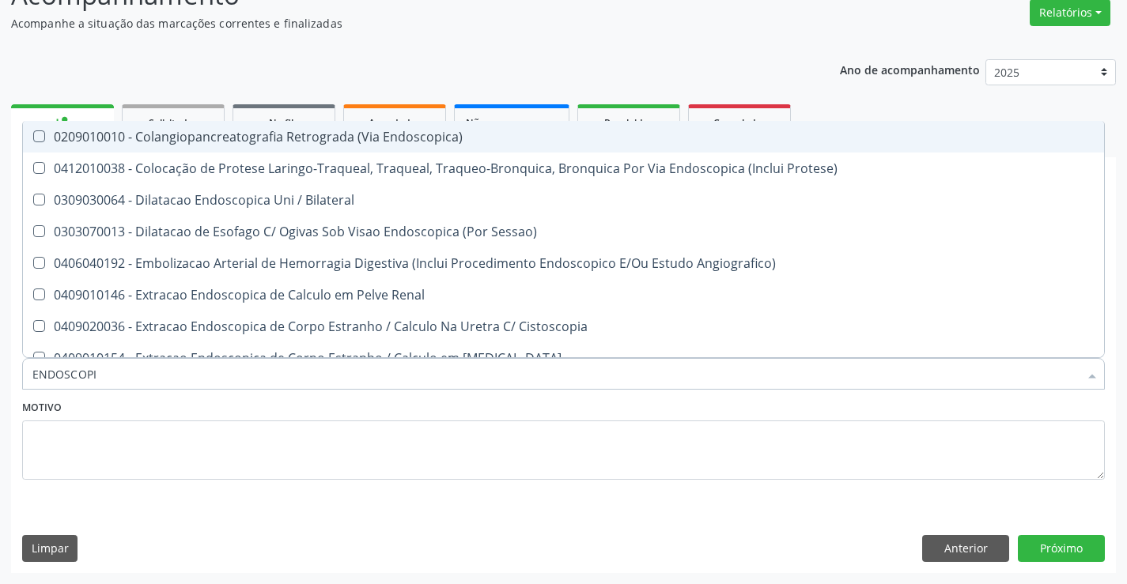
type input "ENDOSCOPIA"
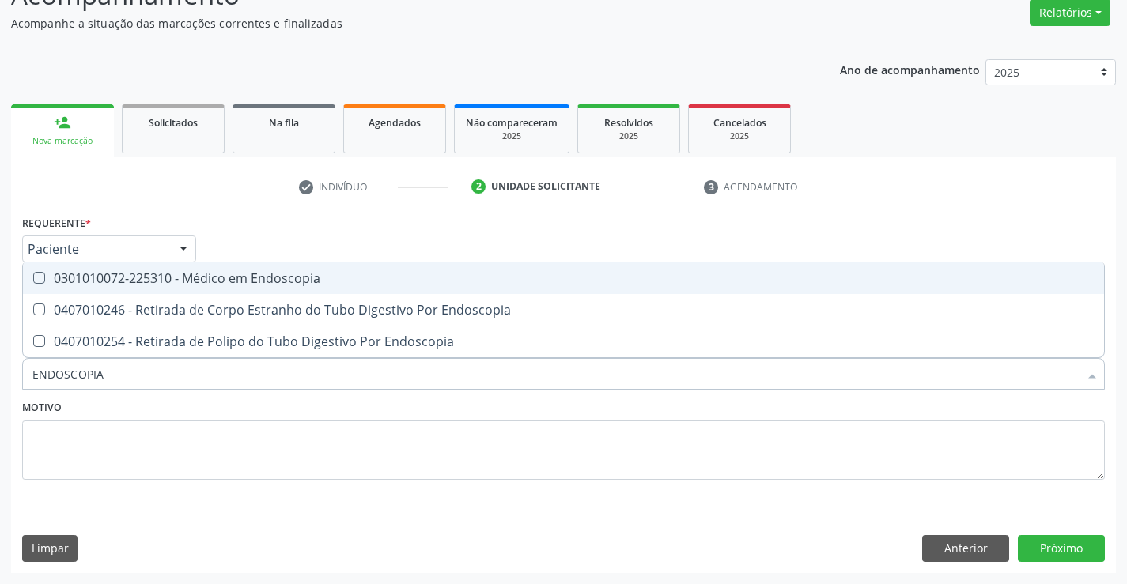
click at [217, 277] on div "0301010072-225310 - Médico em Endoscopia" at bounding box center [563, 278] width 1062 height 13
checkbox Endoscopia "true"
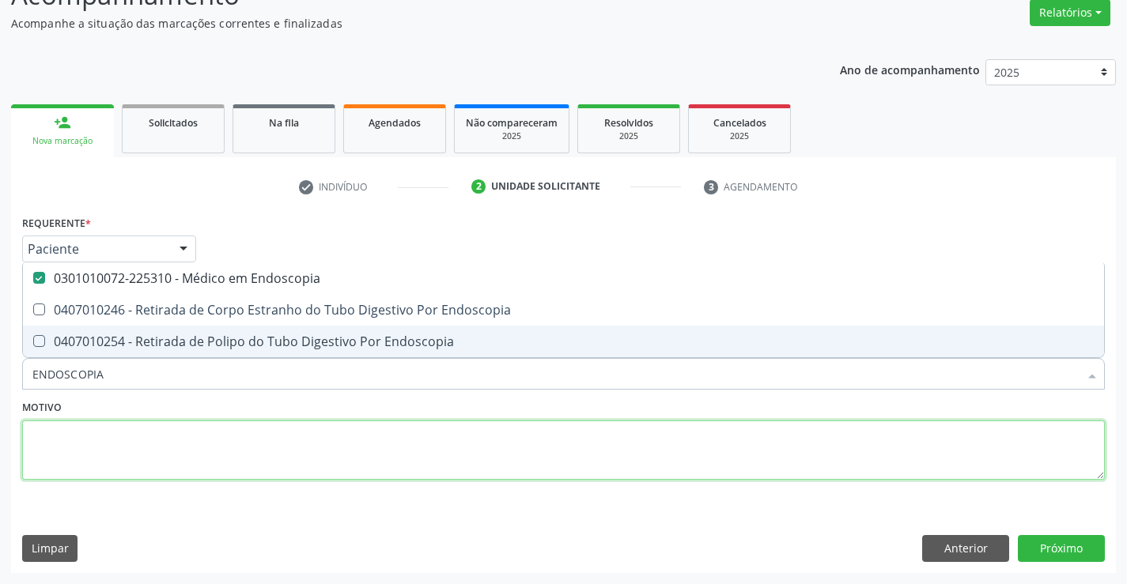
click at [191, 425] on textarea at bounding box center [563, 451] width 1082 height 60
checkbox Endoscopia "true"
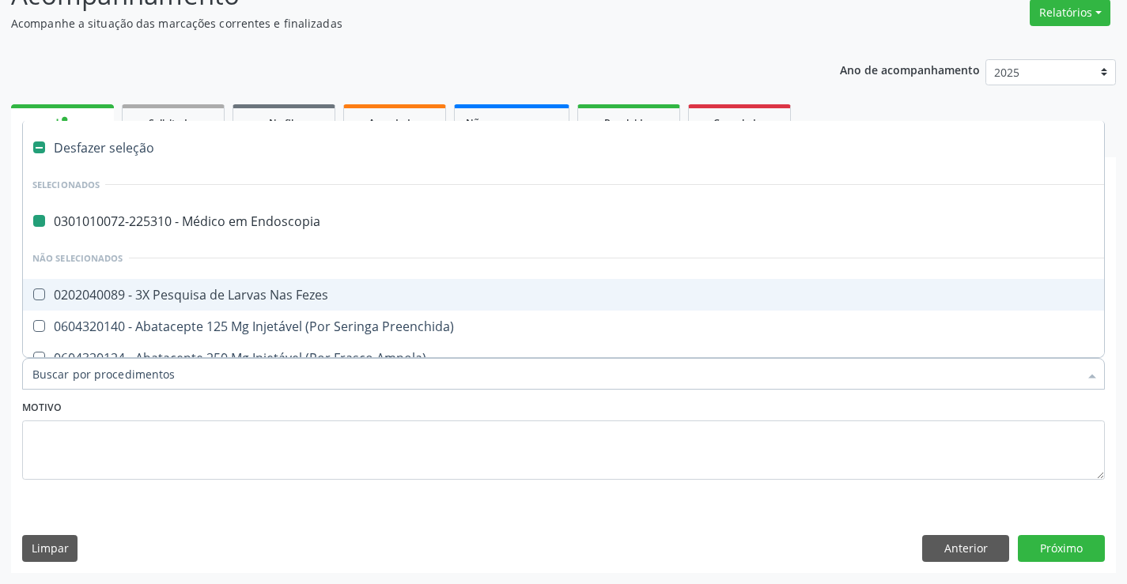
type input "U"
checkbox Endoscopia "false"
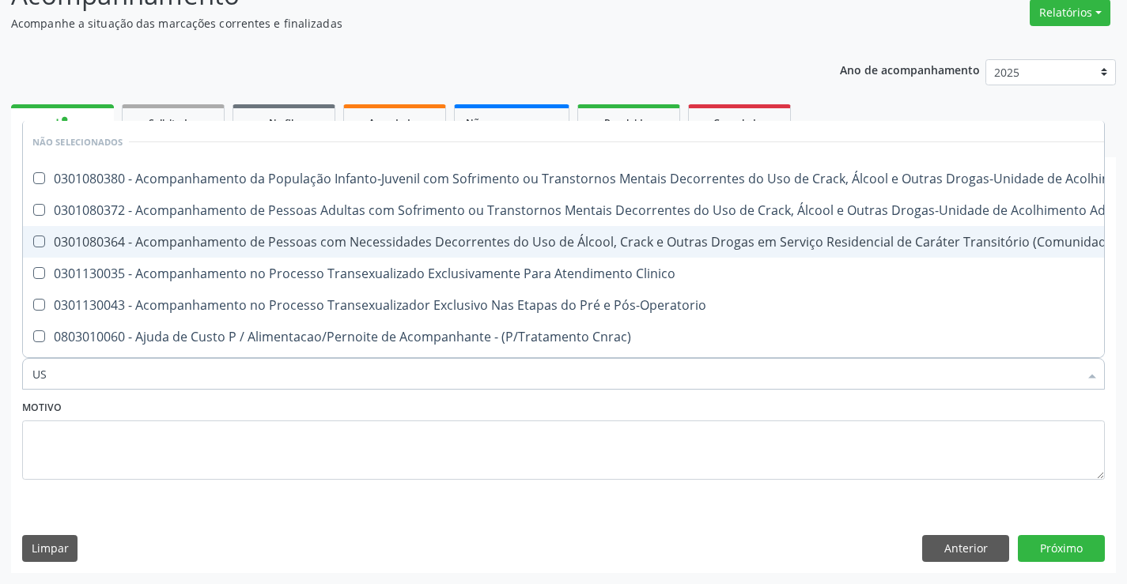
type input "USG"
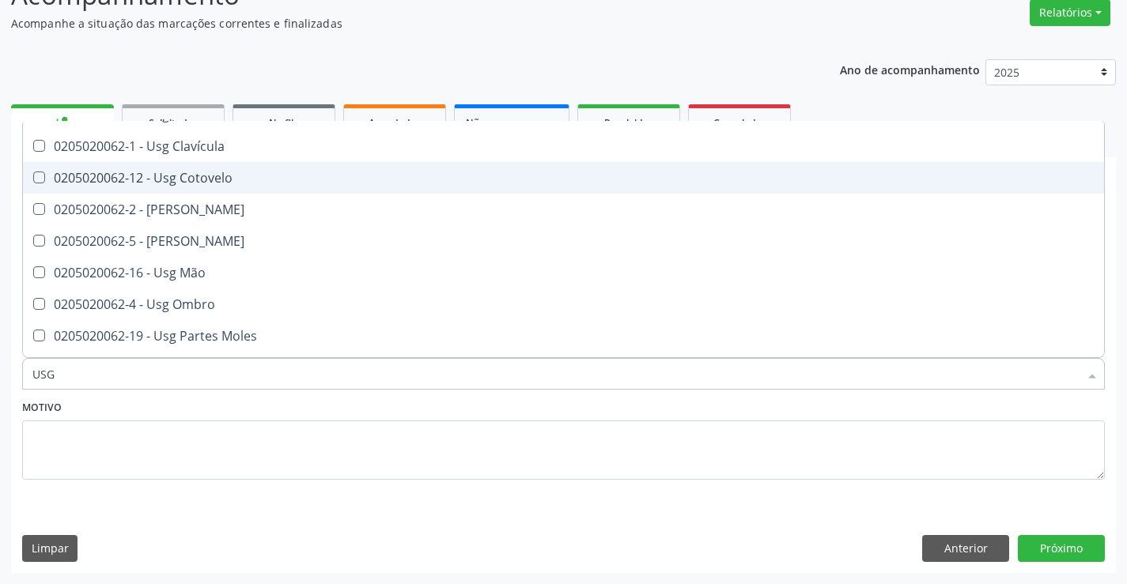
scroll to position [237, 0]
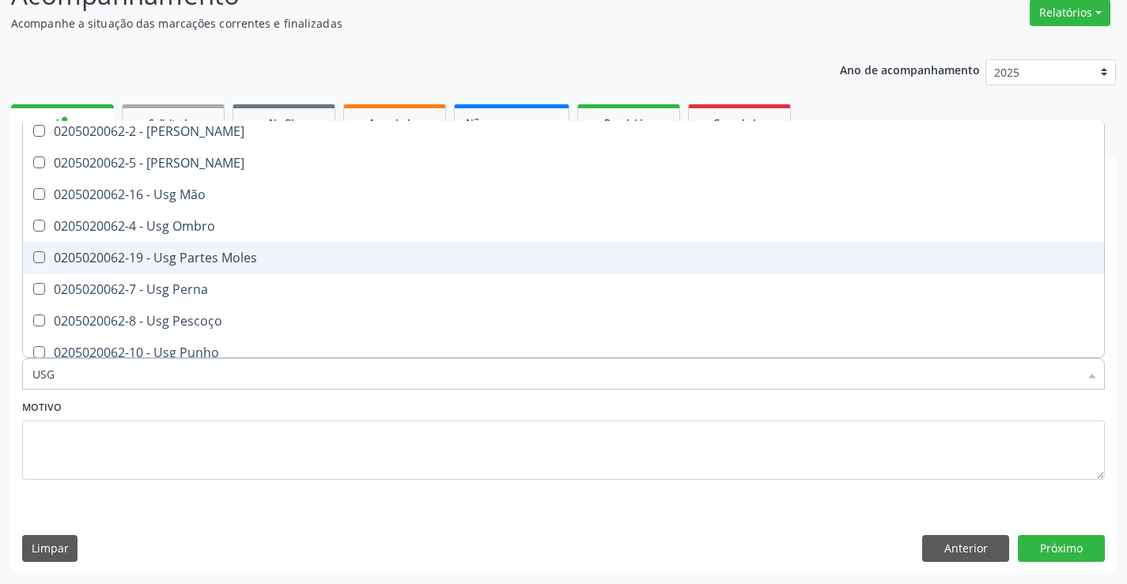
click at [244, 262] on div "0205020062-19 - Usg Partes Moles" at bounding box center [563, 257] width 1062 height 13
checkbox Moles "true"
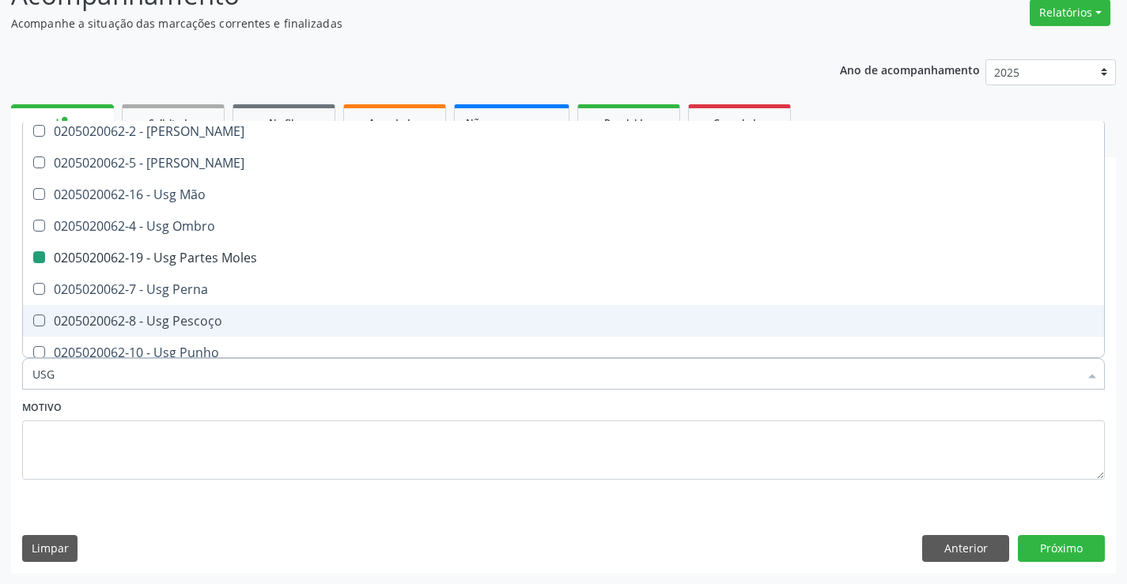
click at [298, 413] on div "Motivo" at bounding box center [563, 438] width 1082 height 84
checkbox Axila "true"
checkbox Moles "false"
checkbox Braço "true"
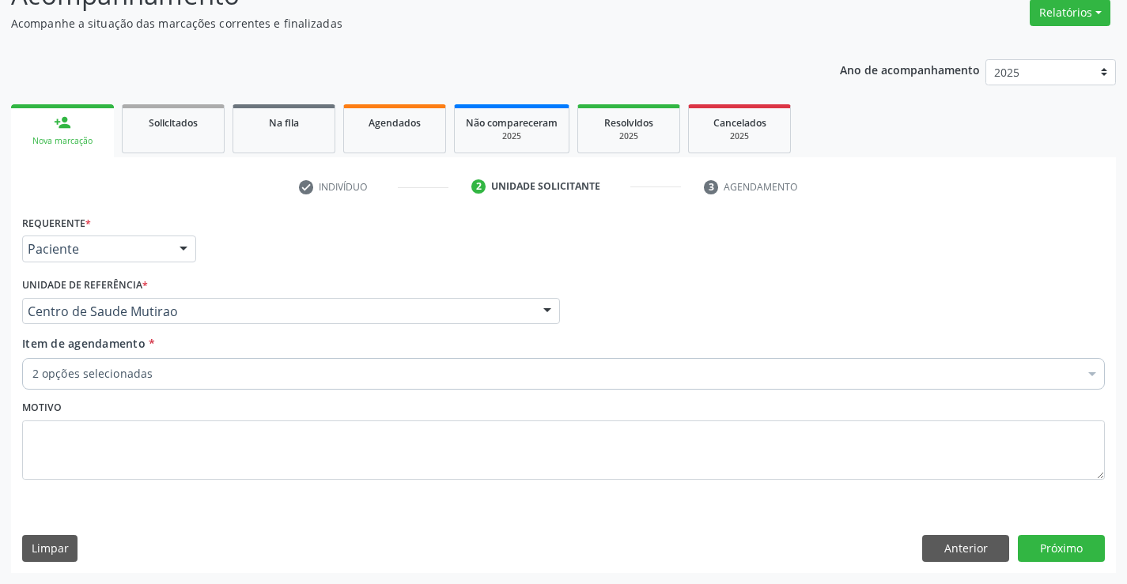
scroll to position [0, 0]
click at [1037, 542] on button "Próximo" at bounding box center [1060, 548] width 87 height 27
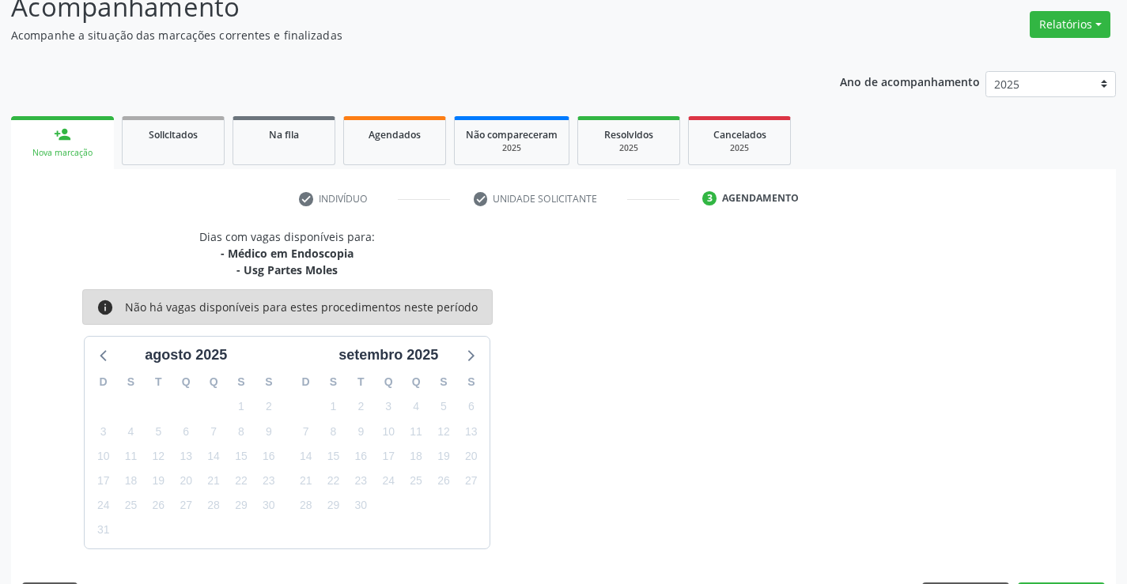
scroll to position [132, 0]
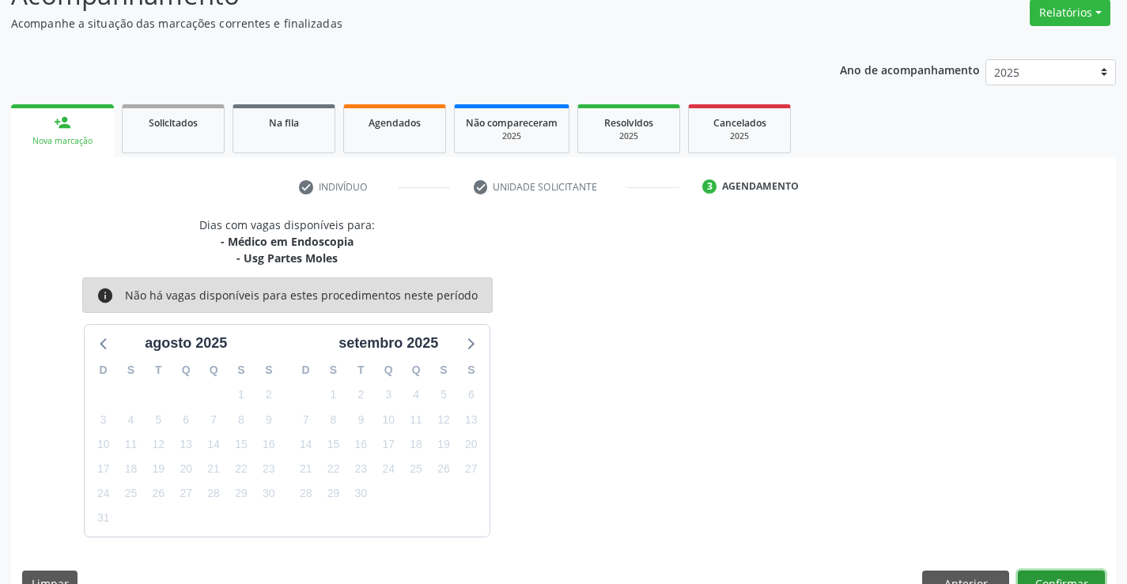
click at [1047, 579] on button "Confirmar" at bounding box center [1060, 584] width 87 height 27
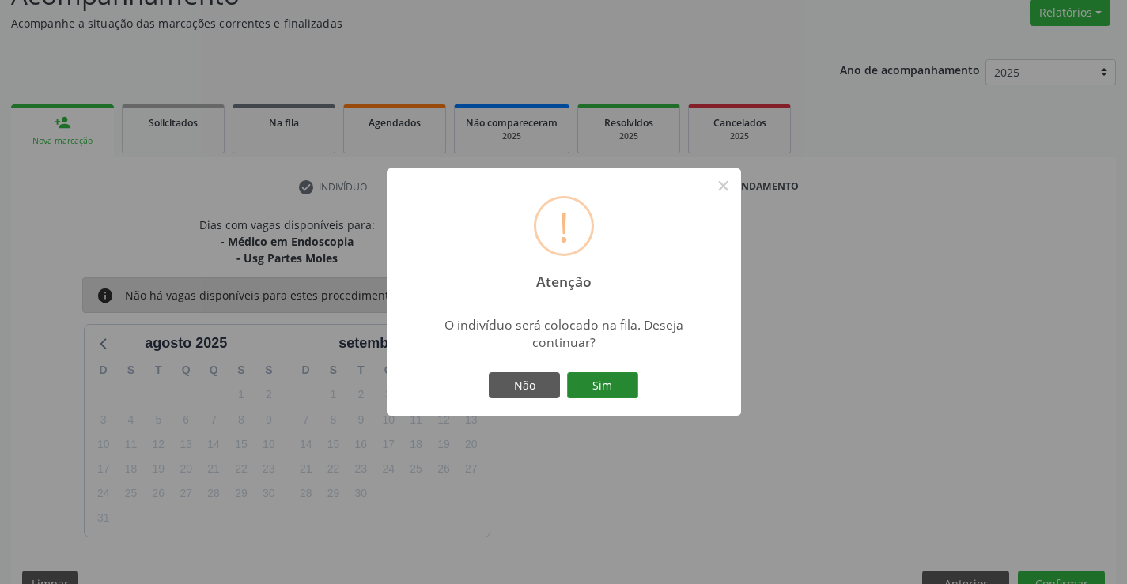
click at [623, 380] on button "Sim" at bounding box center [602, 385] width 71 height 27
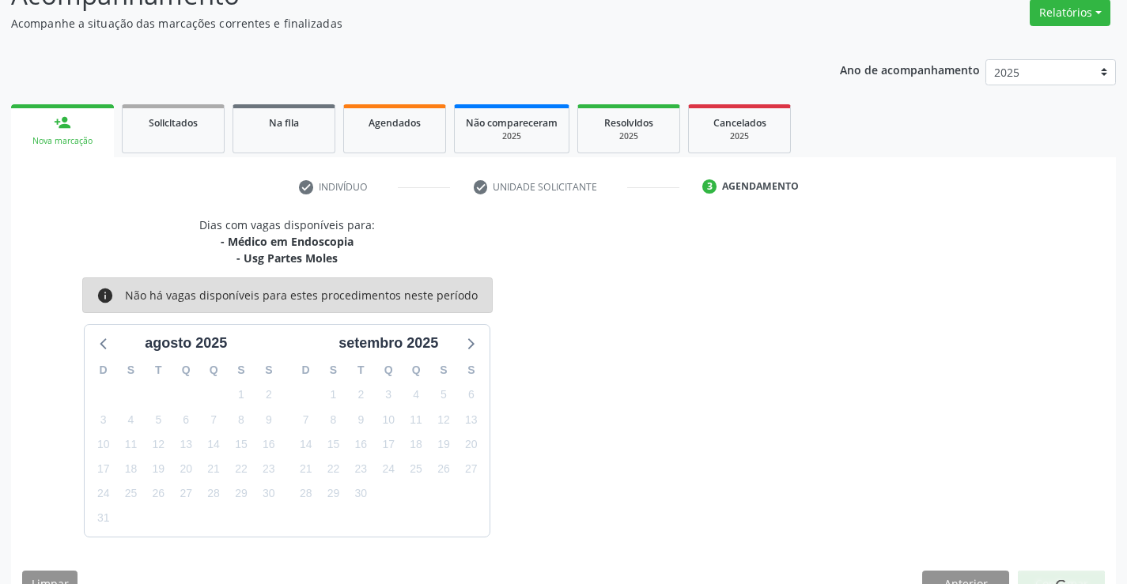
scroll to position [0, 0]
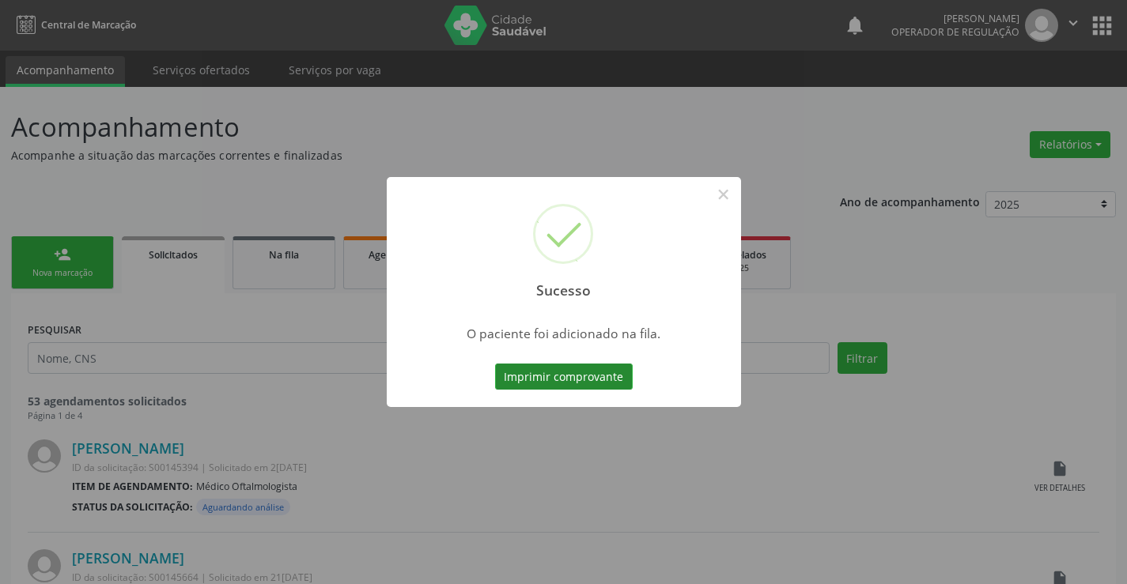
click at [559, 380] on button "Imprimir comprovante" at bounding box center [564, 377] width 138 height 27
